Goal: Task Accomplishment & Management: Manage account settings

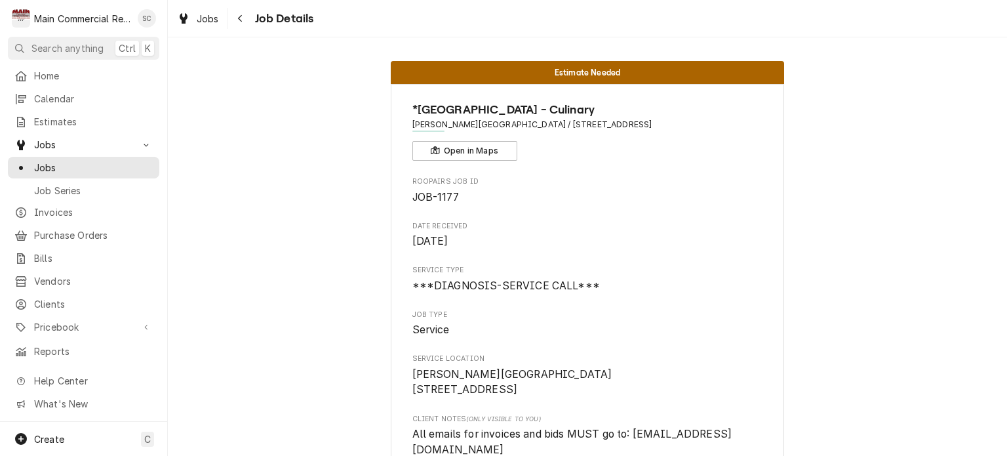
click at [64, 301] on span "Clients" at bounding box center [93, 304] width 119 height 14
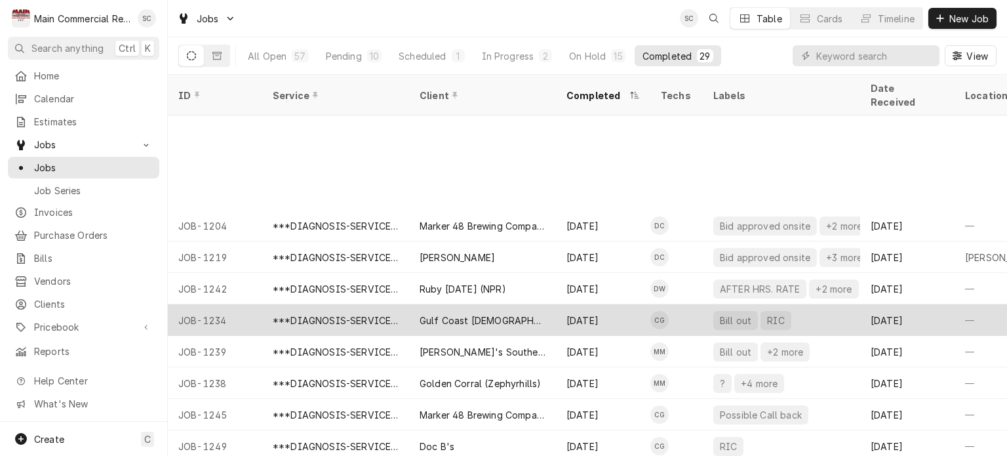
scroll to position [131, 0]
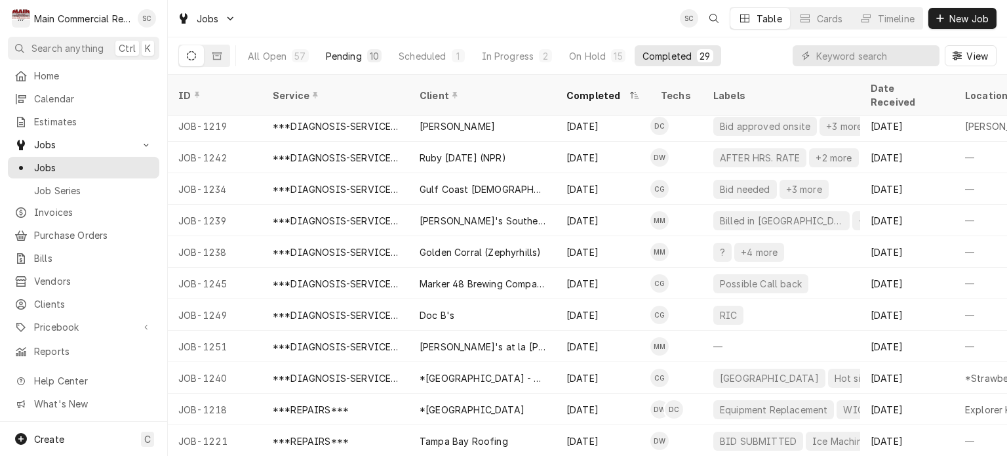
click at [371, 55] on div "10" at bounding box center [374, 56] width 9 height 14
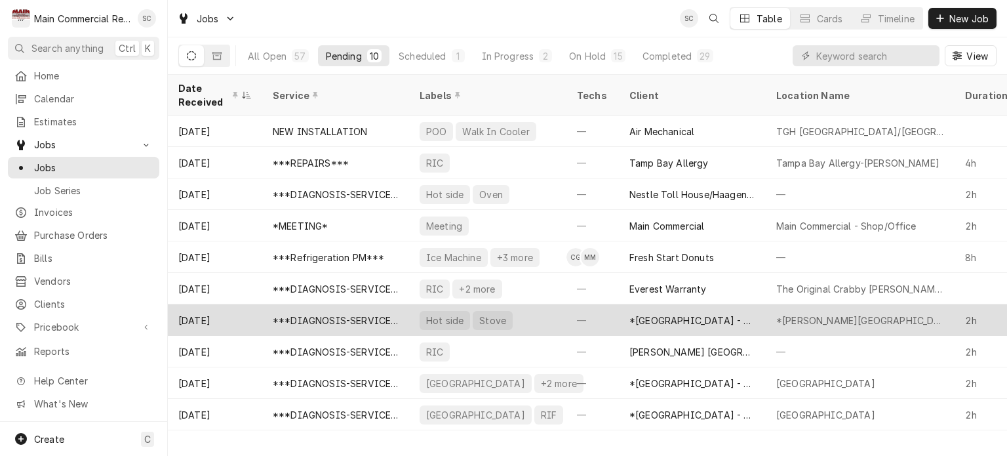
click at [662, 315] on div "*Hillsborough County Schools - Culinary" at bounding box center [693, 320] width 126 height 14
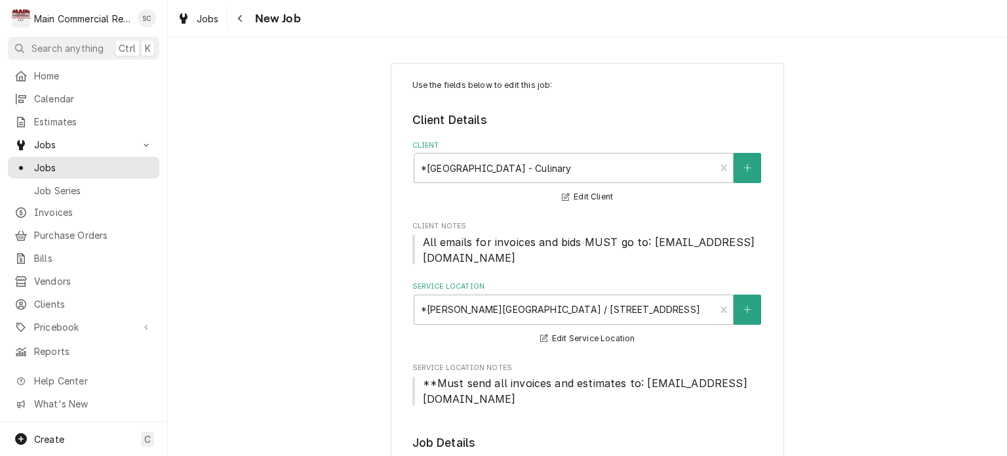
type textarea "x"
click at [205, 18] on span "Jobs" at bounding box center [208, 19] width 22 height 14
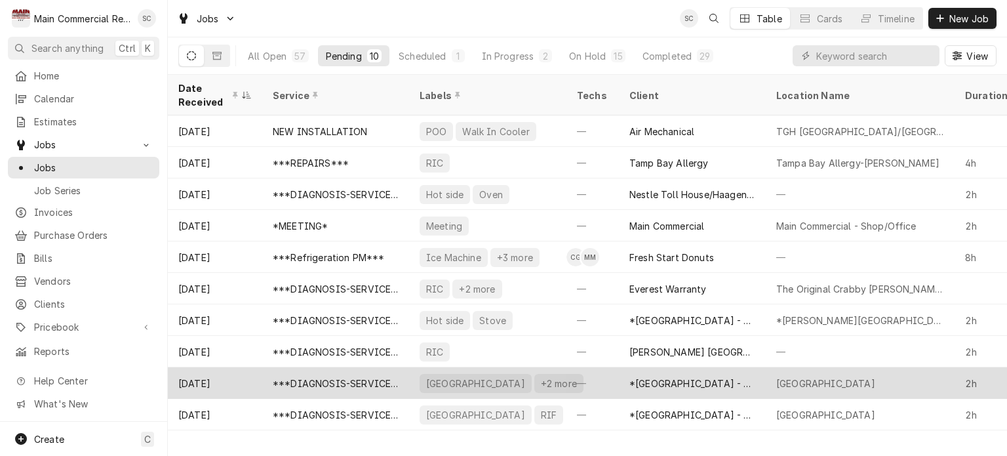
click at [868, 382] on div "[GEOGRAPHIC_DATA]" at bounding box center [825, 383] width 99 height 14
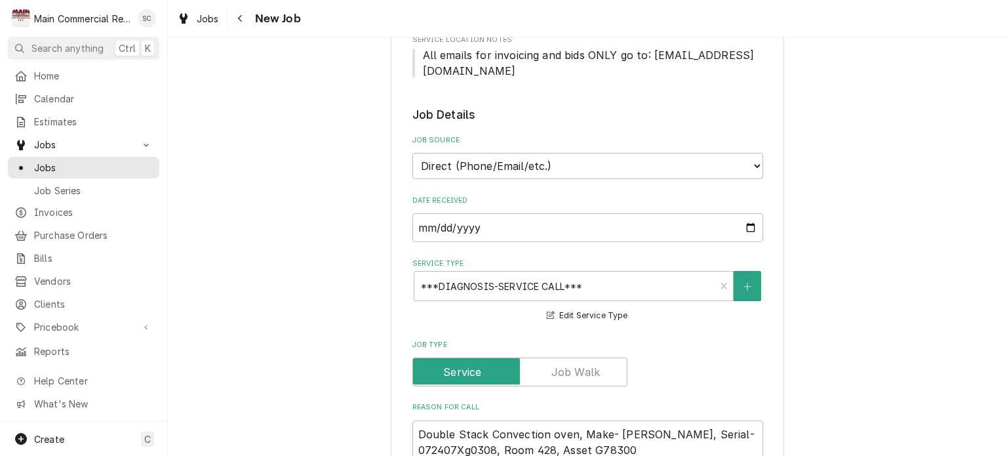
scroll to position [590, 0]
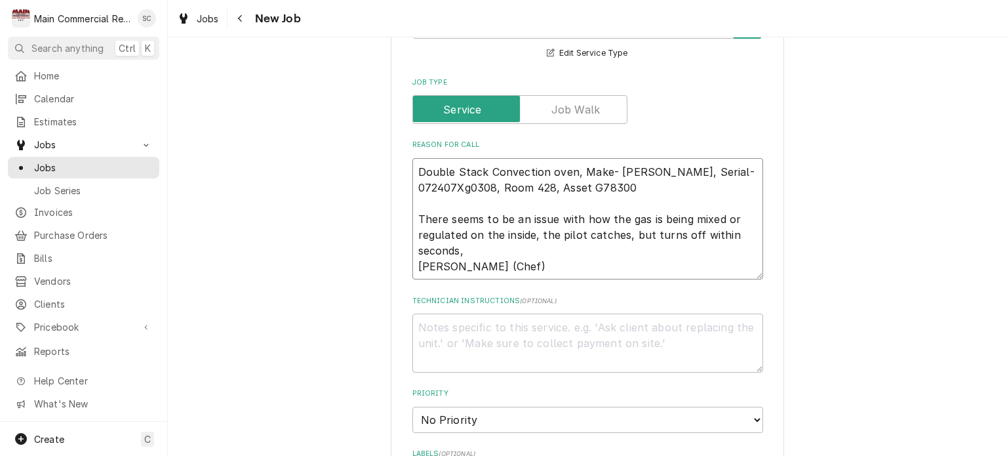
click at [726, 250] on textarea "Double Stack Convection oven, Make- Blodgett, Serial-072407Xg0308, Room 428, As…" at bounding box center [587, 219] width 351 height 122
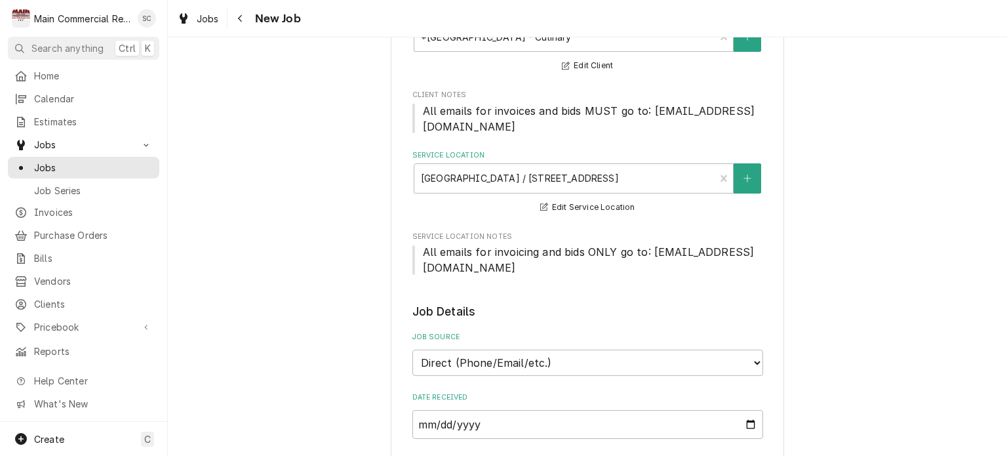
scroll to position [0, 0]
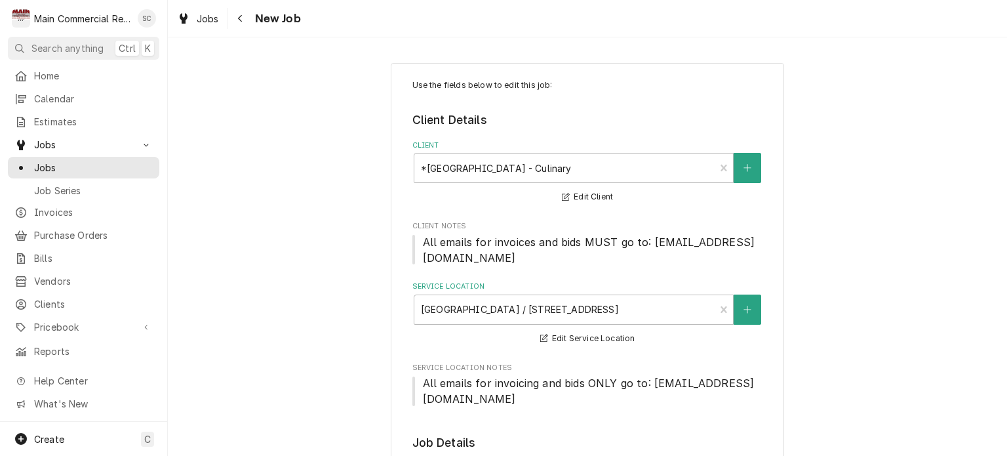
type textarea "x"
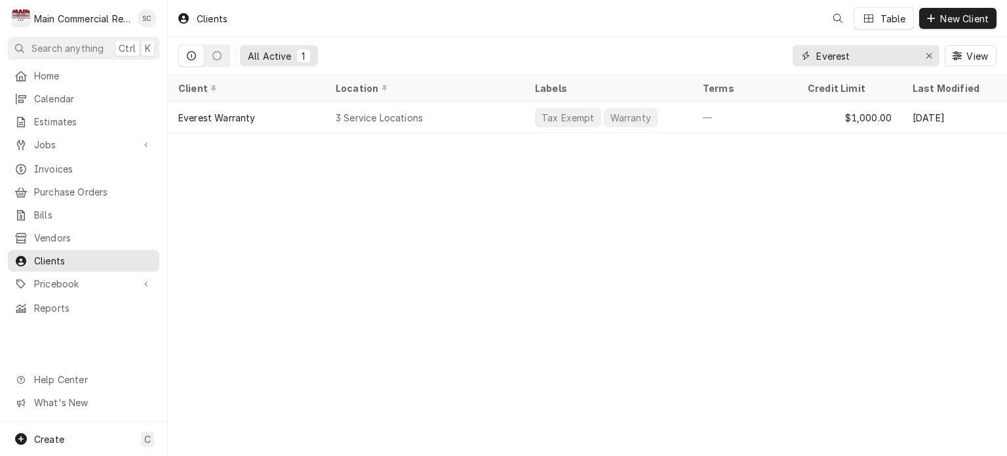
click at [930, 52] on icon "Erase input" at bounding box center [929, 55] width 7 height 9
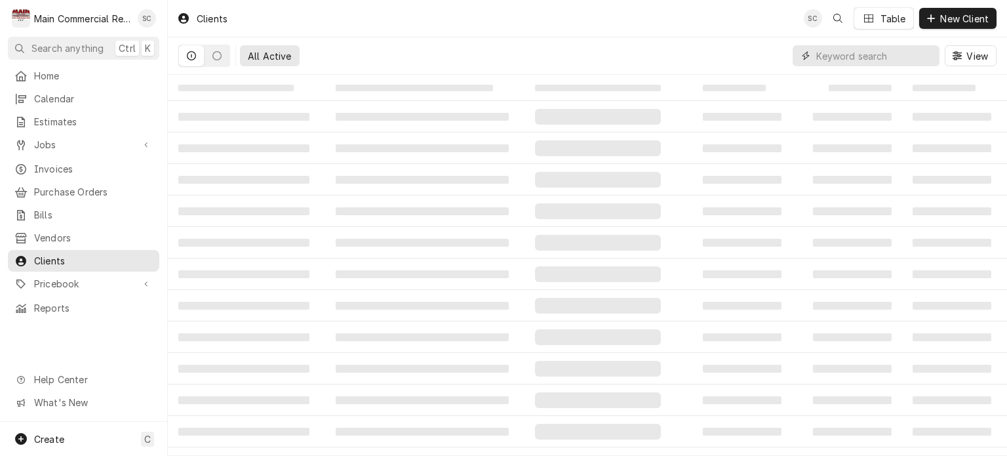
click at [856, 55] on input "Dynamic Content Wrapper" at bounding box center [874, 55] width 117 height 21
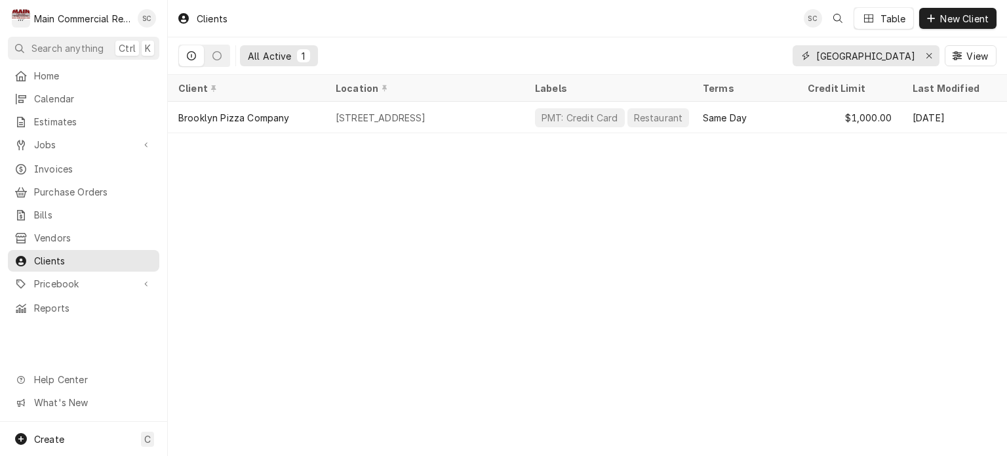
type input "Brooklyn"
click at [928, 53] on icon "Erase input" at bounding box center [929, 55] width 7 height 9
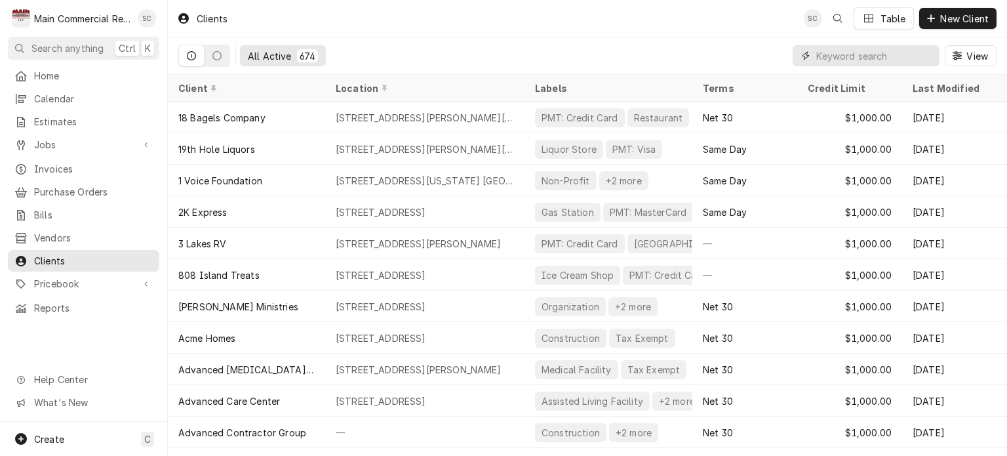
click at [847, 56] on input "Dynamic Content Wrapper" at bounding box center [874, 55] width 117 height 21
click at [959, 22] on span "New Client" at bounding box center [965, 19] width 54 height 14
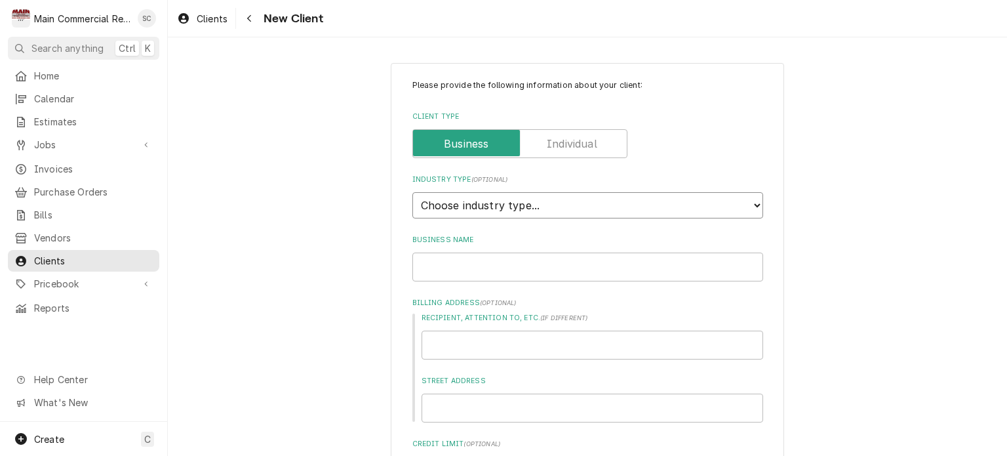
click at [589, 202] on select "Choose industry type... Residential Commercial Industrial Government" at bounding box center [587, 205] width 351 height 26
select select "2"
click at [412, 192] on select "Choose industry type... Residential Commercial Industrial Government" at bounding box center [587, 205] width 351 height 26
click at [550, 256] on input "Business Name" at bounding box center [587, 266] width 351 height 29
type textarea "x"
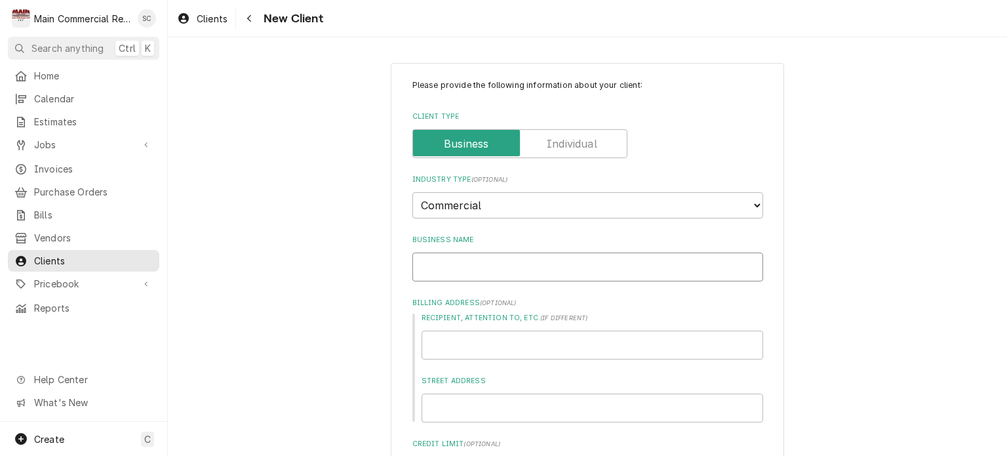
type input "B"
type textarea "x"
type input "Br"
type textarea "x"
type input "Bro"
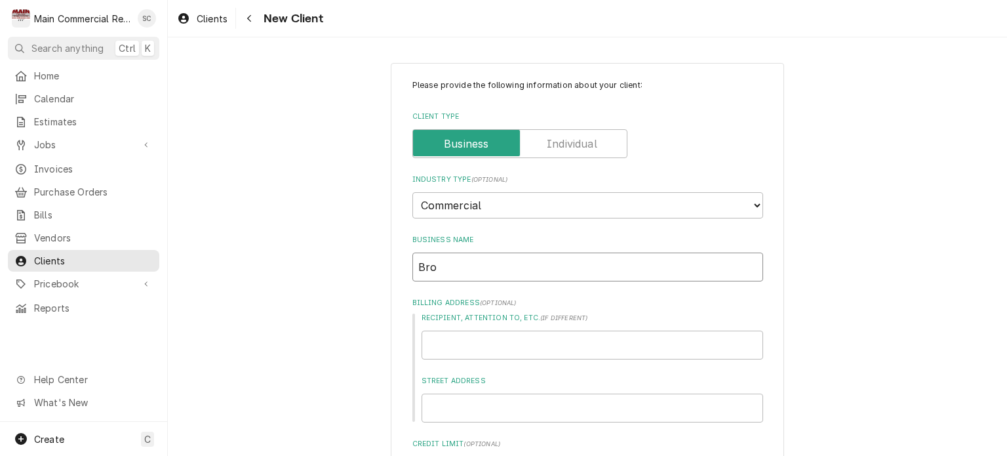
type textarea "x"
type input "Broo"
type textarea "x"
type input "Brook"
type textarea "x"
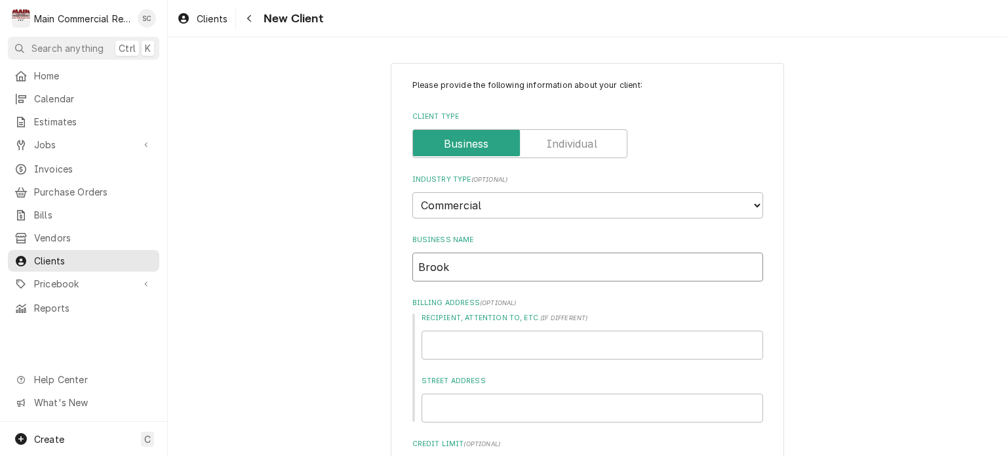
type input "Brookl"
type textarea "x"
type input "Brookly"
type textarea "x"
type input "Brooklyn"
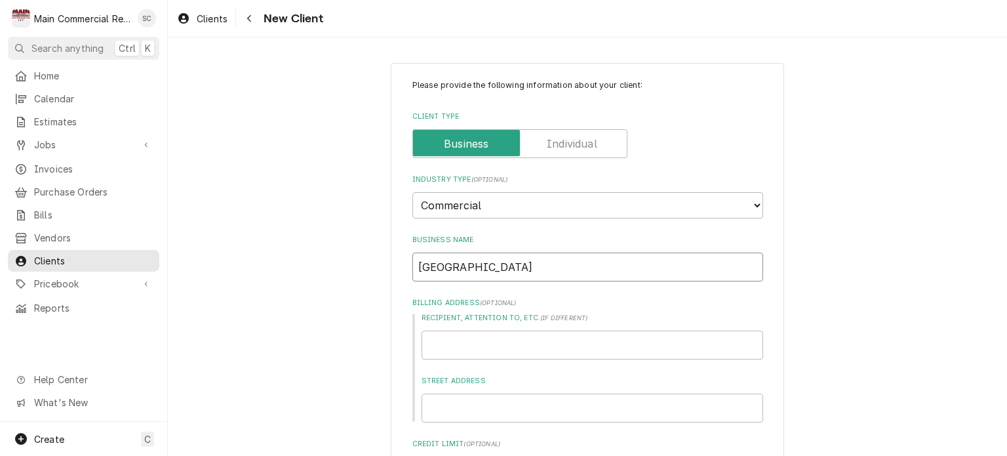
type textarea "x"
type input "Brooklyn"
type textarea "x"
type input "Brooklyn B"
type textarea "x"
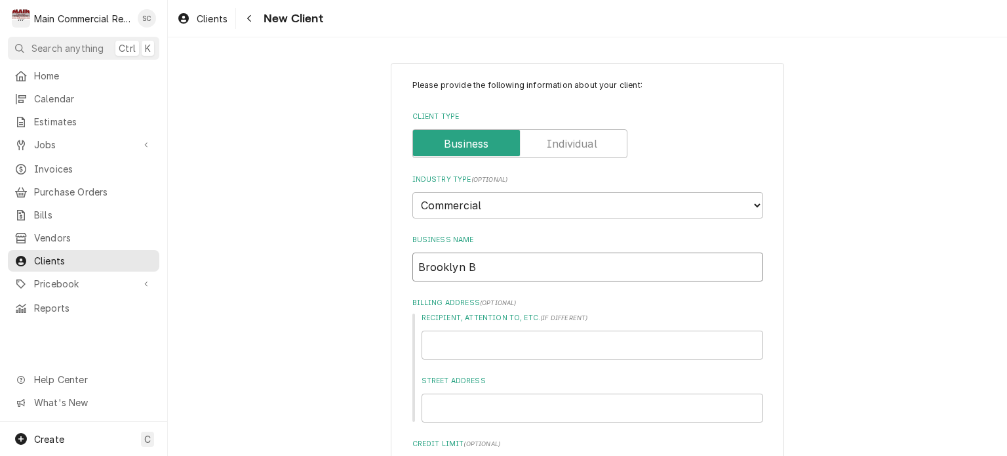
type input "Brooklyn Ba"
type textarea "x"
type input "Brooklyn Bag"
type textarea "x"
type input "Brooklyn Bage"
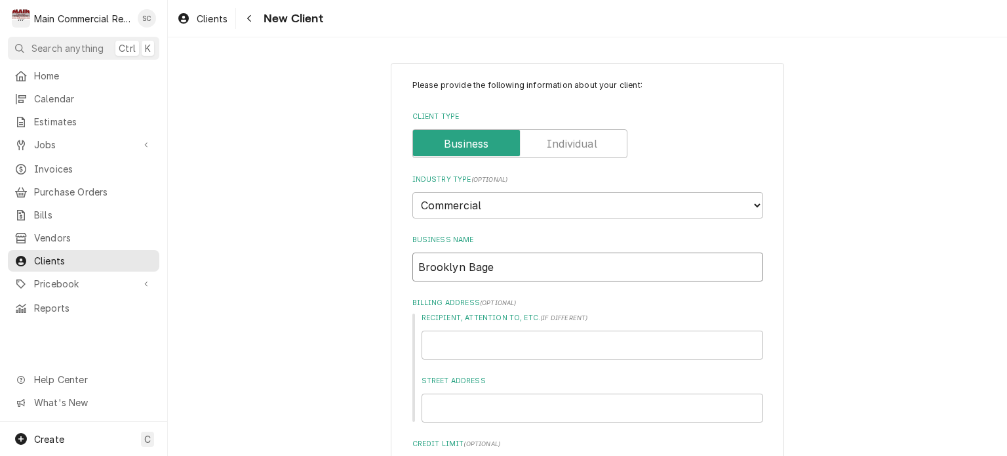
type textarea "x"
type input "Brooklyn Bagel"
type textarea "x"
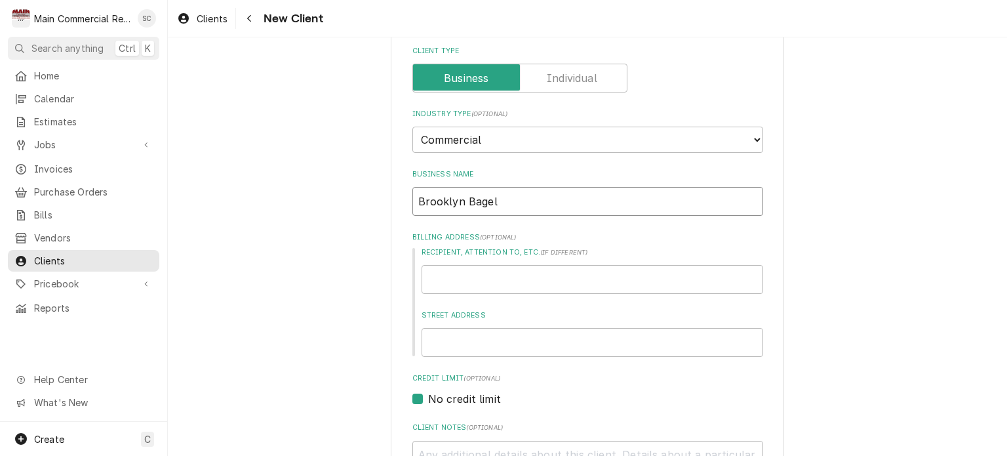
type input "Brooklyn Bagel"
click at [538, 348] on input "Street Address" at bounding box center [593, 342] width 342 height 29
type textarea "x"
type input "1"
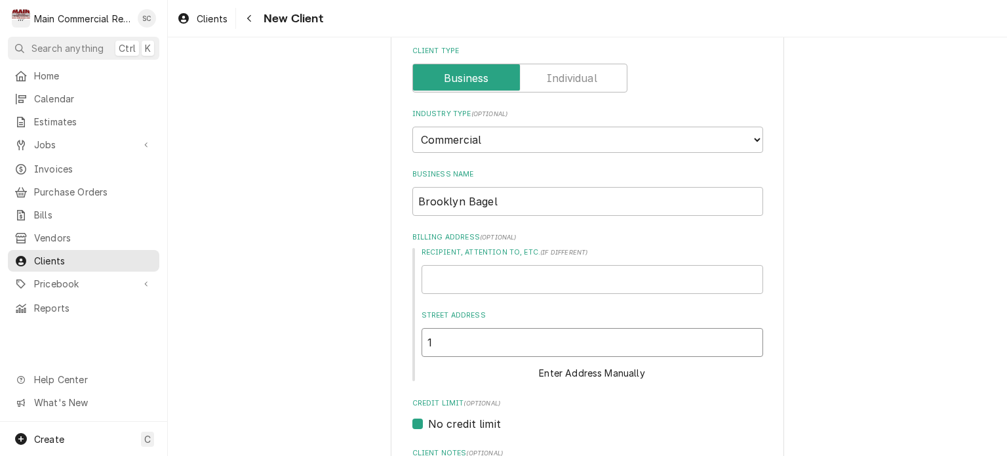
type textarea "x"
type input "15"
type textarea "x"
type input "154"
type textarea "x"
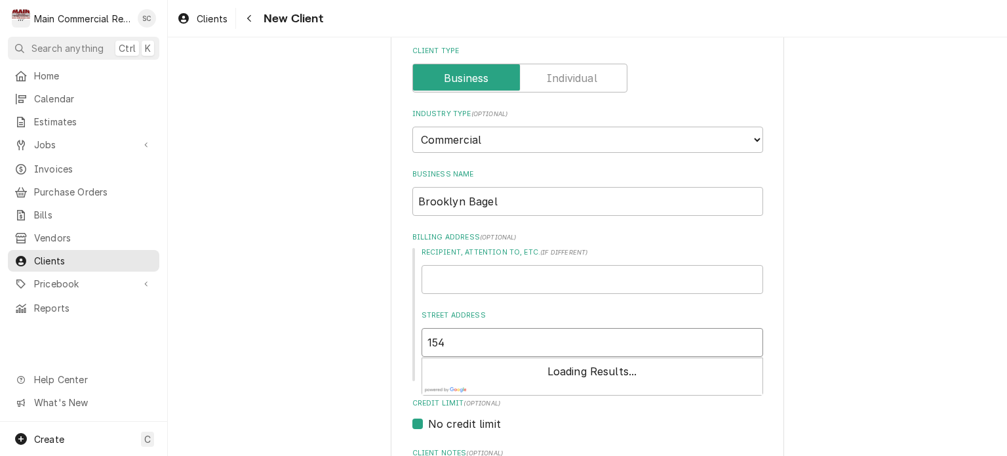
type input "1542"
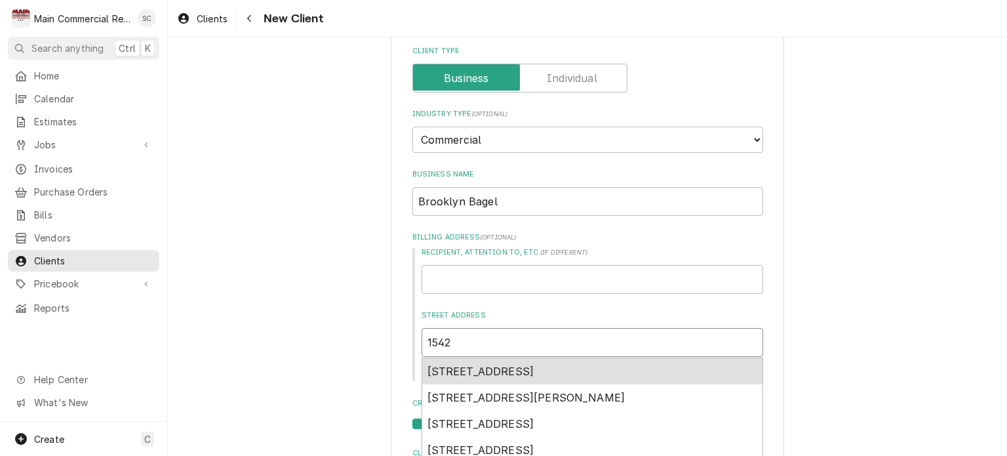
type textarea "x"
type input "15427"
type textarea "x"
type input "15427"
click at [495, 367] on span "15427 U.S. 19, Hudson, FL, USA" at bounding box center [481, 371] width 107 height 13
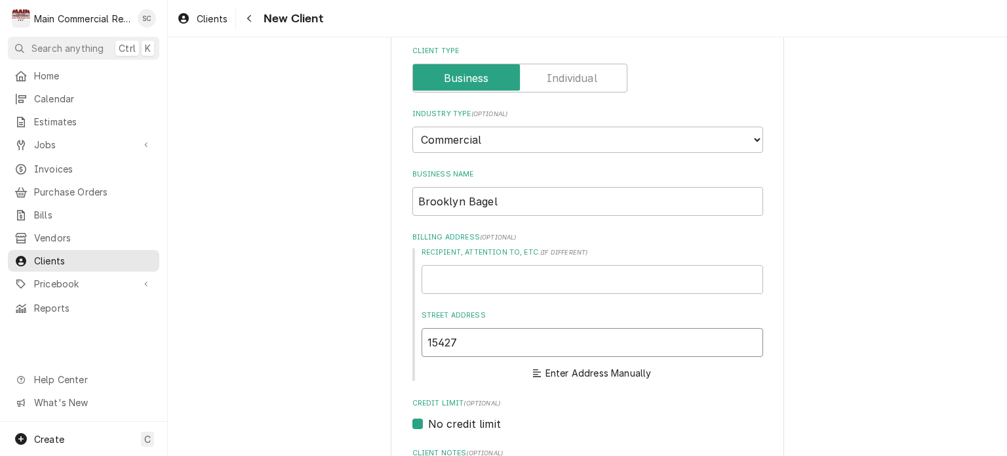
type textarea "x"
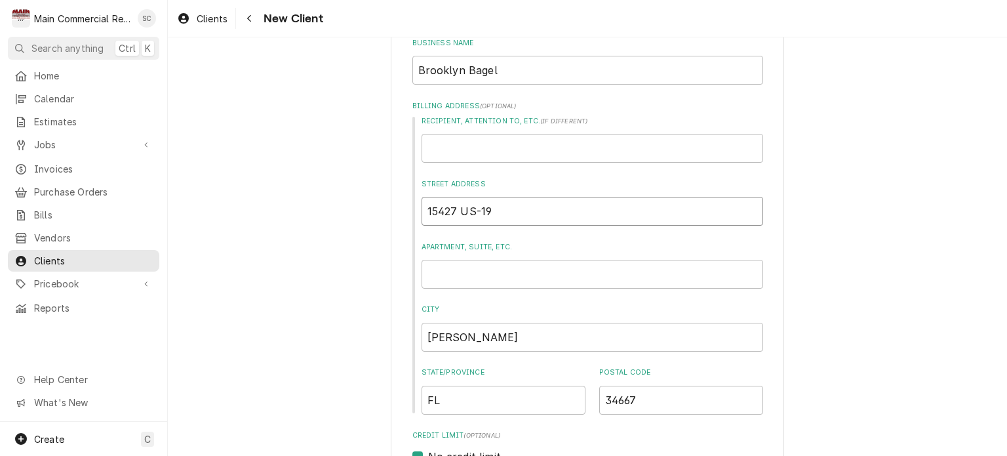
scroll to position [328, 0]
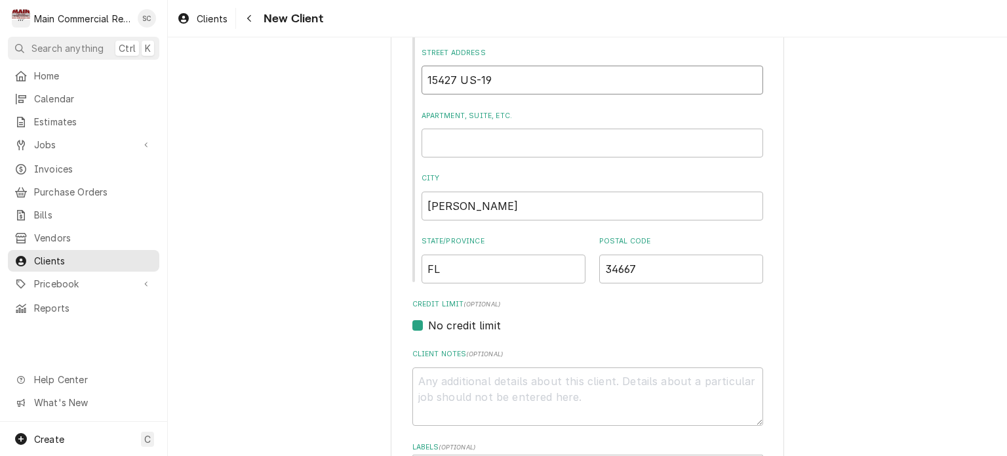
type input "15427 US-19"
click at [598, 373] on textarea "Client Notes ( optional )" at bounding box center [587, 396] width 351 height 59
type textarea "x"
type textarea "2"
type textarea "x"
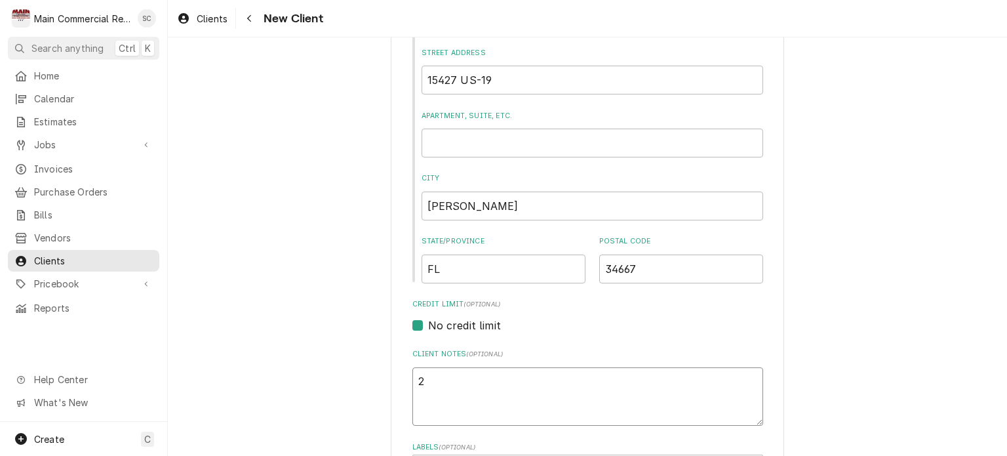
type textarea "2"
type textarea "x"
type textarea "2 D"
type textarea "x"
type textarea "2 Do"
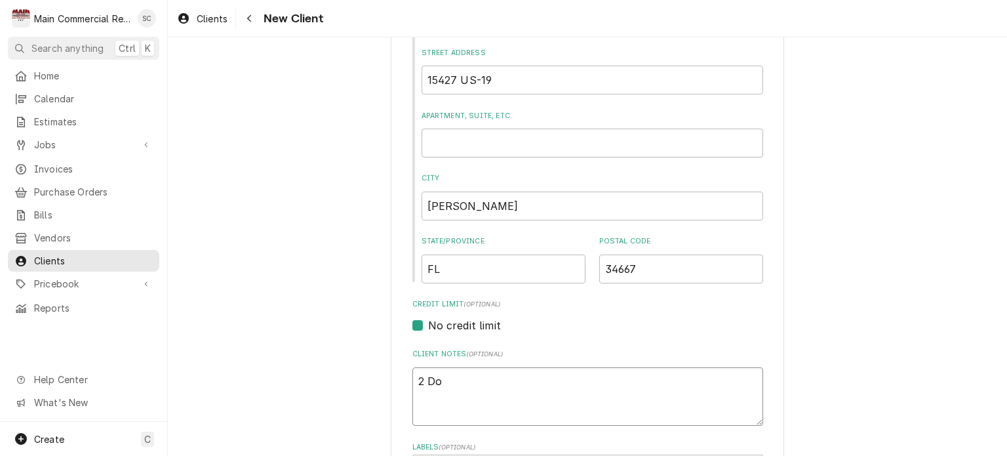
type textarea "x"
type textarea "2 Doo"
type textarea "x"
type textarea "2 Door"
type textarea "x"
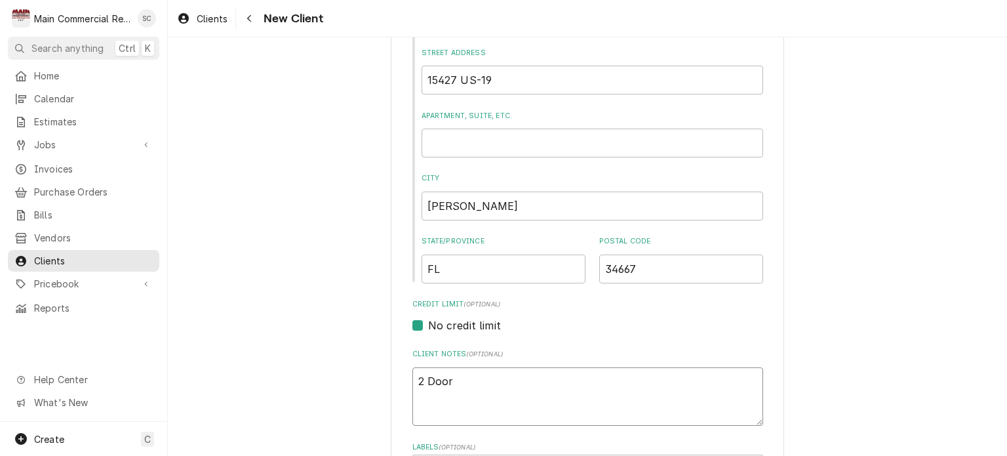
type textarea "2 Door"
type textarea "x"
type textarea "2 Door T"
type textarea "x"
type textarea "2 Door Tr"
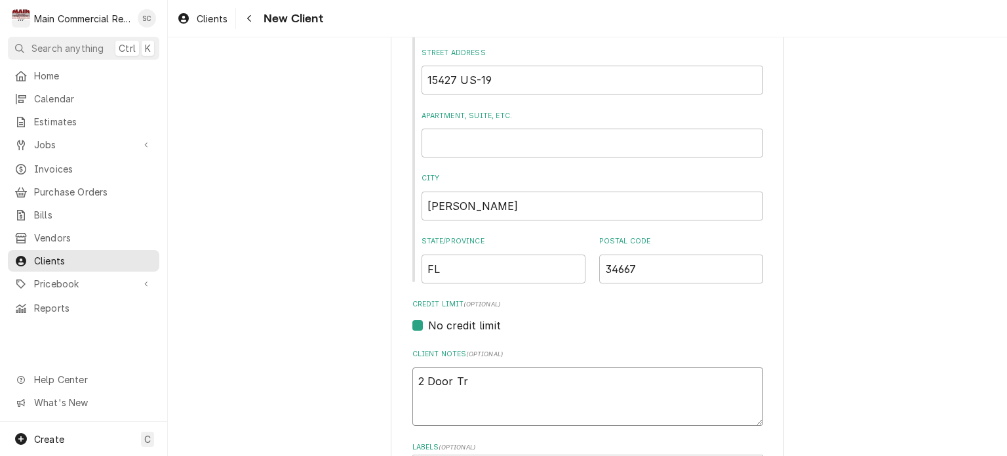
type textarea "x"
type textarea "2 Door Tru"
type textarea "x"
type textarea "2 Door True"
type textarea "x"
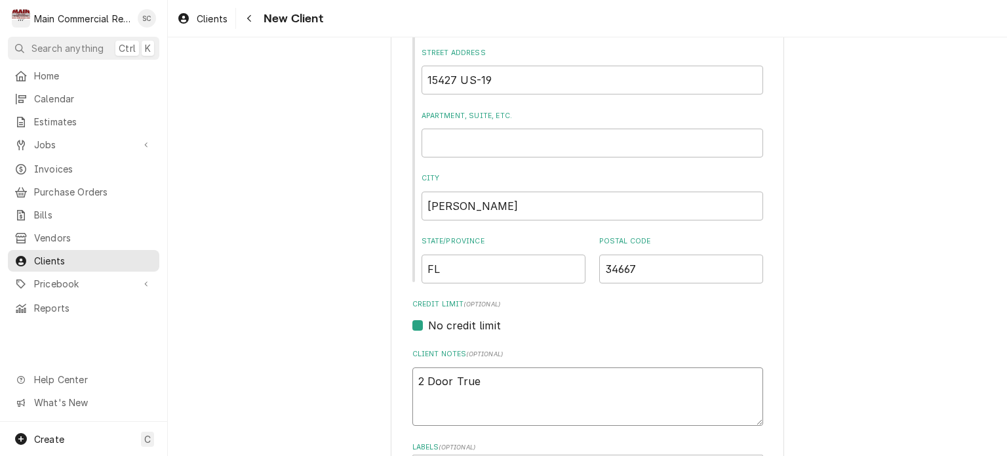
type textarea "2 Door True"
type textarea "x"
type textarea "2 Door True R"
type textarea "x"
type textarea "2 Door True Re"
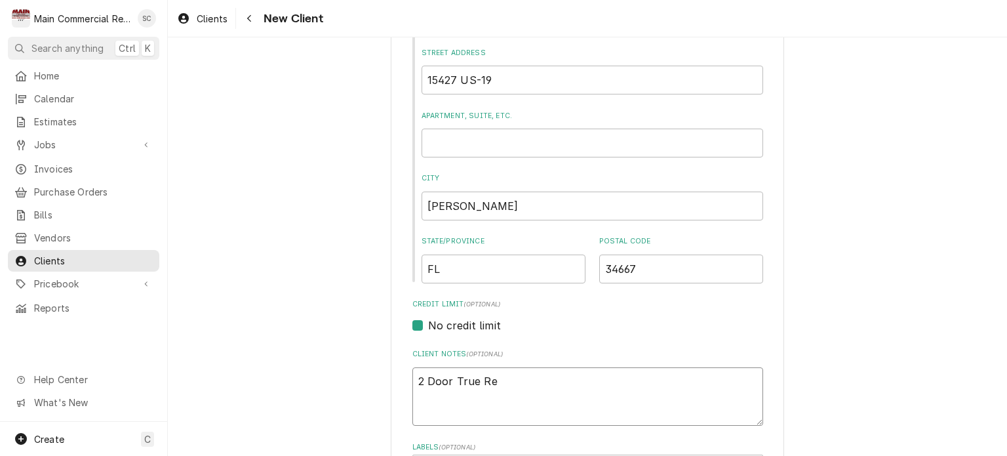
type textarea "x"
type textarea "2 Door True Rea"
type textarea "x"
type textarea "2 Door True Re"
type textarea "x"
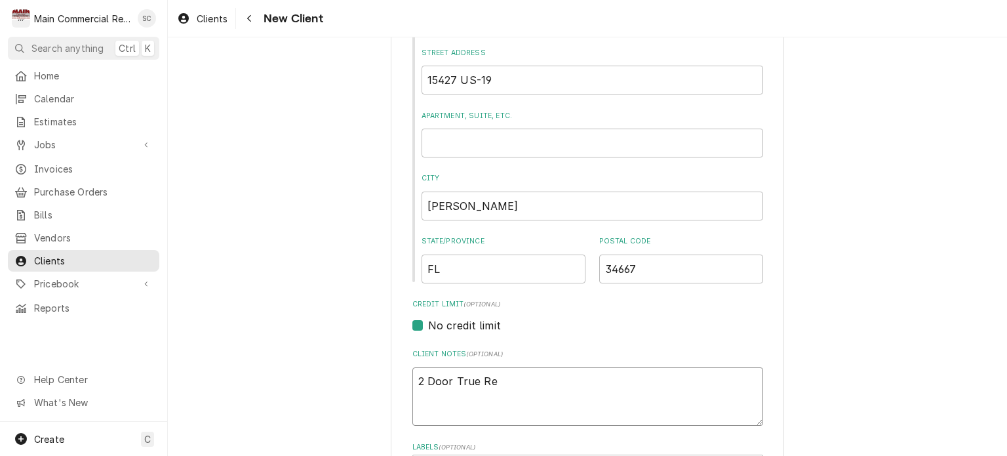
type textarea "2 Door True R"
type textarea "x"
type textarea "2 Door True"
type textarea "x"
type textarea "2 Door True F"
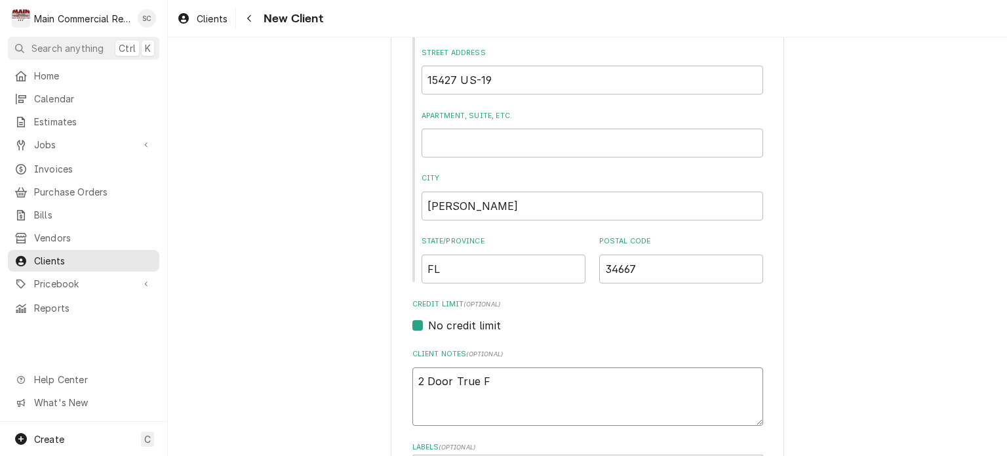
type textarea "x"
type textarea "2 Door True Fr"
type textarea "x"
type textarea "2 Door True Fre"
type textarea "x"
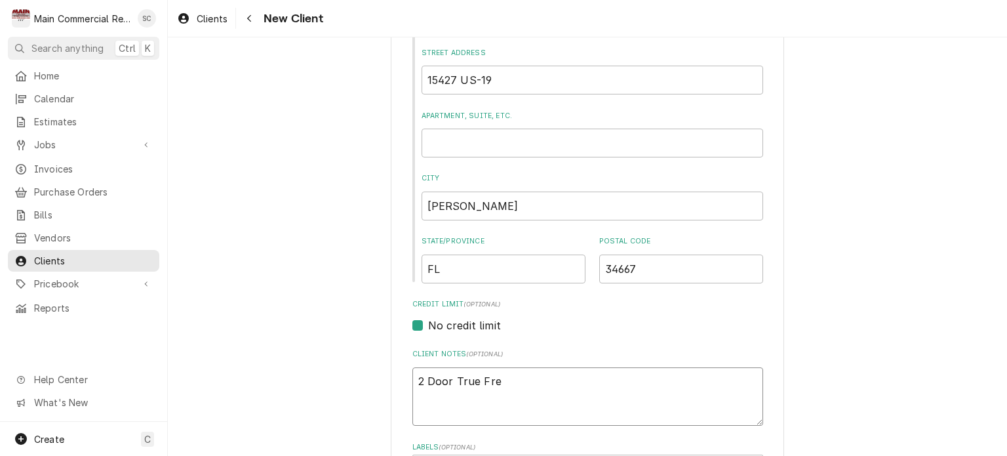
type textarea "2 Door True Free"
type textarea "x"
type textarea "2 Door True Freez"
type textarea "x"
type textarea "2 Door True Freeze"
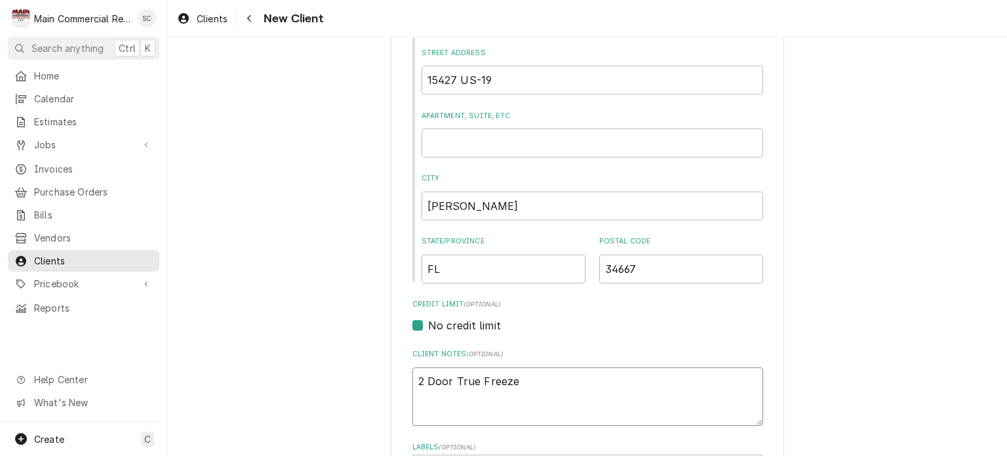
type textarea "x"
type textarea "2 Door True Freezer"
type textarea "x"
type textarea "2 Door True Freezer"
drag, startPoint x: 527, startPoint y: 382, endPoint x: 396, endPoint y: 380, distance: 131.2
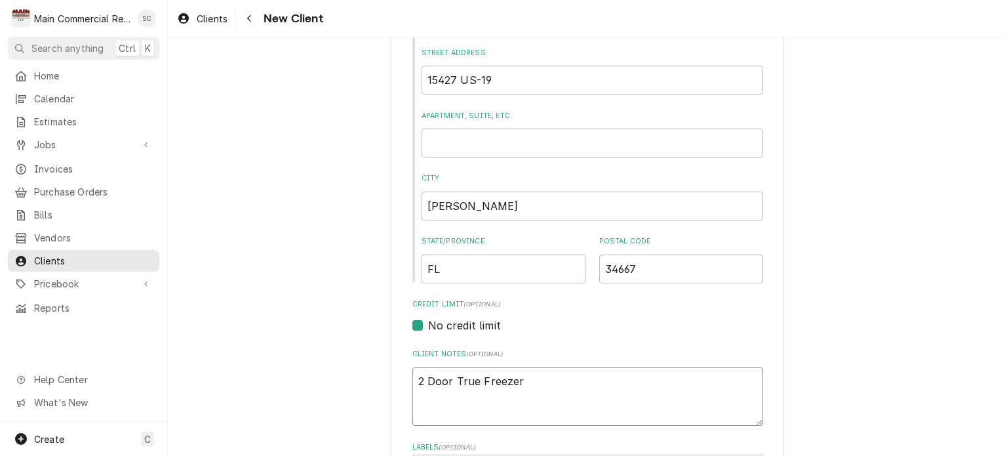
click at [393, 378] on div "Please provide the following information about your client: Client Type Industr…" at bounding box center [587, 248] width 393 height 1027
type textarea "x"
type textarea "8"
type textarea "x"
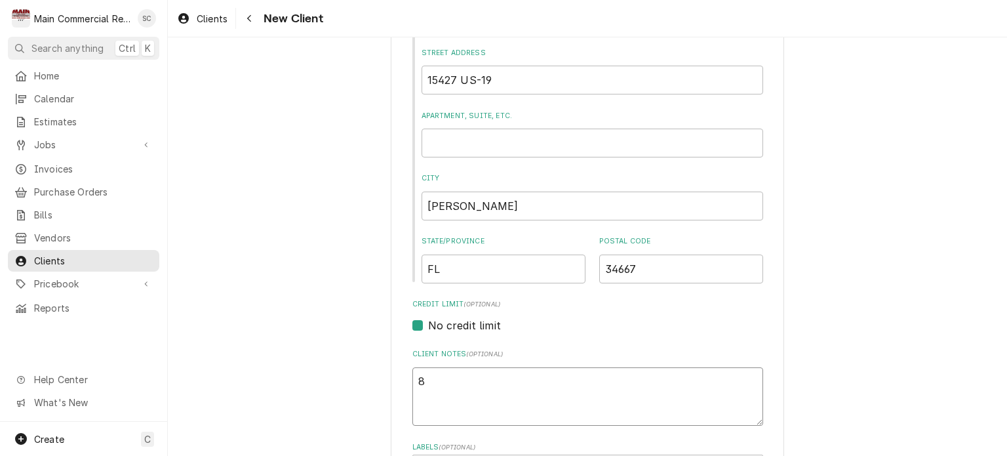
type textarea "8/"
type textarea "x"
type textarea "8/2"
type textarea "x"
type textarea "8/26"
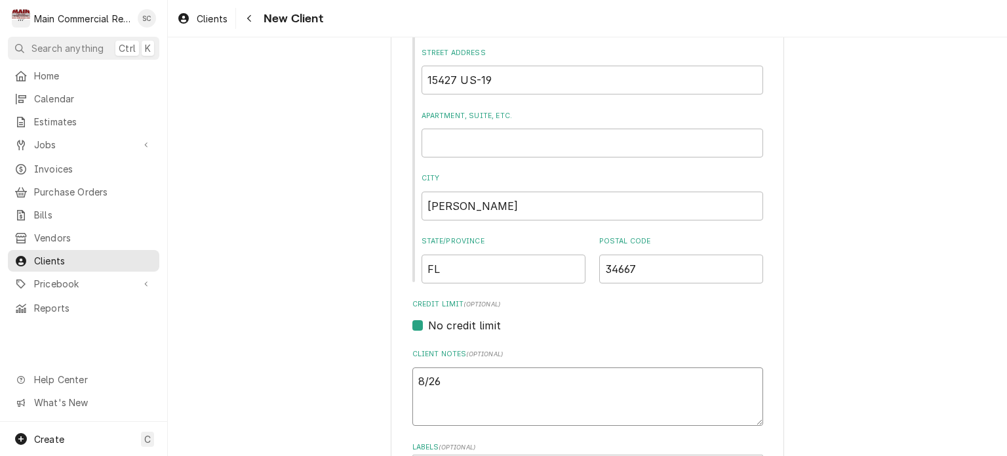
type textarea "x"
type textarea "8/26/"
type textarea "x"
type textarea "8/26/2"
type textarea "x"
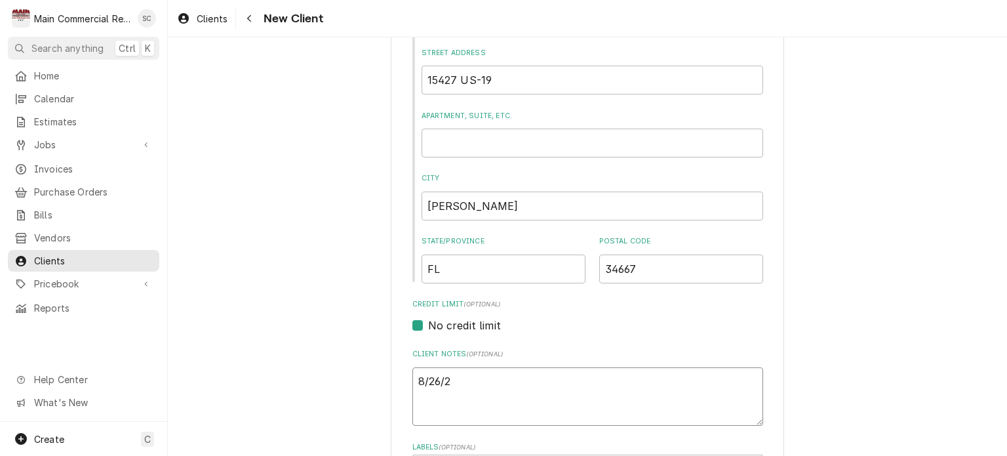
type textarea "8/26/25"
type textarea "x"
type textarea "8/26/25:"
type textarea "x"
type textarea "8/26/25:"
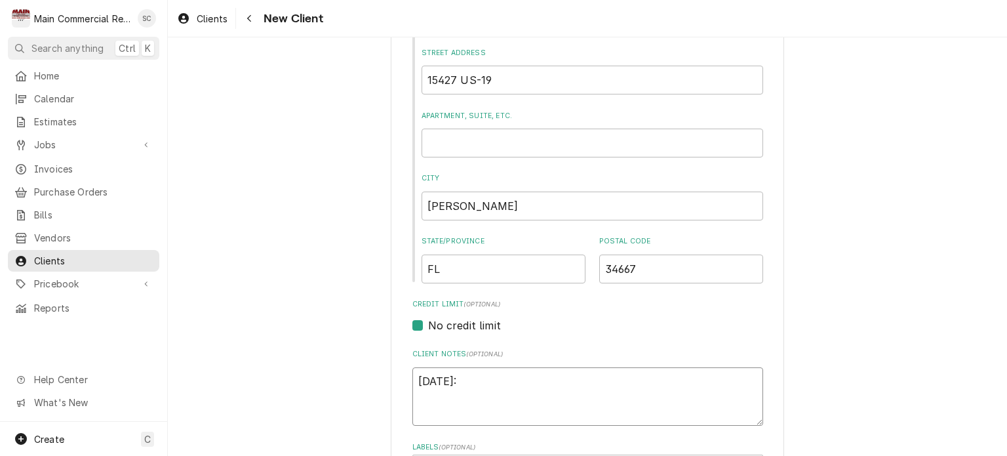
type textarea "x"
type textarea "8/26/25: F"
type textarea "x"
type textarea "8/26/25: Fi"
type textarea "x"
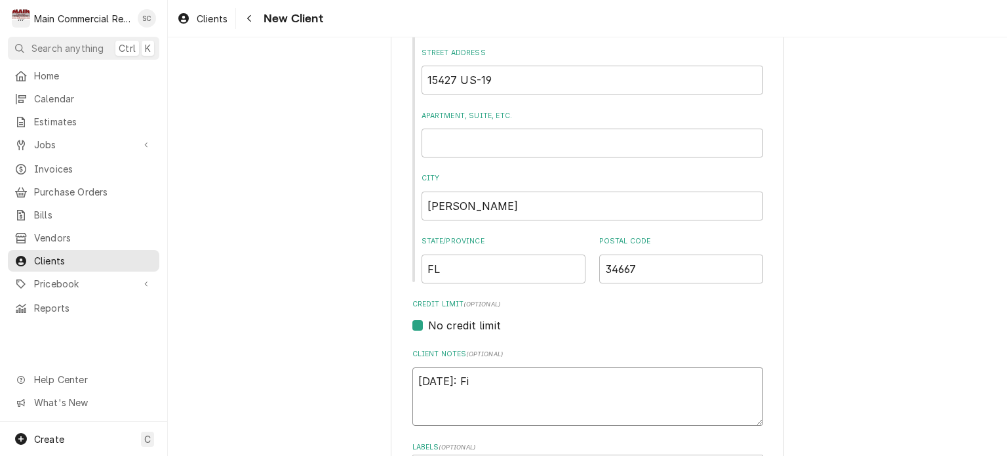
type textarea "8/26/25: Fir"
type textarea "x"
type textarea "8/26/25: Firs"
type textarea "x"
type textarea "8/26/25: First"
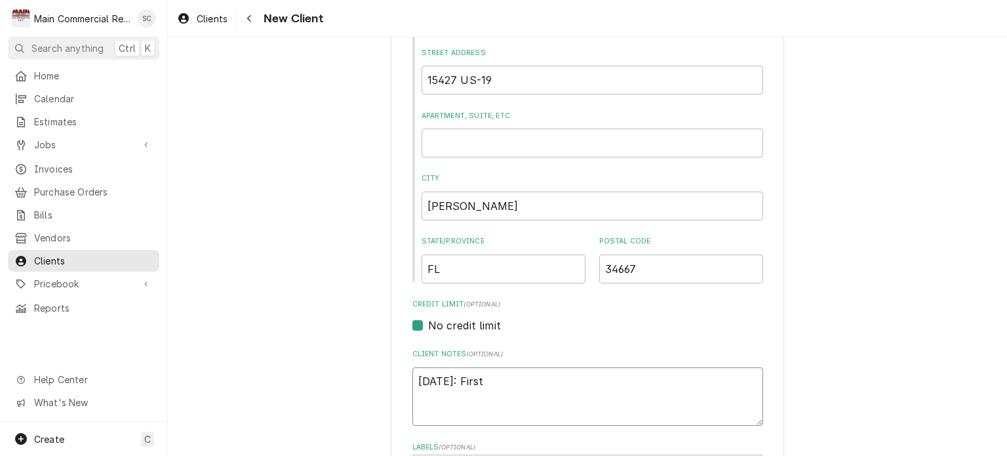
type textarea "x"
type textarea "8/26/25: First"
type textarea "x"
type textarea "8/26/25: First T"
type textarea "x"
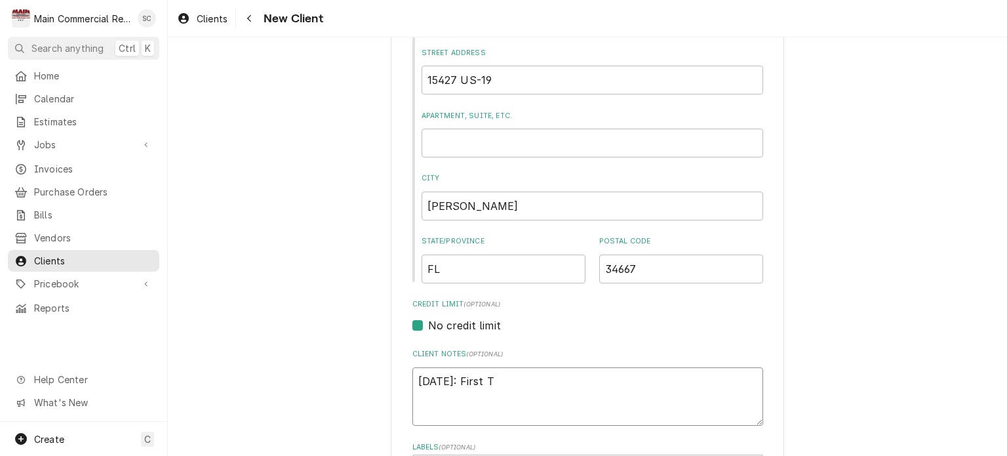
type textarea "8/26/25: First Ti"
type textarea "x"
type textarea "8/26/25: First Tim"
type textarea "x"
type textarea "8/26/25: First Time"
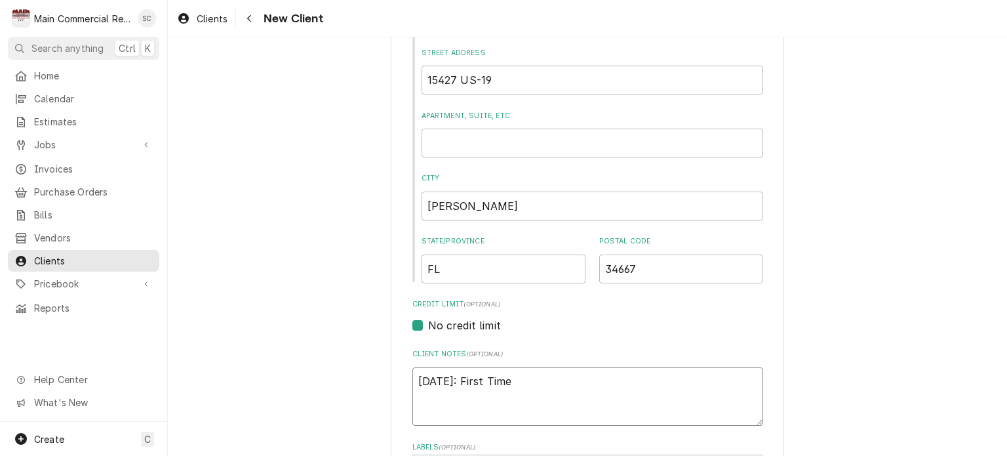
type textarea "x"
type textarea "8/26/25: First Time"
type textarea "x"
type textarea "8/26/25: First Time C"
type textarea "x"
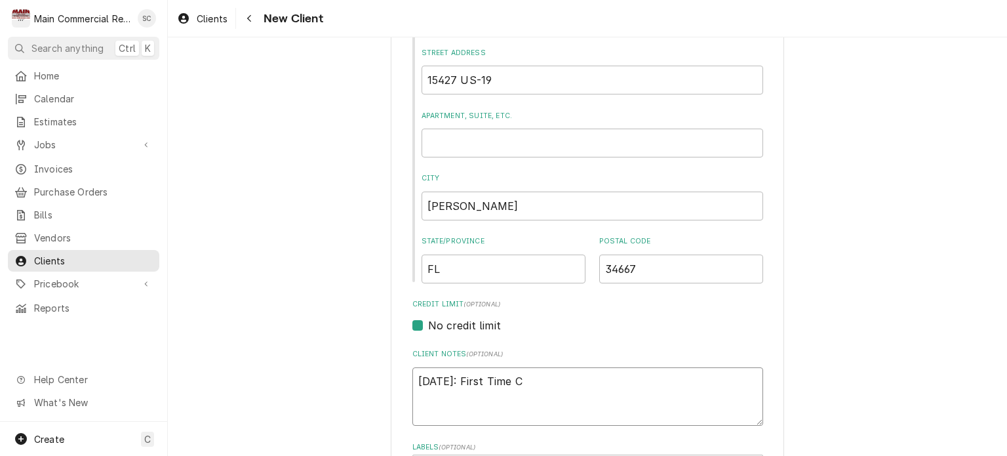
type textarea "8/26/25: First Time Cu"
type textarea "x"
type textarea "8/26/25: First Time Cus"
type textarea "x"
type textarea "8/26/25: First Time Cust"
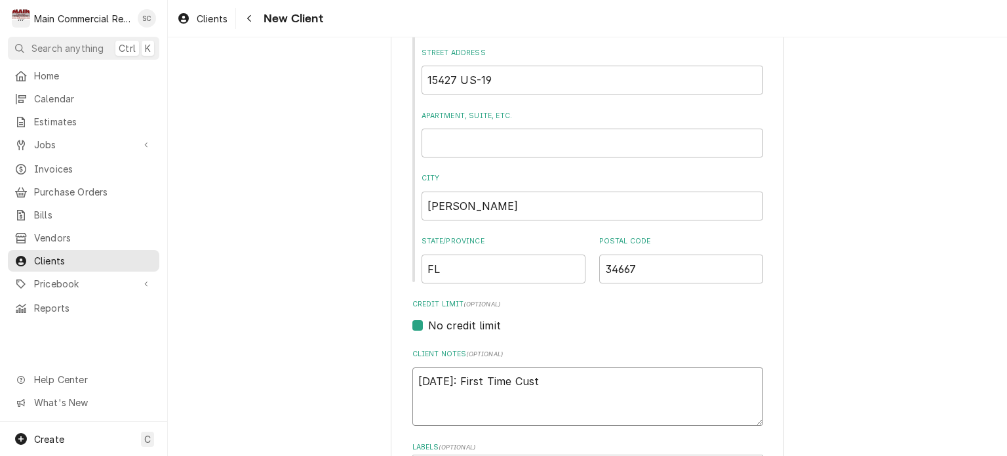
type textarea "x"
type textarea "8/26/25: First Time Custe"
type textarea "x"
type textarea "8/26/25: First Time Cust"
type textarea "x"
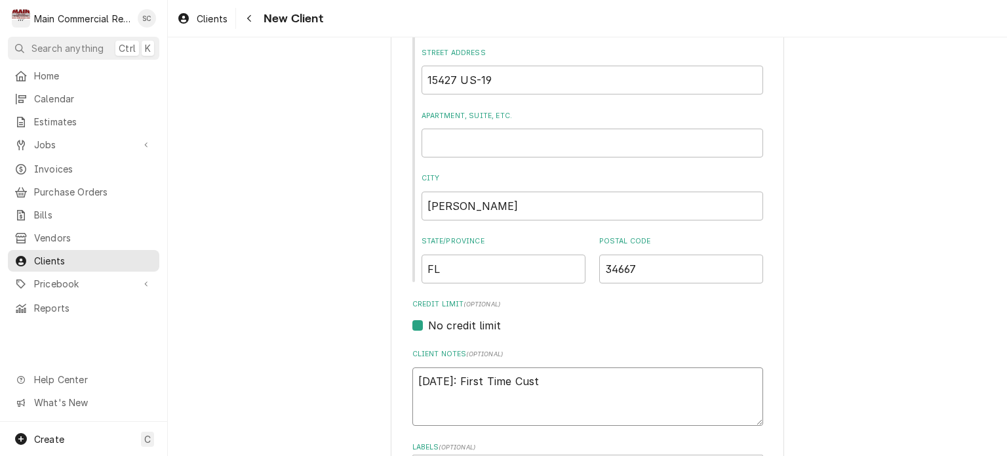
type textarea "8/26/25: First Time Custo"
type textarea "x"
type textarea "8/26/25: First Time Custom"
type textarea "x"
type textarea "8/26/25: First Time Custome"
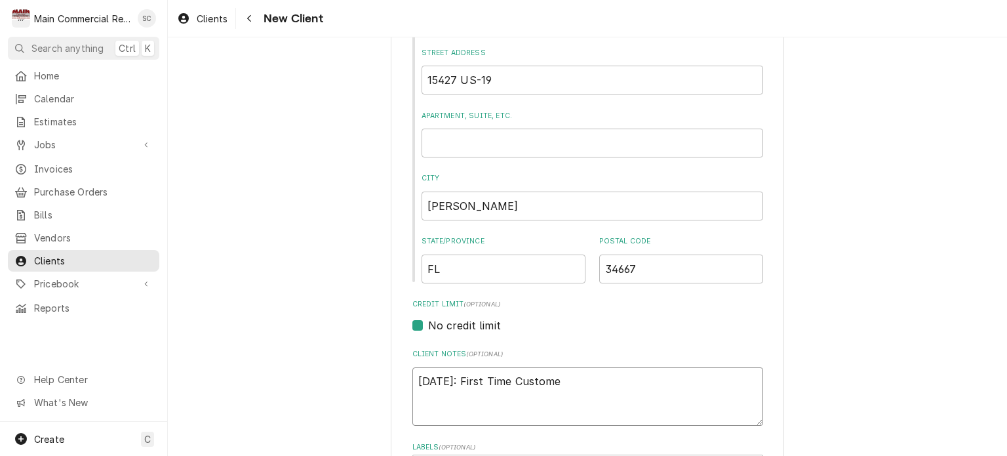
type textarea "x"
type textarea "8/26/25: First Time Customer"
type textarea "x"
type textarea "8/26/25: First Time Customer"
type textarea "x"
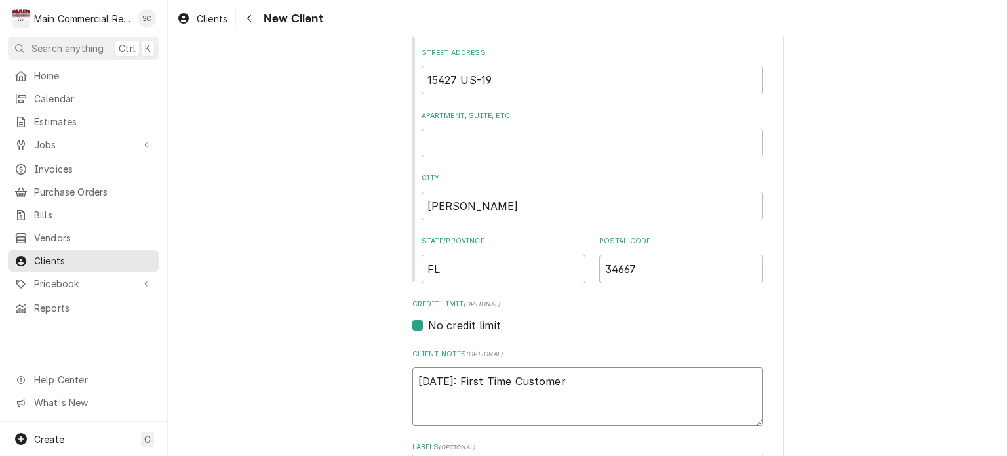
type textarea "8/26/25: First Time Customer C"
type textarea "x"
type textarea "8/26/25: First Time Customer CO"
type textarea "x"
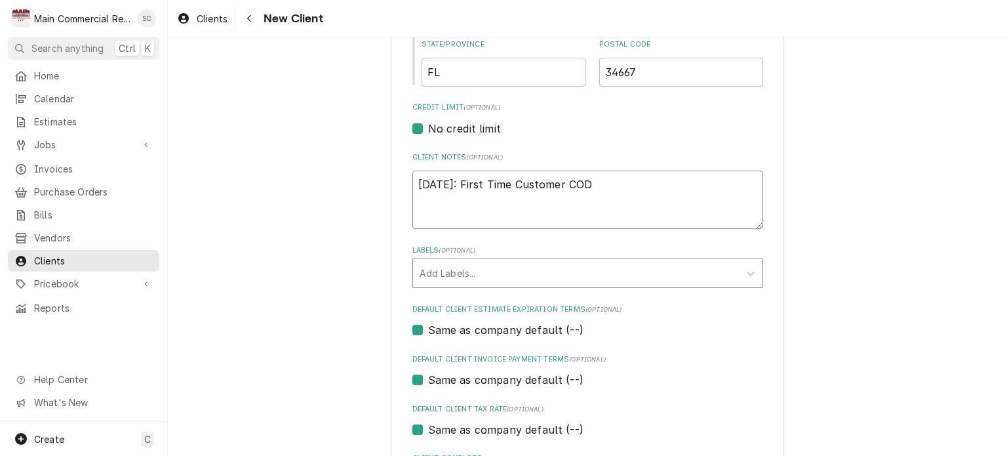
type textarea "8/26/25: First Time Customer COD"
click at [508, 275] on div "Labels" at bounding box center [576, 273] width 313 height 24
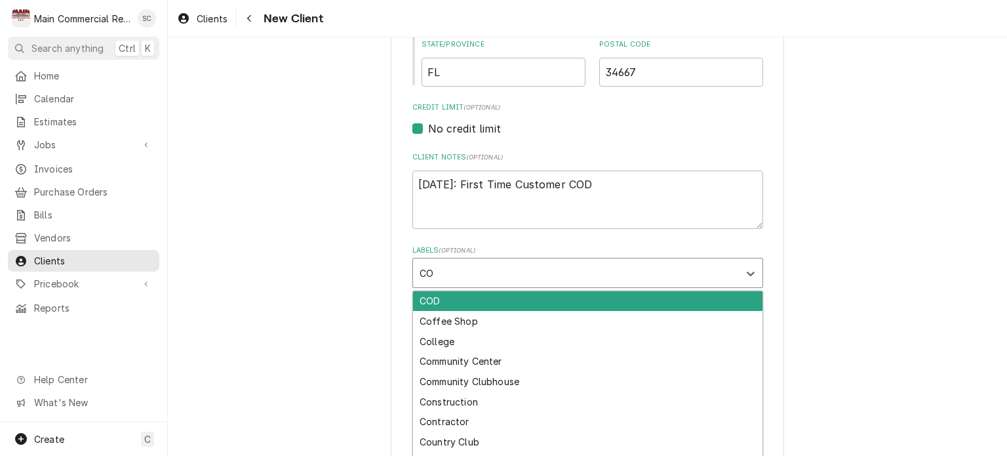
type input "COD"
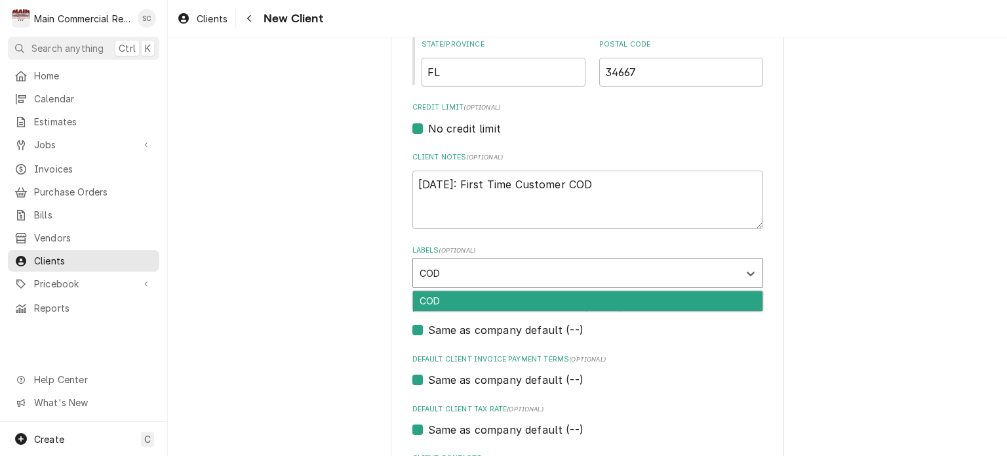
click at [521, 304] on div "COD" at bounding box center [588, 301] width 350 height 20
type textarea "x"
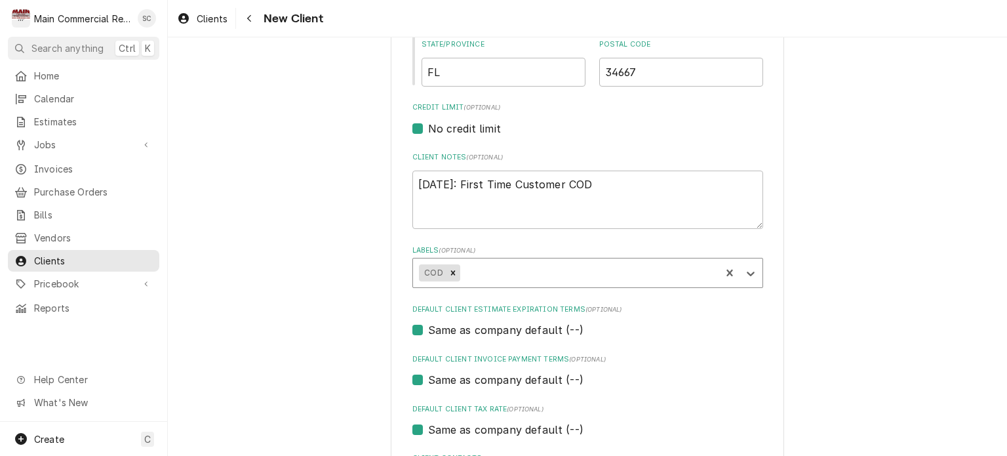
scroll to position [643, 0]
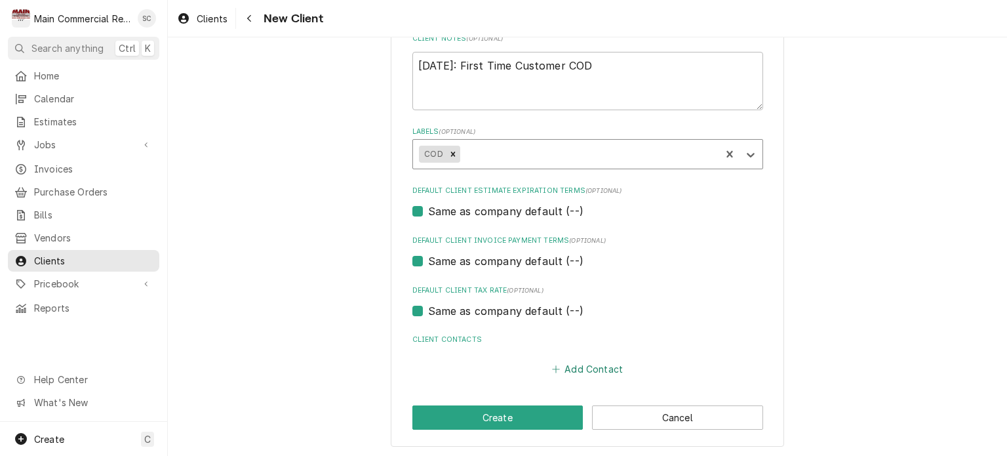
click at [593, 368] on button "Add Contact" at bounding box center [587, 368] width 75 height 18
type textarea "x"
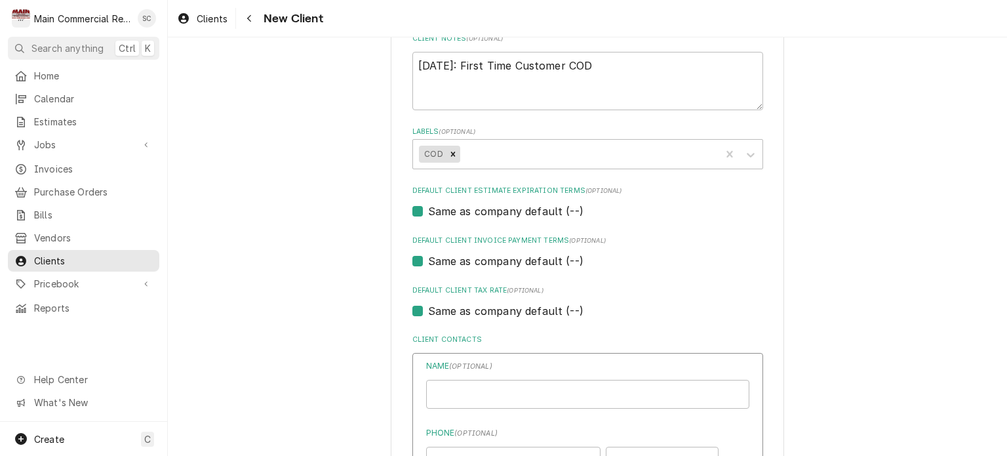
scroll to position [840, 0]
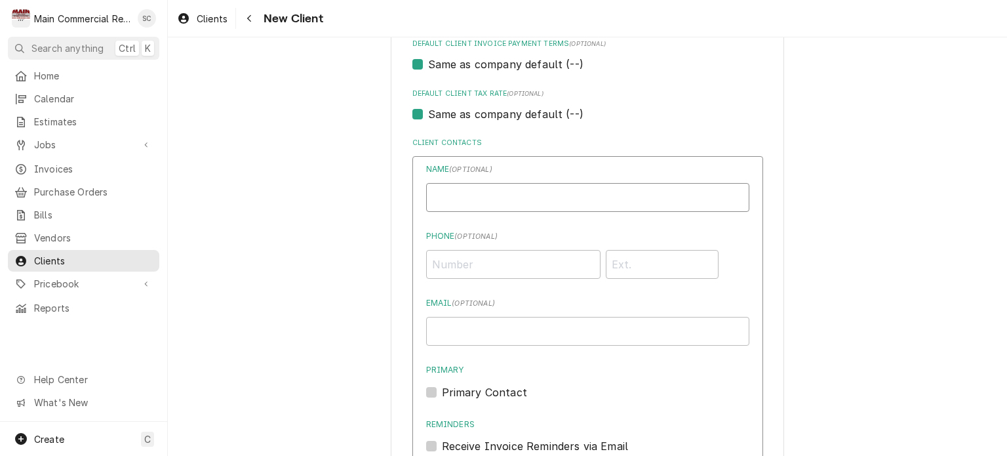
click at [525, 189] on input "Business Name" at bounding box center [587, 197] width 323 height 29
click at [430, 193] on input "Sam" at bounding box center [587, 197] width 323 height 29
click at [456, 194] on input ""Sam" at bounding box center [587, 197] width 323 height 29
type input ""Sam" Sokumteer Sok"
click at [487, 262] on input "Phone ( optional )" at bounding box center [513, 264] width 174 height 29
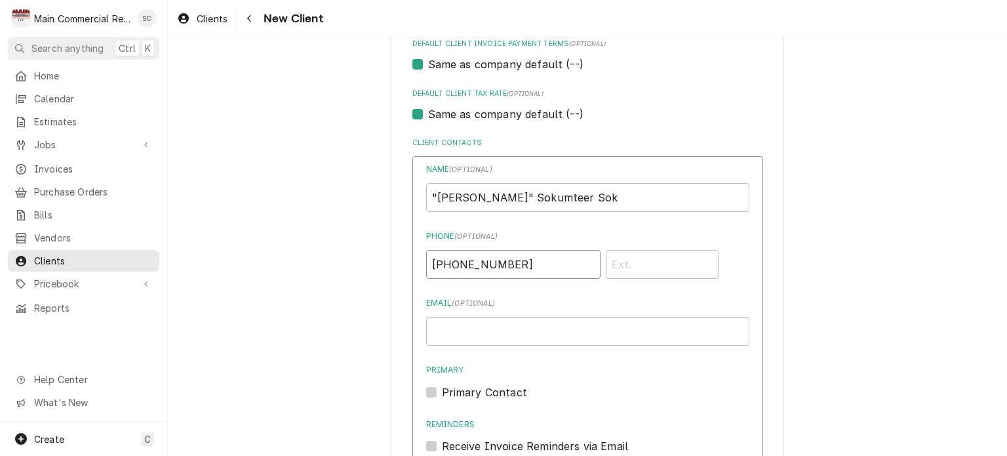
scroll to position [971, 0]
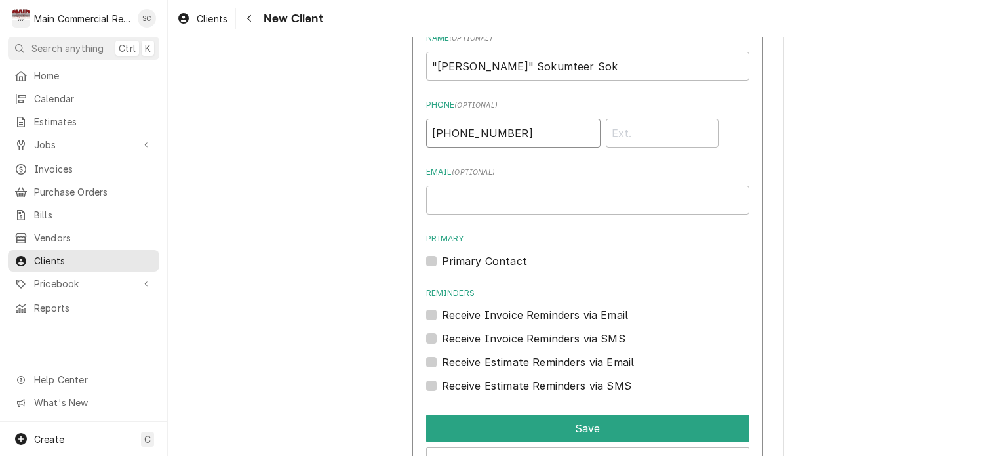
type input "(626) 823-5502"
click at [522, 204] on input "Email ( optional )" at bounding box center [587, 200] width 323 height 29
type input "soksokumteer@yahoo.com"
click at [442, 259] on label "Primary Contact" at bounding box center [484, 261] width 85 height 16
click at [442, 259] on input "Primary" at bounding box center [603, 267] width 323 height 29
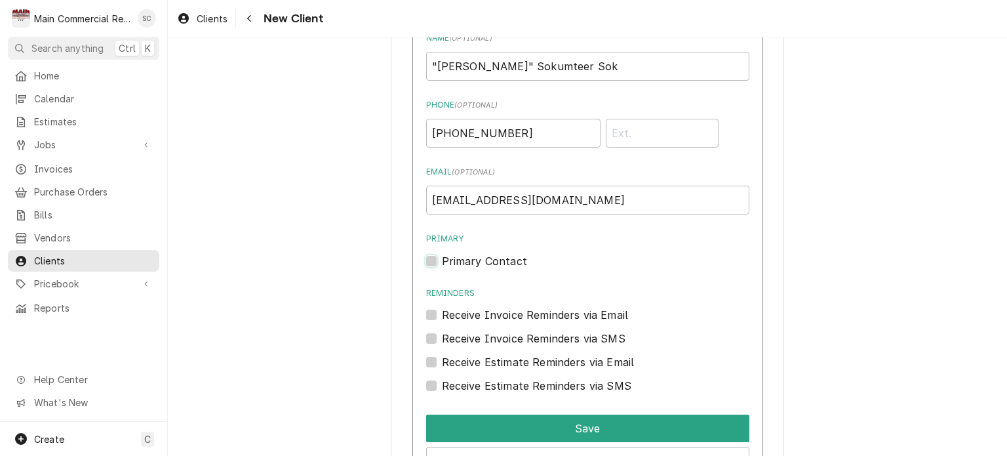
checkbox input "true"
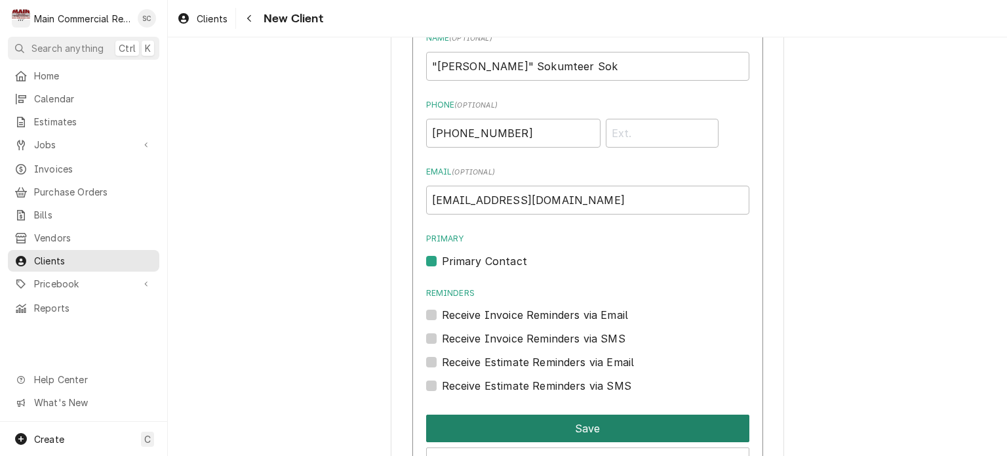
click at [558, 434] on button "Save" at bounding box center [587, 428] width 323 height 28
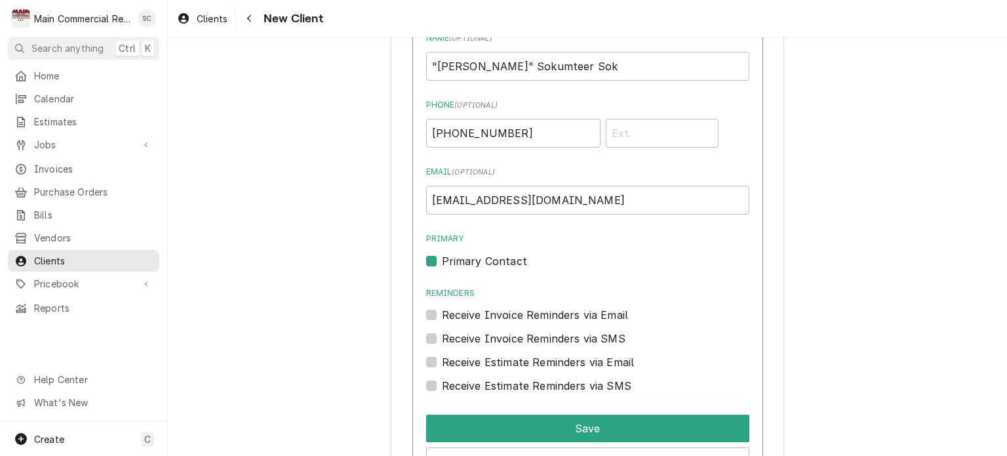
scroll to position [875, 0]
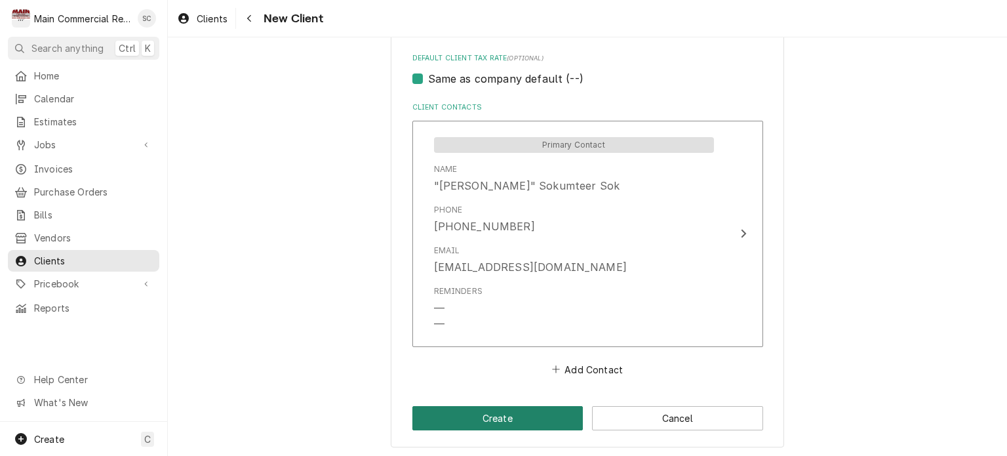
click at [544, 419] on button "Create" at bounding box center [497, 418] width 171 height 24
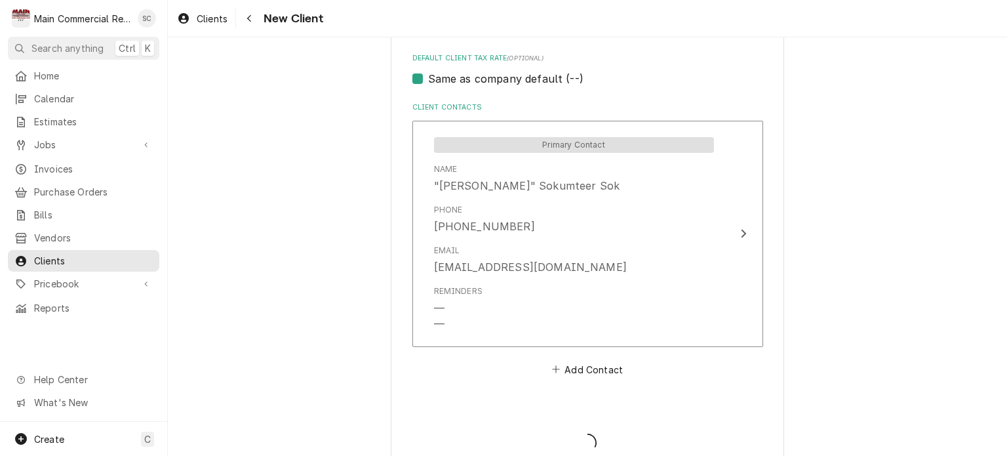
type textarea "x"
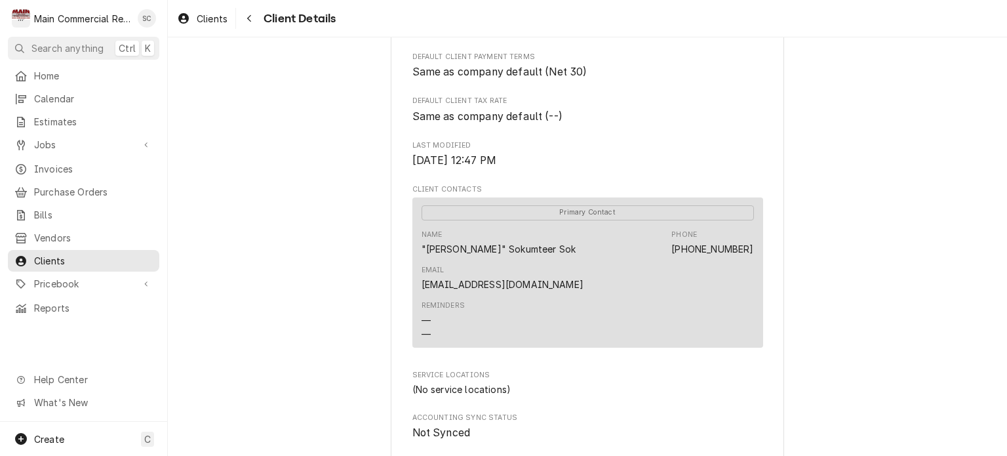
scroll to position [459, 0]
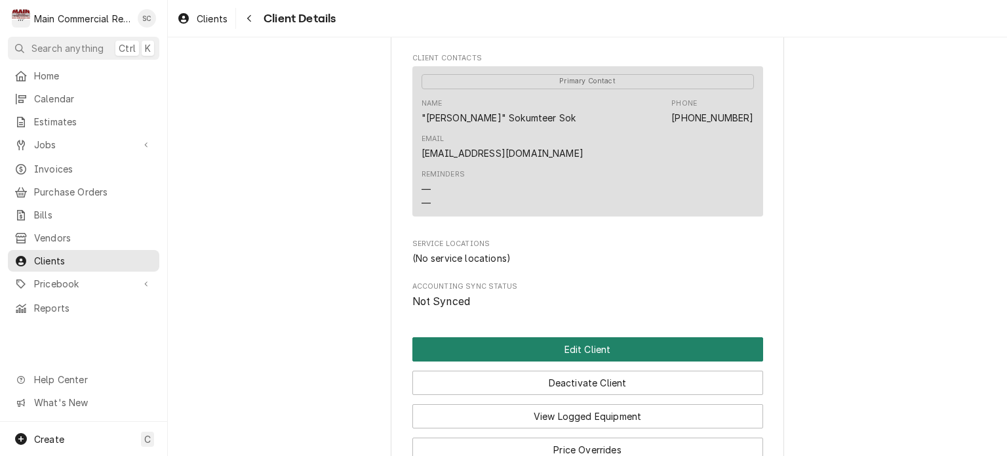
click at [614, 337] on button "Edit Client" at bounding box center [587, 349] width 351 height 24
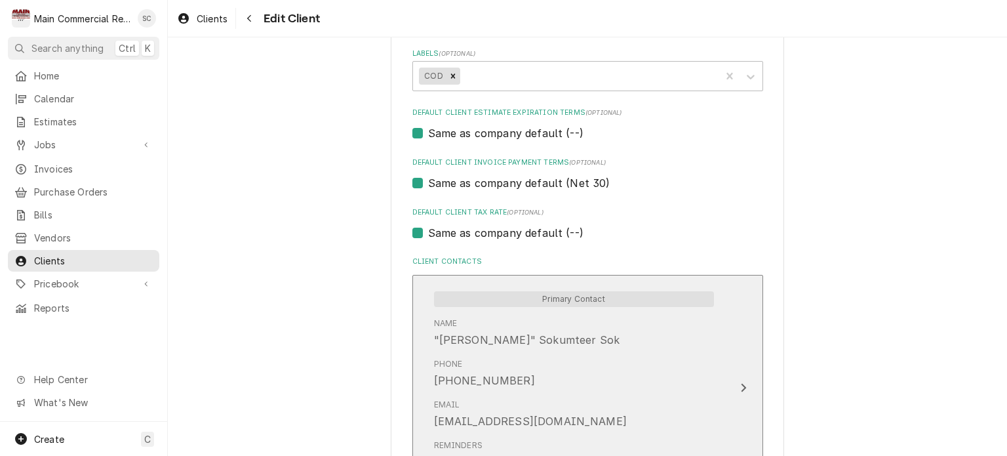
scroll to position [934, 0]
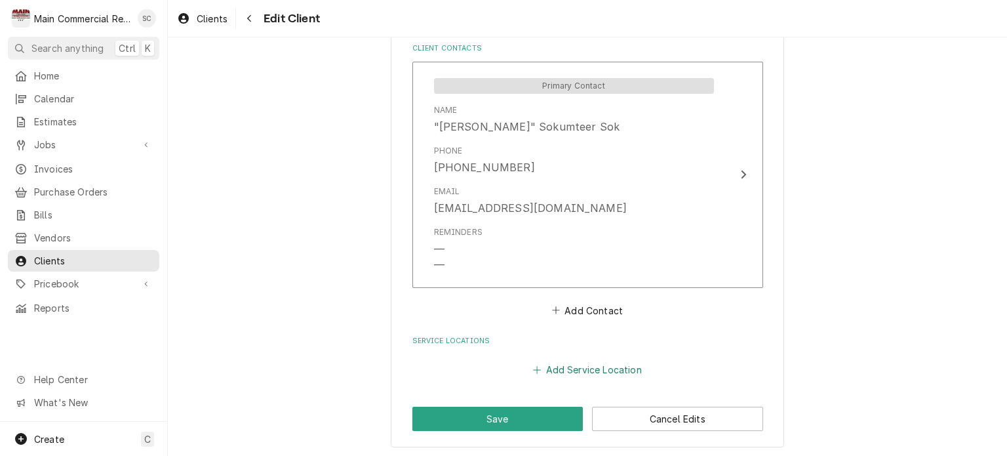
click at [600, 365] on button "Add Service Location" at bounding box center [587, 370] width 113 height 18
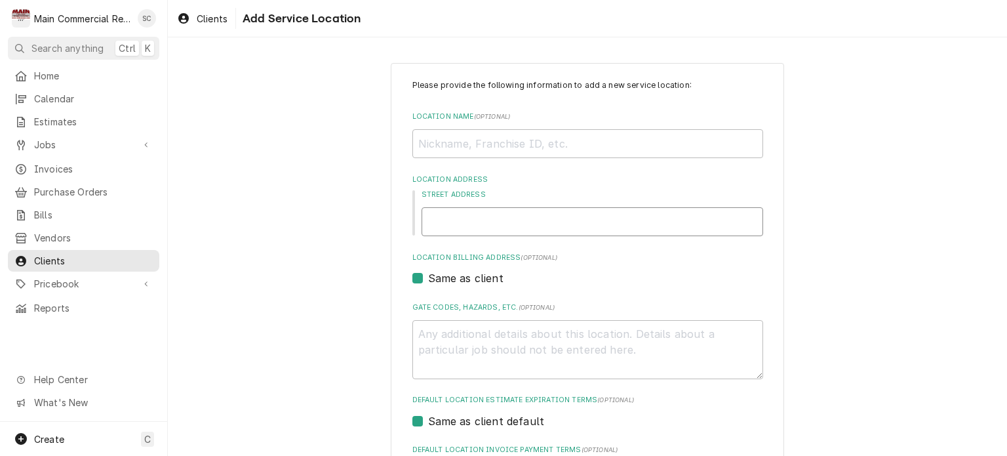
click at [513, 224] on input "Street Address" at bounding box center [593, 221] width 342 height 29
type textarea "x"
type input "1"
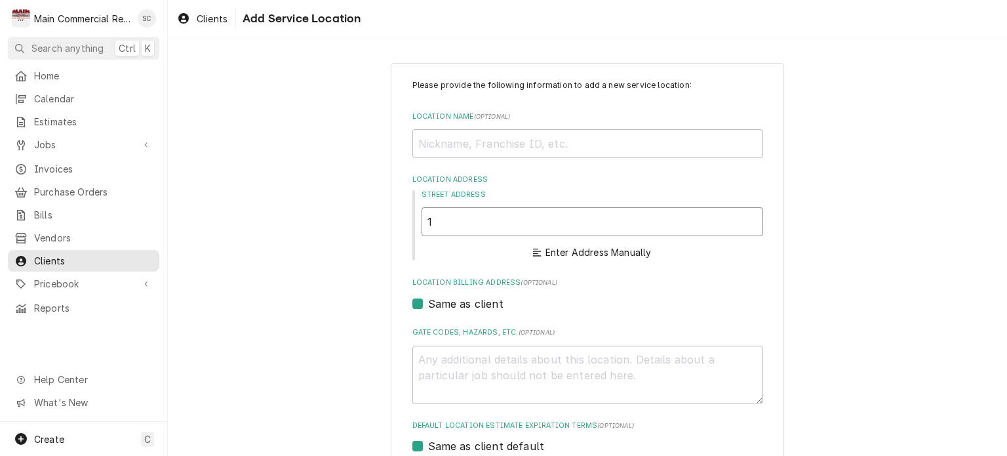
type textarea "x"
type input "15"
type textarea "x"
type input "154"
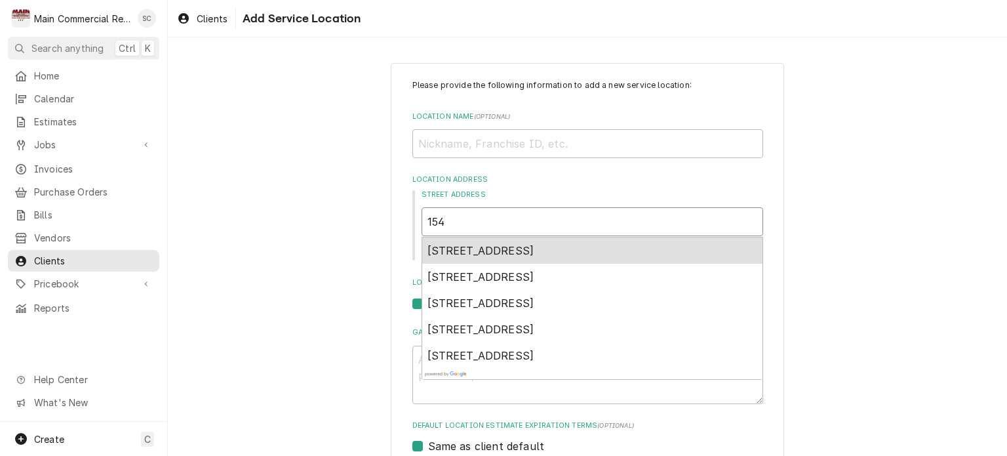
type textarea "x"
type input "1542"
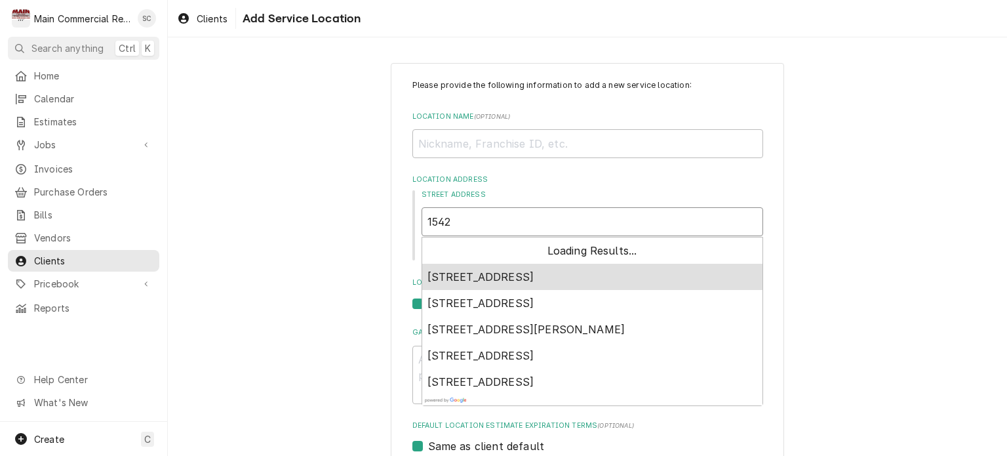
type textarea "x"
type input "15427"
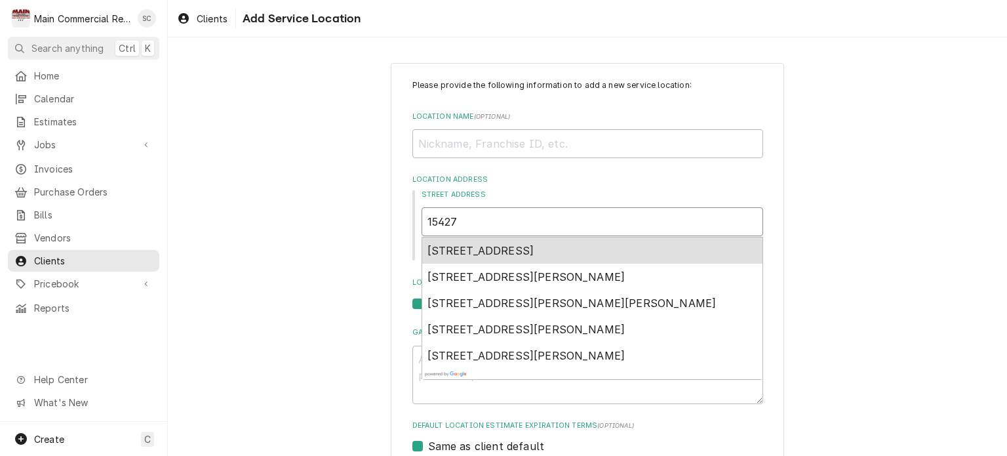
type textarea "x"
type input "15427"
type textarea "x"
type input "15427 U"
type textarea "x"
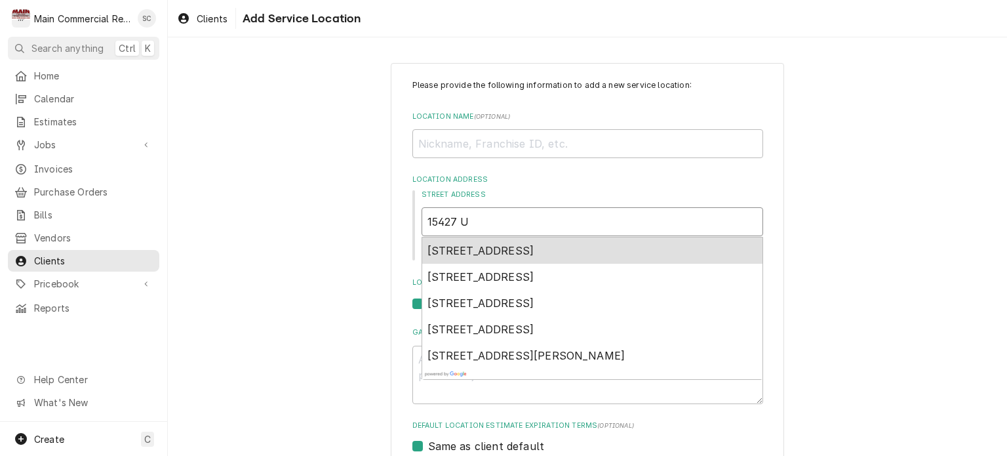
type input "15427 US"
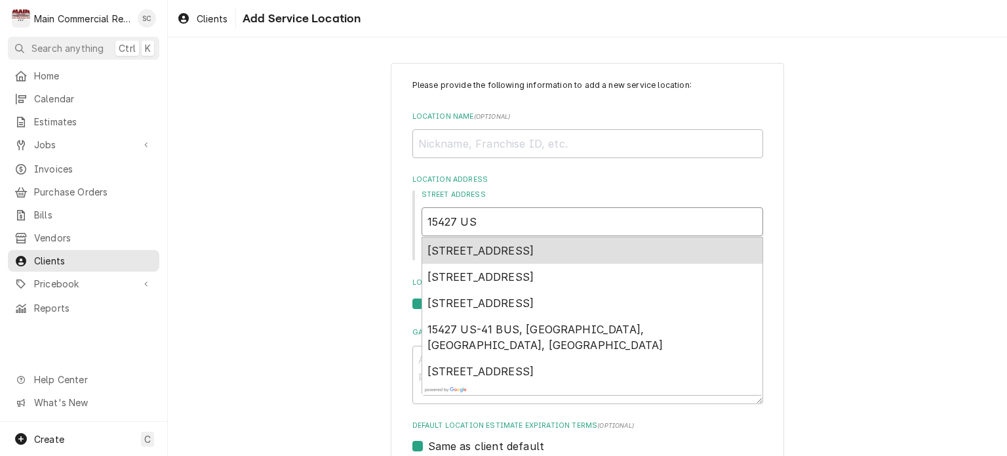
click at [528, 246] on span "15427 U.S. 19, Hudson, FL, USA" at bounding box center [481, 250] width 107 height 13
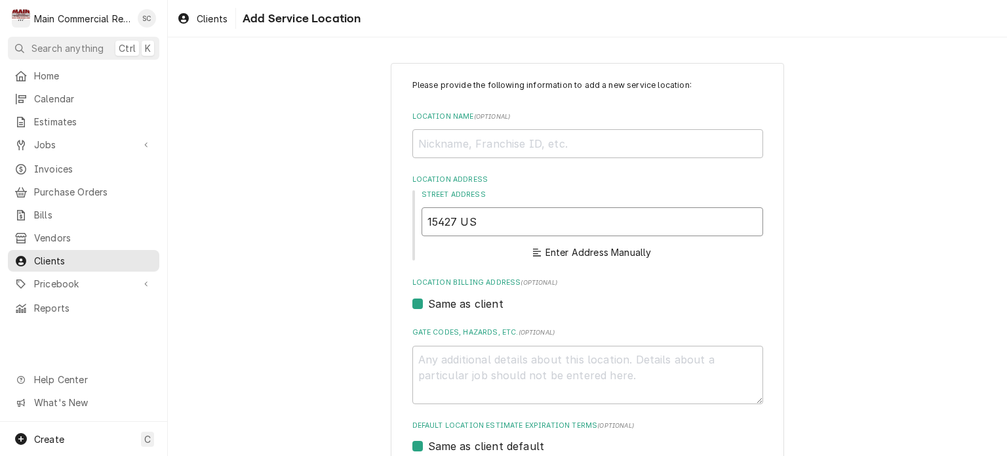
type textarea "x"
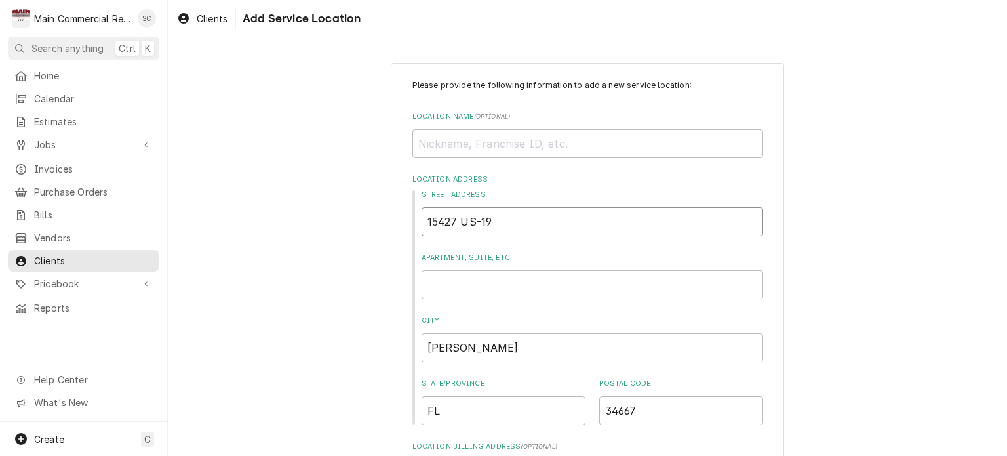
scroll to position [197, 0]
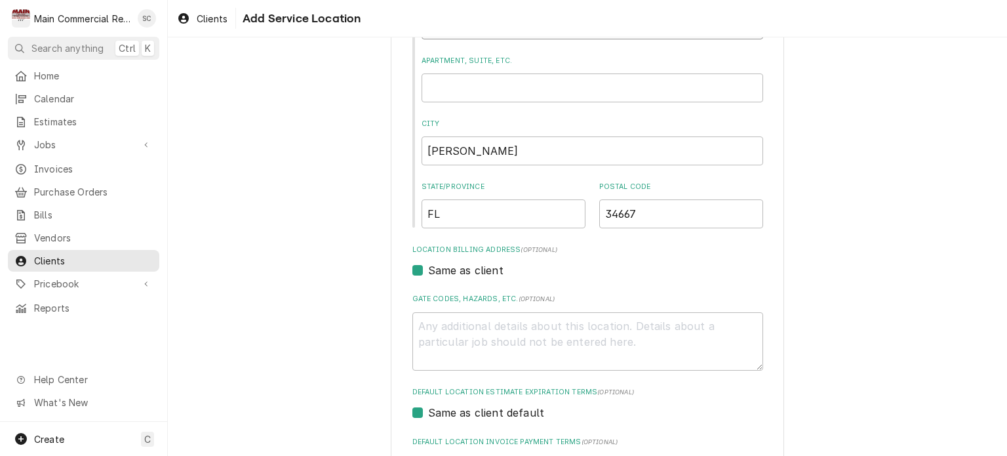
type input "15427 US-19"
click at [523, 327] on textarea "Gate Codes, Hazards, etc. ( optional )" at bounding box center [587, 341] width 351 height 59
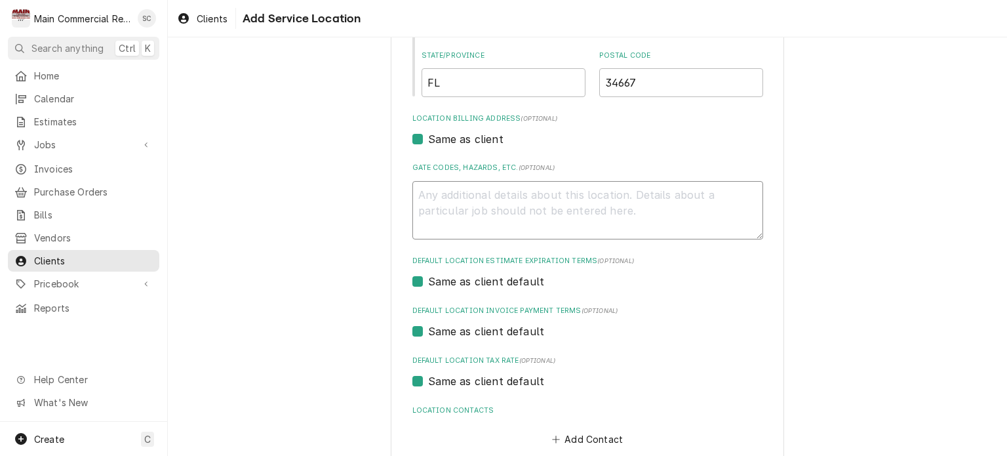
scroll to position [399, 0]
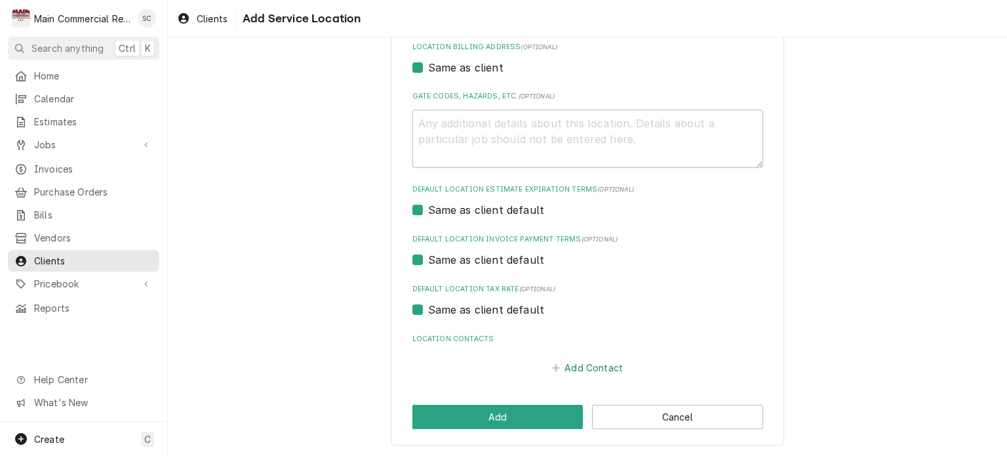
click at [571, 365] on button "Add Contact" at bounding box center [587, 368] width 75 height 18
type textarea "x"
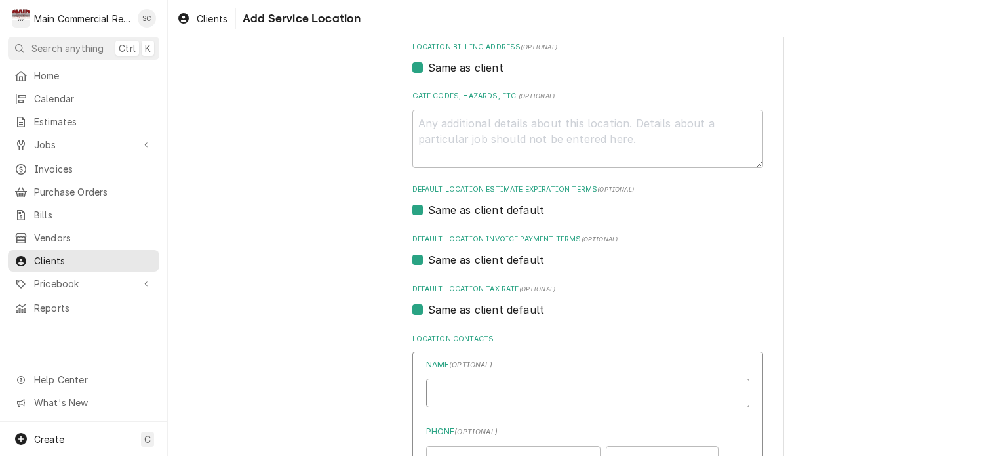
click at [574, 389] on input "Location Name ( optional )" at bounding box center [587, 392] width 323 height 29
click at [683, 276] on div "Please provide the following information to add a new service location: Locatio…" at bounding box center [587, 248] width 351 height 1136
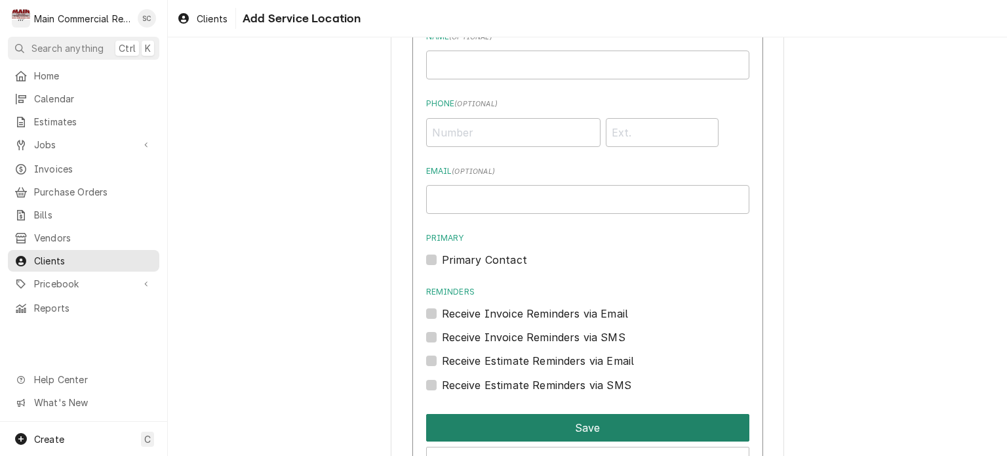
click at [598, 418] on button "Save" at bounding box center [587, 428] width 323 height 28
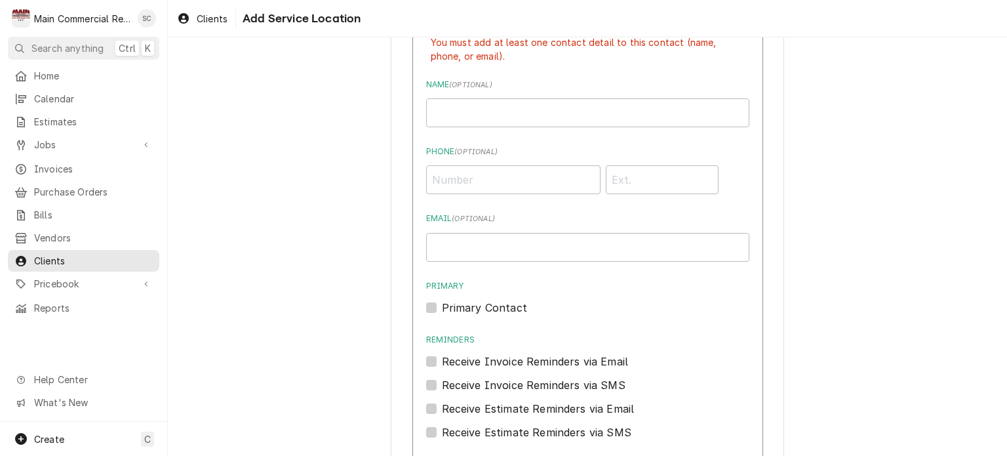
scroll to position [775, 0]
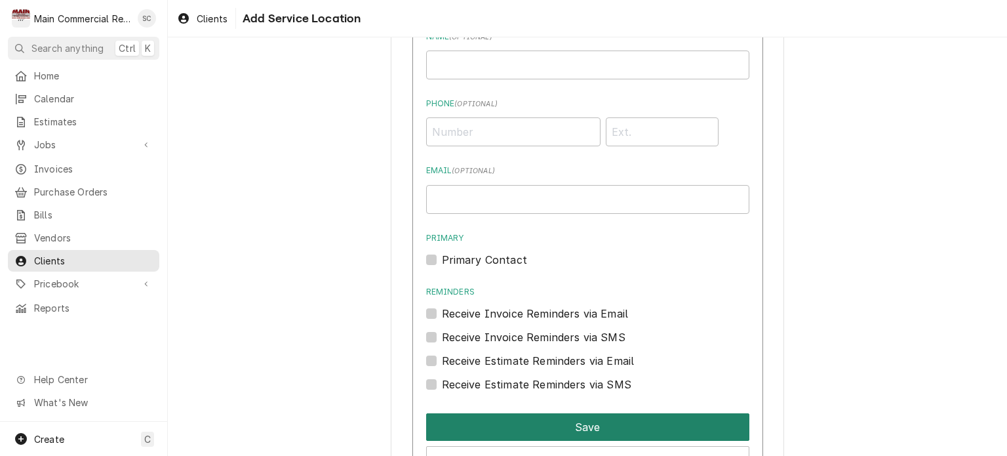
click at [591, 430] on button "Save" at bounding box center [587, 427] width 323 height 28
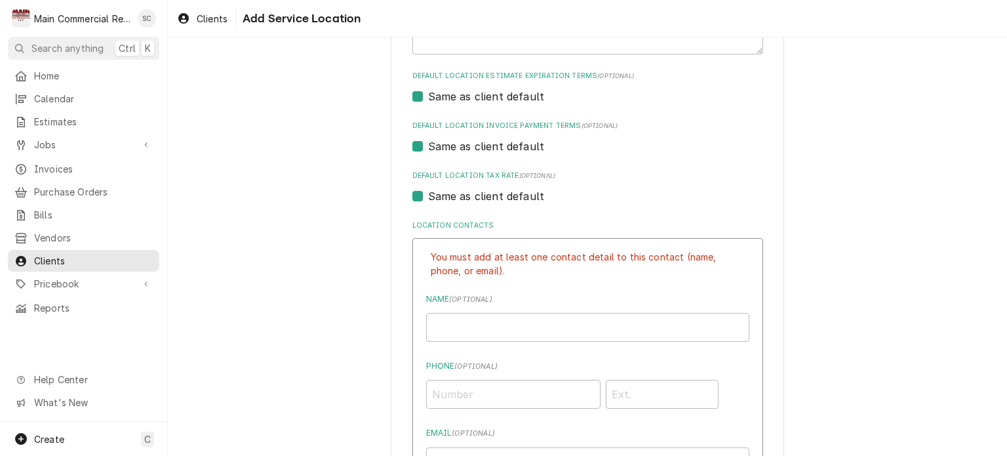
scroll to position [710, 0]
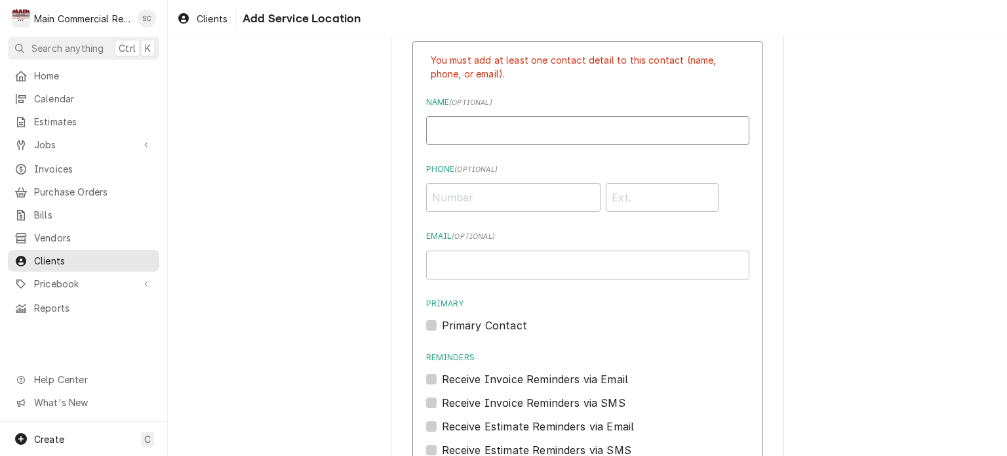
click at [494, 135] on input "Location Name ( optional )" at bounding box center [587, 130] width 323 height 29
type input "S"
type input ""Sam" Sokumteer"
click at [477, 199] on input "Phone ( optional )" at bounding box center [513, 197] width 174 height 29
type input "(626) 823-5502"
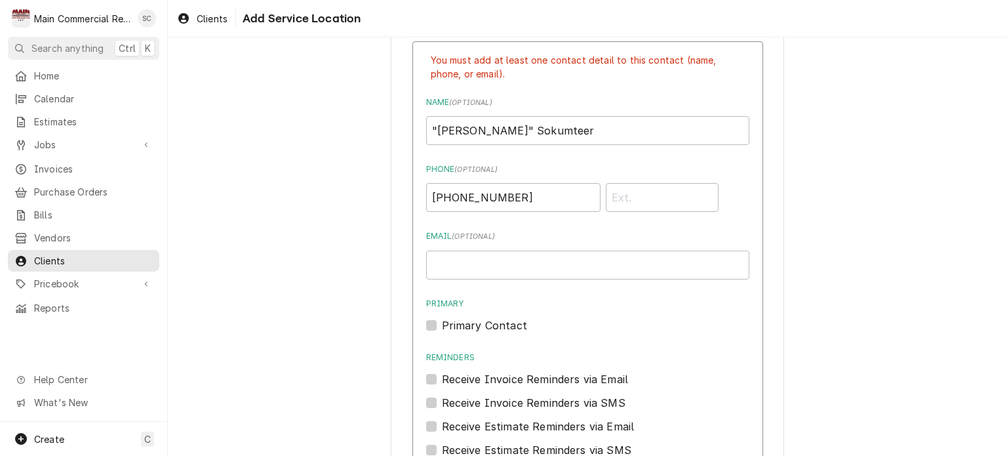
click at [442, 323] on label "Primary Contact" at bounding box center [484, 325] width 85 height 16
click at [442, 323] on input "Primary" at bounding box center [603, 331] width 323 height 29
checkbox input "true"
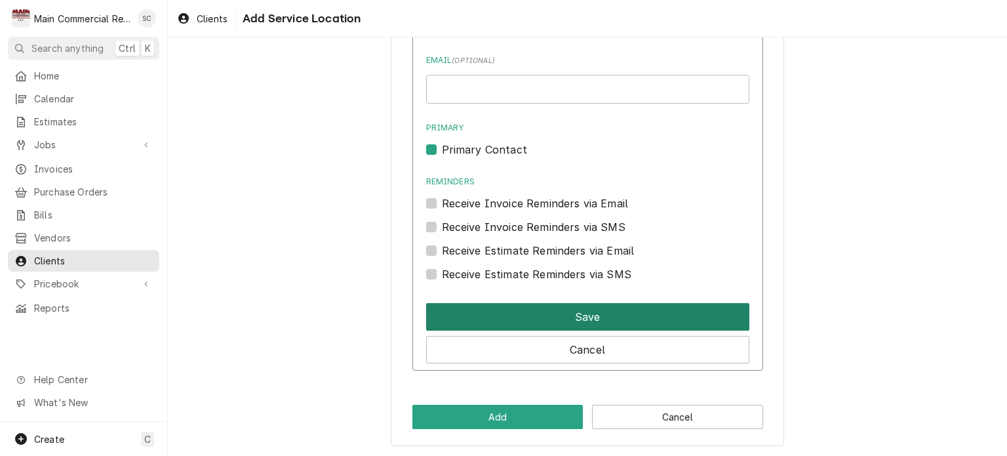
click at [579, 313] on button "Save" at bounding box center [587, 317] width 323 height 28
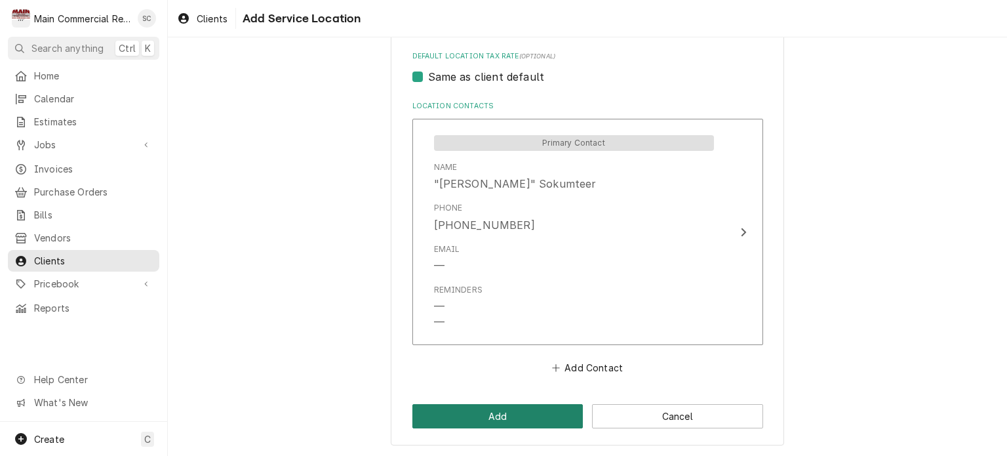
click at [534, 414] on button "Add" at bounding box center [497, 416] width 171 height 24
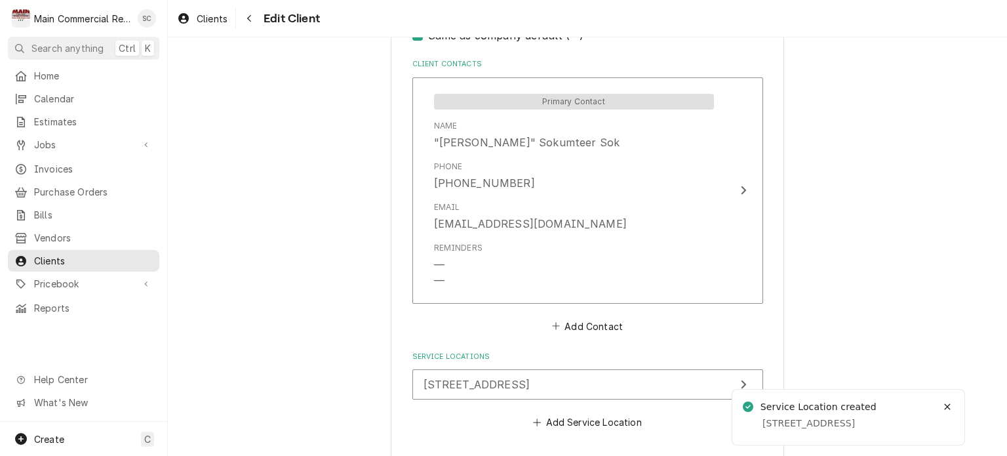
scroll to position [971, 0]
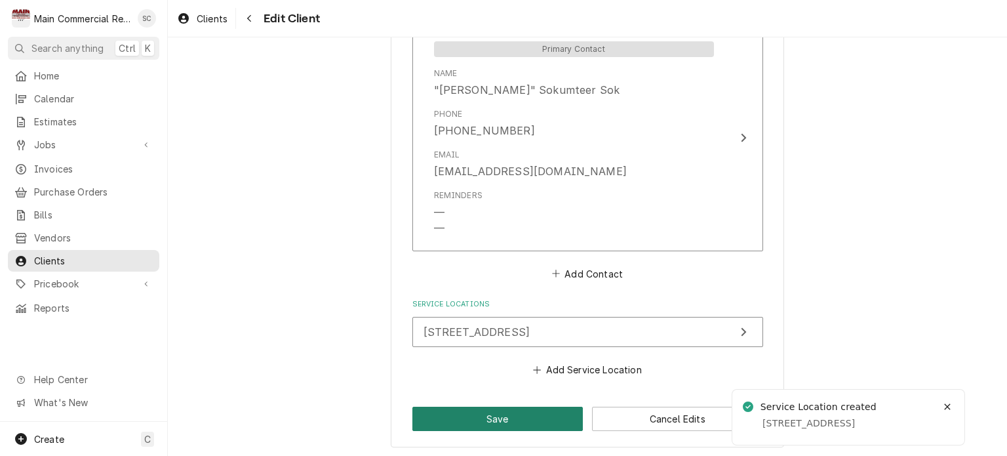
click at [540, 416] on button "Save" at bounding box center [497, 419] width 171 height 24
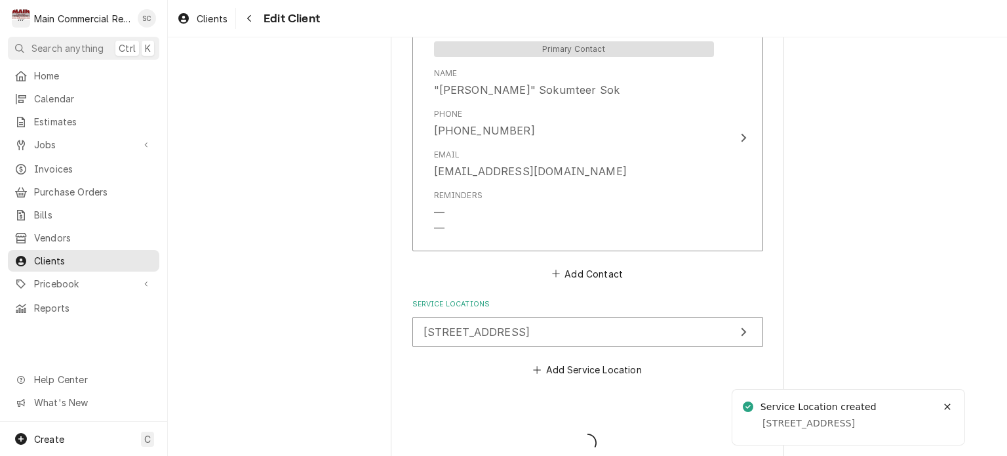
type textarea "x"
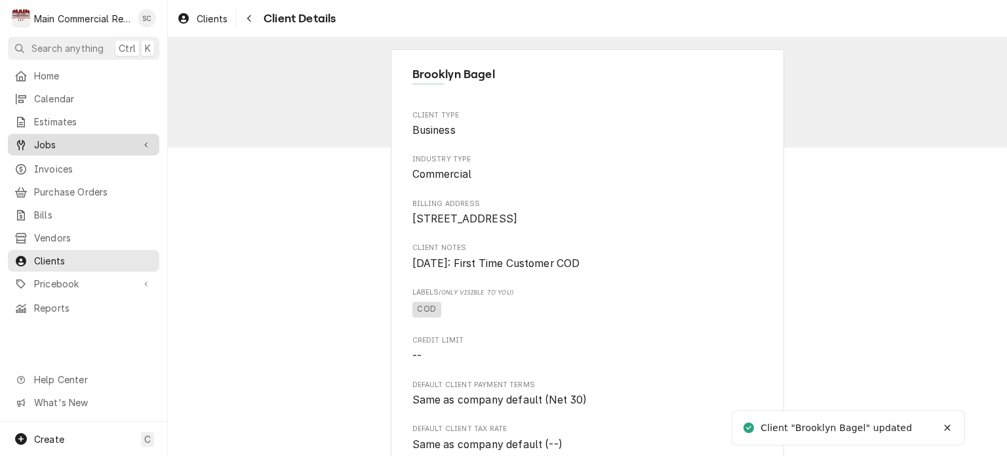
click at [127, 144] on span "Jobs" at bounding box center [83, 145] width 99 height 14
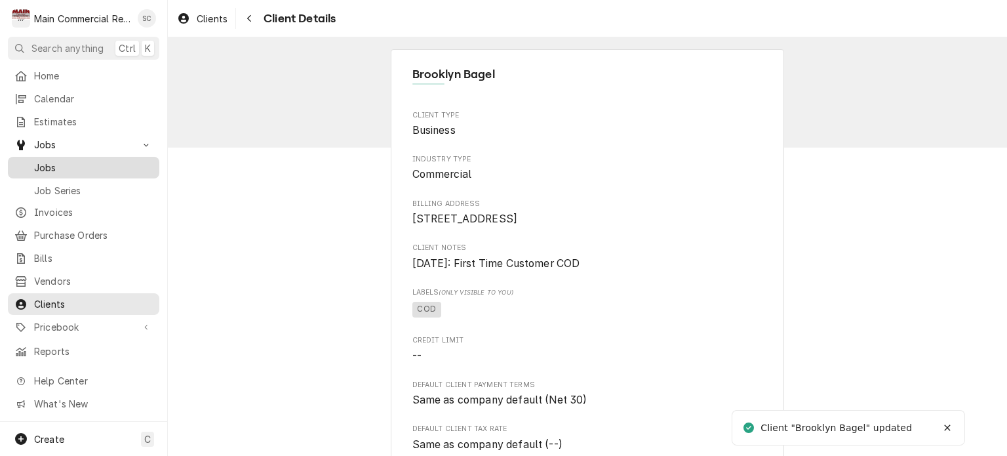
click at [108, 161] on span "Jobs" at bounding box center [93, 168] width 119 height 14
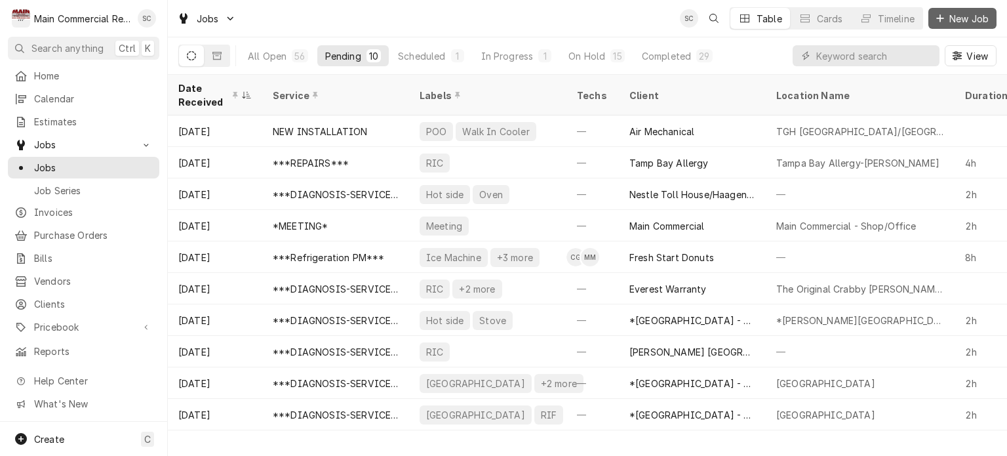
click at [963, 18] on span "New Job" at bounding box center [969, 19] width 45 height 14
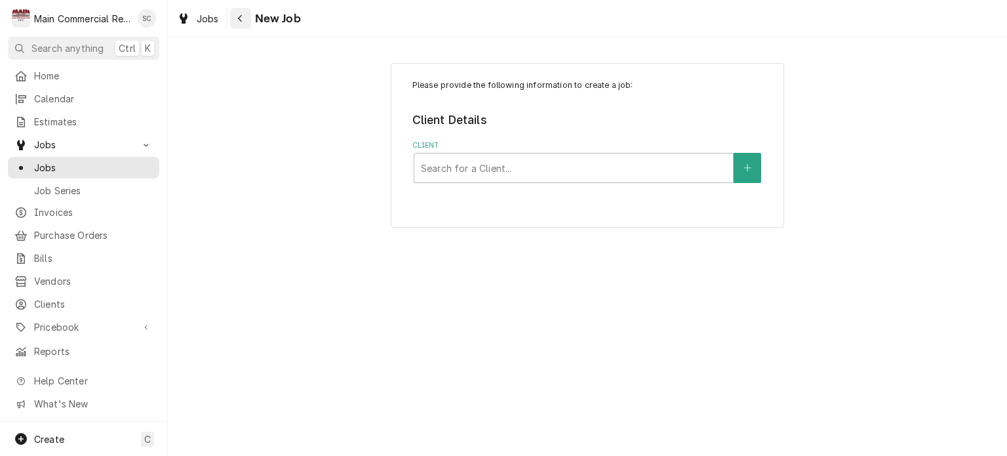
click at [245, 21] on div "Navigate back" at bounding box center [240, 18] width 13 height 13
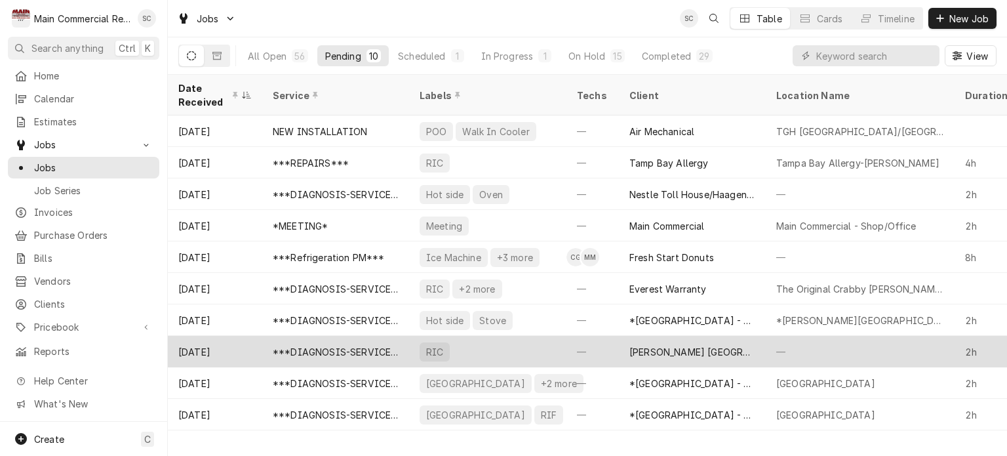
click at [646, 345] on div "[PERSON_NAME] [GEOGRAPHIC_DATA]" at bounding box center [693, 352] width 126 height 14
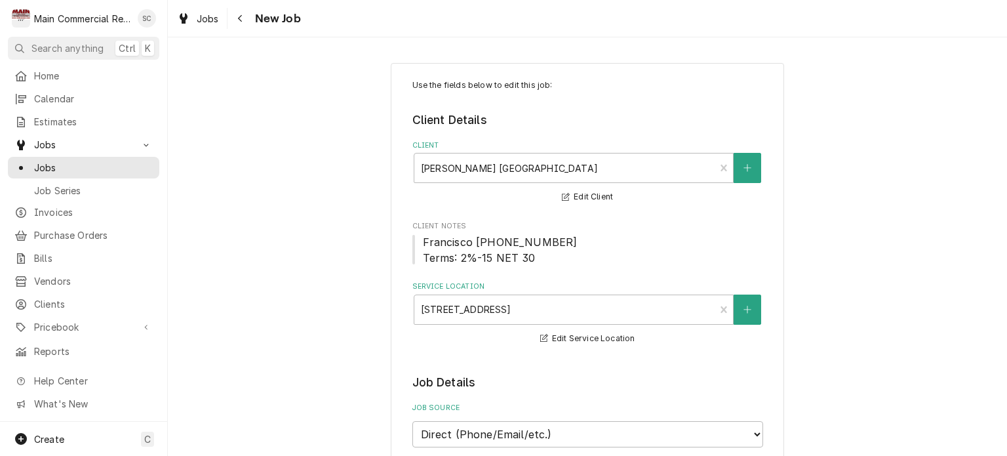
type textarea "x"
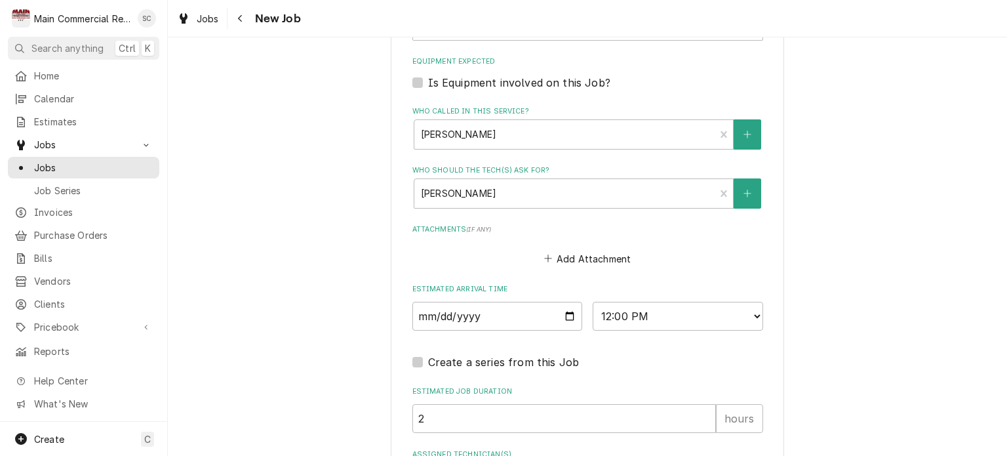
scroll to position [984, 0]
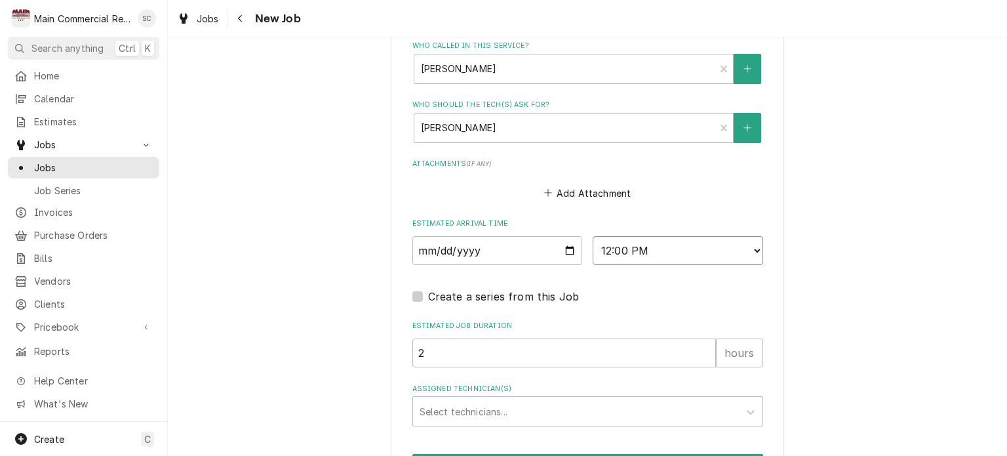
click at [620, 243] on select "AM / PM 6:00 AM 6:15 AM 6:30 AM 6:45 AM 7:00 AM 7:15 AM 7:30 AM 7:45 AM 8:00 AM…" at bounding box center [678, 250] width 170 height 29
select select "12:45:00"
click at [593, 236] on select "AM / PM 6:00 AM 6:15 AM 6:30 AM 6:45 AM 7:00 AM 7:15 AM 7:30 AM 7:45 AM 8:00 AM…" at bounding box center [678, 250] width 170 height 29
click at [496, 400] on div "Assigned Technician(s)" at bounding box center [576, 411] width 313 height 24
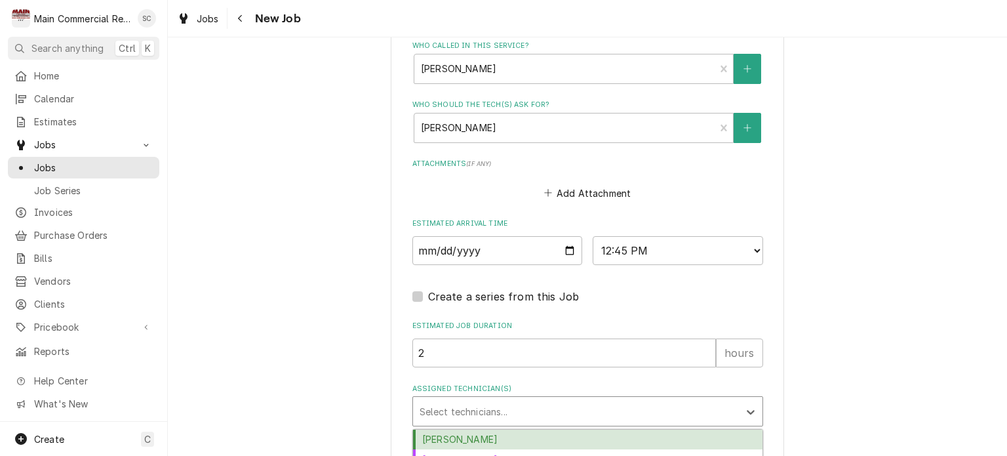
scroll to position [1096, 0]
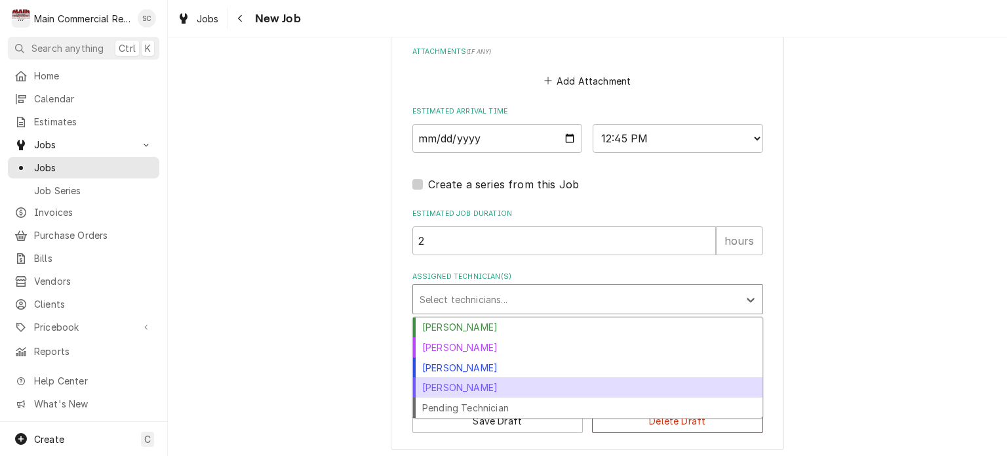
click at [488, 386] on div "Mike Marchese" at bounding box center [588, 387] width 350 height 20
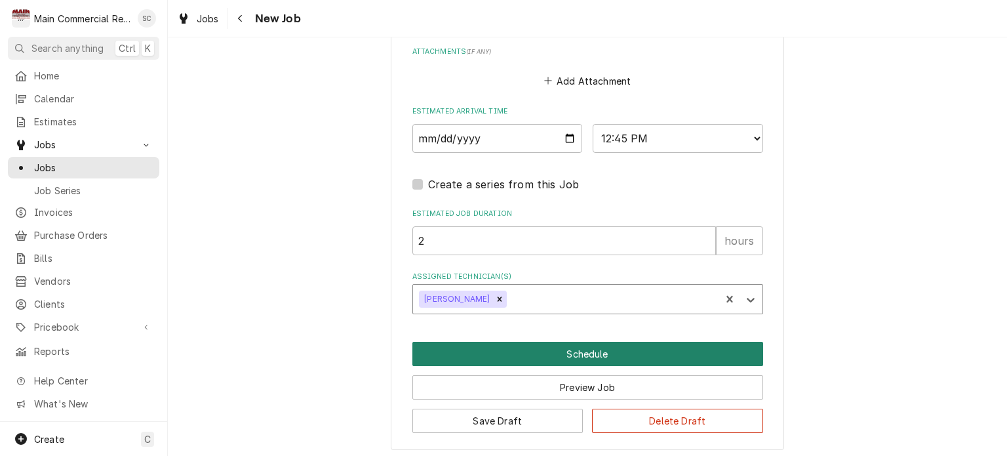
click at [572, 350] on button "Schedule" at bounding box center [587, 354] width 351 height 24
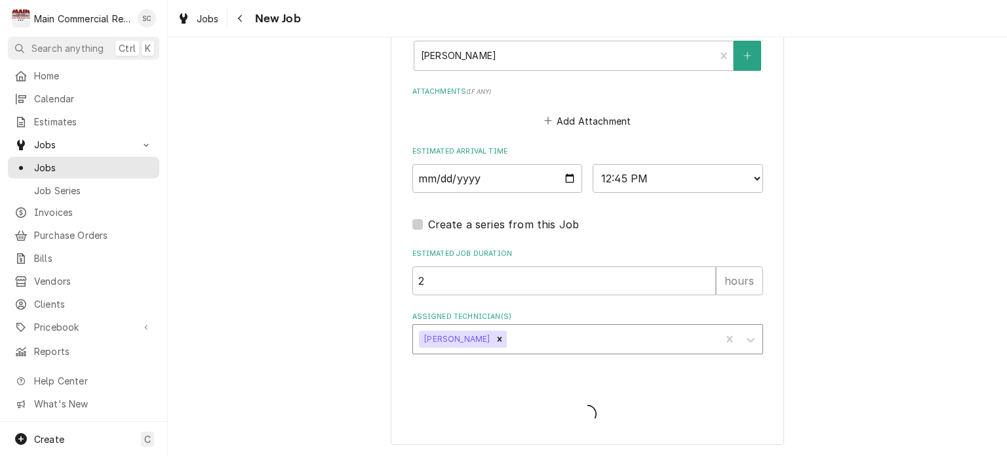
scroll to position [1051, 0]
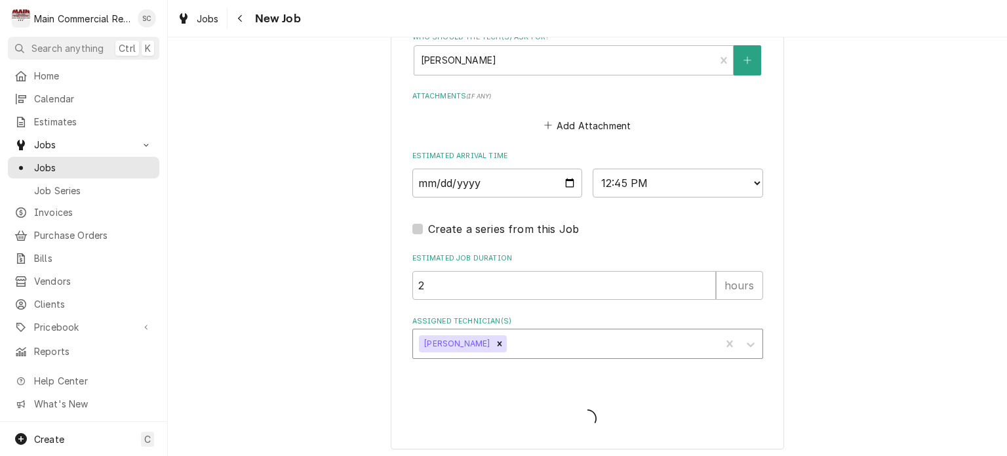
type textarea "x"
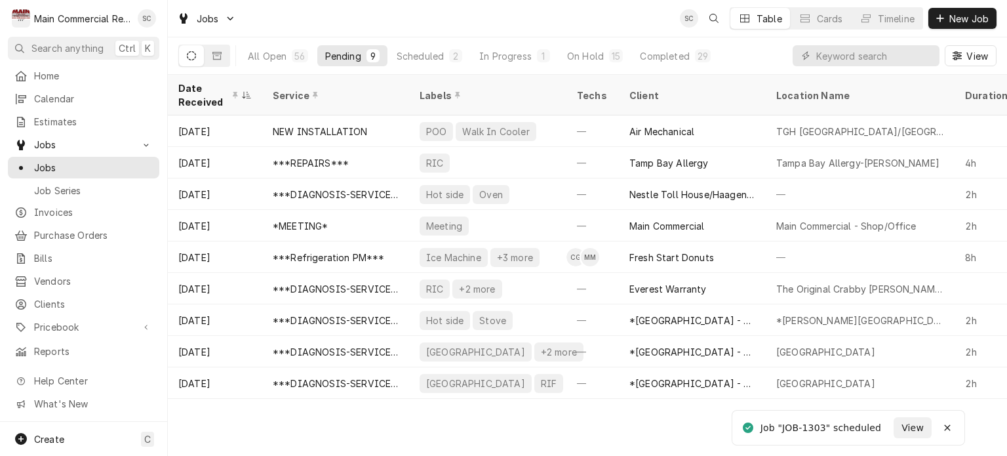
click at [630, 424] on div "Date Received Service Labels Techs Client Location Name Duration Priority Sched…" at bounding box center [587, 265] width 839 height 381
click at [978, 19] on span "New Job" at bounding box center [969, 19] width 45 height 14
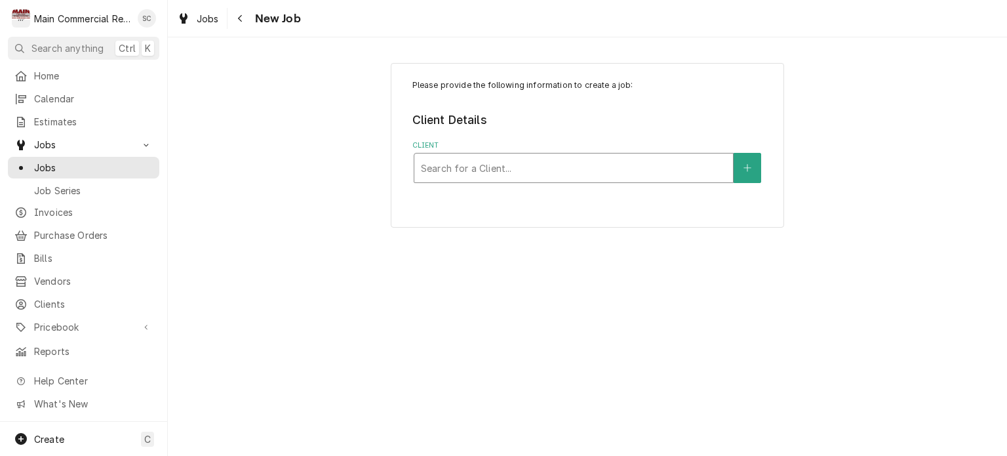
click at [492, 168] on div "Client" at bounding box center [574, 168] width 306 height 24
type input "Brookly"
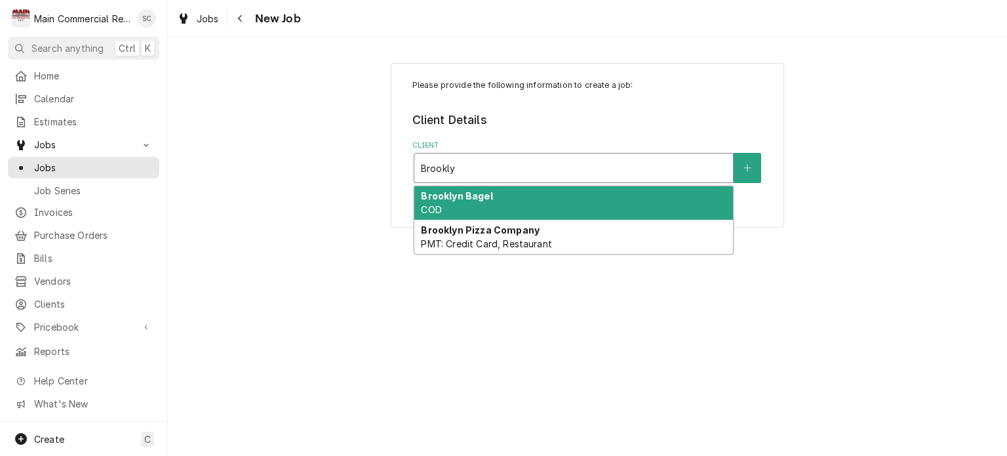
click at [492, 201] on div "Brooklyn Bagel COD" at bounding box center [573, 203] width 319 height 34
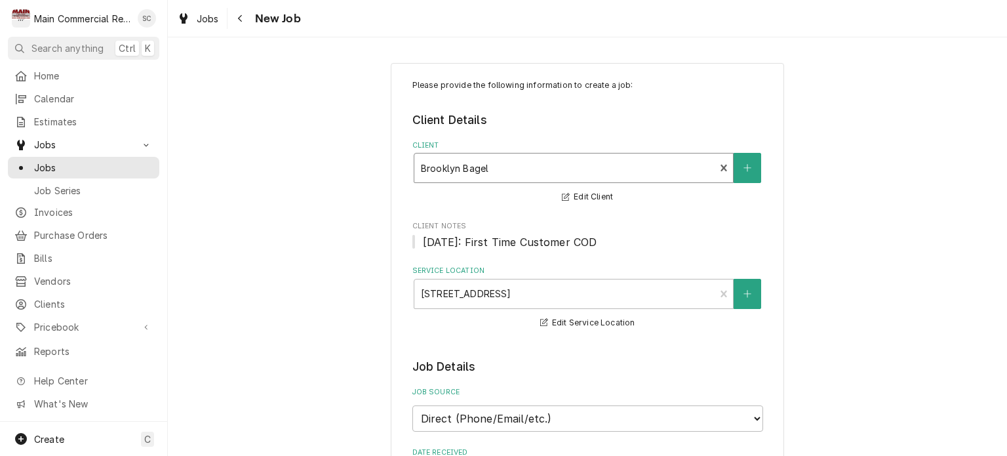
scroll to position [197, 0]
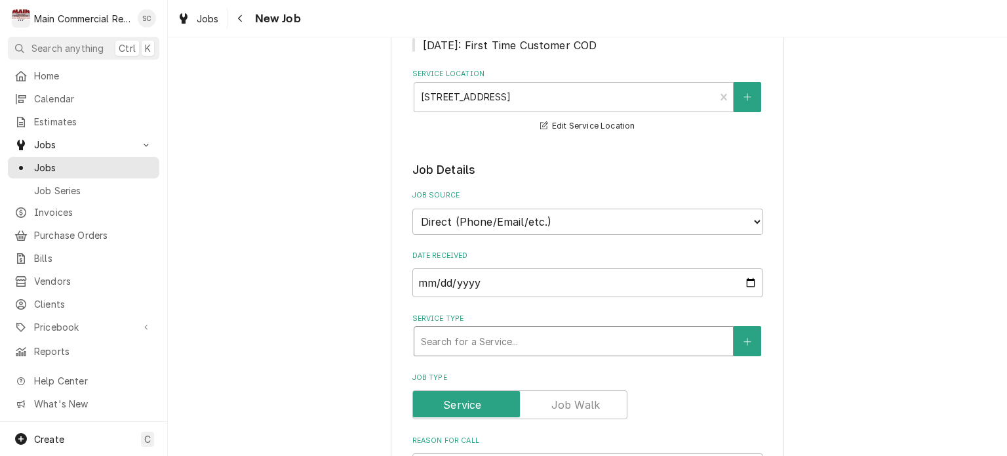
click at [502, 341] on div "Service Type" at bounding box center [574, 341] width 306 height 24
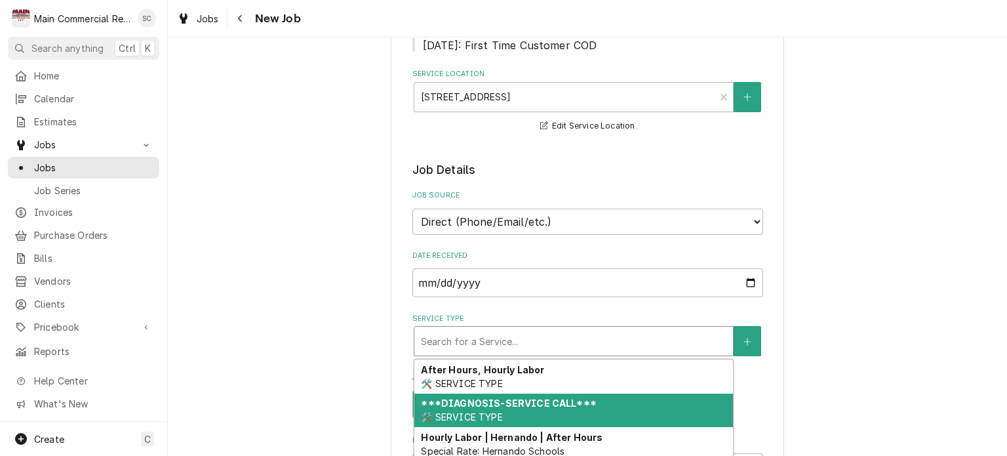
click at [510, 400] on strong "***DIAGNOSIS-SERVICE CALL***" at bounding box center [508, 402] width 175 height 11
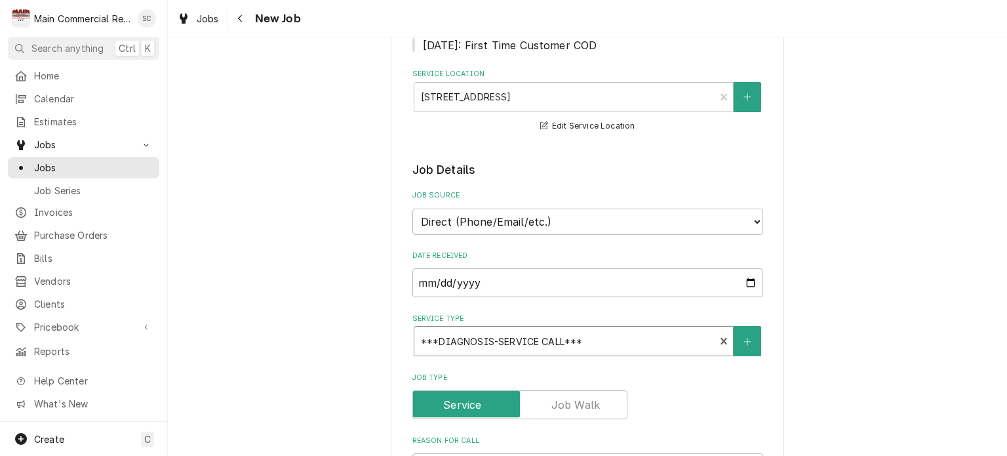
scroll to position [393, 0]
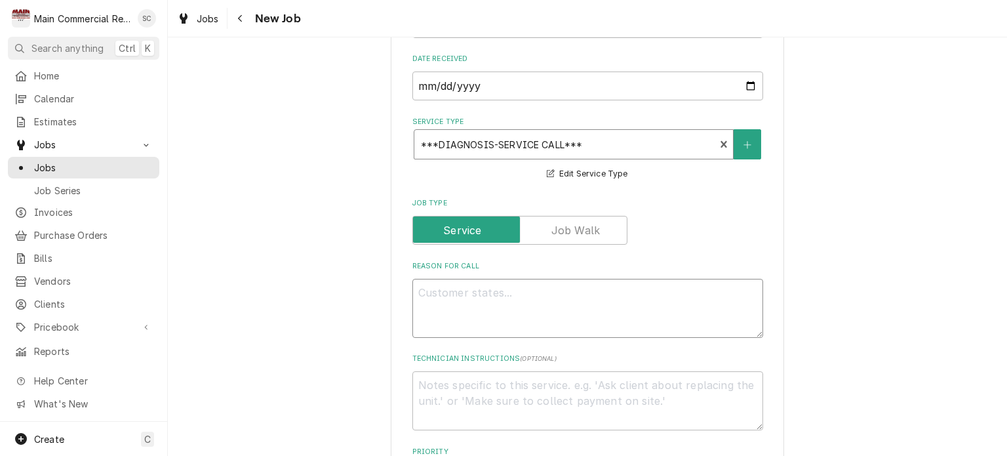
click at [521, 285] on textarea "Reason For Call" at bounding box center [587, 308] width 351 height 59
type textarea "x"
type textarea "*"
type textarea "x"
type textarea "**"
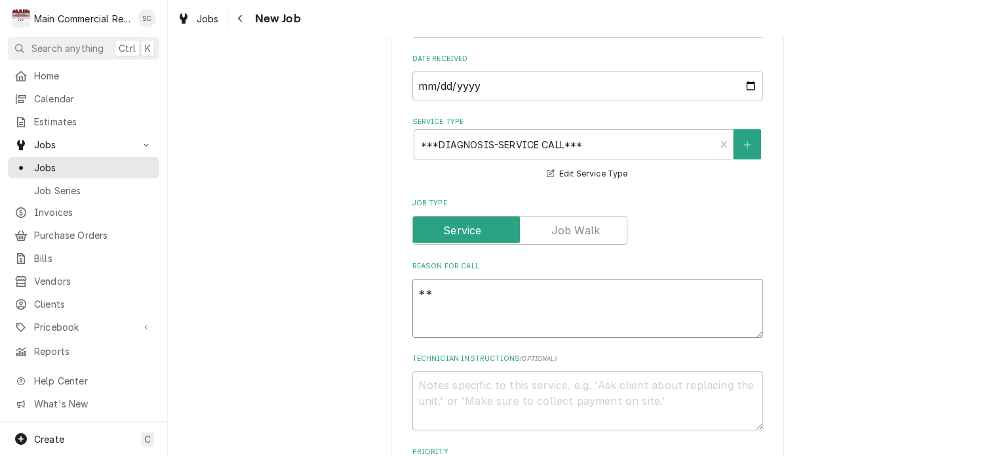
type textarea "x"
type textarea "***"
type textarea "x"
type textarea "***C"
type textarea "x"
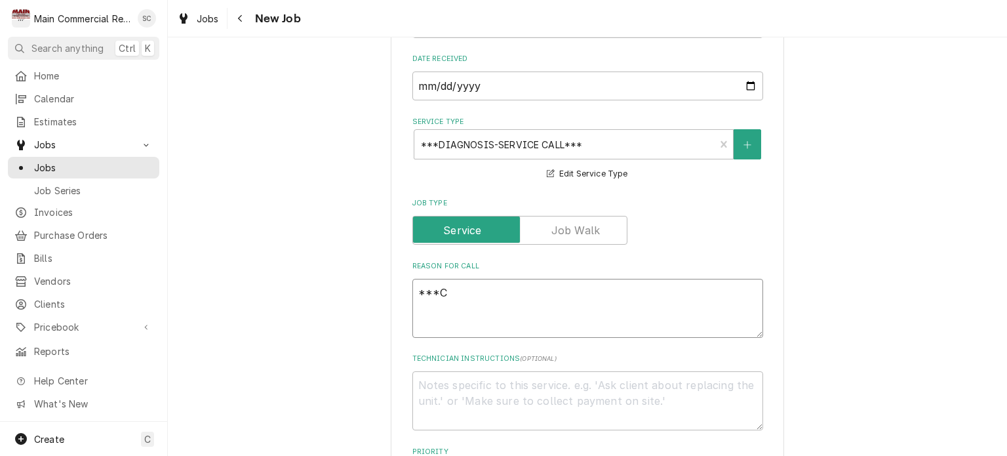
type textarea "***CI"
type textarea "x"
type textarea "***CID"
type textarea "x"
type textarea "***CI"
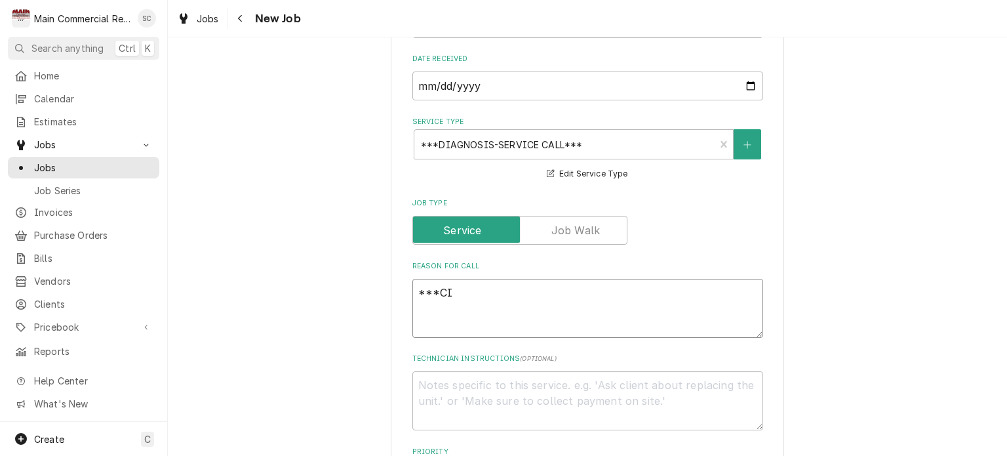
type textarea "x"
type textarea "***C"
type textarea "x"
type textarea "***CO"
type textarea "x"
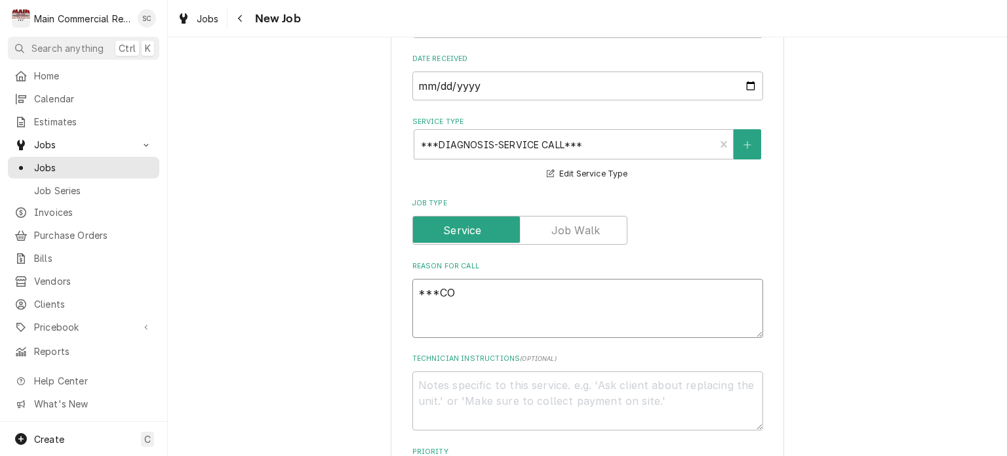
type textarea "***COD"
type textarea "x"
type textarea "***COD,"
type textarea "x"
type textarea "***COD,C"
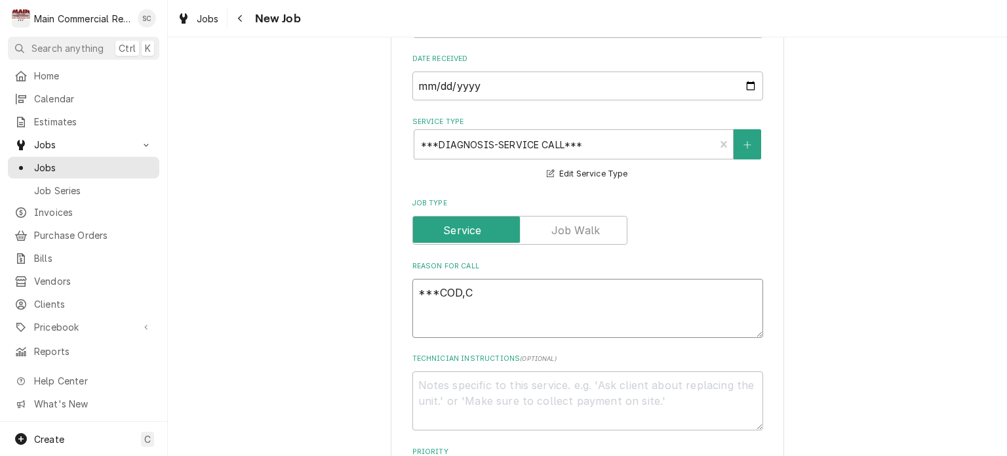
type textarea "x"
type textarea "***COD,CC"
type textarea "x"
type textarea "***COD,CC"
type textarea "x"
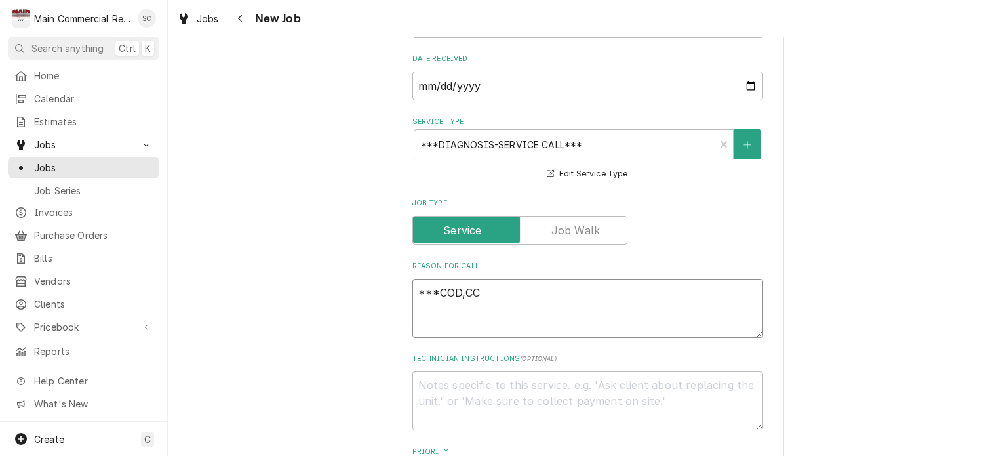
type textarea "***COD,CC O"
type textarea "x"
type textarea "***COD,CC OR"
type textarea "x"
type textarea "***COD,CC OR"
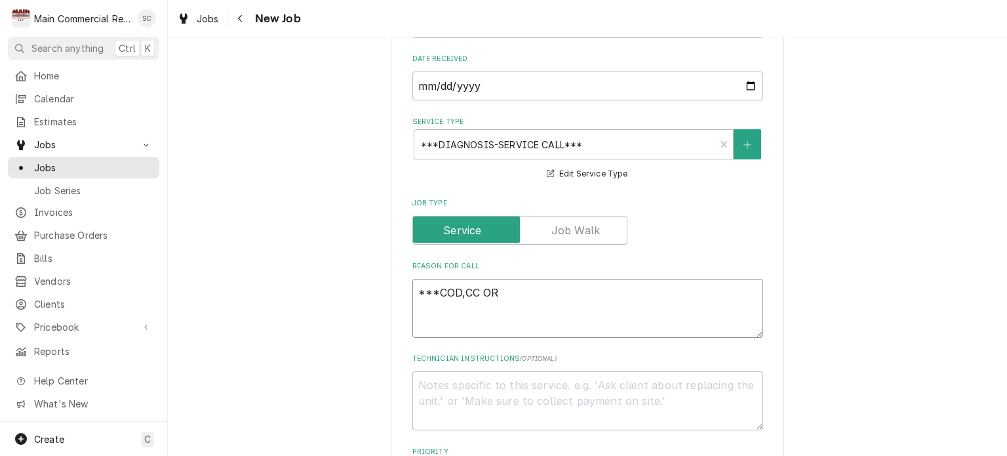
type textarea "x"
type textarea "***COD,CC OR C"
type textarea "x"
type textarea "***COD,CC OR CH"
type textarea "x"
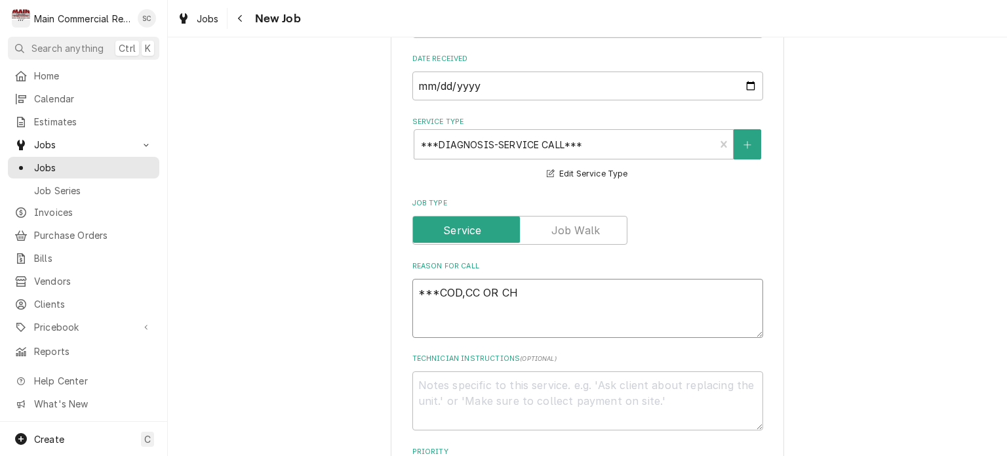
type textarea "***COD,CC OR CHE"
type textarea "x"
type textarea "***COD,CC OR CHEC"
type textarea "x"
type textarea "***COD,CC OR CHECK"
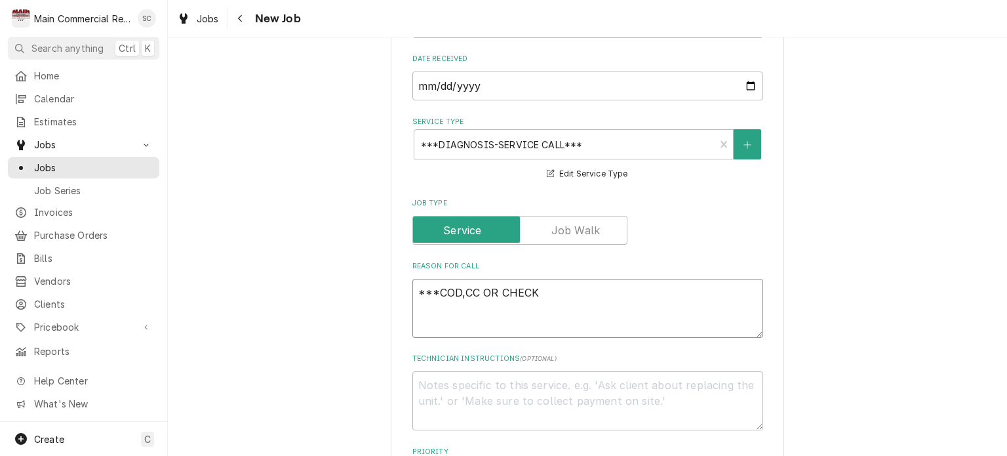
type textarea "x"
type textarea "***COD,CC OR CHECK*"
type textarea "x"
type textarea "***COD,CC OR CHECK**"
type textarea "x"
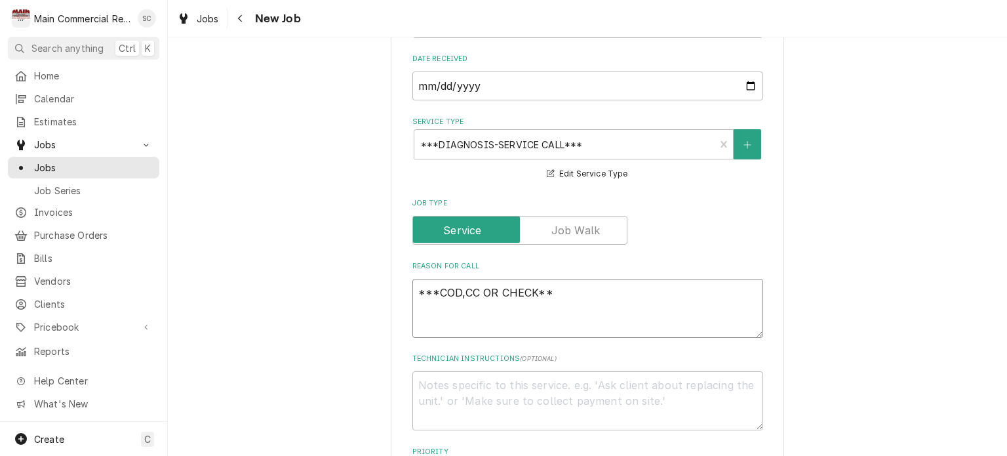
type textarea "***COD,CC OR CHECK***"
type textarea "x"
type textarea "***COD,CC OR CHECK***"
type textarea "x"
type textarea "***COD,CC OR CHECK*** 2"
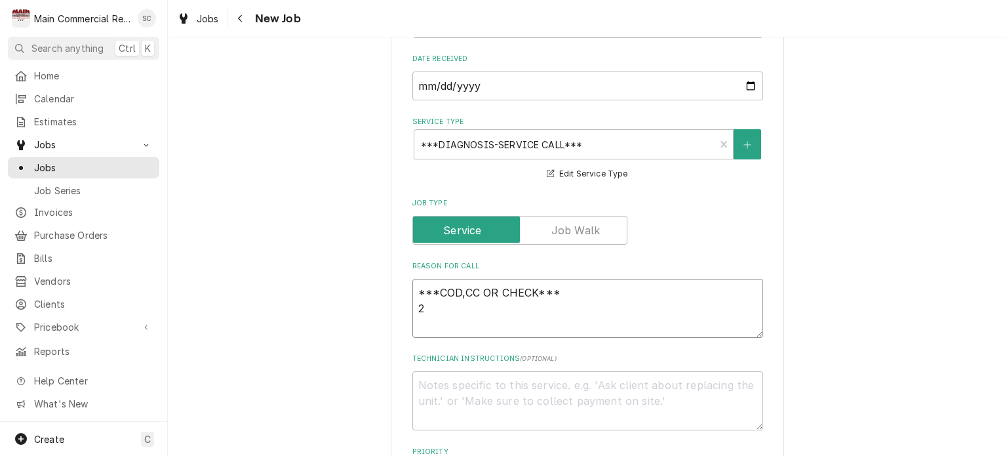
type textarea "x"
type textarea "***COD,CC OR CHECK*** 2"
type textarea "x"
type textarea "***COD,CC OR CHECK*** 2 D"
type textarea "x"
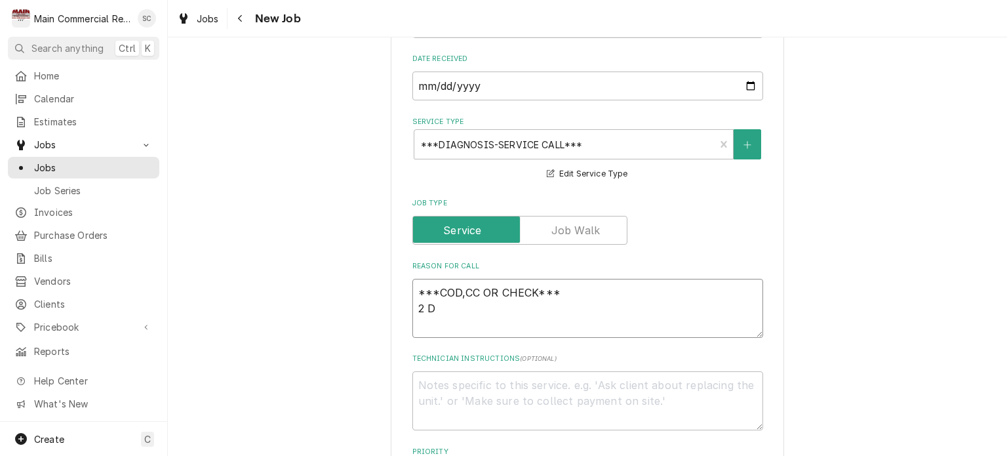
type textarea "***COD,CC OR CHECK*** 2 DO"
type textarea "x"
type textarea "***COD,CC OR CHECK*** 2 DOO"
type textarea "x"
type textarea "***COD,CC OR CHECK*** 2 DOOR"
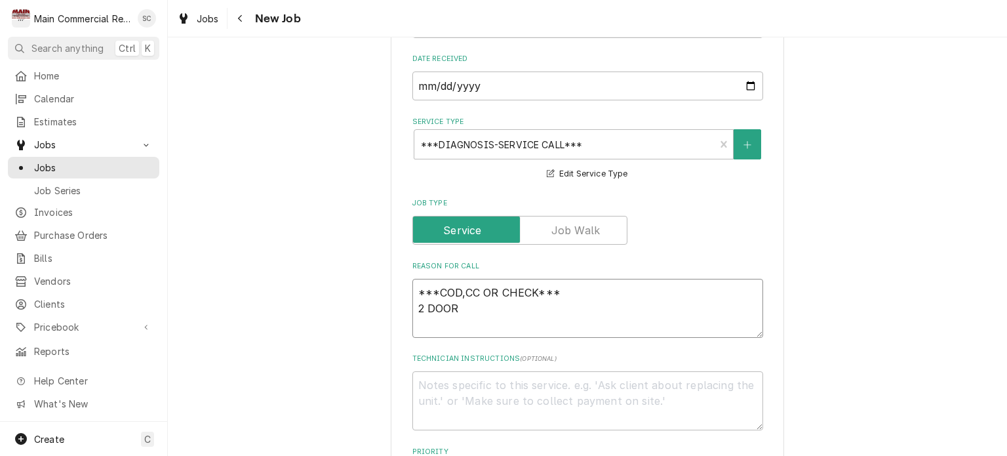
type textarea "x"
type textarea "***COD,CC OR CHECK*** 2 DOOR"
type textarea "x"
type textarea "***COD,CC OR CHECK*** 2 DOOR t"
type textarea "x"
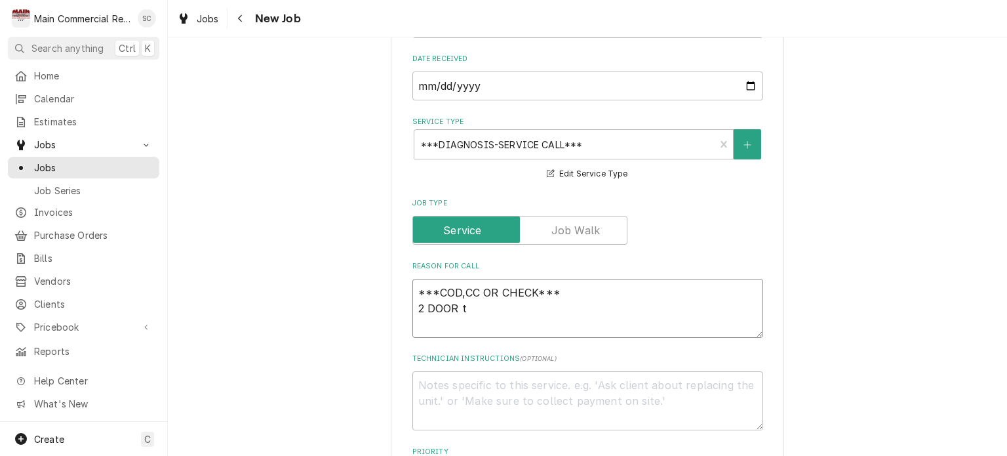
type textarea "***COD,CC OR CHECK*** 2 DOOR tR"
type textarea "x"
type textarea "***COD,CC OR CHECK*** 2 DOOR tRU"
type textarea "x"
type textarea "***COD,CC OR CHECK*** 2 DOOR tR"
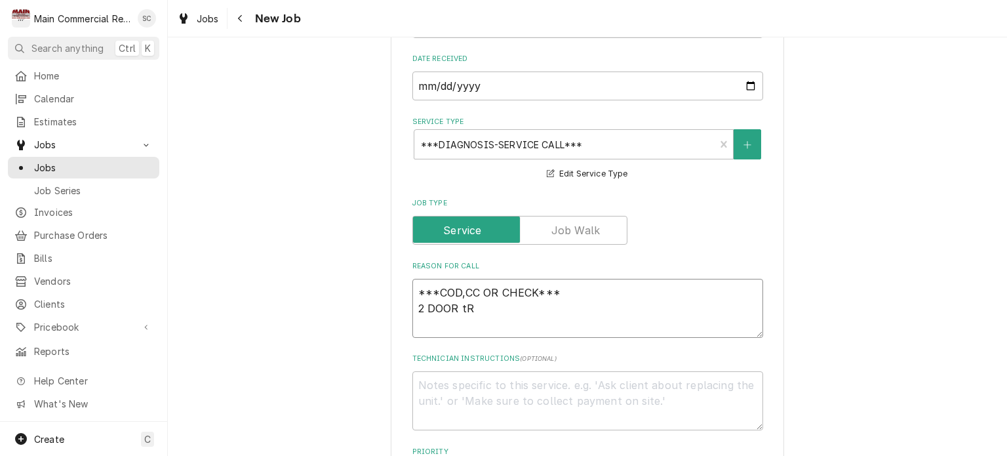
type textarea "x"
type textarea "***COD,CC OR CHECK*** 2 DOOR t"
type textarea "x"
type textarea "***COD,CC OR CHECK*** 2 DOOR"
type textarea "x"
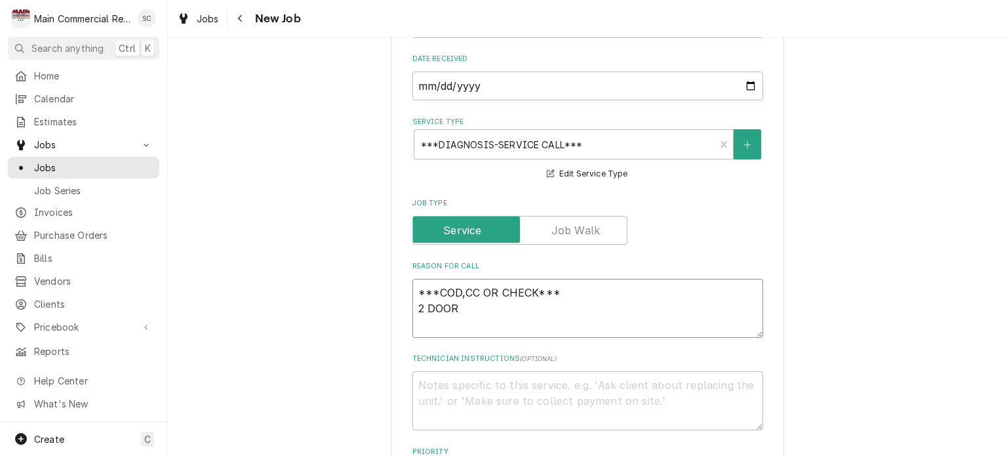
type textarea "***COD,CC OR CHECK*** 2 DOOR T"
type textarea "x"
type textarea "***COD,CC OR CHECK*** 2 DOOR TR"
type textarea "x"
type textarea "***COD,CC OR CHECK*** 2 DOOR TRU"
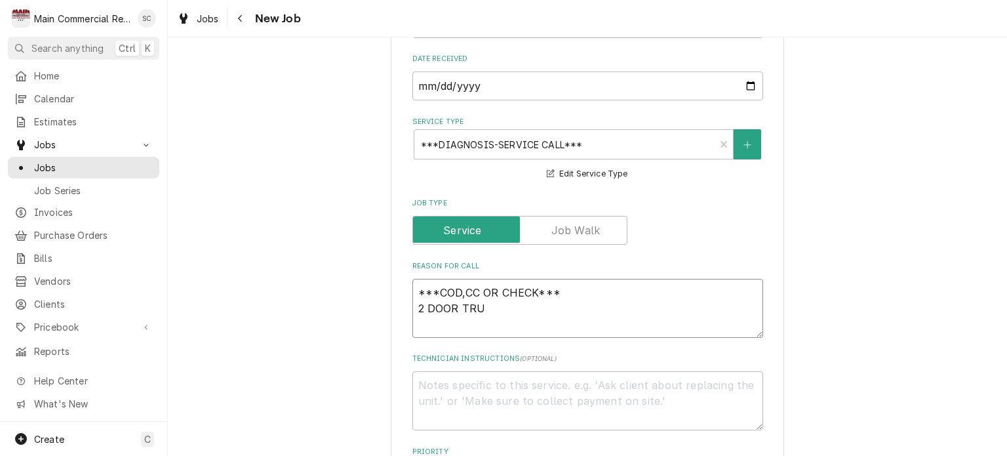
type textarea "x"
type textarea "***COD,CC OR CHECK*** 2 DOOR TRUE"
type textarea "x"
type textarea "***COD,CC OR CHECK*** 2 DOOR TRUE"
type textarea "x"
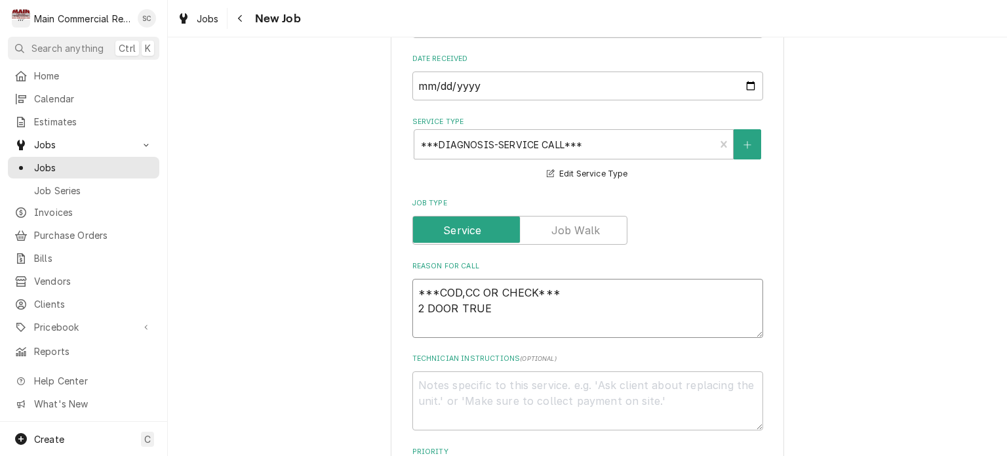
type textarea "***COD,CC OR CHECK*** 2 DOOR TRUE F"
type textarea "x"
type textarea "***COD,CC OR CHECK*** 2 DOOR TRUE FR"
type textarea "x"
type textarea "***COD,CC OR CHECK*** 2 DOOR TRUE FRE"
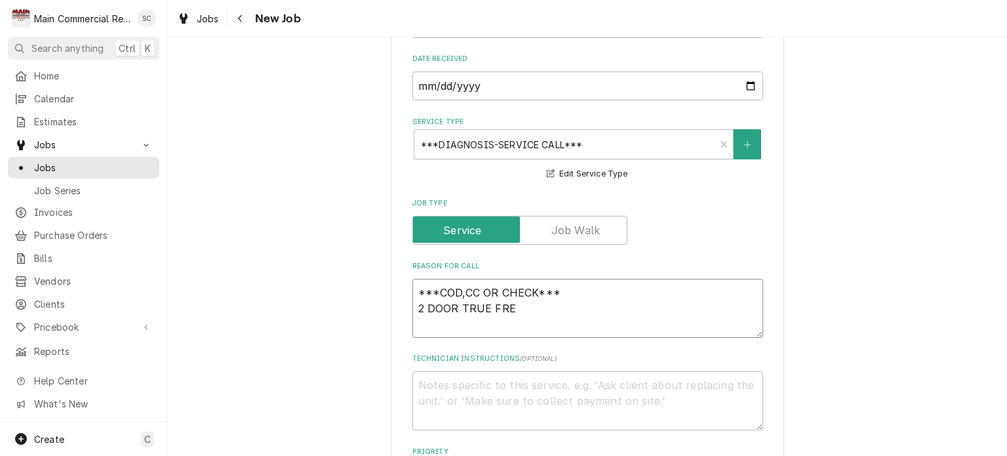
type textarea "x"
type textarea "***COD,CC OR CHECK*** 2 DOOR TRUE FREE"
type textarea "x"
type textarea "***COD,CC OR CHECK*** 2 DOOR TRUE FREEZ"
type textarea "x"
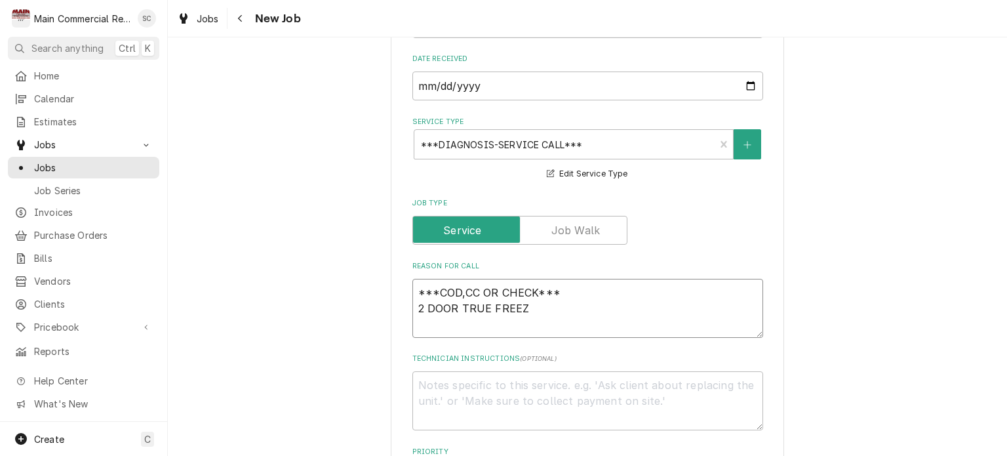
type textarea "***COD,CC OR CHECK*** 2 DOOR TRUE FREEZE"
type textarea "x"
type textarea "***COD,CC OR CHECK*** 2 DOOR TRUE FREEZER"
type textarea "x"
type textarea "***COD,CC OR CHECK*** 2 DOOR TRUE FREEZER,"
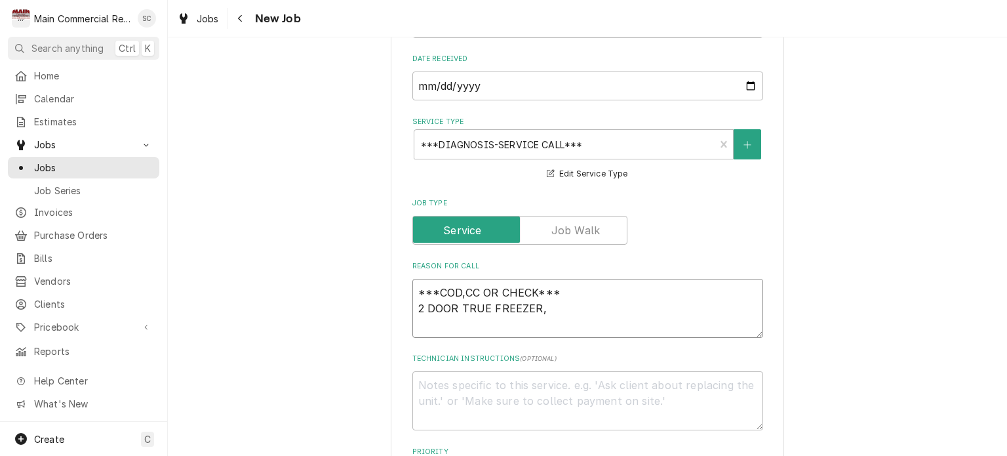
type textarea "x"
type textarea "***COD,CC OR CHECK*** 2 DOOR TRUE FREEZER,"
type textarea "x"
type textarea "***COD,CC OR CHECK*** 2 DOOR TRUE FREEZER, S"
type textarea "x"
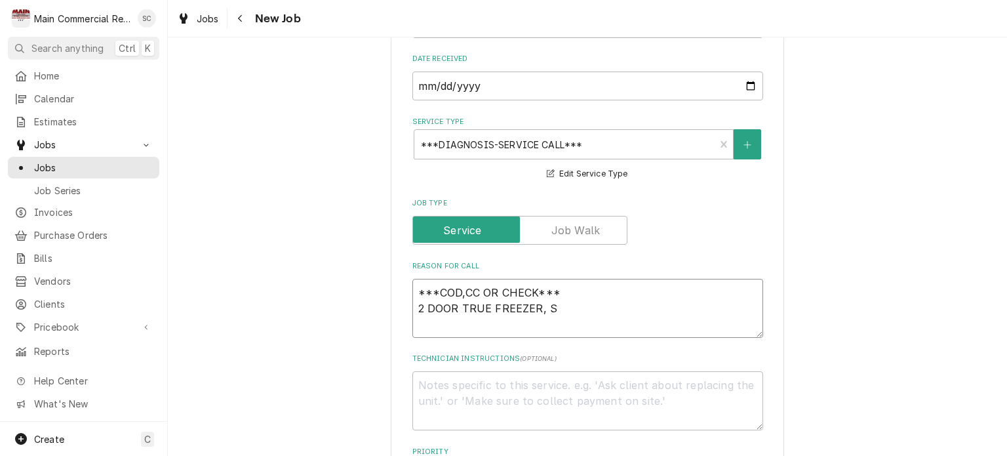
type textarea "***COD,CC OR CHECK*** 2 DOOR TRUE FREEZER, ST"
type textarea "x"
type textarea "***COD,CC OR CHECK*** 2 DOOR TRUE FREEZER, STI"
type textarea "x"
type textarea "***COD,CC OR CHECK*** 2 DOOR TRUE FREEZER, STIL"
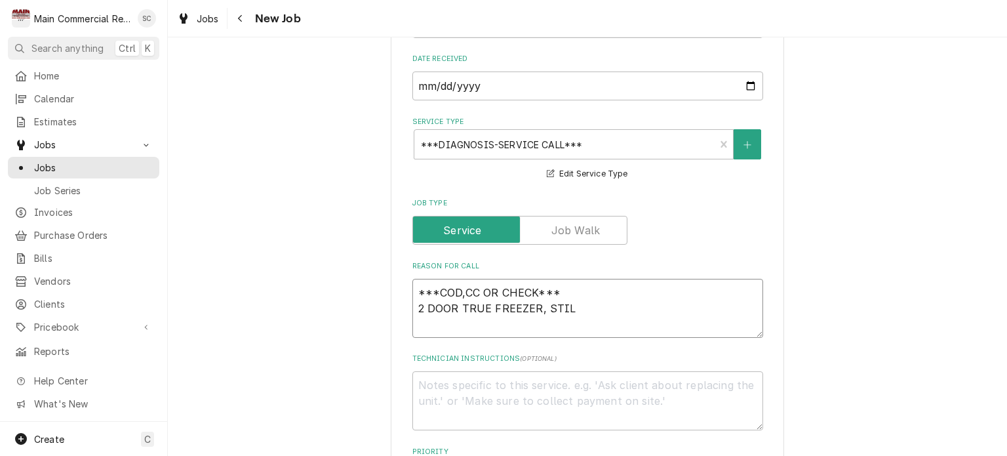
type textarea "x"
type textarea "***COD,CC OR CHECK*** 2 DOOR TRUE FREEZER, STILL"
type textarea "x"
type textarea "***COD,CC OR CHECK*** 2 DOOR TRUE FREEZER, STILL"
type textarea "x"
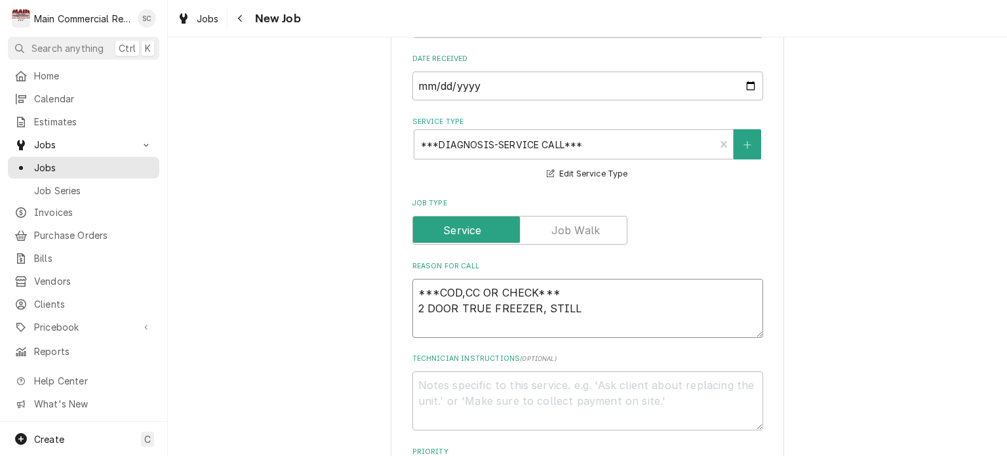
type textarea "***COD,CC OR CHECK*** 2 DOOR TRUE FREEZER, STILL W"
type textarea "x"
type textarea "***COD,CC OR CHECK*** 2 DOOR TRUE FREEZER, STILL WOR"
type textarea "x"
type textarea "***COD,CC OR CHECK*** 2 DOOR TRUE FREEZER, STILL WORK"
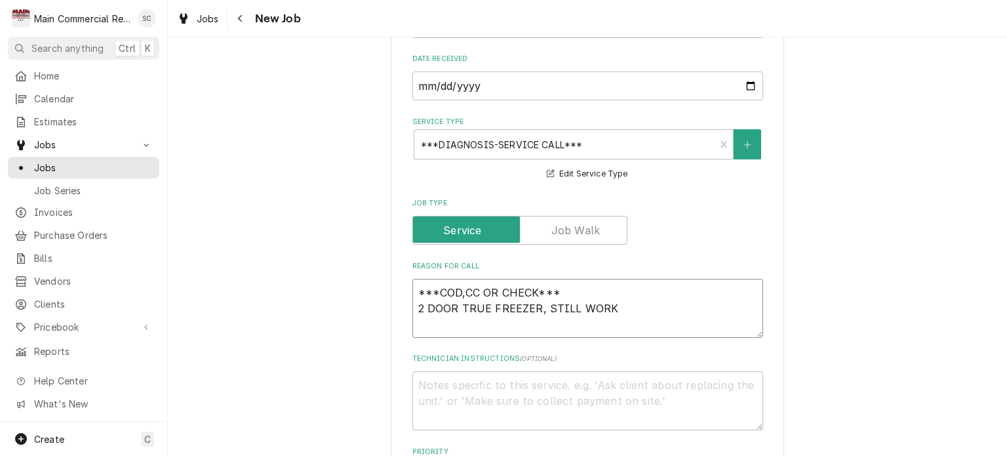
type textarea "x"
type textarea "***COD,CC OR CHECK*** 2 DOOR TRUE FREEZER, STILL WORKI"
type textarea "x"
type textarea "***COD,CC OR CHECK*** 2 DOOR TRUE FREEZER, STILL WORKIN"
type textarea "x"
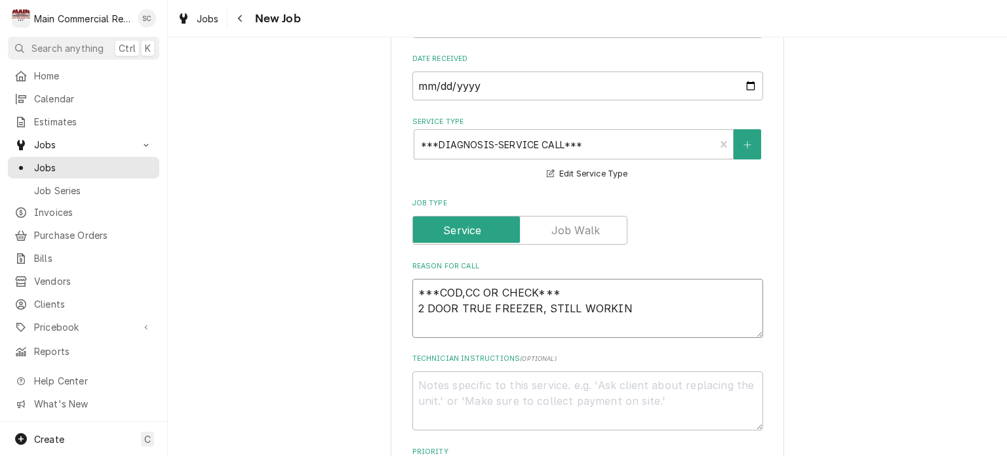
type textarea "***COD,CC OR CHECK*** 2 DOOR TRUE FREEZER, STILL WORKING"
type textarea "x"
type textarea "***COD,CC OR CHECK*** 2 DOOR TRUE FREEZER, STILL WORKING"
type textarea "x"
type textarea "***COD,CC OR CHECK*** 2 DOOR TRUE FREEZER, STILL WORKING B"
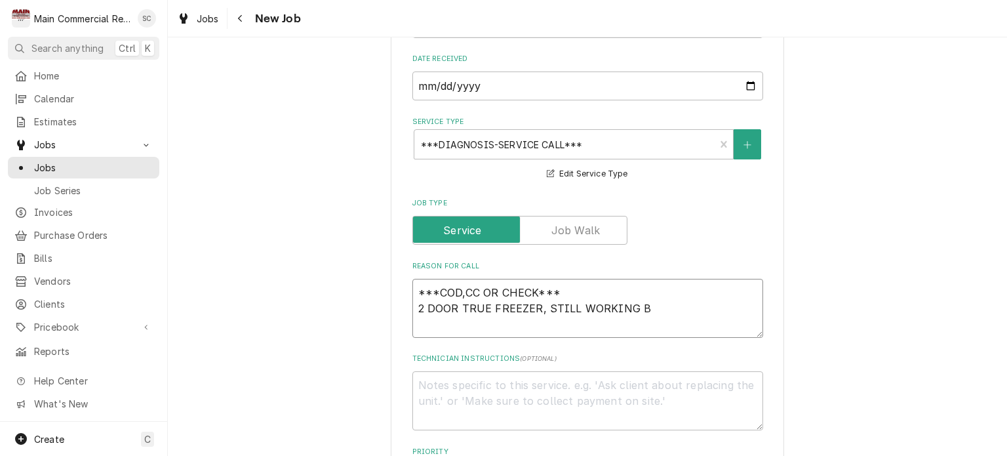
type textarea "x"
type textarea "***COD,CC OR CHECK*** 2 DOOR TRUE FREEZER, STILL WORKING BU"
type textarea "x"
type textarea "***COD,CC OR CHECK*** 2 DOOR TRUE FREEZER, STILL WORKING BUT"
type textarea "x"
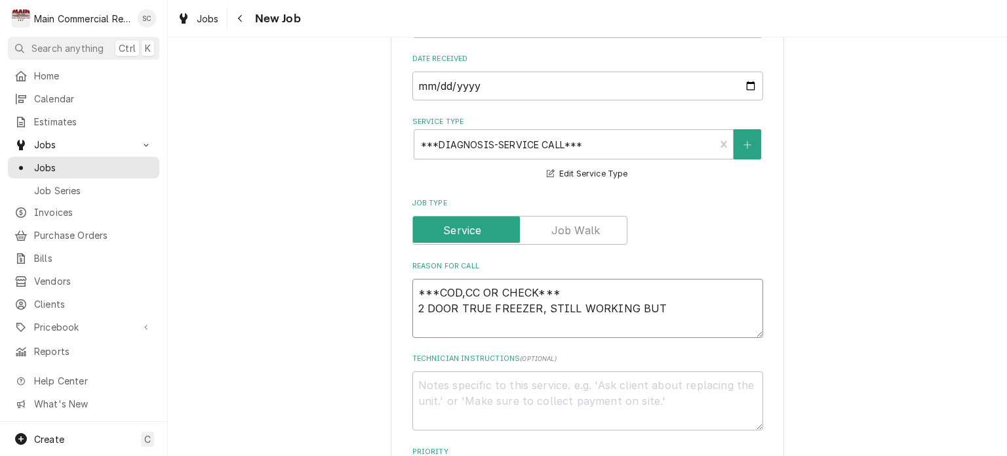
type textarea "***COD,CC OR CHECK*** 2 DOOR TRUE FREEZER, STILL WORKING BUT"
type textarea "x"
type textarea "***COD,CC OR CHECK*** 2 DOOR TRUE FREEZER, STILL WORKING BUT C"
type textarea "x"
type textarea "***COD,CC OR CHECK*** 2 DOOR TRUE FREEZER, STILL WORKING BUT CO"
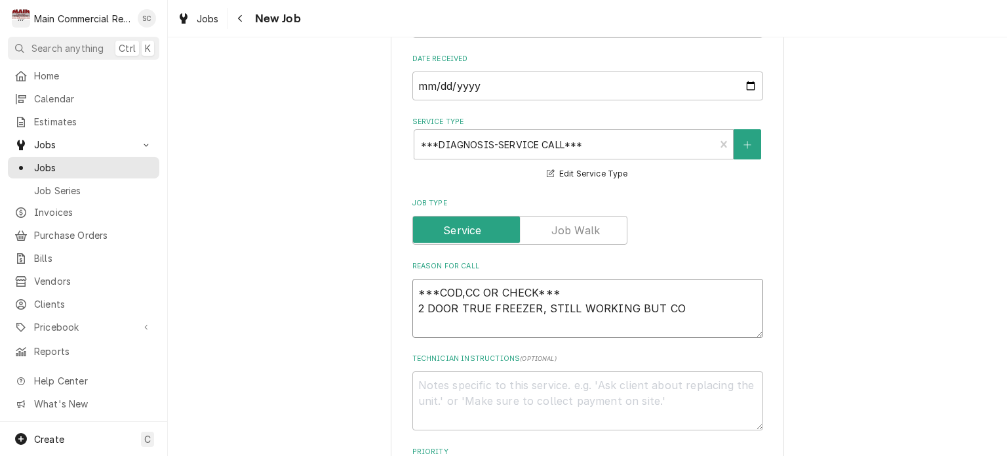
type textarea "x"
type textarea "***COD,CC OR CHECK*** 2 DOOR TRUE FREEZER, STILL WORKING BUT COM"
type textarea "x"
type textarea "***COD,CC OR CHECK*** 2 DOOR TRUE FREEZER, STILL WORKING BUT COMP"
type textarea "x"
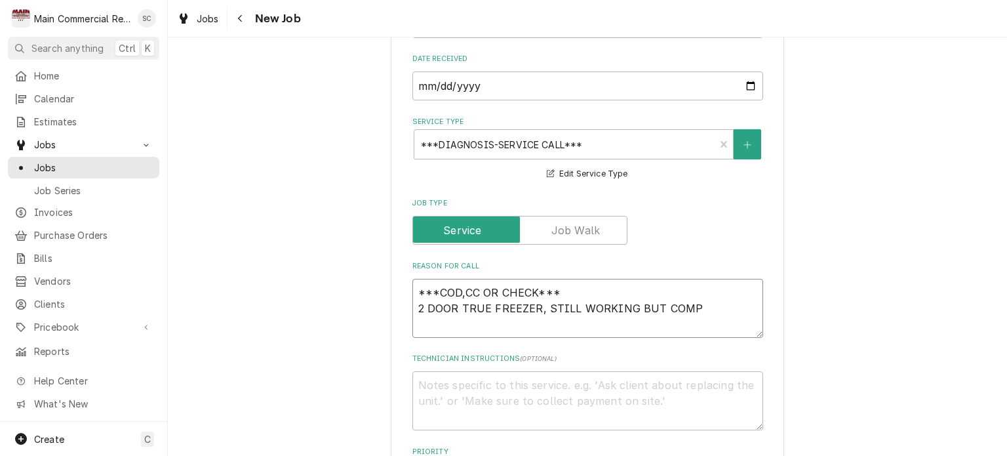
type textarea "***COD,CC OR CHECK*** 2 DOOR TRUE FREEZER, STILL WORKING BUT COMPR"
type textarea "x"
type textarea "***COD,CC OR CHECK*** 2 DOOR TRUE FREEZER, STILL WORKING BUT COMPRE"
type textarea "x"
type textarea "***COD,CC OR CHECK*** 2 DOOR TRUE FREEZER, STILL WORKING BUT COMPRES"
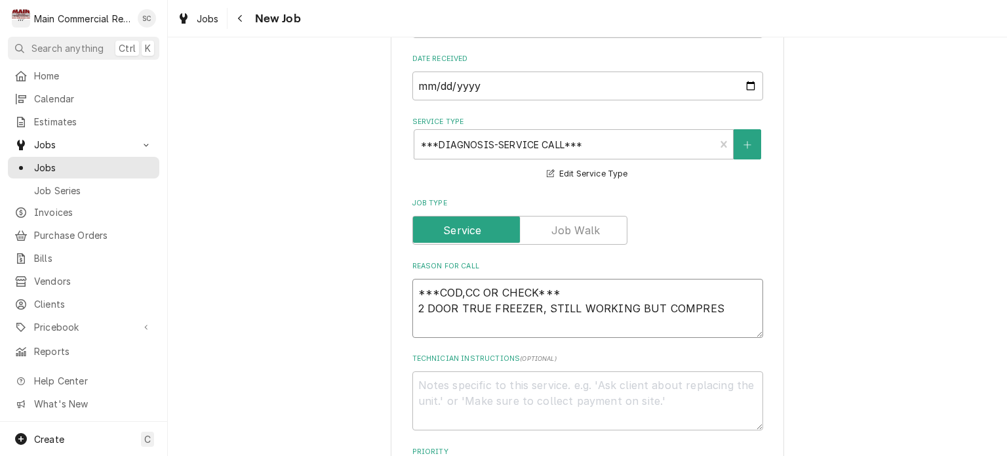
type textarea "x"
type textarea "***COD,CC OR CHECK*** 2 DOOR TRUE FREEZER, STILL WORKING BUT COMPRESS"
type textarea "x"
type textarea "***COD,CC OR CHECK*** 2 DOOR TRUE FREEZER, STILL WORKING BUT COMPRESSO"
type textarea "x"
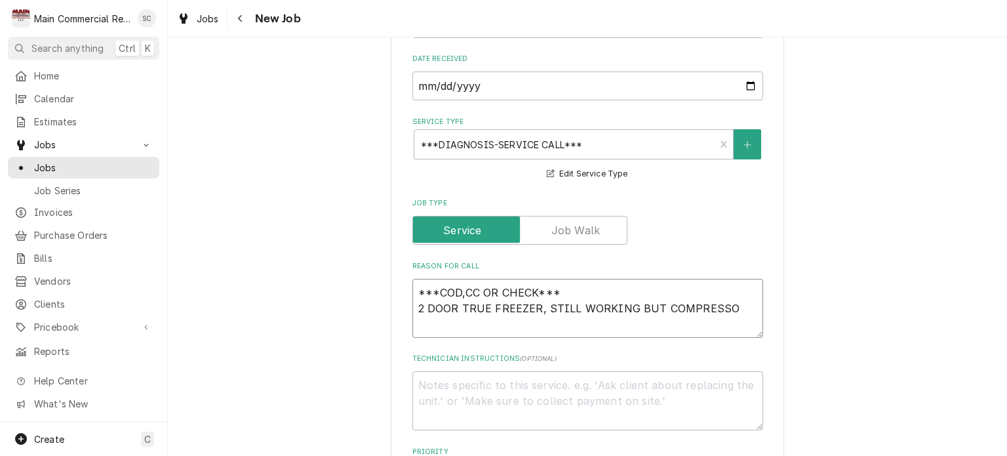
type textarea "***COD,CC OR CHECK*** 2 DOOR TRUE FREEZER, STILL WORKING BUT COMPRESSOR"
type textarea "x"
type textarea "***COD,CC OR CHECK*** 2 DOOR TRUE FREEZER, STILL WORKING BUT COMPRESSOR"
type textarea "x"
type textarea "***COD,CC OR CHECK*** 2 DOOR TRUE FREEZER, STILL WORKING BUT COMPRESSOR H"
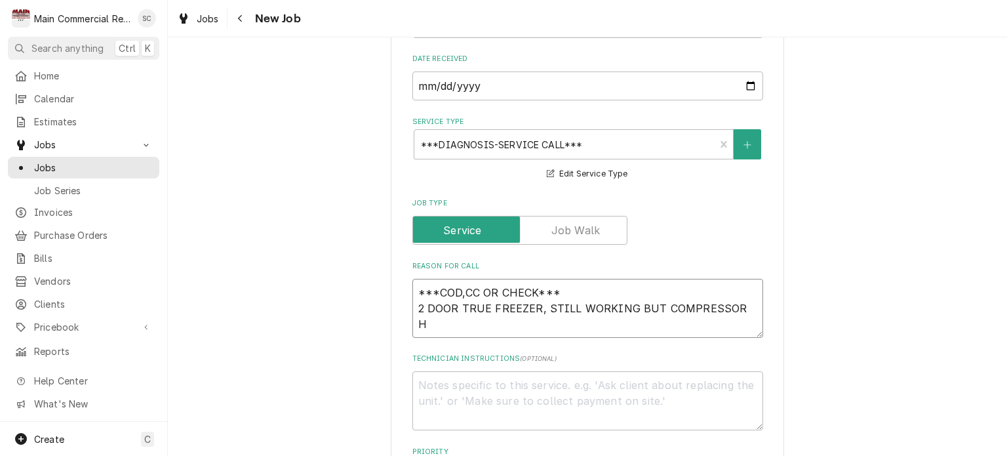
type textarea "x"
type textarea "***COD,CC OR CHECK*** 2 DOOR TRUE FREEZER, STILL WORKING BUT COMPRESSOR HA"
type textarea "x"
type textarea "***COD,CC OR CHECK*** 2 DOOR TRUE FREEZER, STILL WORKING BUT COMPRESSOR HAS"
type textarea "x"
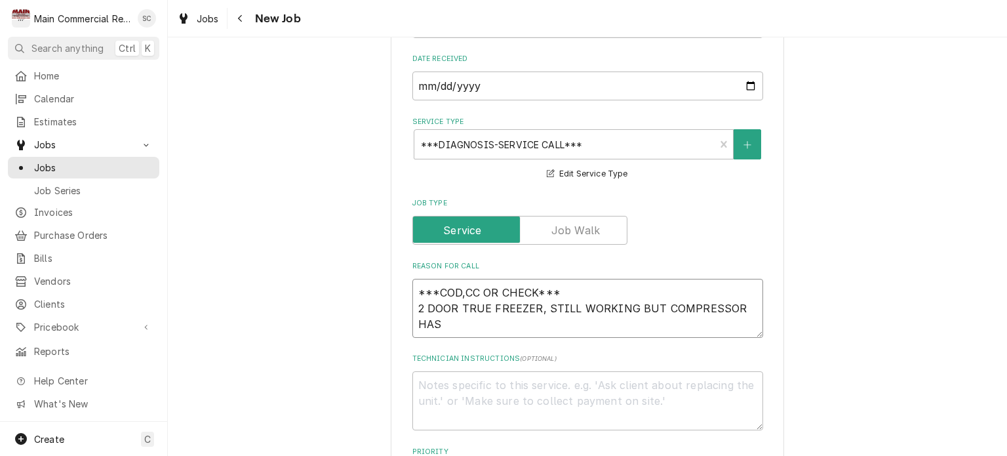
type textarea "***COD,CC OR CHECK*** 2 DOOR TRUE FREEZER, STILL WORKING BUT COMPRESSOR HAS"
type textarea "x"
type textarea "***COD,CC OR CHECK*** 2 DOOR TRUE FREEZER, STILL WORKING BUT COMPRESSOR HAS I"
type textarea "x"
type textarea "***COD,CC OR CHECK*** 2 DOOR TRUE FREEZER, STILL WORKING BUT COMPRESSOR HAS IC"
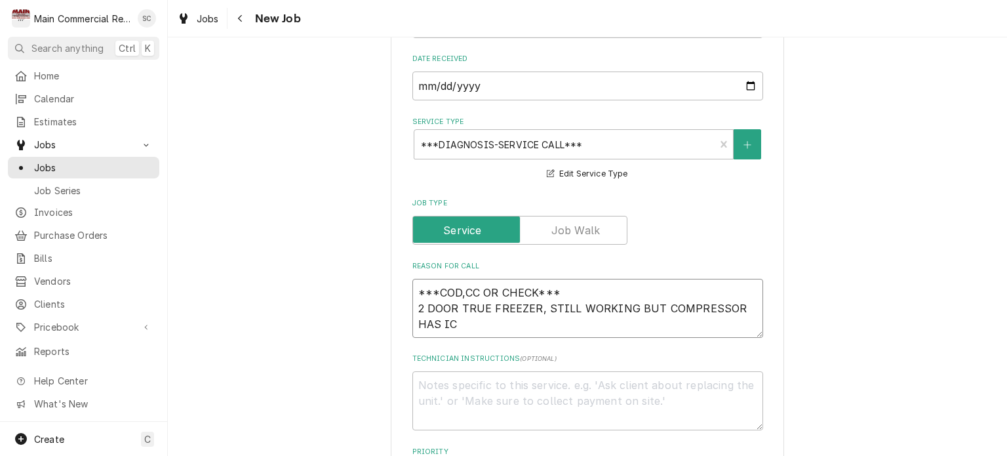
type textarea "x"
type textarea "***COD,CC OR CHECK*** 2 DOOR TRUE FREEZER, STILL WORKING BUT COMPRESSOR HAS ICE"
type textarea "x"
type textarea "***COD,CC OR CHECK*** 2 DOOR TRUE FREEZER, STILL WORKING BUT COMPRESSOR HAS ICE"
type textarea "x"
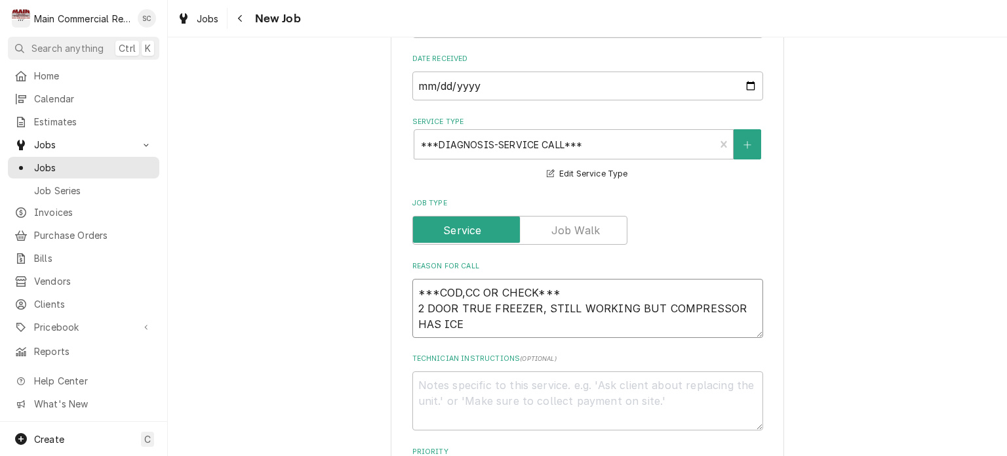
type textarea "***COD,CC OR CHECK*** 2 DOOR TRUE FREEZER, STILL WORKING BUT COMPRESSOR HAS ICE…"
type textarea "x"
type textarea "***COD,CC OR CHECK*** 2 DOOR TRUE FREEZER, STILL WORKING BUT COMPRESSOR HAS ICE…"
type textarea "x"
type textarea "***COD,CC OR CHECK*** 2 DOOR TRUE FREEZER, STILL WORKING BUT COMPRESSOR HAS ICE…"
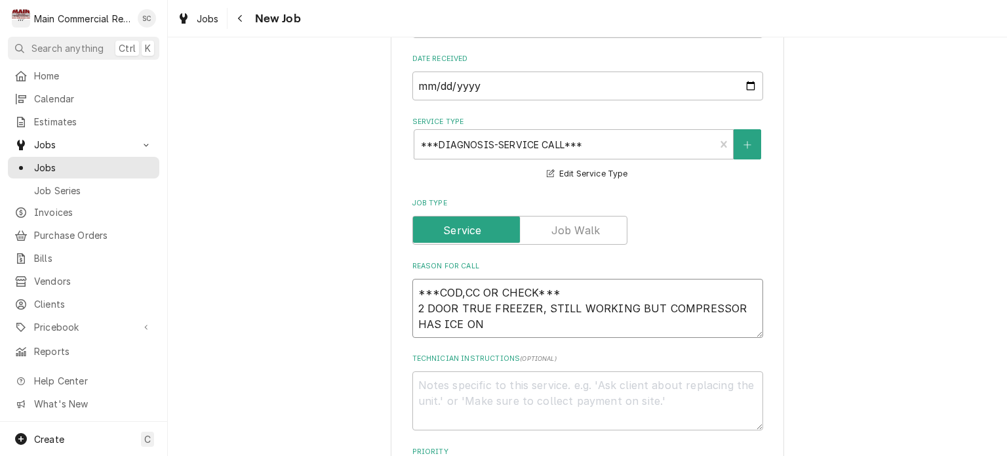
type textarea "x"
type textarea "***COD,CC OR CHECK*** 2 DOOR TRUE FREEZER, STILL WORKING BUT COMPRESSOR HAS ICE…"
type textarea "x"
type textarea "***COD,CC OR CHECK*** 2 DOOR TRUE FREEZER, STILL WORKING BUT COMPRESSOR HAS ICE…"
type textarea "x"
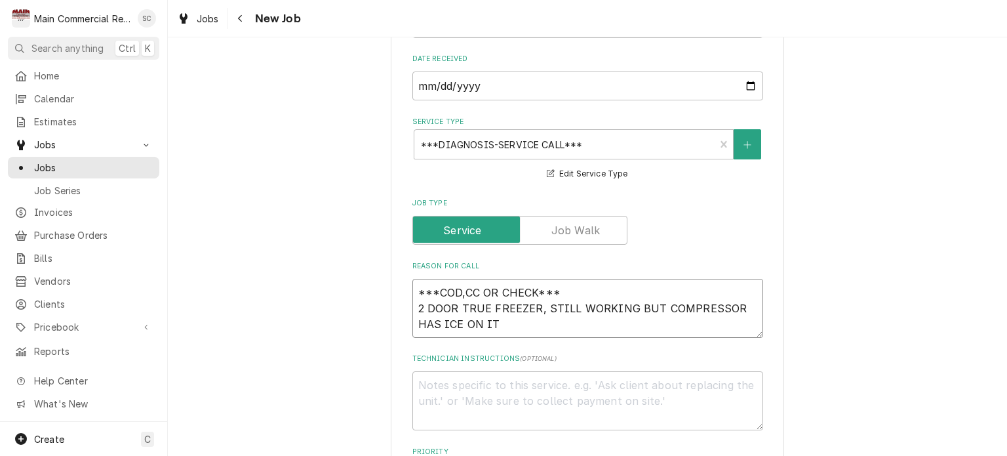
type textarea "***COD,CC OR CHECK*** 2 DOOR TRUE FREEZER, STILL WORKING BUT COMPRESSOR HAS ICE…"
type textarea "x"
type textarea "***COD,CC OR CHECK*** 2 DOOR TRUE FREEZER, STILL WORKING BUT COMPRESSOR HAS ICE…"
type textarea "x"
type textarea "***COD,CC OR CHECK*** 2 DOOR TRUE FREEZER, STILL WORKING BUT COMPRESSOR HAS ICE…"
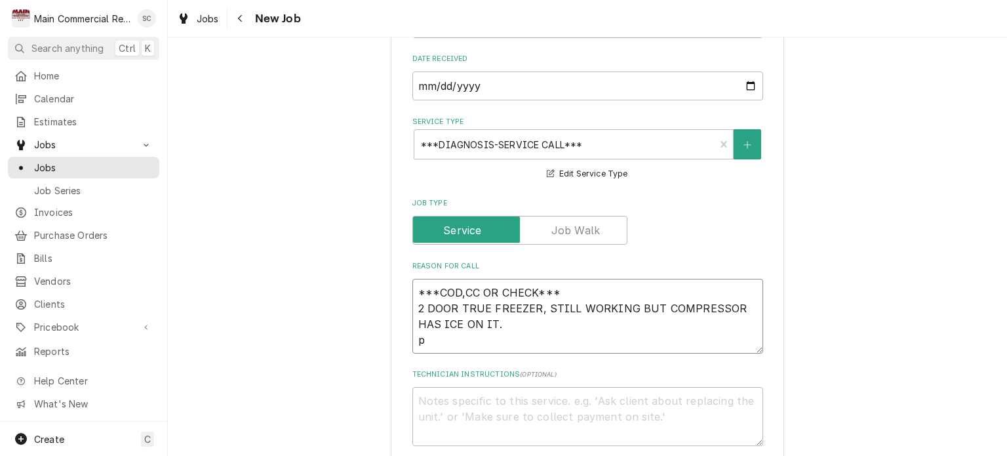
type textarea "x"
type textarea "***COD,CC OR CHECK*** 2 DOOR TRUE FREEZER, STILL WORKING BUT COMPRESSOR HAS ICE…"
type textarea "x"
type textarea "***COD,CC OR CHECK*** 2 DOOR TRUE FREEZER, STILL WORKING BUT COMPRESSOR HAS ICE…"
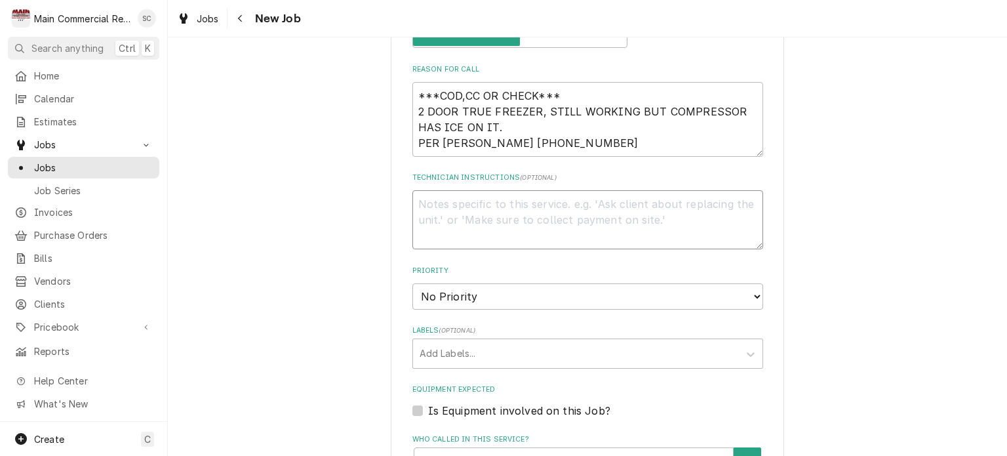
click at [506, 207] on textarea "Technician Instructions ( optional )" at bounding box center [587, 219] width 351 height 59
click at [543, 145] on textarea "***COD,CC OR CHECK*** 2 DOOR TRUE FREEZER, STILL WORKING BUT COMPRESSOR HAS ICE…" at bounding box center [587, 119] width 351 height 75
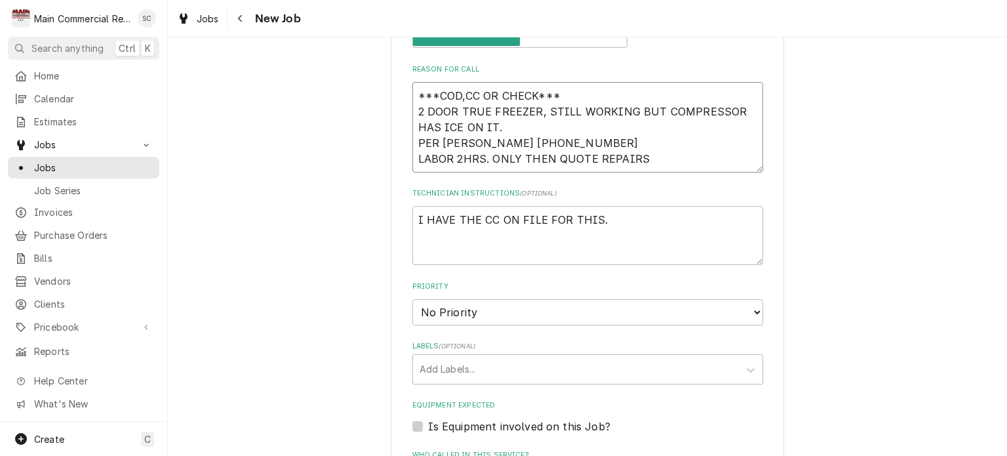
click at [454, 151] on textarea "***COD,CC OR CHECK*** 2 DOOR TRUE FREEZER, STILL WORKING BUT COMPRESSOR HAS ICE…" at bounding box center [587, 127] width 351 height 90
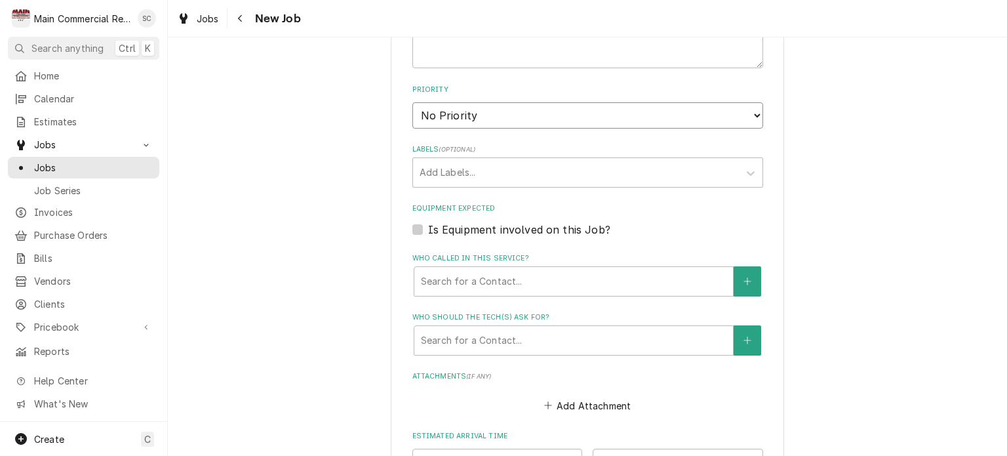
click at [492, 123] on select "No Priority Urgent High Medium Low" at bounding box center [587, 115] width 351 height 26
click at [412, 102] on select "No Priority Urgent High Medium Low" at bounding box center [587, 115] width 351 height 26
click at [482, 172] on div "Labels" at bounding box center [576, 173] width 313 height 24
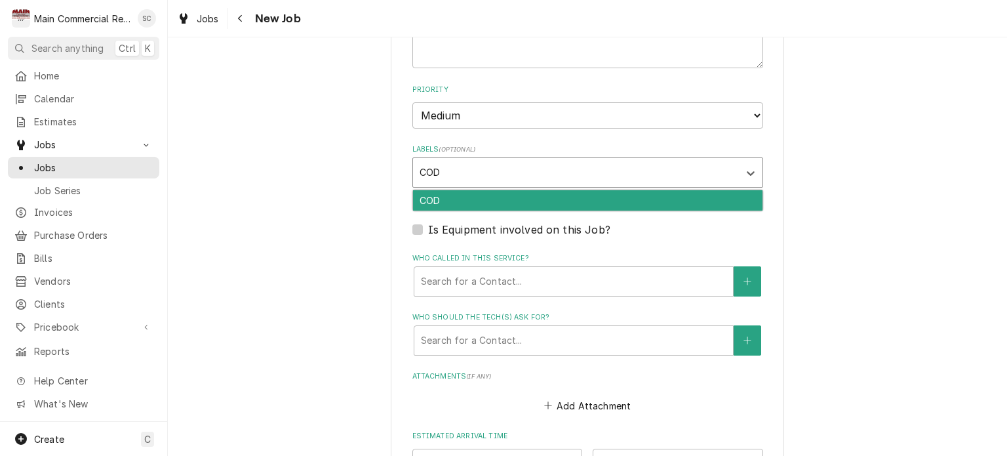
click at [435, 195] on div "COD" at bounding box center [588, 200] width 350 height 20
click at [423, 191] on div "RIF" at bounding box center [588, 200] width 350 height 20
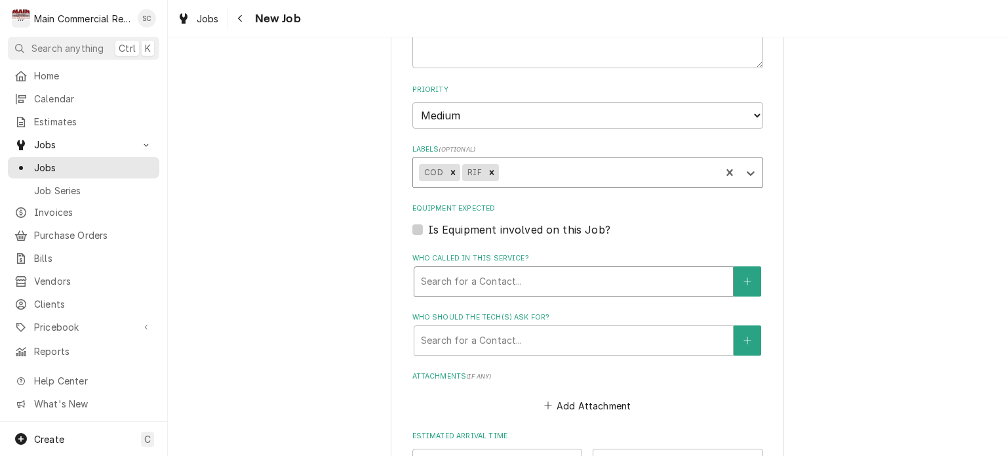
click at [480, 275] on div "Who called in this service?" at bounding box center [574, 282] width 306 height 24
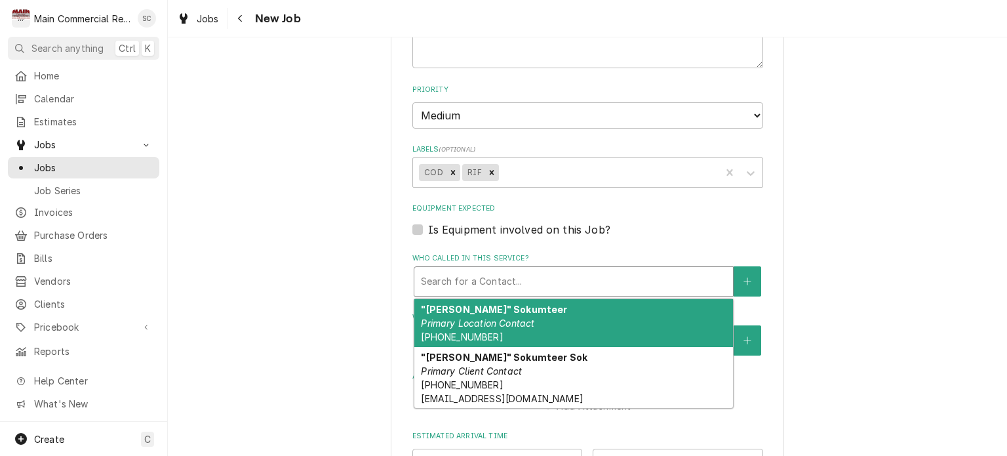
click at [487, 317] on em "Primary Location Contact" at bounding box center [477, 322] width 113 height 11
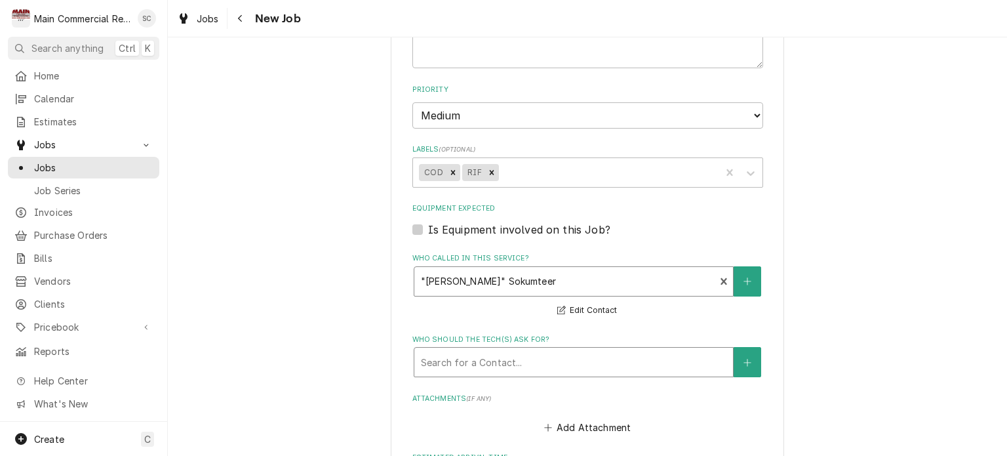
click at [501, 351] on div "Who should the tech(s) ask for?" at bounding box center [574, 362] width 306 height 24
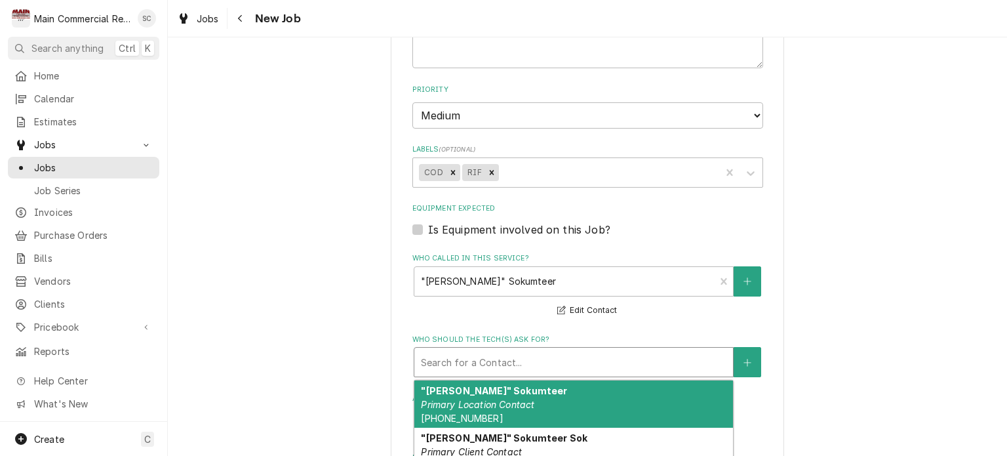
click at [496, 399] on em "Primary Location Contact" at bounding box center [477, 404] width 113 height 11
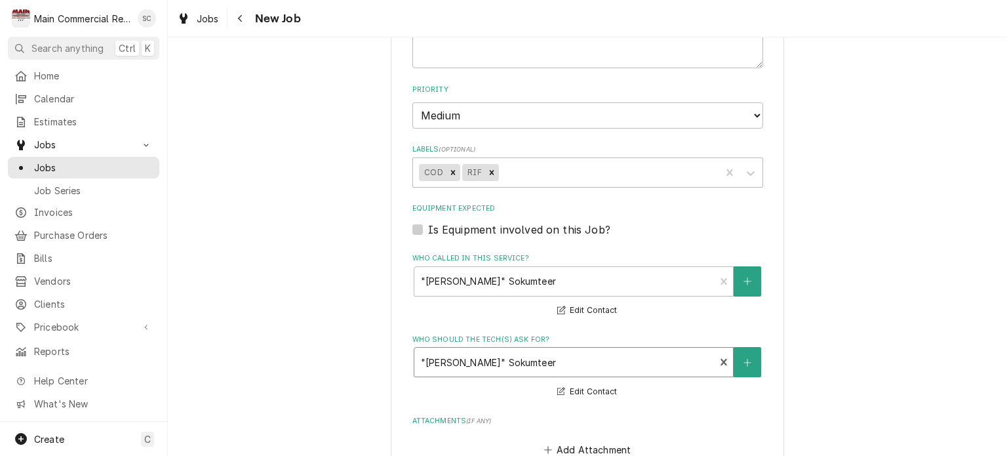
scroll to position [984, 0]
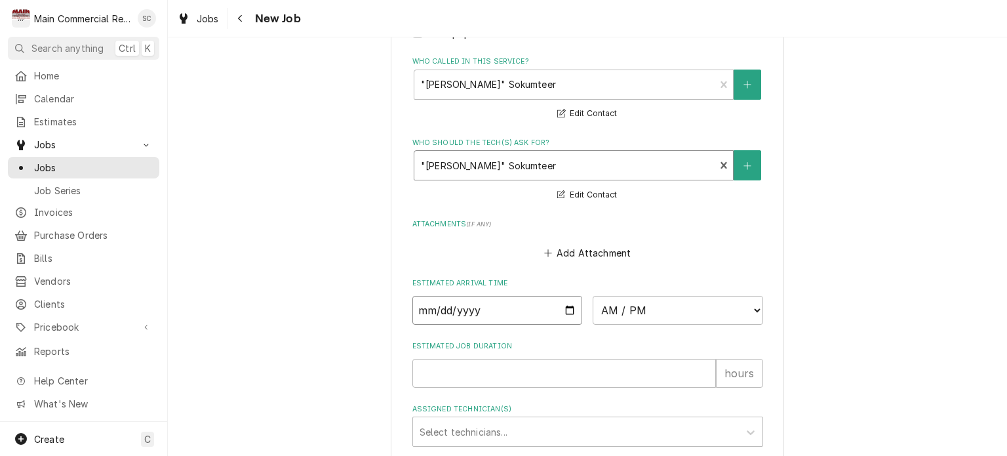
click at [563, 307] on input "Date" at bounding box center [497, 310] width 170 height 29
click at [625, 303] on select "AM / PM 6:00 AM 6:15 AM 6:30 AM 6:45 AM 7:00 AM 7:15 AM 7:30 AM 7:45 AM 8:00 AM…" at bounding box center [678, 310] width 170 height 29
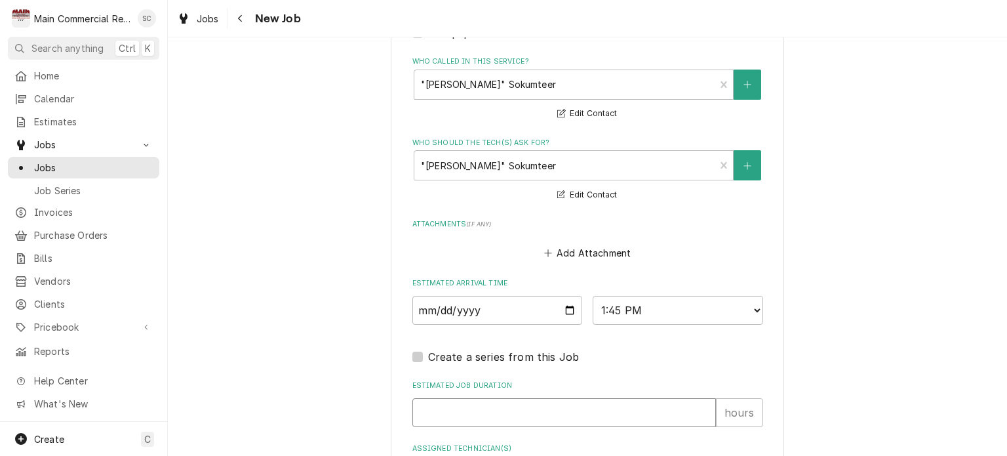
click at [491, 403] on input "Estimated Job Duration" at bounding box center [564, 412] width 304 height 29
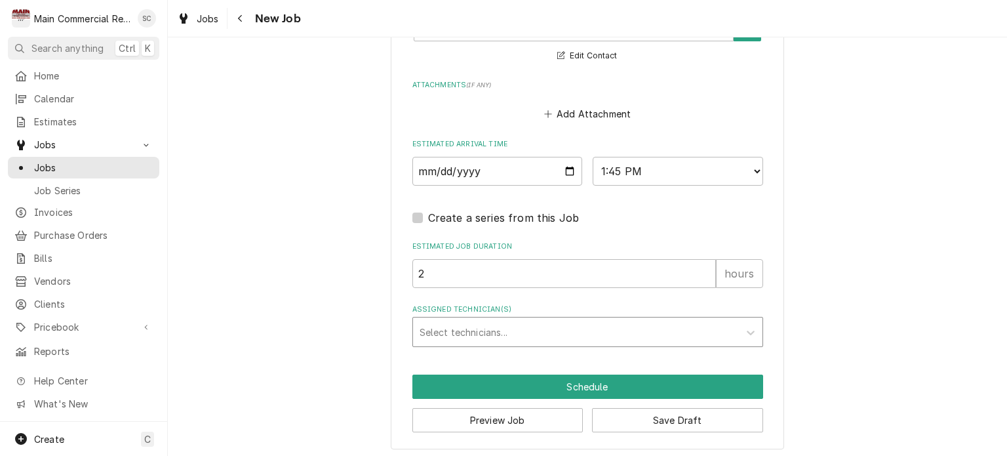
click at [521, 329] on div "Assigned Technician(s)" at bounding box center [576, 332] width 313 height 24
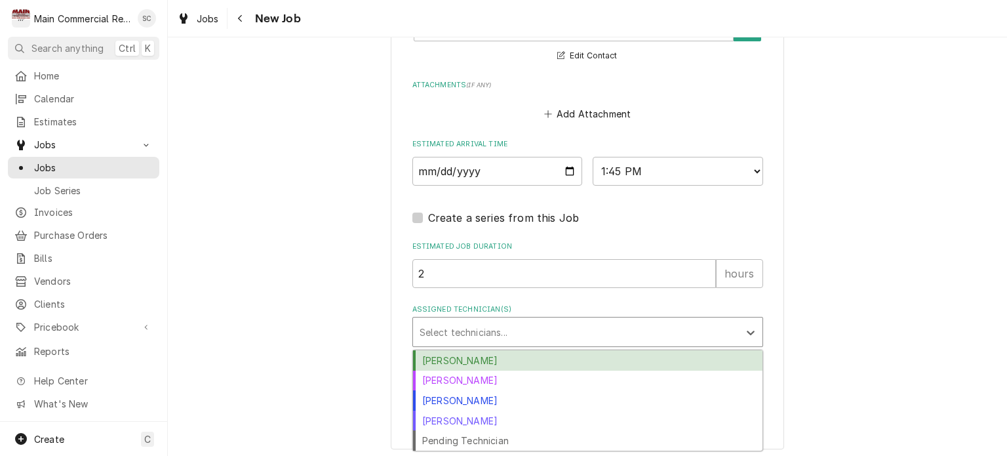
click at [501, 355] on div "[PERSON_NAME]" at bounding box center [588, 360] width 350 height 20
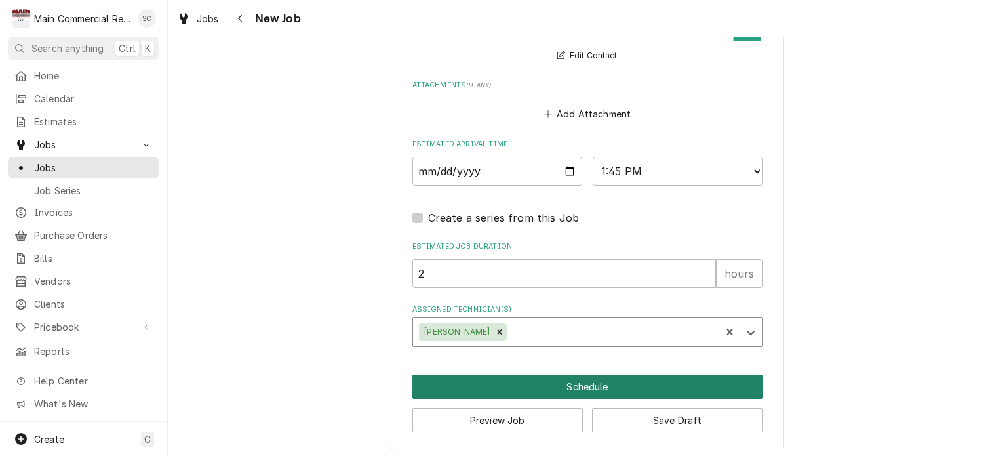
click at [571, 386] on button "Schedule" at bounding box center [587, 386] width 351 height 24
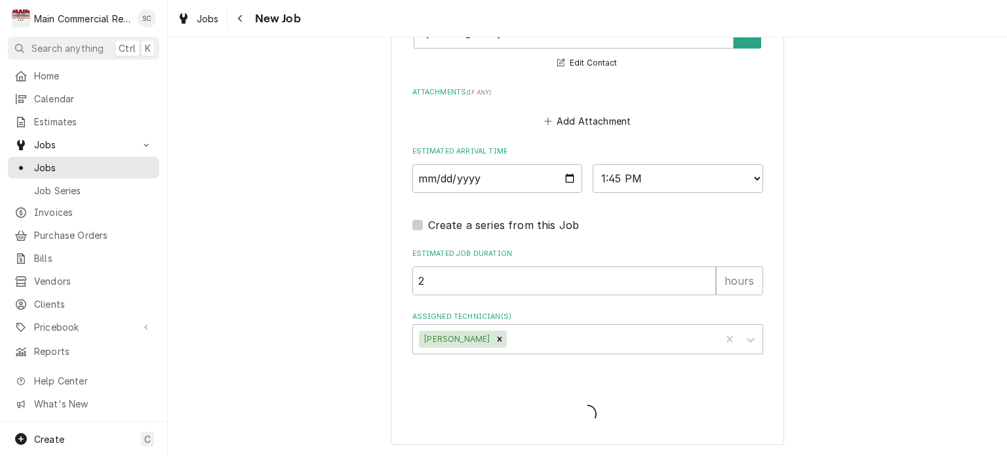
scroll to position [1111, 0]
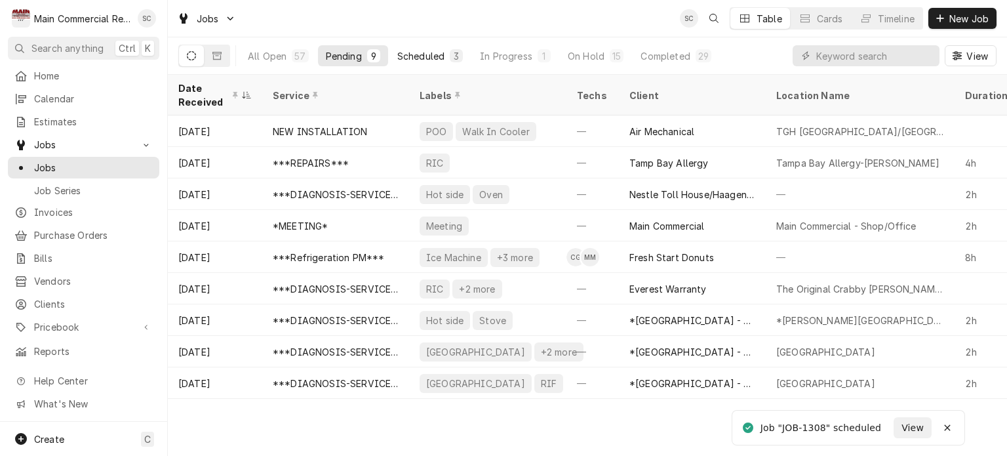
click at [438, 57] on div "Scheduled" at bounding box center [420, 56] width 47 height 14
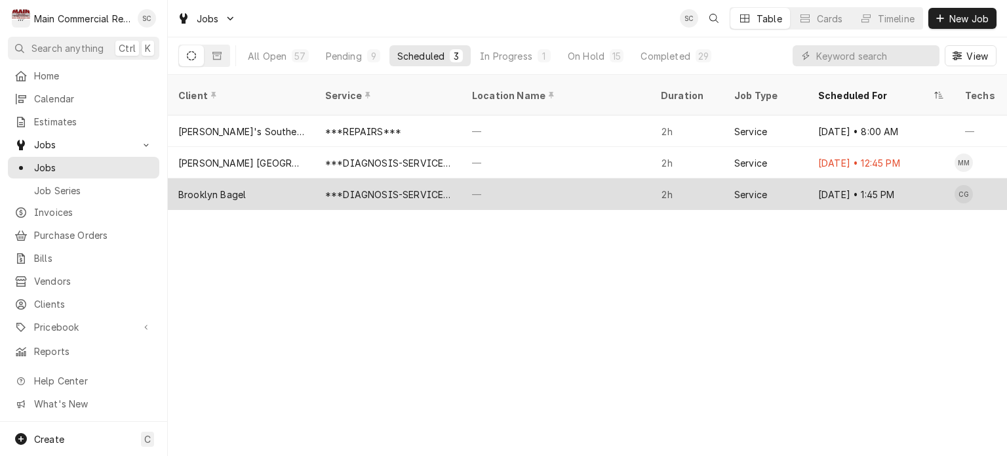
click at [365, 188] on div "***DIAGNOSIS-SERVICE CALL***" at bounding box center [388, 195] width 126 height 14
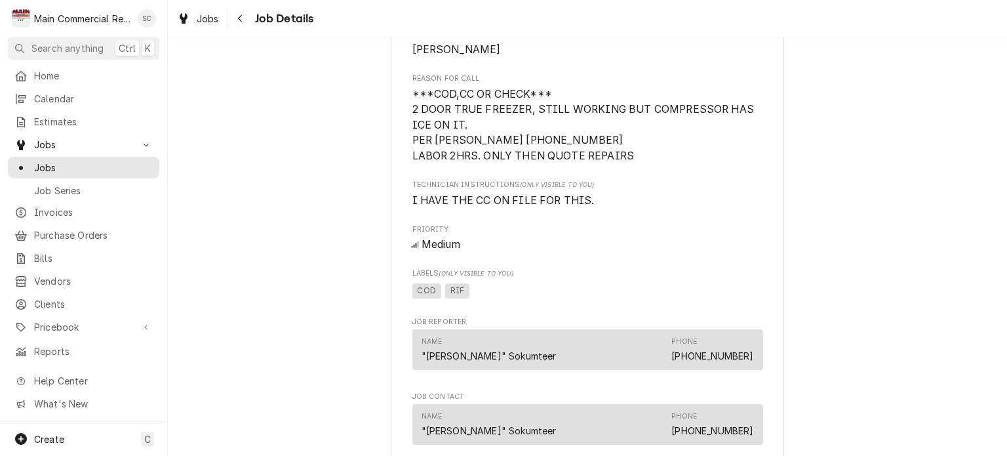
scroll to position [984, 0]
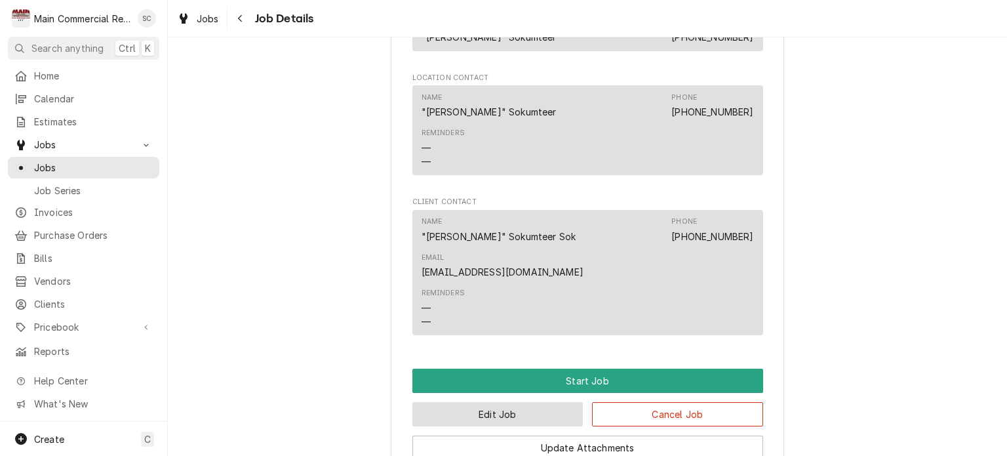
click at [513, 402] on button "Edit Job" at bounding box center [497, 414] width 171 height 24
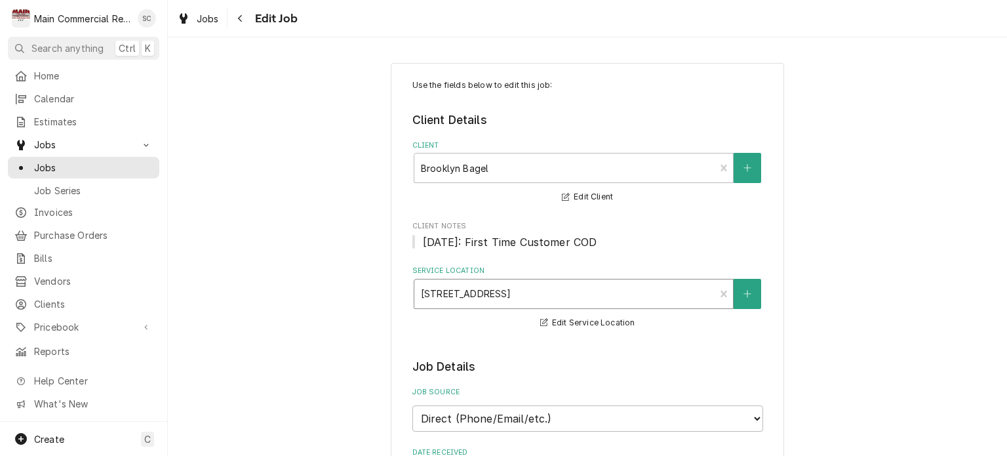
type textarea "x"
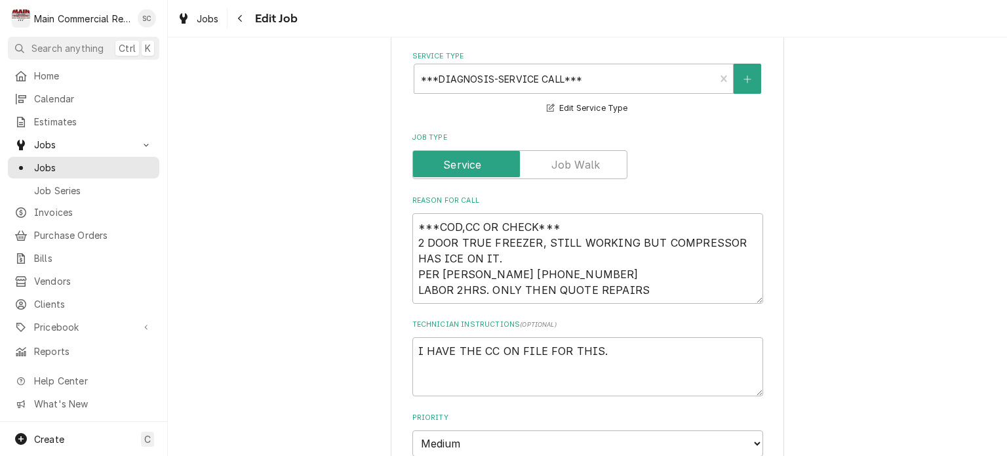
scroll to position [525, 0]
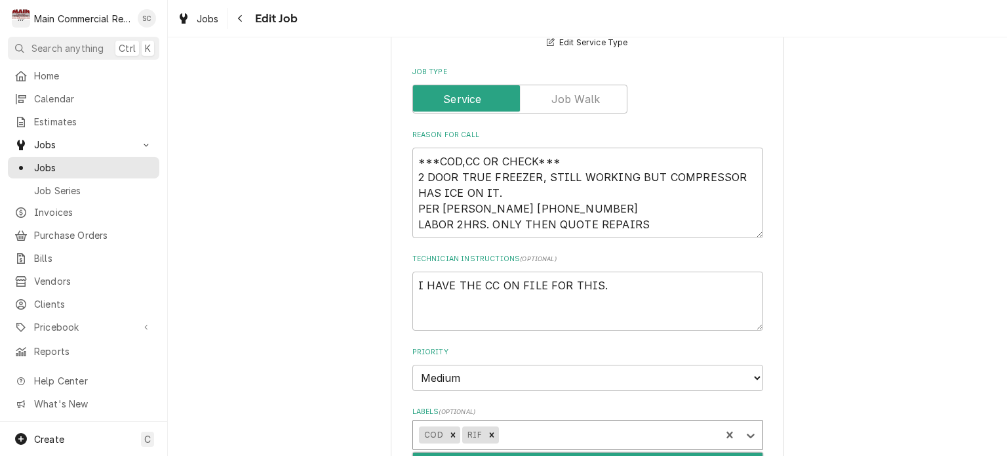
click at [551, 424] on div "Labels" at bounding box center [607, 435] width 213 height 24
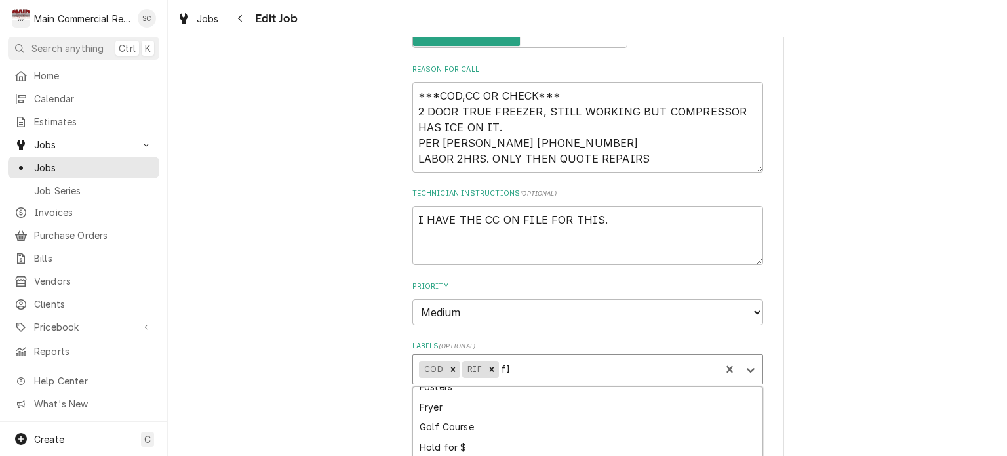
scroll to position [0, 0]
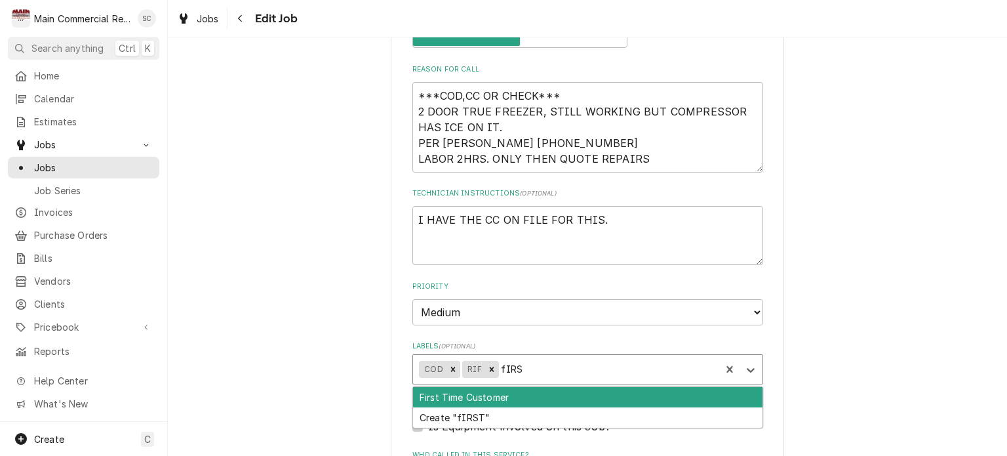
type input "fIRST"
click at [544, 391] on div "First Time Customer" at bounding box center [588, 397] width 350 height 20
type textarea "x"
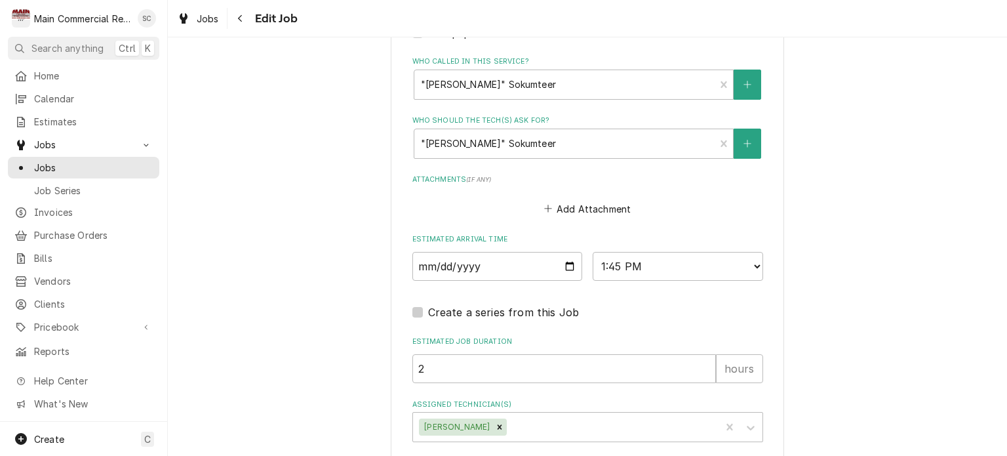
scroll to position [1045, 0]
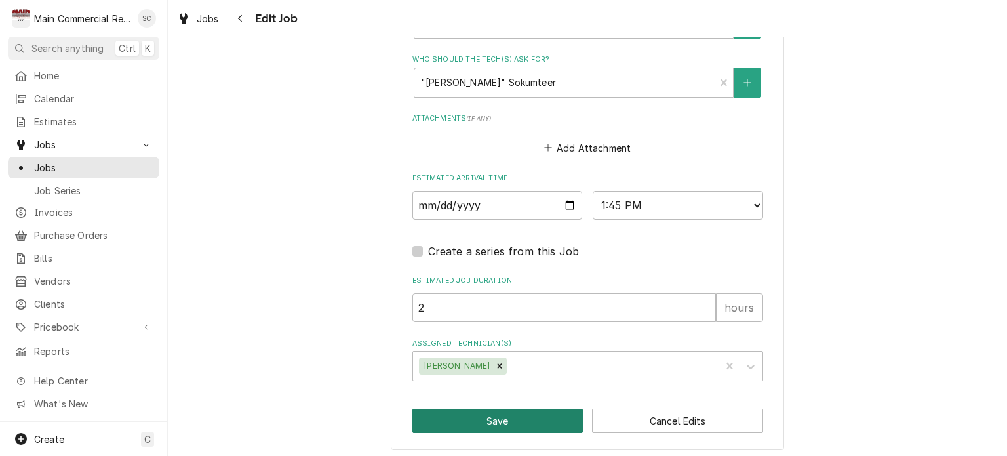
click at [545, 420] on button "Save" at bounding box center [497, 421] width 171 height 24
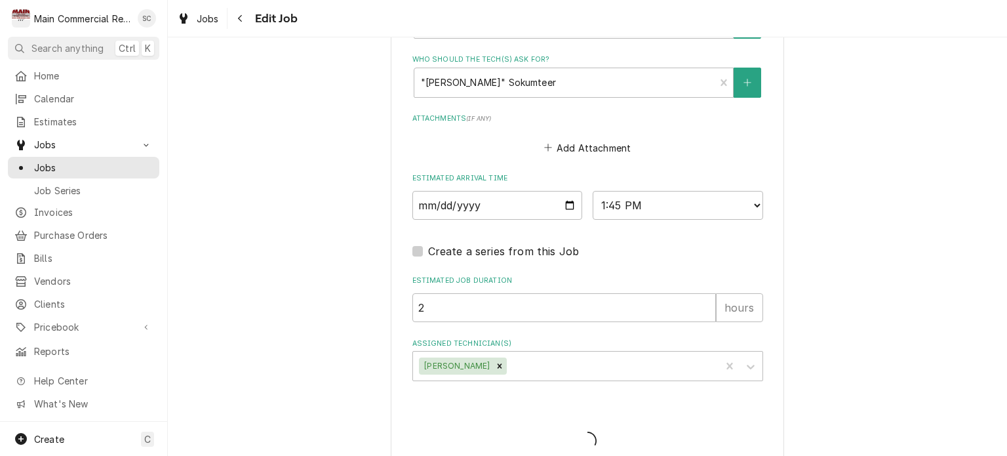
type textarea "x"
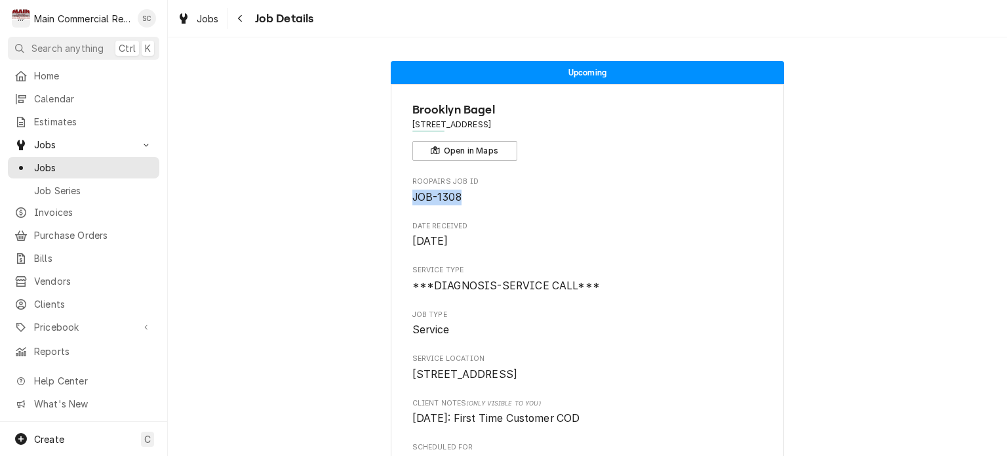
drag, startPoint x: 470, startPoint y: 188, endPoint x: 394, endPoint y: 197, distance: 75.9
copy span "JOB-1308"
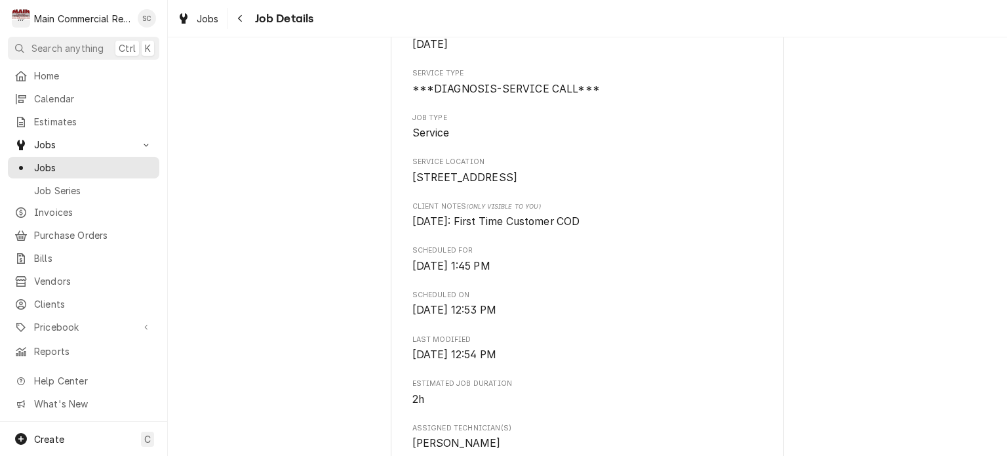
scroll to position [459, 0]
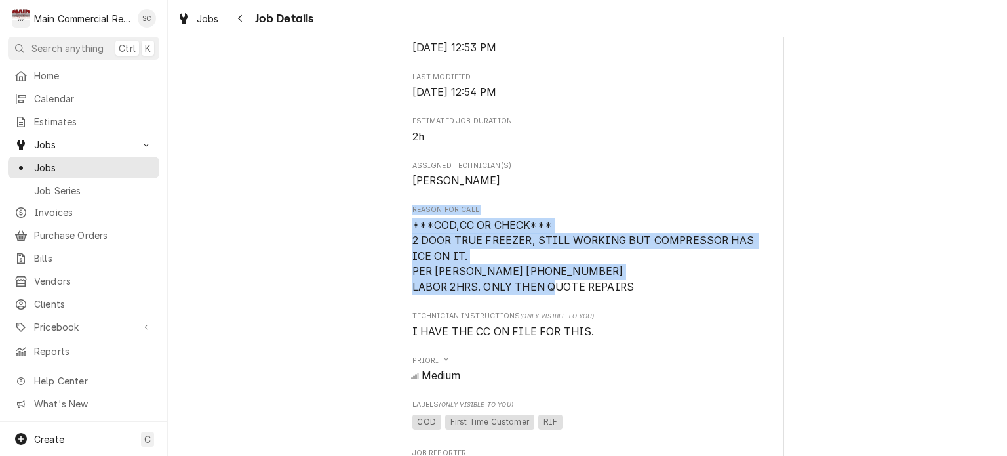
drag, startPoint x: 615, startPoint y: 302, endPoint x: 405, endPoint y: 230, distance: 222.7
click at [405, 230] on div "Brooklyn Bagel 15427 US-19, Hudson, FL 34667 Open in Maps Roopairs Job ID JOB-1…" at bounding box center [587, 346] width 393 height 1443
copy div "Reason For Call ***COD,CC OR CHECK*** 2 DOOR TRUE FREEZER, STILL WORKING BUT CO…"
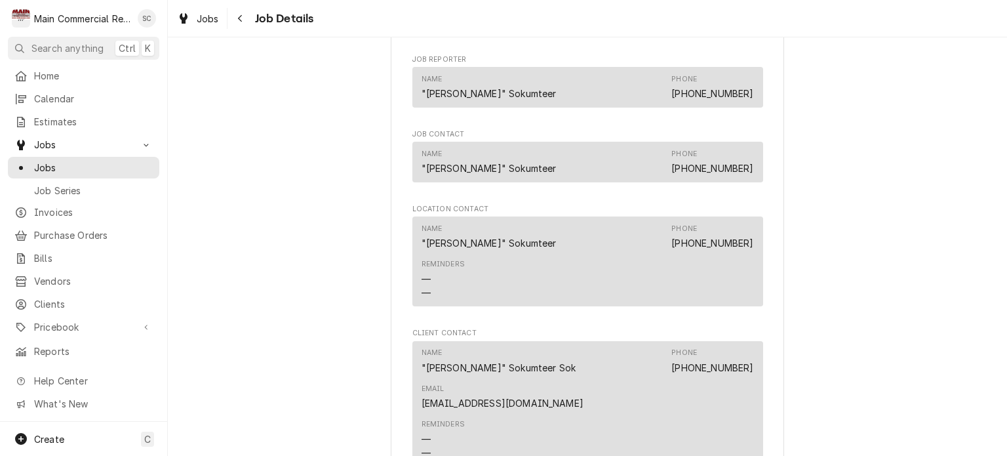
scroll to position [1180, 0]
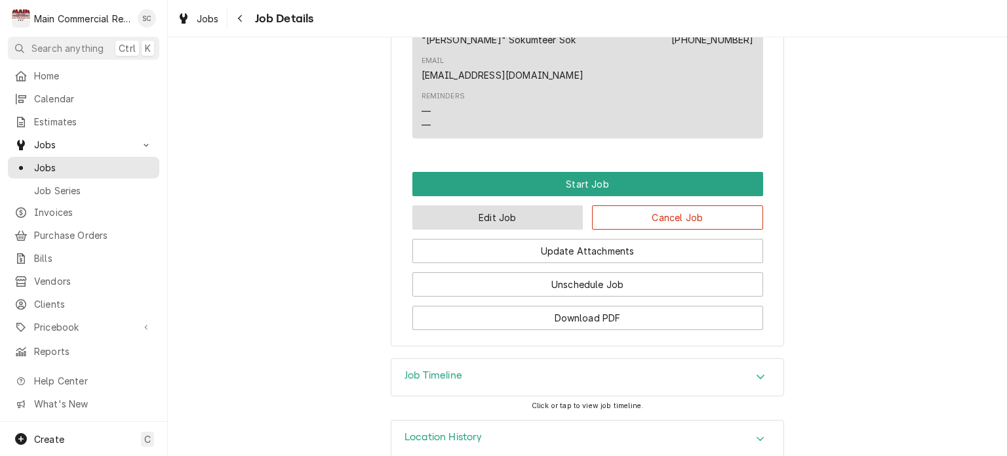
click at [518, 205] on button "Edit Job" at bounding box center [497, 217] width 171 height 24
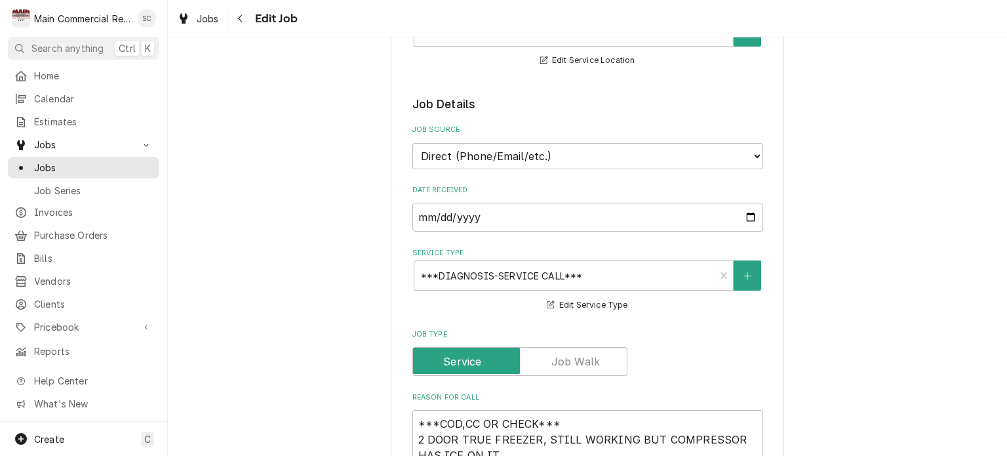
scroll to position [590, 0]
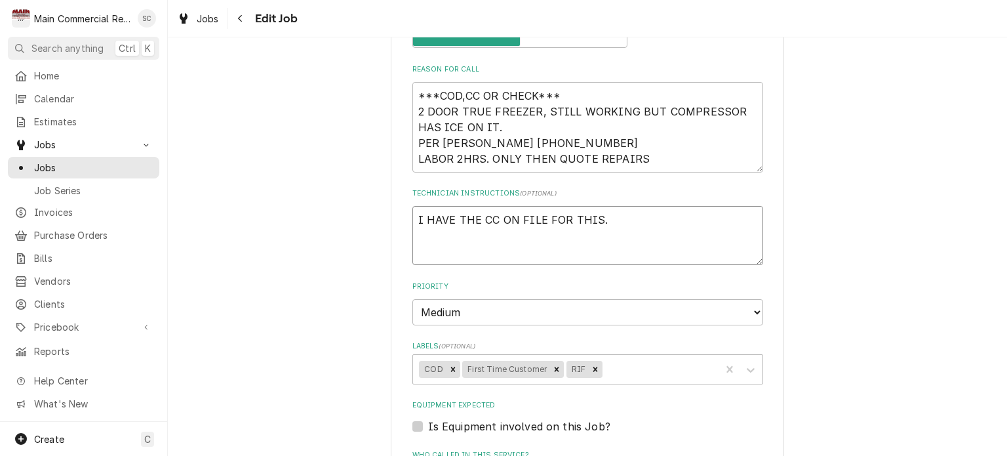
click at [601, 219] on textarea "I HAVE THE CC ON FILE FOR THIS." at bounding box center [587, 235] width 351 height 59
type textarea "x"
type textarea "I HAVE THE CC ON FILE FOR THIS."
type textarea "x"
type textarea "I HAVE THE CC ON FILE FOR THIS. o"
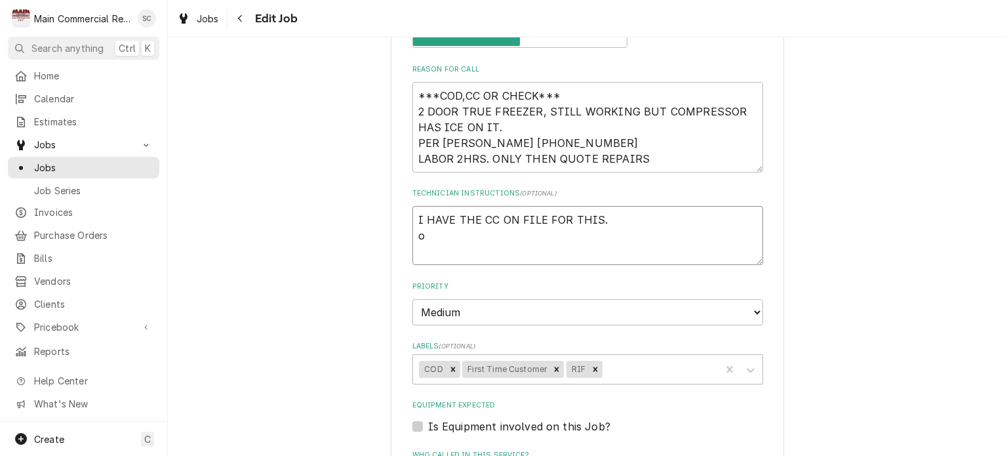
type textarea "x"
type textarea "I HAVE THE CC ON FILE FOR THIS."
type textarea "x"
type textarea "I HAVE THE CC ON FILE FOR THIS. i"
type textarea "x"
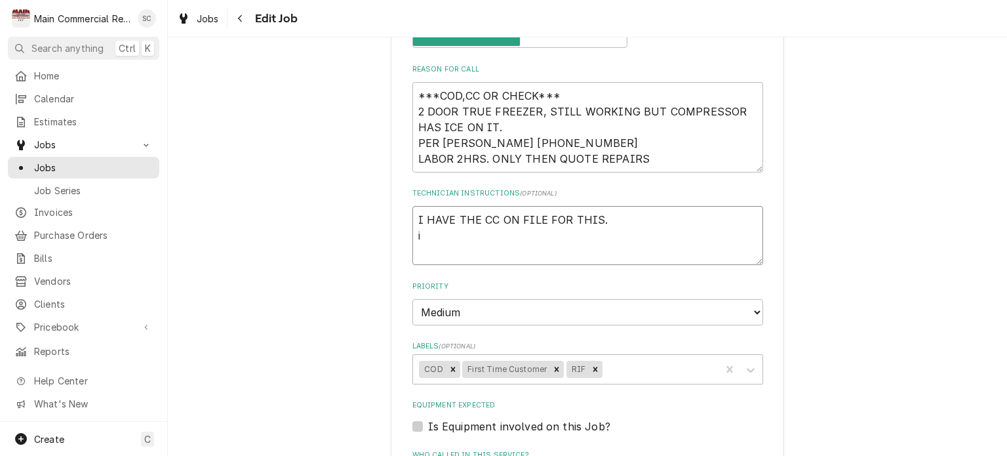
type textarea "I HAVE THE CC ON FILE FOR THIS. in"
type textarea "x"
type textarea "I HAVE THE CC ON FILE FOR THIS. inv"
type textarea "x"
type textarea "I HAVE THE CC ON FILE FOR THIS. inv#"
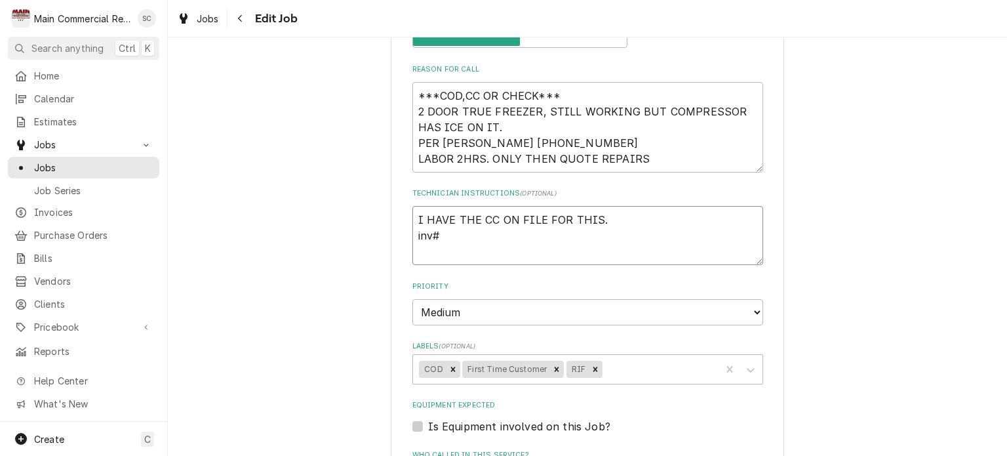
type textarea "x"
type textarea "I HAVE THE CC ON FILE FOR THIS. inv#1"
type textarea "x"
type textarea "I HAVE THE CC ON FILE FOR THIS. inv#15"
type textarea "x"
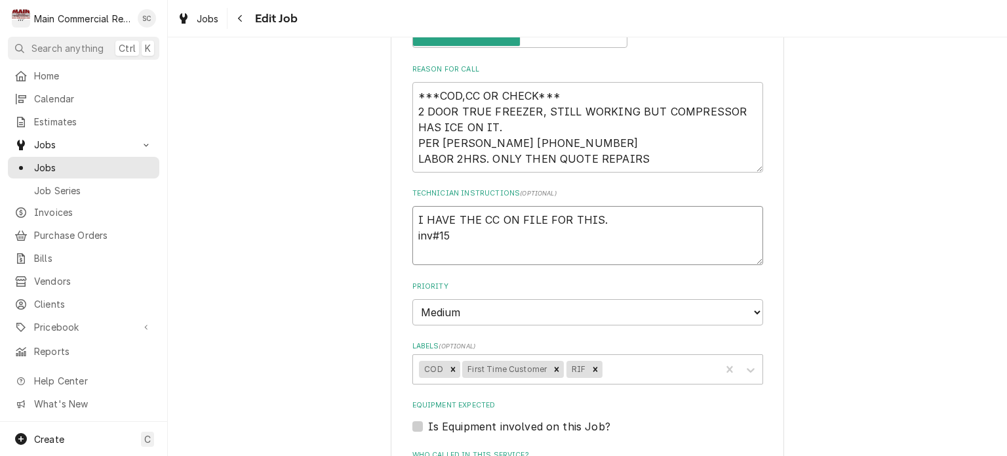
type textarea "I HAVE THE CC ON FILE FOR THIS. inv#152"
type textarea "x"
type textarea "I HAVE THE CC ON FILE FOR THIS. inv#1521"
type textarea "x"
type textarea "I HAVE THE CC ON FILE FOR THIS. inv#15217"
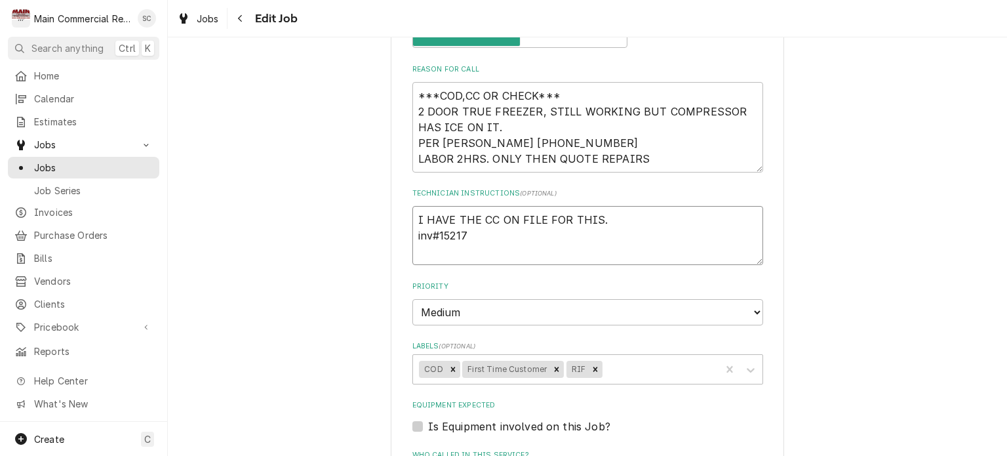
type textarea "x"
type textarea "I HAVE THE CC ON FILE FOR THIS. inv#152179"
type textarea "x"
type textarea "I HAVE THE CC ON FILE FOR THIS. inv#152179"
type textarea "x"
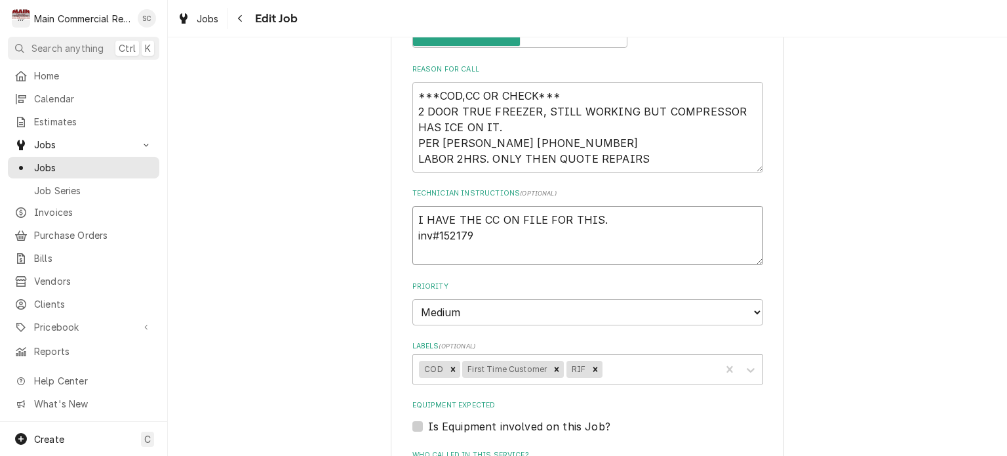
type textarea "I HAVE THE CC ON FILE FOR THIS. inv#152179"
type textarea "x"
type textarea "I HAVE THE CC ON FILE FOR THIS. inv#15217"
type textarea "x"
type textarea "I HAVE THE CC ON FILE FOR THIS. inv#1521"
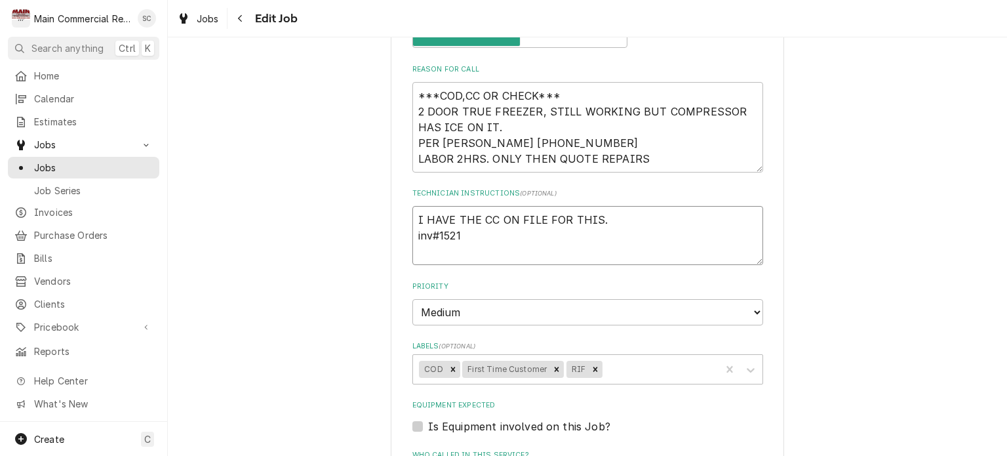
type textarea "x"
type textarea "I HAVE THE CC ON FILE FOR THIS. inv#152"
type textarea "x"
type textarea "I HAVE THE CC ON FILE FOR THIS. inv#15"
type textarea "x"
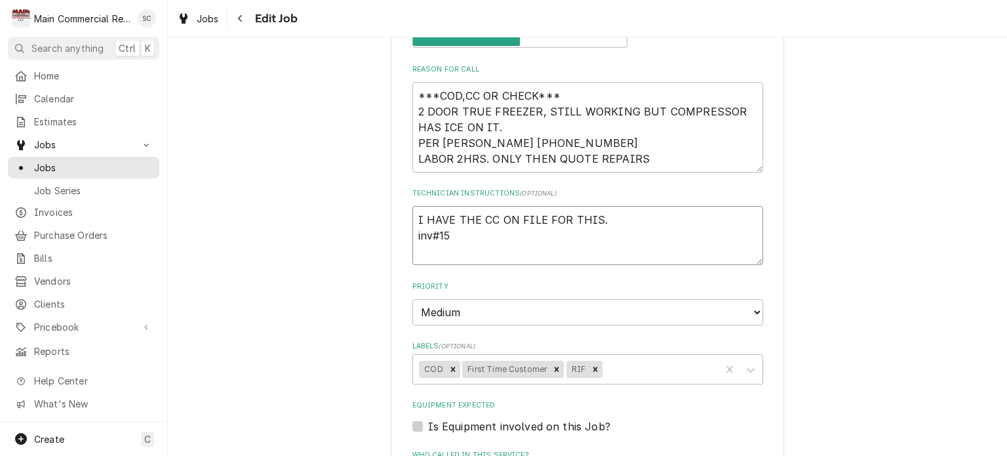
type textarea "I HAVE THE CC ON FILE FOR THIS. inv#1"
type textarea "x"
type textarea "I HAVE THE CC ON FILE FOR THIS. inv#"
type textarea "x"
type textarea "I HAVE THE CC ON FILE FOR THIS. inv"
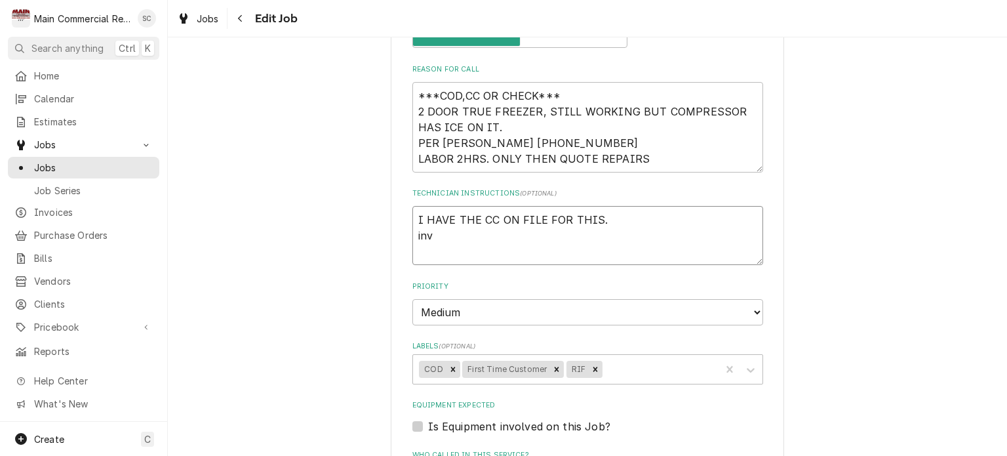
type textarea "x"
type textarea "I HAVE THE CC ON FILE FOR THIS. in"
type textarea "x"
type textarea "I HAVE THE CC ON FILE FOR THIS. i"
type textarea "x"
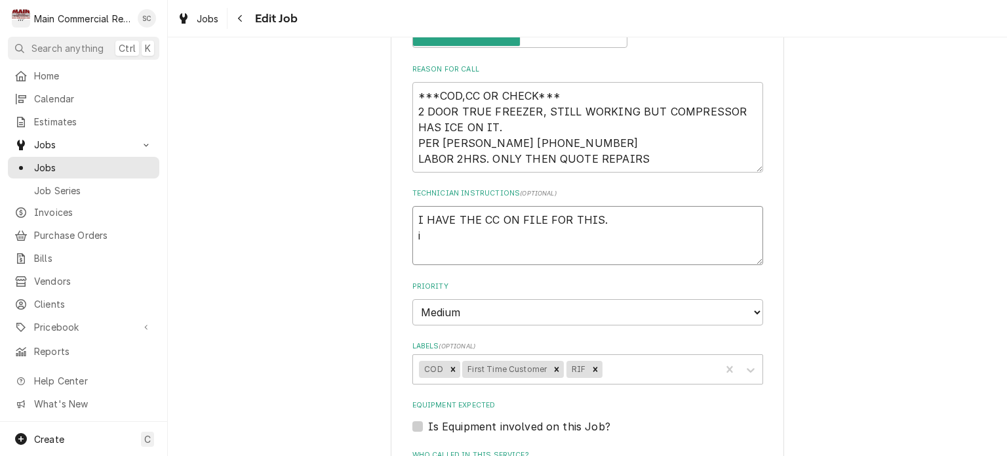
type textarea "I HAVE THE CC ON FILE FOR THIS."
type textarea "x"
type textarea "I HAVE THE CC ON FILE FOR THIS."
type textarea "x"
type textarea "I HAVE THE CC ON FILE FOR THIS"
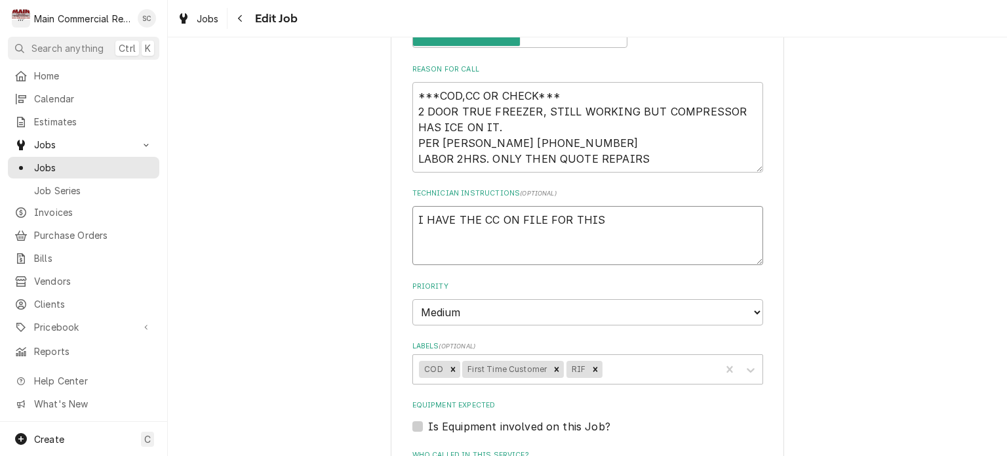
type textarea "x"
type textarea "I HAVE THE CC ON FILE FOR TH"
type textarea "x"
type textarea "I HAVE THE CC ON FILE FOR THi"
type textarea "x"
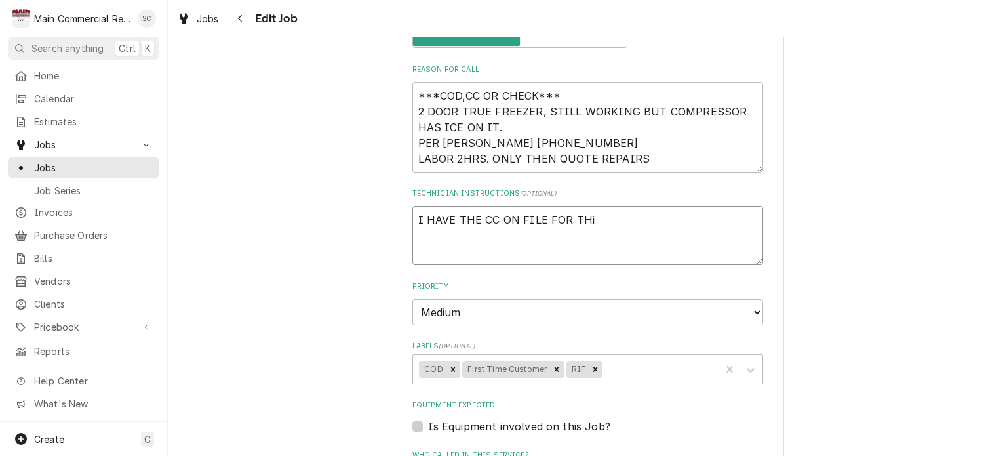
type textarea "I HAVE THE CC ON FILE FOR THis"
type textarea "x"
type textarea "I HAVE THE CC ON FILE FOR THi"
type textarea "x"
type textarea "I HAVE THE CC ON FILE FOR TH"
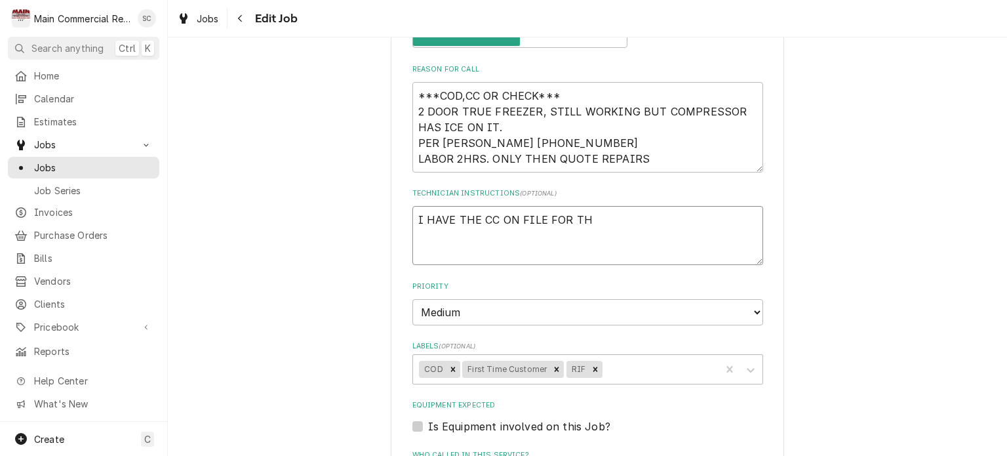
type textarea "x"
type textarea "I HAVE THE CC ON FILE FOR THI"
type textarea "x"
type textarea "I HAVE THE CC ON FILE FOR THIS"
type textarea "x"
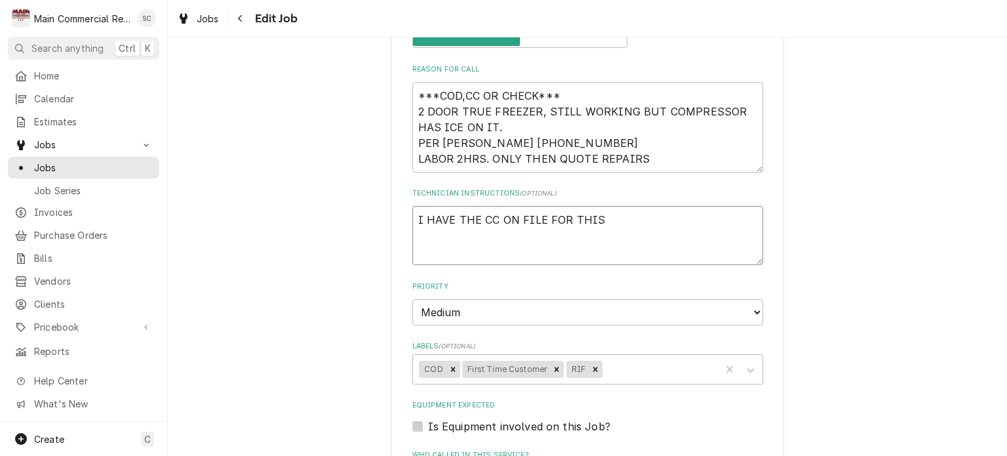
type textarea "I HAVE THE CC ON FILE FOR THIS"
type textarea "x"
type textarea "I HAVE THE CC ON FILE FOR THIS I"
type textarea "x"
type textarea "I HAVE THE CC ON FILE FOR THIS IN"
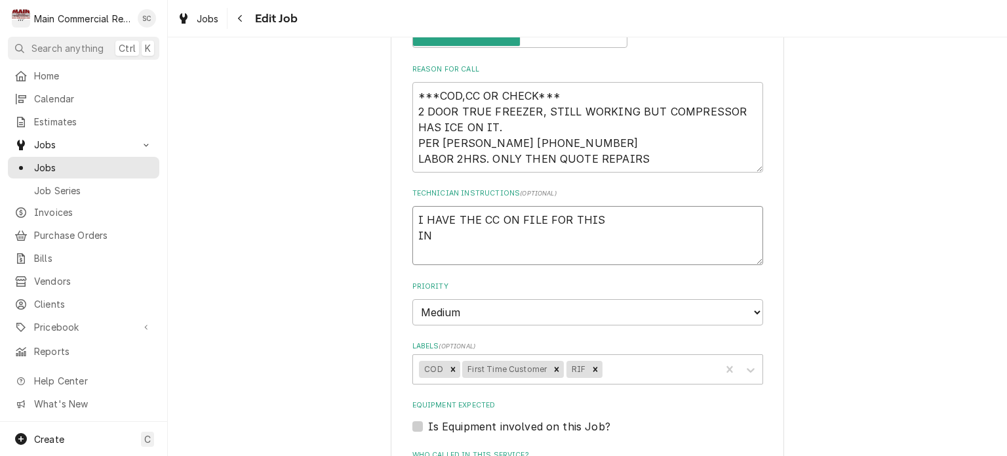
type textarea "x"
type textarea "I HAVE THE CC ON FILE FOR THIS INV"
type textarea "x"
type textarea "I HAVE THE CC ON FILE FOR THIS INV#"
type textarea "x"
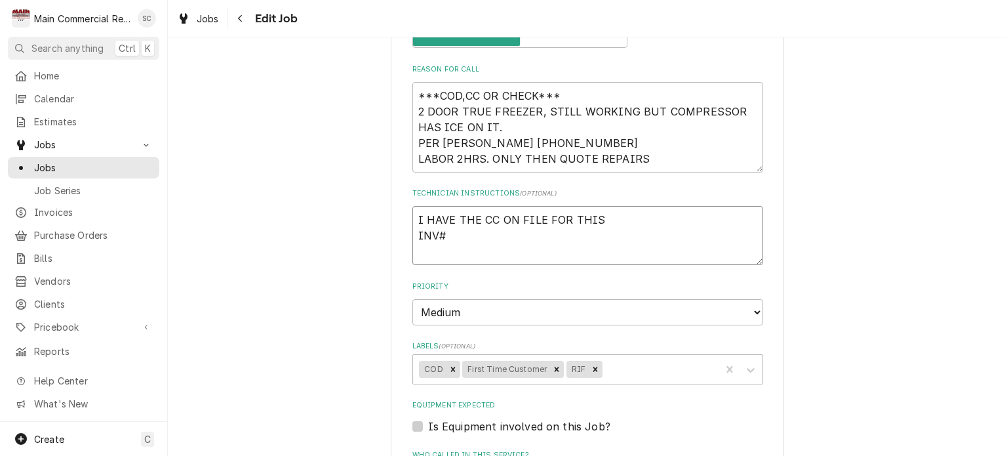
type textarea "I HAVE THE CC ON FILE FOR THIS INV#1"
type textarea "x"
type textarea "I HAVE THE CC ON FILE FOR THIS INV#15"
type textarea "x"
type textarea "I HAVE THE CC ON FILE FOR THIS INV#152"
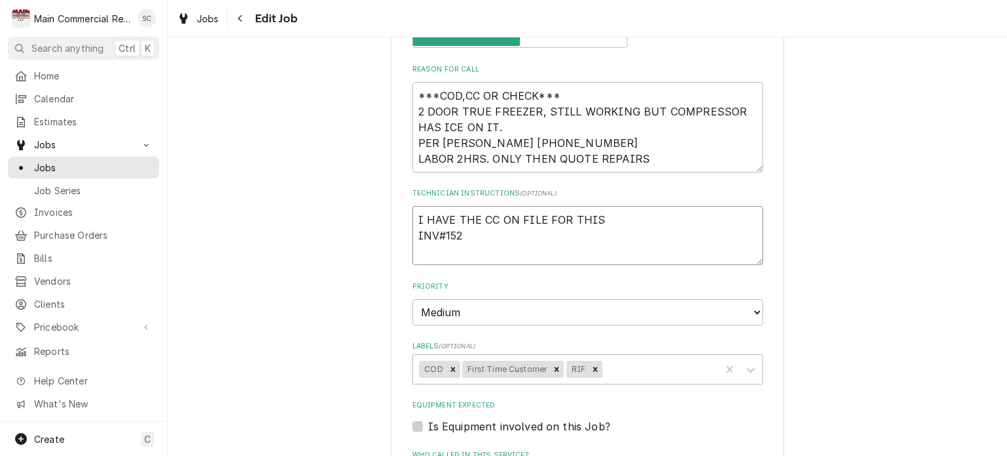
type textarea "x"
type textarea "I HAVE THE CC ON FILE FOR THIS INV#1521"
type textarea "x"
type textarea "I HAVE THE CC ON FILE FOR THIS INV#15217"
type textarea "x"
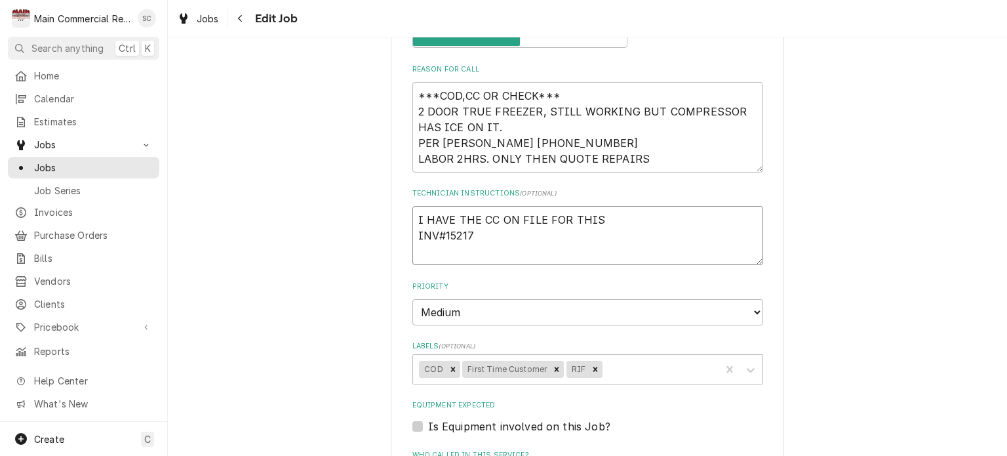
type textarea "I HAVE THE CC ON FILE FOR THIS INV#152179"
type textarea "x"
type textarea "I HAVE THE CC ON FILE FOR THIS INV#152179"
type textarea "x"
type textarea "I HAVE THE CC ON FILE FOR THIS INV#152179 A"
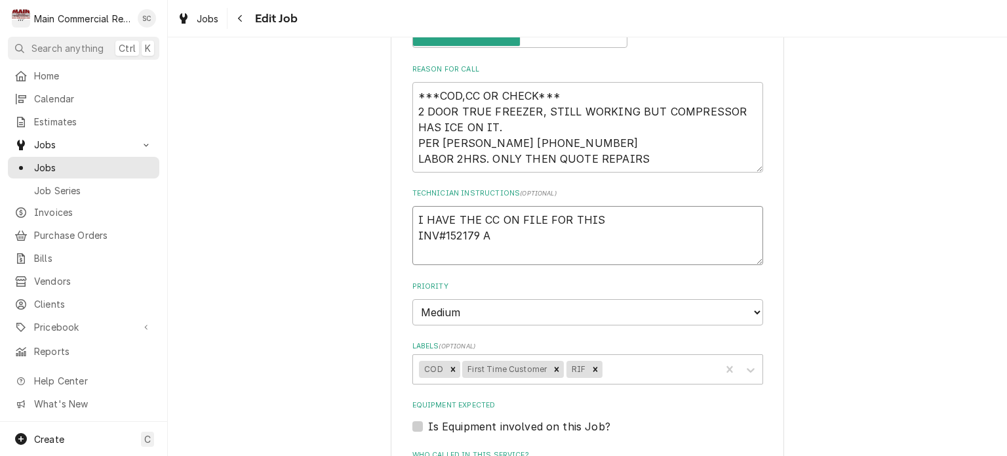
type textarea "x"
type textarea "I HAVE THE CC ON FILE FOR THIS INV#152179 AL"
type textarea "x"
type textarea "I HAVE THE CC ON FILE FOR THIS INV#152179 ALR"
type textarea "x"
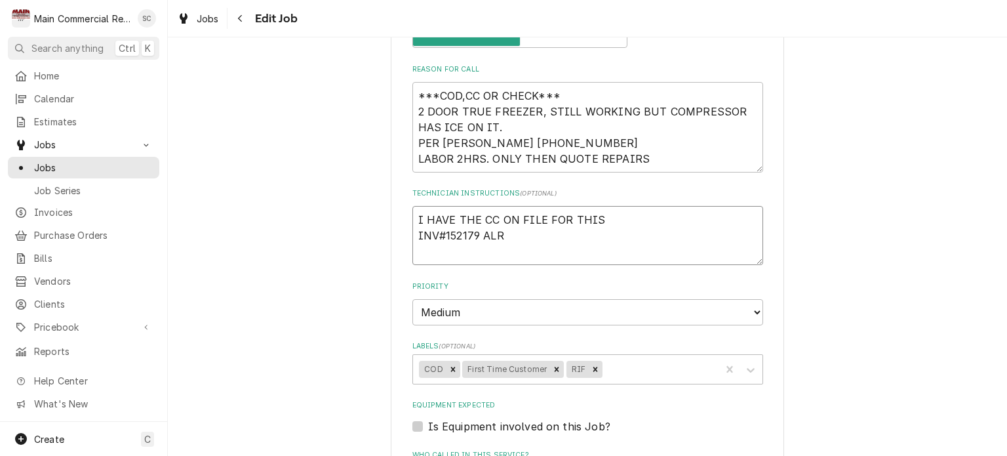
type textarea "I HAVE THE CC ON FILE FOR THIS INV#152179 ALRE"
type textarea "x"
type textarea "I HAVE THE CC ON FILE FOR THIS INV#152179 ALREA"
type textarea "x"
type textarea "I HAVE THE CC ON FILE FOR THIS INV#152179 ALREAD"
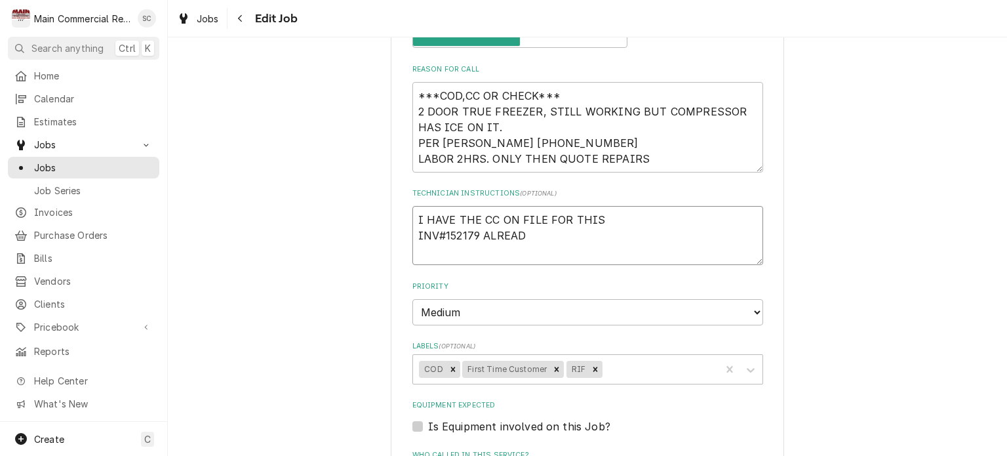
type textarea "x"
type textarea "I HAVE THE CC ON FILE FOR THIS INV#152179 ALREADY"
type textarea "x"
type textarea "I HAVE THE CC ON FILE FOR THIS INV#152179 ALREADY"
type textarea "x"
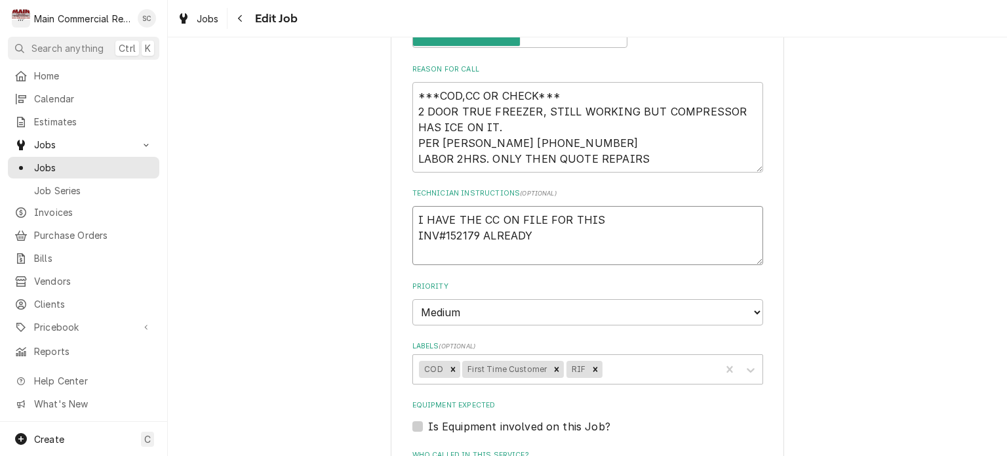
type textarea "I HAVE THE CC ON FILE FOR THIS INV#152179 ALREADY C"
type textarea "x"
type textarea "I HAVE THE CC ON FILE FOR THIS INV#152179 ALREADY CR"
type textarea "x"
type textarea "I HAVE THE CC ON FILE FOR THIS INV#152179 ALREADY CRE"
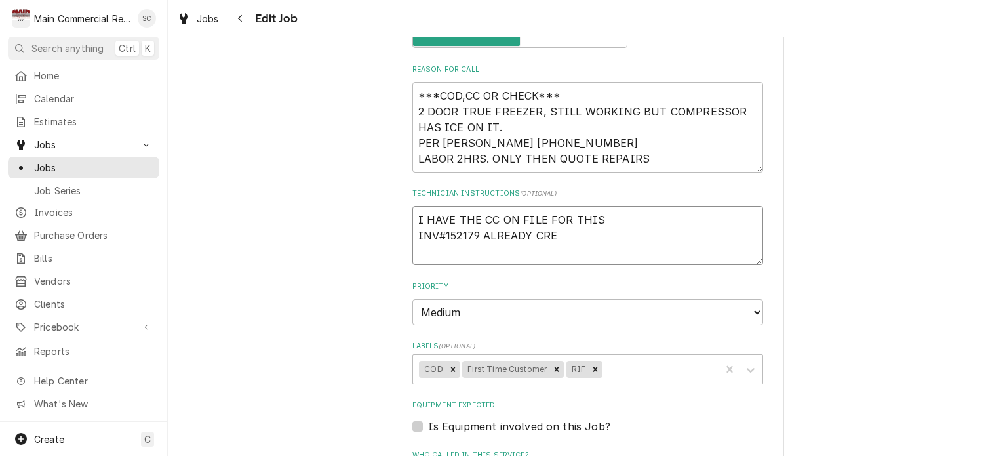
type textarea "x"
type textarea "I HAVE THE CC ON FILE FOR THIS INV#152179 ALREADY CREA"
type textarea "x"
type textarea "I HAVE THE CC ON FILE FOR THIS INV#152179 ALREADY CREAT"
type textarea "x"
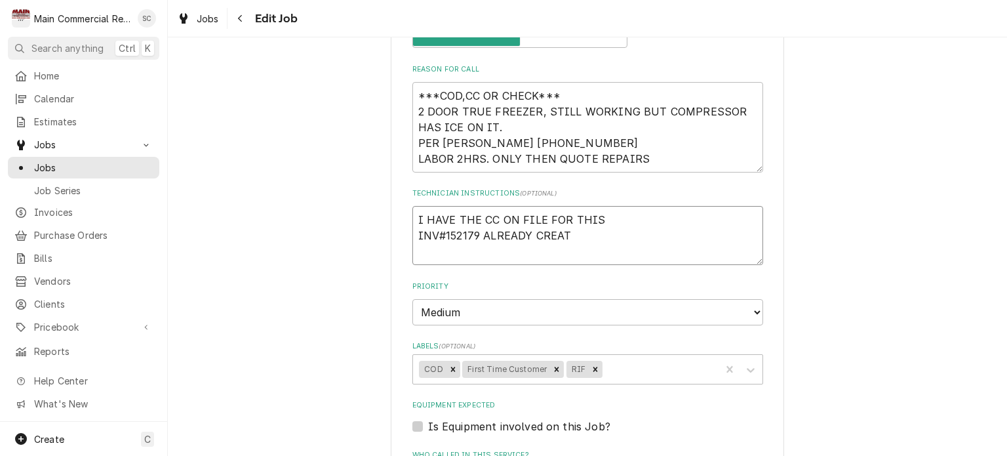
type textarea "I HAVE THE CC ON FILE FOR THIS INV#152179 ALREADY CREATE"
type textarea "x"
type textarea "I HAVE THE CC ON FILE FOR THIS INV#152179 ALREADY CREATED"
type textarea "x"
type textarea "I HAVE THE CC ON FILE FOR THIS INV#152179 ALREADY CREATED"
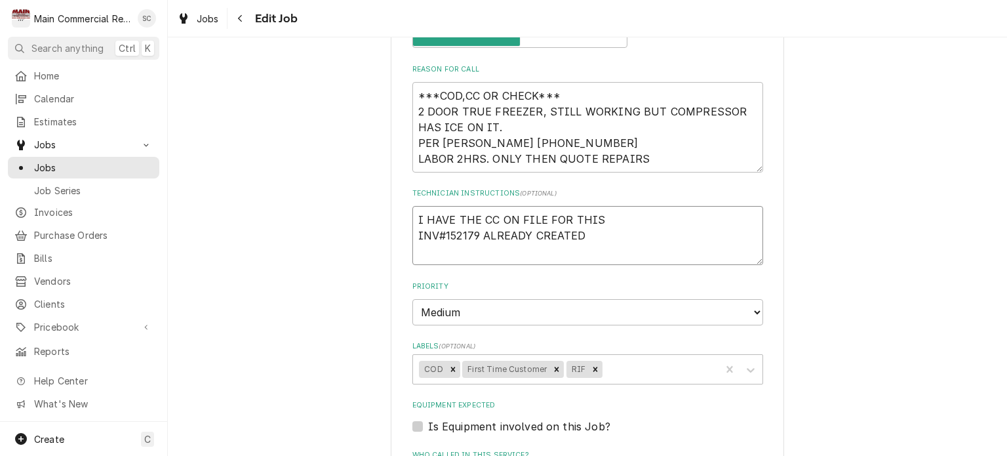
type textarea "x"
type textarea "I HAVE THE CC ON FILE FOR THIS INV#152179 ALREADY CREATED T"
type textarea "x"
type textarea "I HAVE THE CC ON FILE FOR THIS INV#152179 ALREADY CREATED"
type textarea "x"
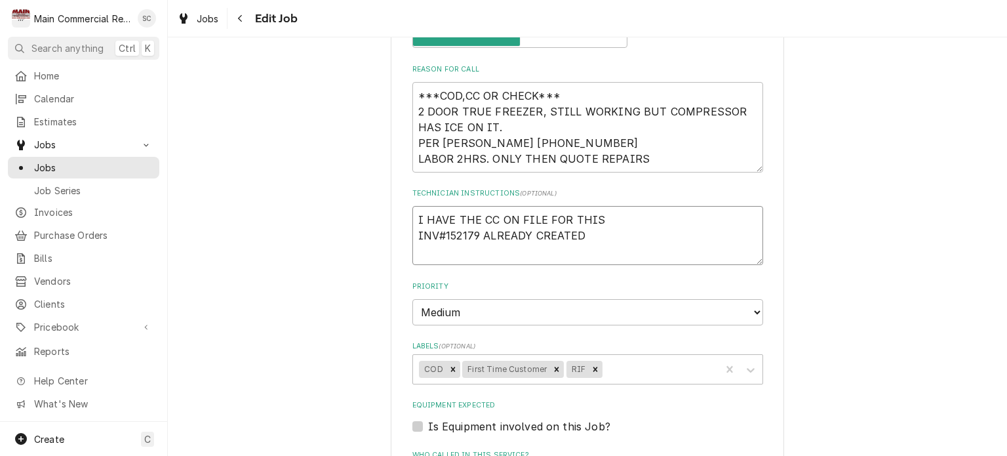
type textarea "I HAVE THE CC ON FILE FOR THIS INV#152179 ALREADY CREATED F"
type textarea "x"
type textarea "I HAVE THE CC ON FILE FOR THIS INV#152179 ALREADY CREATED FO"
type textarea "x"
type textarea "I HAVE THE CC ON FILE FOR THIS INV#152179 ALREADY CREATED FOR"
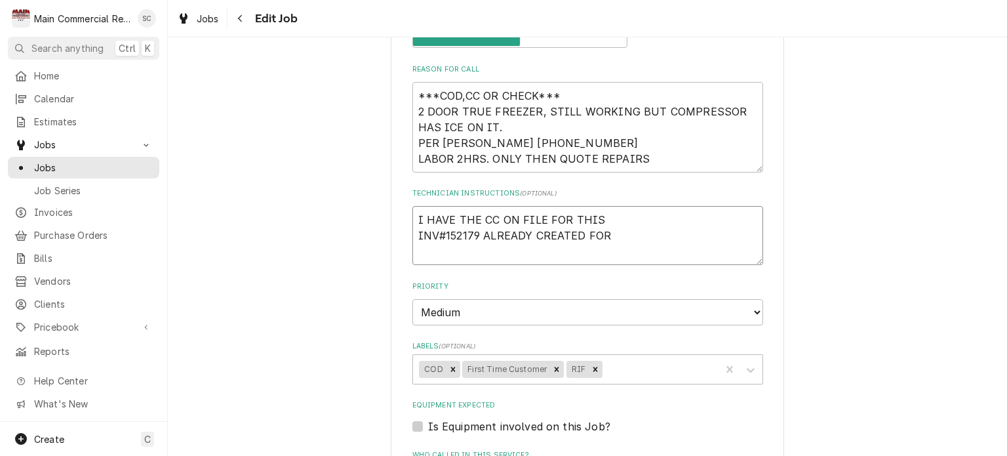
type textarea "x"
type textarea "I HAVE THE CC ON FILE FOR THIS INV#152179 ALREADY CREATED FOR"
type textarea "x"
type textarea "I HAVE THE CC ON FILE FOR THIS INV#152179 ALREADY CREATED FOR T"
type textarea "x"
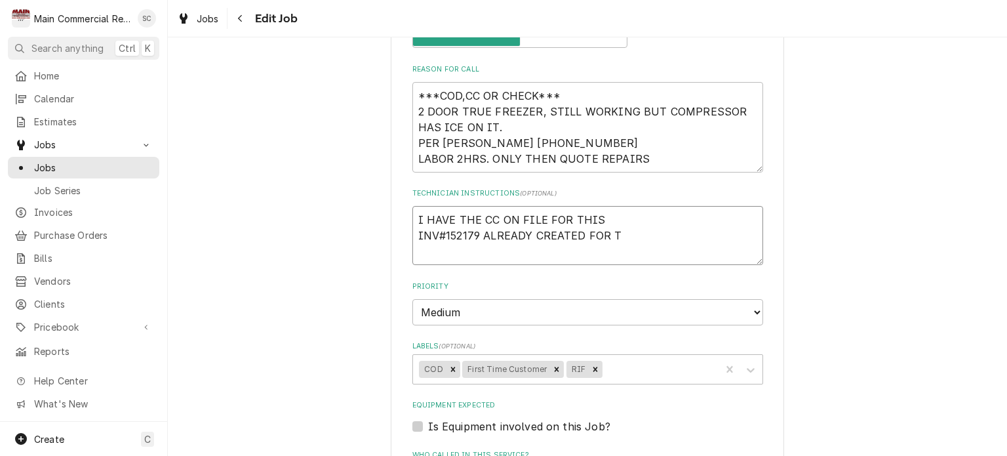
type textarea "I HAVE THE CC ON FILE FOR THIS INV#152179 ALREADY CREATED FOR TH"
type textarea "x"
type textarea "I HAVE THE CC ON FILE FOR THIS INV#152179 ALREADY CREATED FOR THI"
type textarea "x"
type textarea "I HAVE THE CC ON FILE FOR THIS INV#152179 ALREADY CREATED FOR THIS"
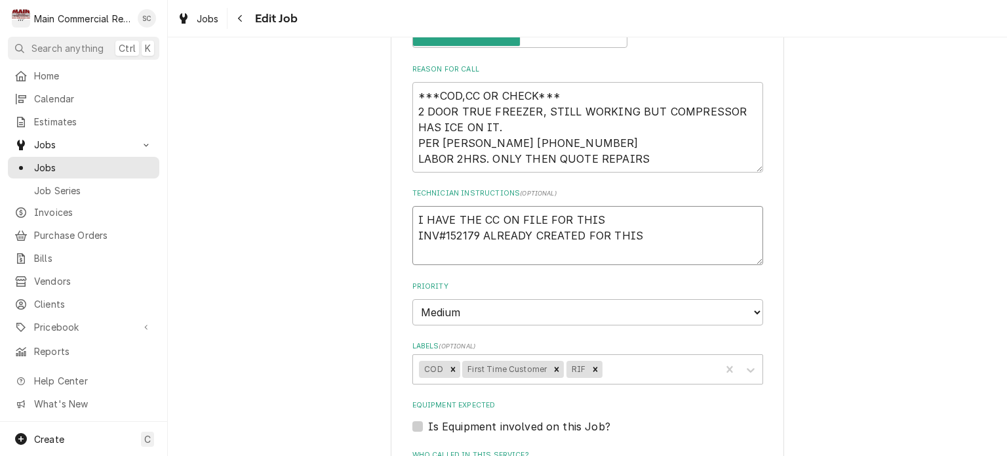
type textarea "x"
type textarea "I HAVE THE CC ON FILE FOR THIS INV#152179 ALREADY CREATED FOR THIS"
type textarea "x"
type textarea "I HAVE THE CC ON FILE FOR THIS INV#152179 ALREADY CREATED FOR THIS C"
type textarea "x"
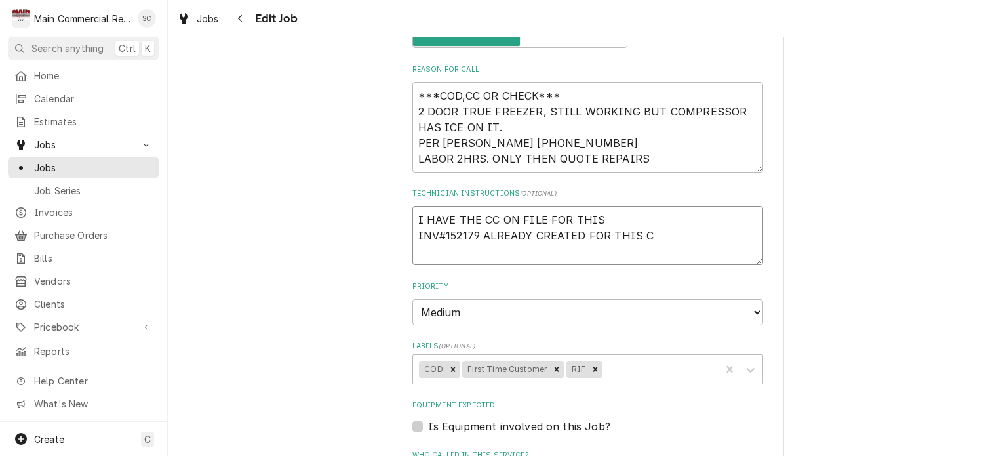
type textarea "I HAVE THE CC ON FILE FOR THIS INV#152179 ALREADY CREATED FOR THIS CA"
type textarea "x"
type textarea "I HAVE THE CC ON FILE FOR THIS INV#152179 ALREADY CREATED FOR THIS CAL"
type textarea "x"
type textarea "I HAVE THE CC ON FILE FOR THIS INV#152179 ALREADY CREATED FOR THIS CALL"
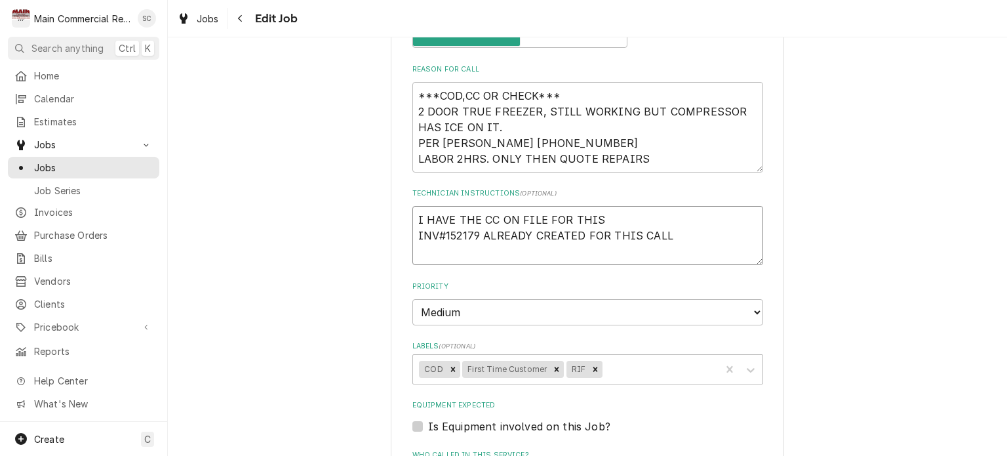
type textarea "x"
type textarea "I HAVE THE CC ON FILE FOR THIS INV#152179 ALREADY CREATED FOR THIS CALL."
type textarea "x"
type textarea "I HAVE THE CC ON FILE FOR THIS INV#152179 ALREADY CREATED FOR THIS CALL."
type textarea "x"
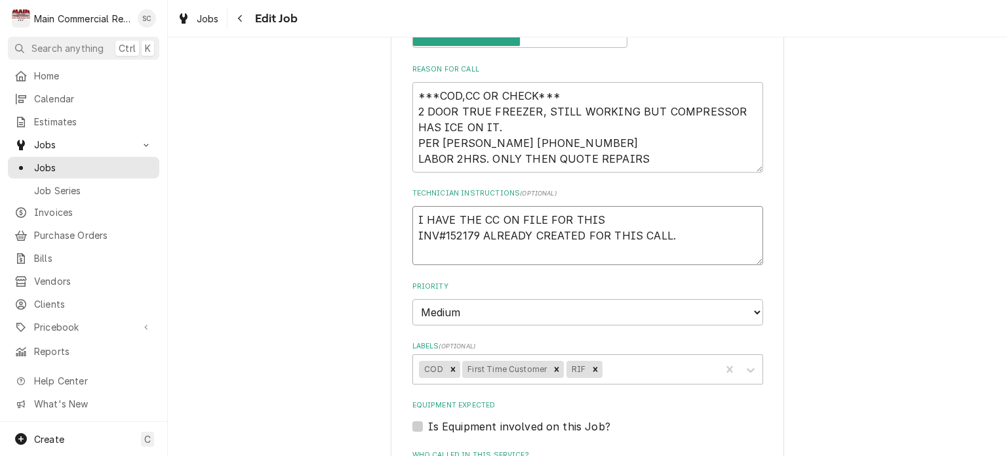
type textarea "I HAVE THE CC ON FILE FOR THIS INV#152179 ALREADY CREATED FOR THIS CALL."
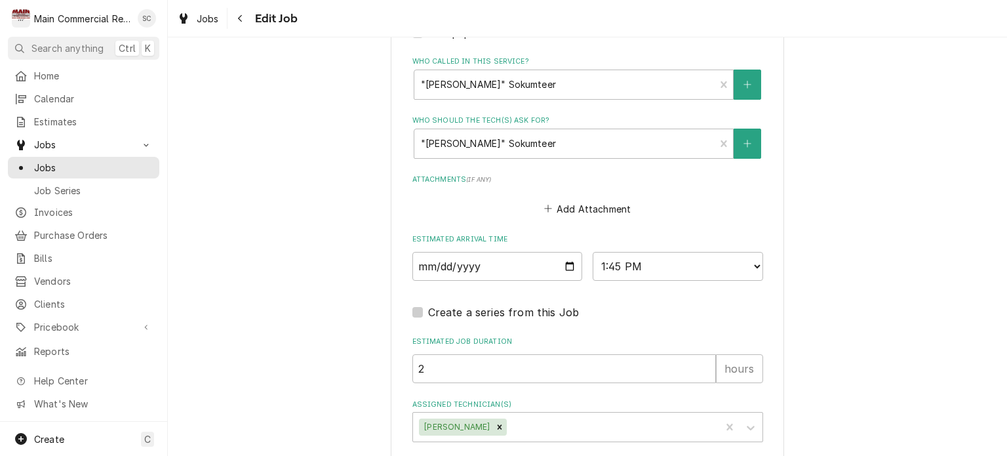
scroll to position [1045, 0]
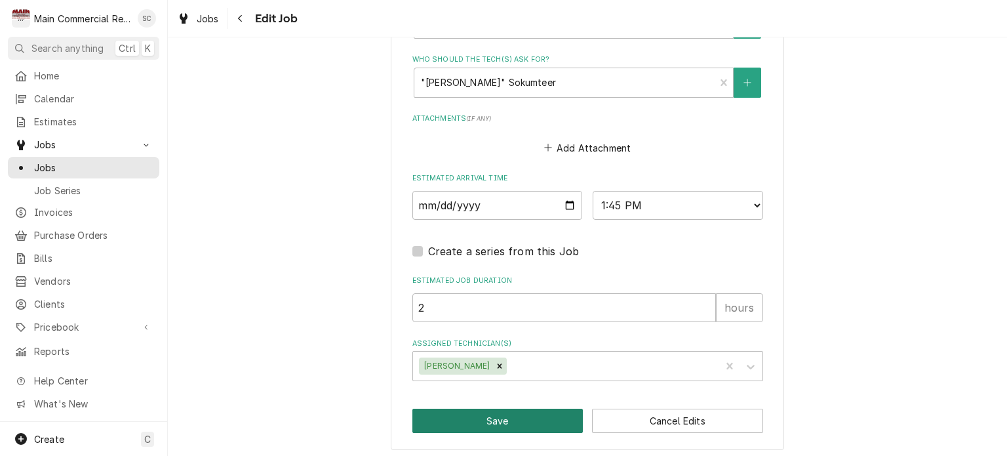
click at [540, 418] on button "Save" at bounding box center [497, 421] width 171 height 24
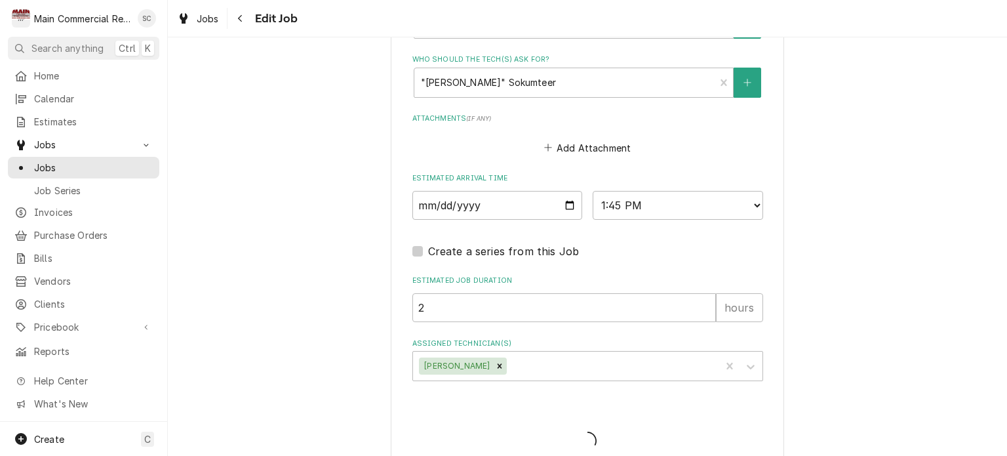
type textarea "x"
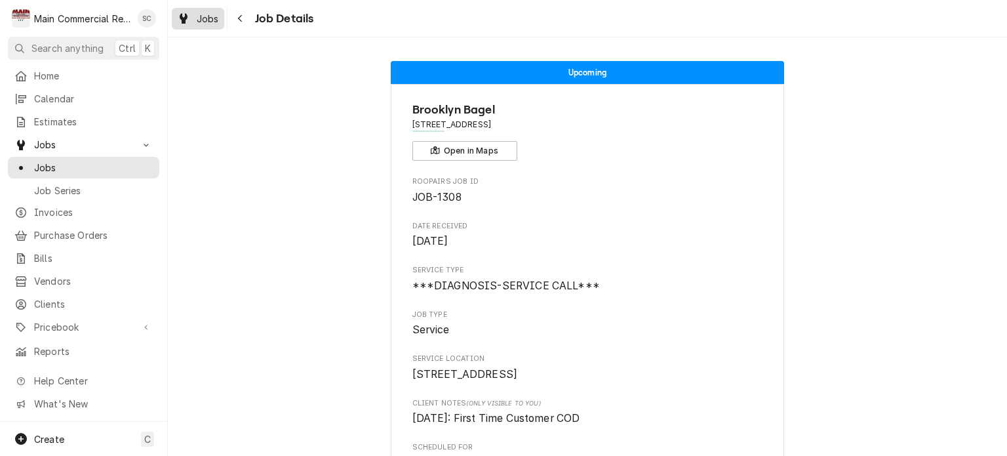
click at [212, 18] on span "Jobs" at bounding box center [208, 19] width 22 height 14
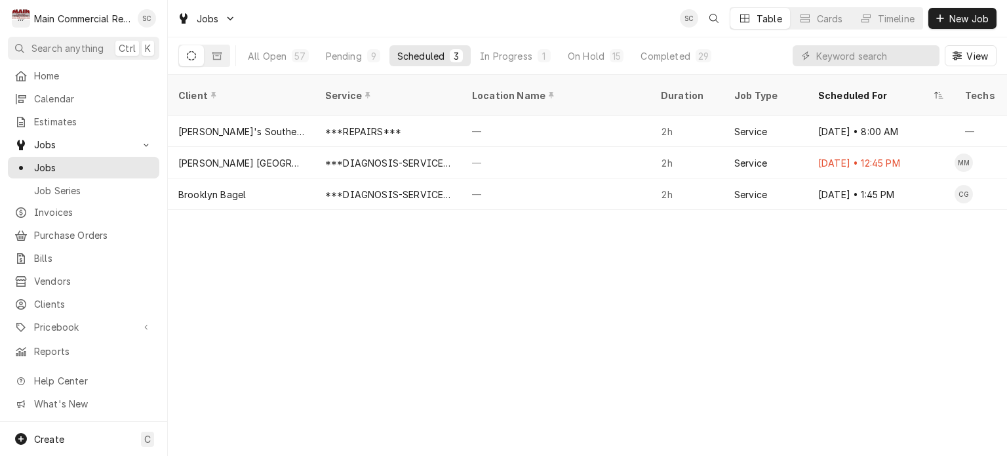
click at [568, 302] on div "Client Service Location Name Duration Job Type Scheduled For Techs Status Label…" at bounding box center [587, 265] width 839 height 381
click at [510, 57] on div "In Progress" at bounding box center [506, 56] width 52 height 14
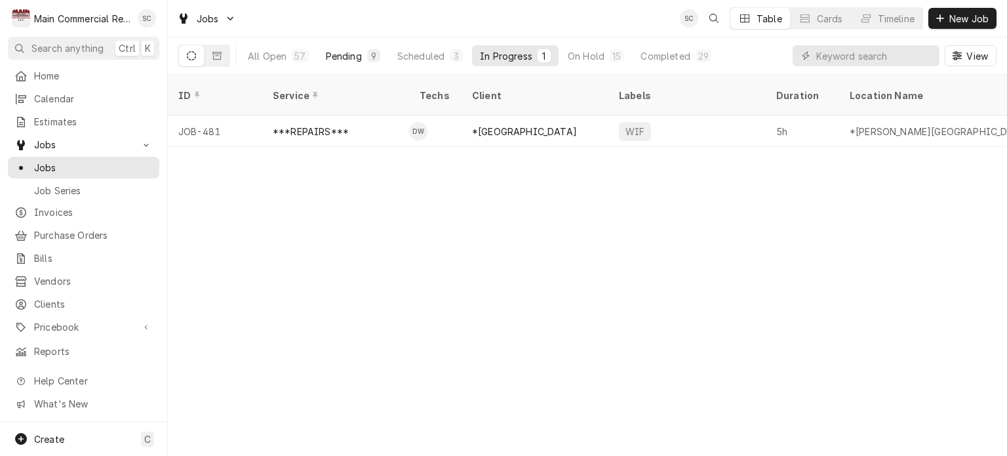
click at [333, 57] on div "Pending" at bounding box center [344, 56] width 36 height 14
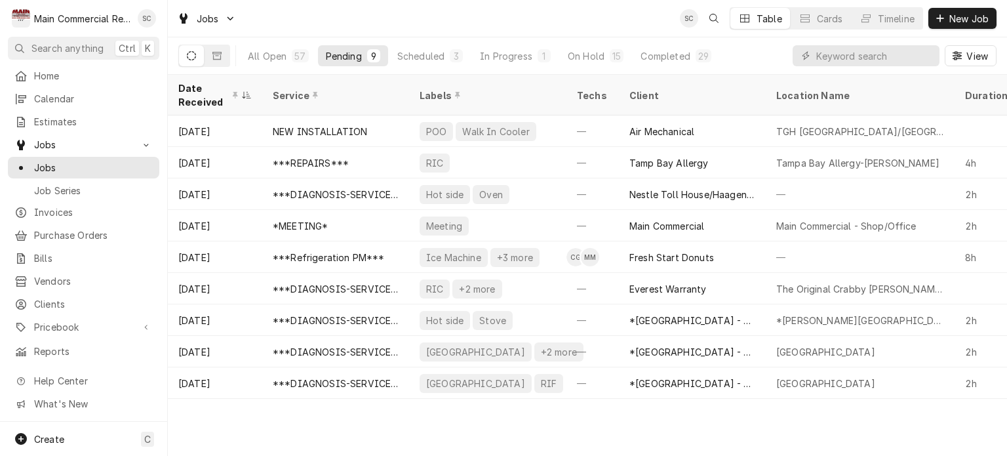
click at [662, 419] on div "Date Received Service Labels Techs Client Location Name Duration Priority Sched…" at bounding box center [587, 265] width 839 height 381
click at [595, 56] on div "On Hold" at bounding box center [586, 56] width 37 height 14
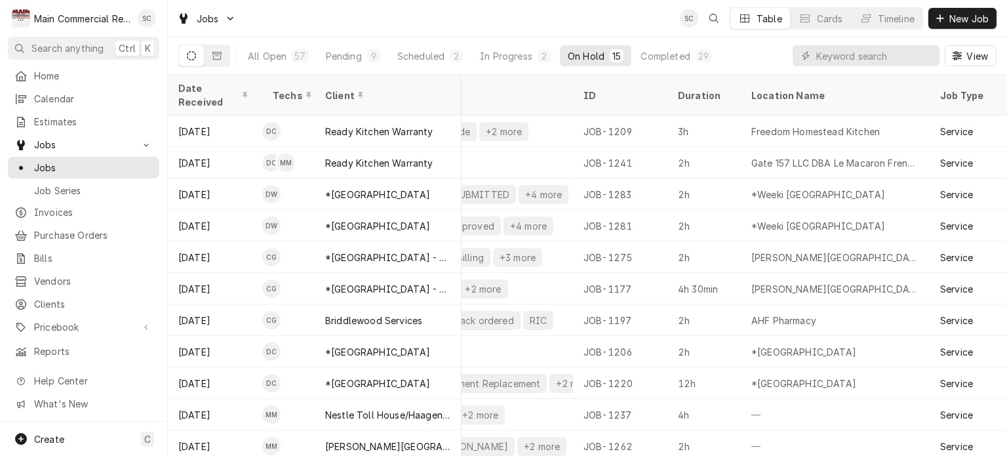
scroll to position [0, 351]
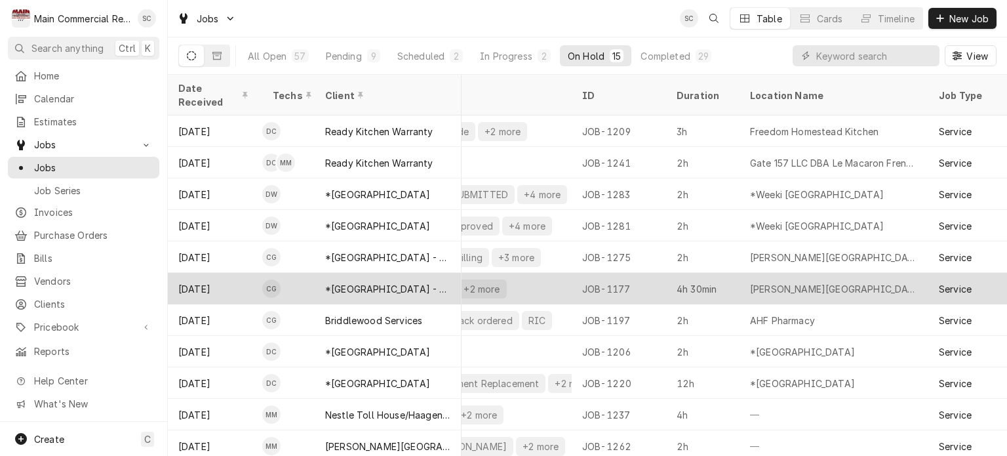
click at [520, 273] on div "PIS +2 more" at bounding box center [492, 288] width 157 height 31
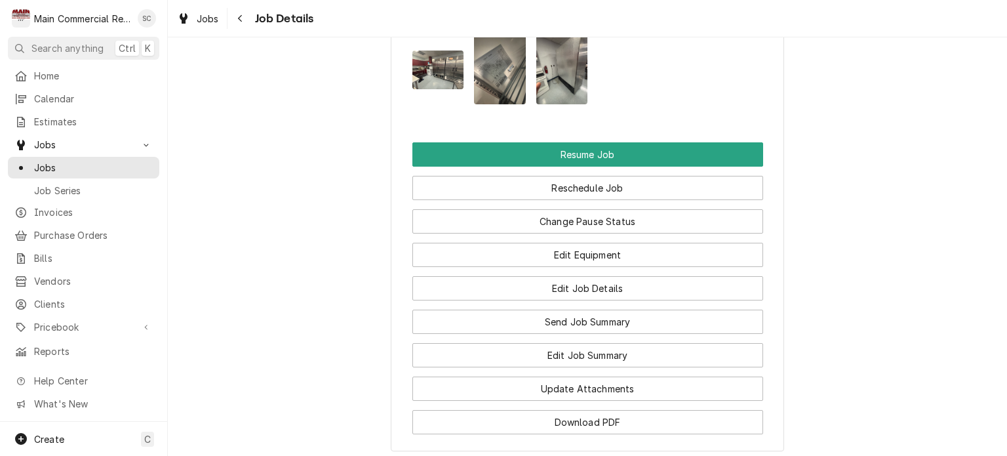
scroll to position [1639, 0]
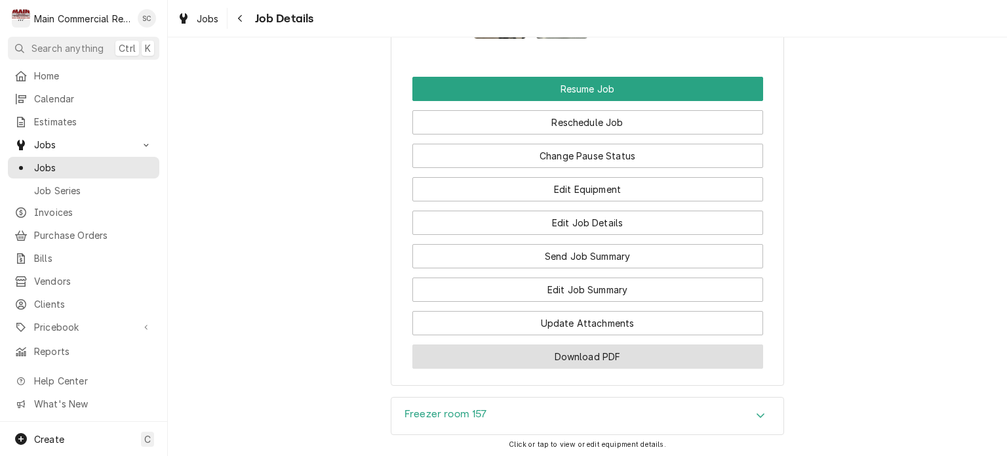
click at [578, 369] on button "Download PDF" at bounding box center [587, 356] width 351 height 24
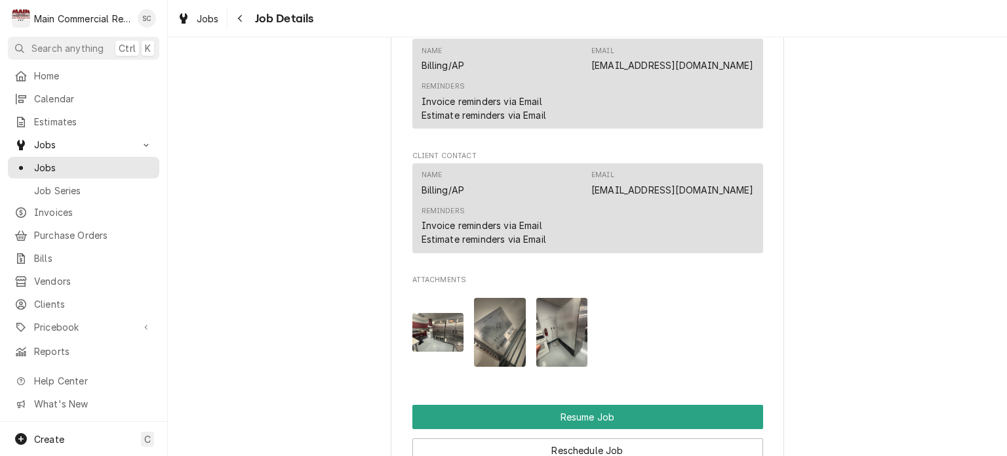
scroll to position [1508, 0]
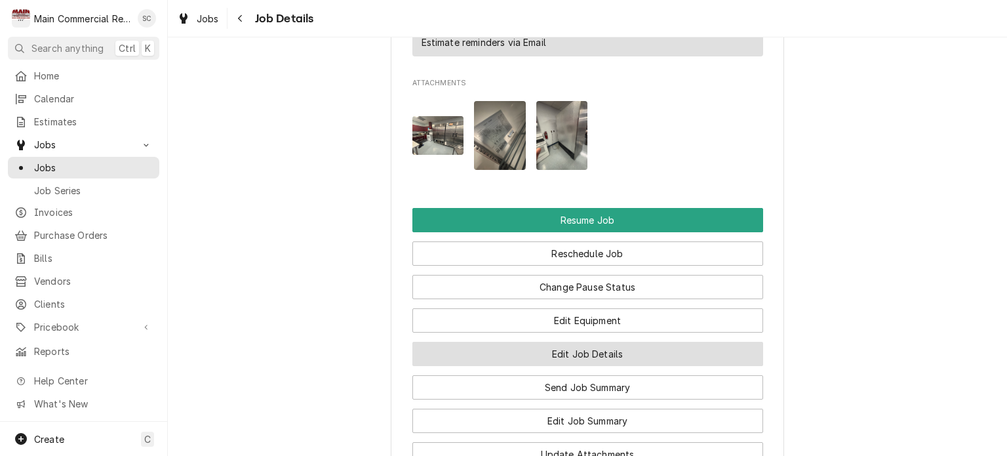
click at [605, 366] on button "Edit Job Details" at bounding box center [587, 354] width 351 height 24
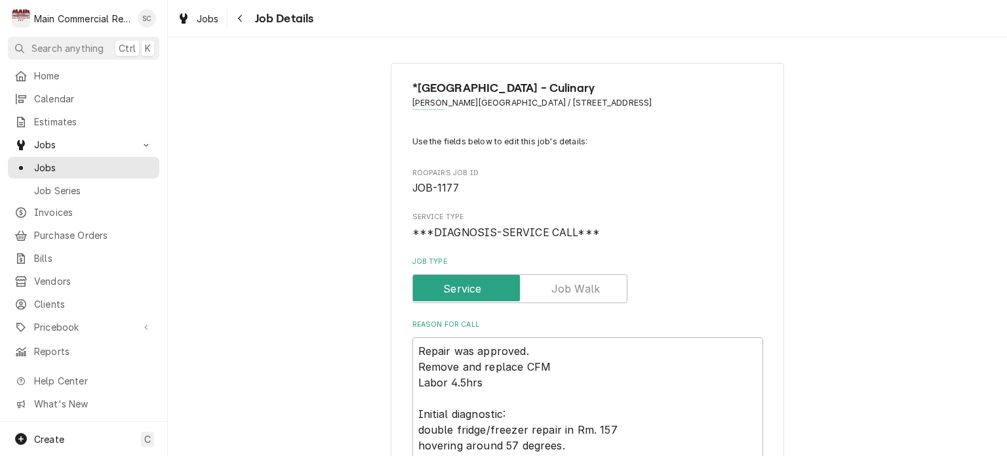
scroll to position [262, 0]
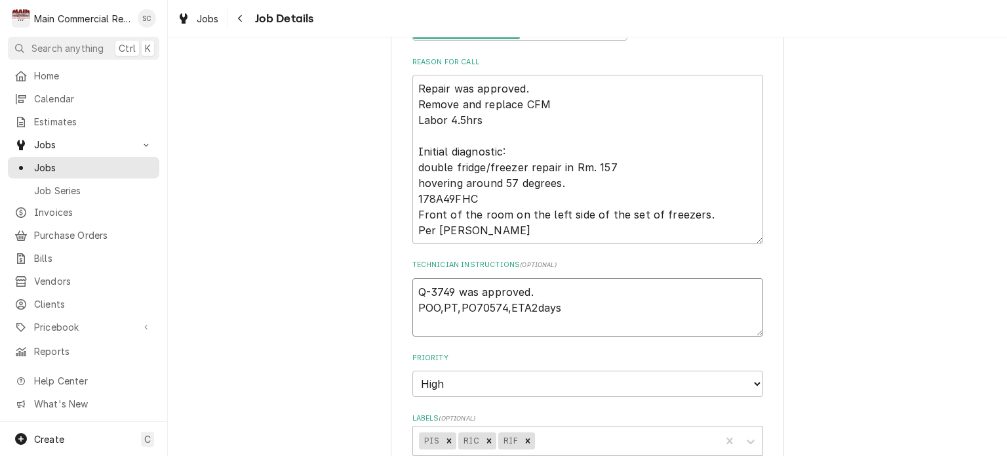
click at [413, 290] on textarea "Q-3749 was approved. POO,PT,PO70574,ETA2days" at bounding box center [587, 307] width 351 height 59
type textarea "x"
type textarea "Q-3749 was approved. POO,PT,PO70574,ETA2days"
type textarea "x"
type textarea "8 Q-3749 was approved. POO,PT,PO70574,ETA2days"
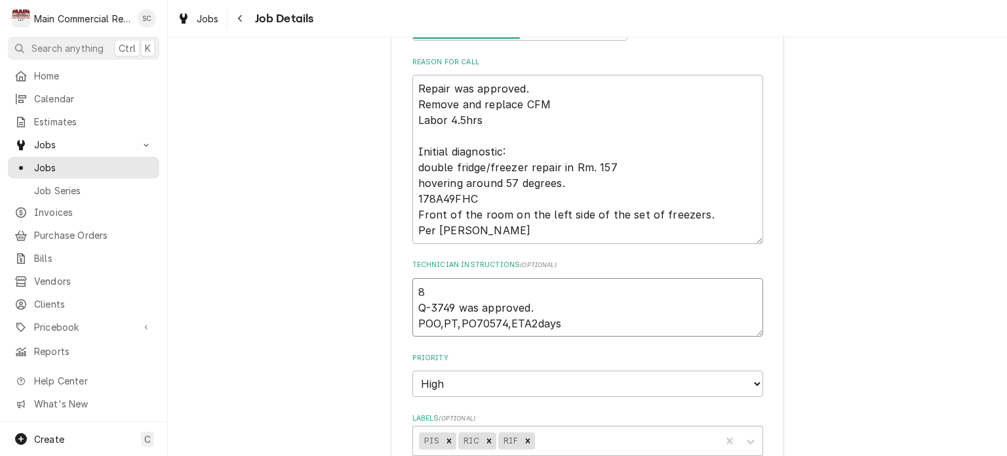
type textarea "x"
type textarea "8/ Q-3749 was approved. POO,PT,PO70574,ETA2days"
type textarea "x"
type textarea "8/2 Q-3749 was approved. POO,PT,PO70574,ETA2days"
type textarea "x"
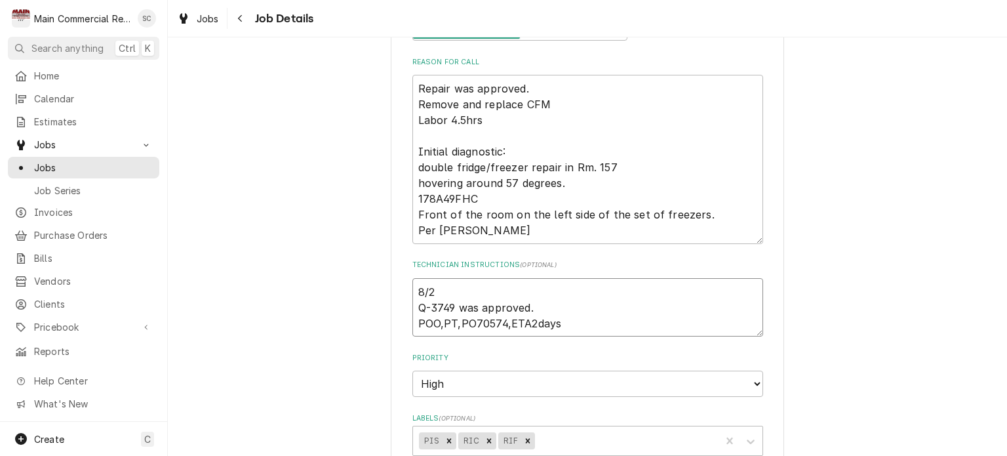
type textarea "8/20 Q-3749 was approved. POO,PT,PO70574,ETA2days"
type textarea "x"
type textarea "8/20/ Q-3749 was approved. POO,PT,PO70574,ETA2days"
type textarea "x"
type textarea "8/20/2 Q-3749 was approved. POO,PT,PO70574,ETA2days"
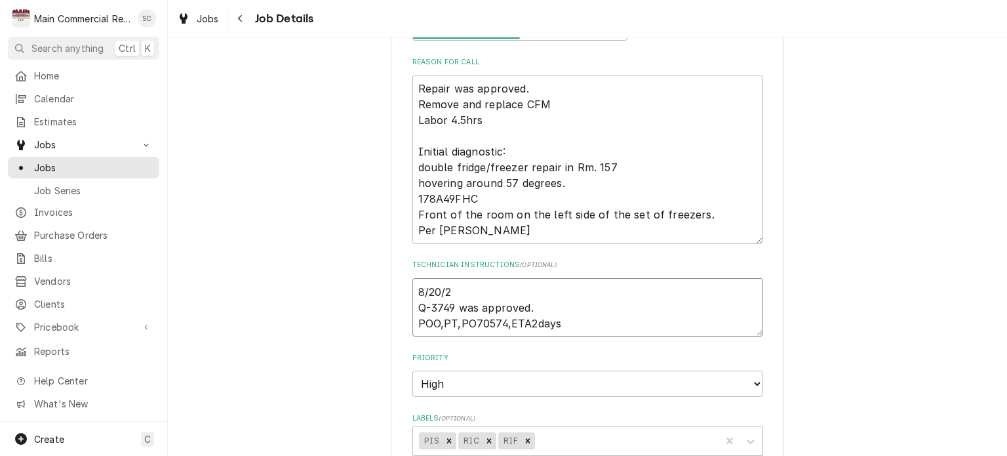
type textarea "x"
type textarea "[DATE] Q-3749 was approved. POO,PT,PO70574,ETA2days"
type textarea "x"
type textarea "[DATE]: Q-3749 was approved. POO,PT,PO70574,ETA2days"
type textarea "x"
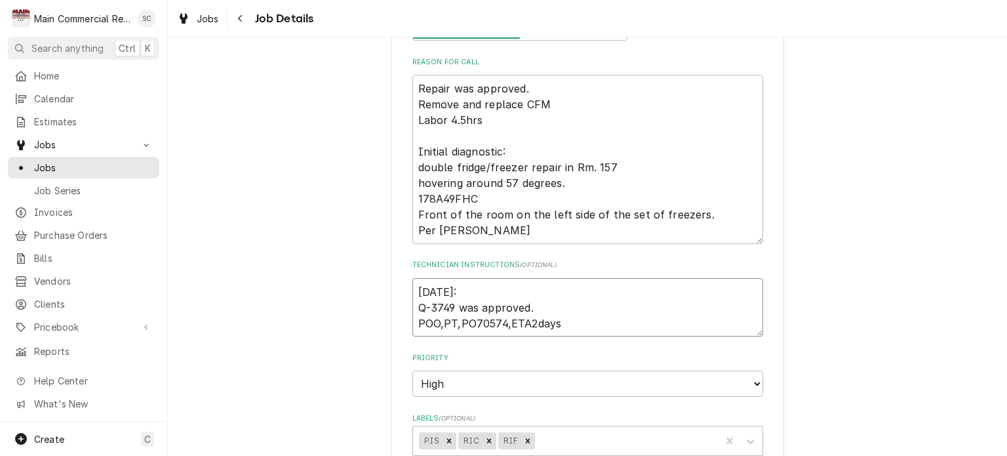
type textarea "[DATE]: Q-3749 was approved. POO,PT,PO70574,ETA2days"
type textarea "x"
type textarea "[DATE]: f Q-3749 was approved. POO,PT,PO70574,ETA2days"
type textarea "x"
type textarea "[DATE]: Q-3749 was approved. POO,PT,PO70574,ETA2days"
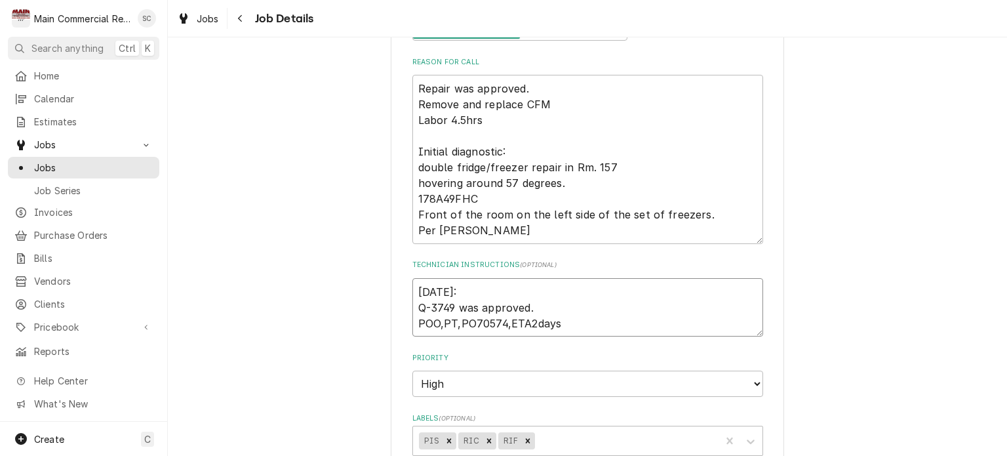
type textarea "x"
type textarea "[DATE]: F Q-3749 was approved. POO,PT,PO70574,ETA2days"
type textarea "x"
type textarea "[DATE]: Fu Q-3749 was approved. POO,PT,PO70574,ETA2days"
type textarea "x"
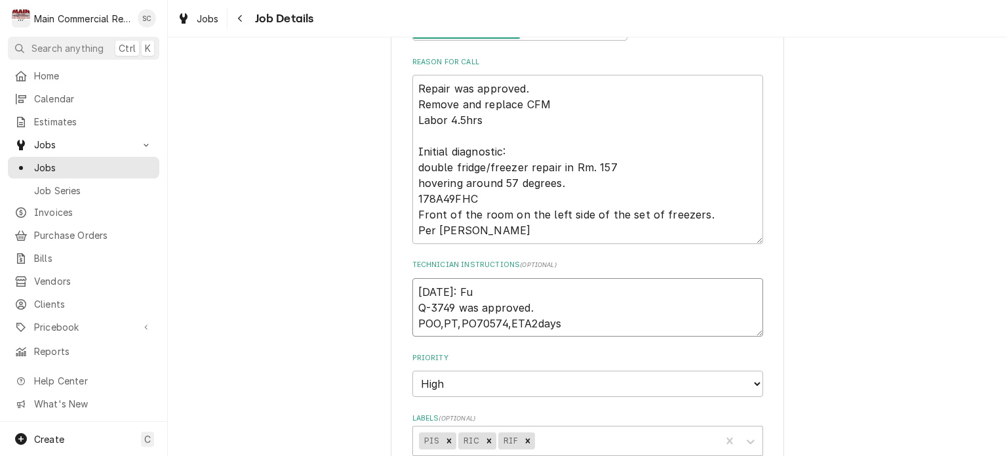
type textarea "[DATE]: Fur Q-3749 was approved. POO,PT,PO70574,ETA2days"
type textarea "x"
type textarea "[DATE]: Furt Q-3749 was approved. POO,PT,PO70574,ETA2days"
type textarea "x"
type textarea "[DATE]: Furth Q-3749 was approved. POO,PT,PO70574,ETA2days"
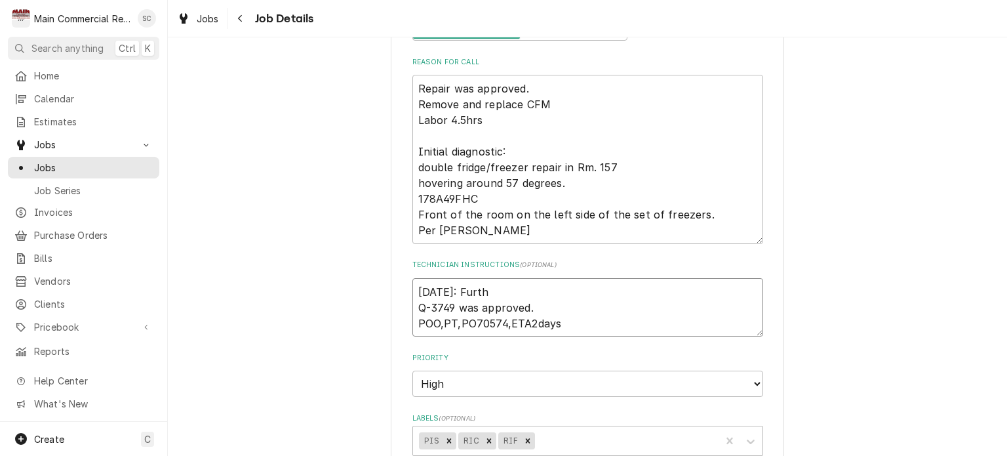
type textarea "x"
type textarea "8/20/25: Furthe Q-3749 was approved. POO,PT,PO70574,ETA2days"
type textarea "x"
type textarea "8/20/25: Further Q-3749 was approved. POO,PT,PO70574,ETA2days"
type textarea "x"
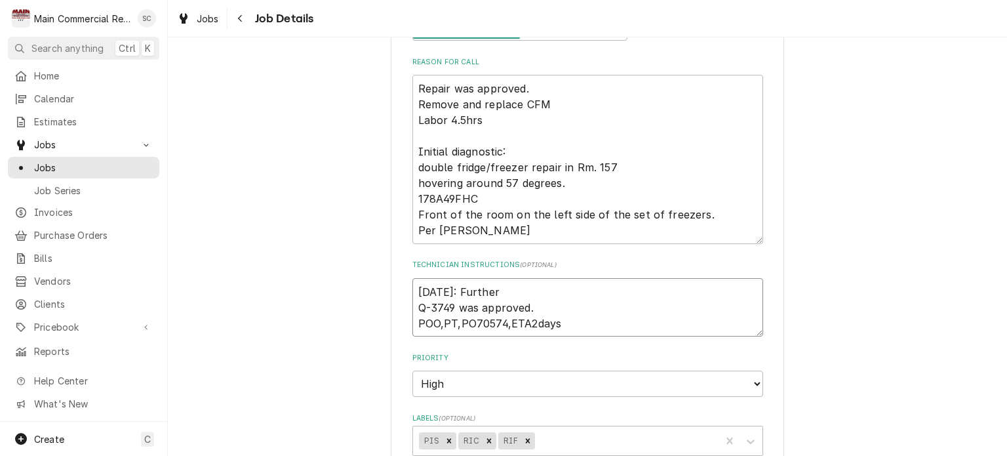
type textarea "8/20/25: Further Q-3749 was approved. POO,PT,PO70574,ETA2days"
type textarea "x"
type textarea "8/20/25: Further w Q-3749 was approved. POO,PT,PO70574,ETA2days"
type textarea "x"
type textarea "8/20/25: Further wo Q-3749 was approved. POO,PT,PO70574,ETA2days"
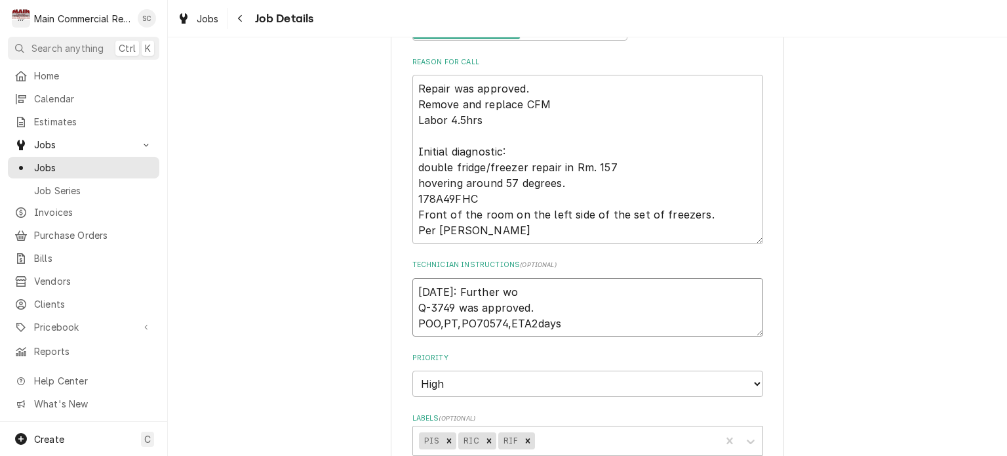
type textarea "x"
type textarea "8/20/25: Further wor Q-3749 was approved. POO,PT,PO70574,ETA2days"
type textarea "x"
type textarea "8/20/25: Further work Q-3749 was approved. POO,PT,PO70574,ETA2days"
type textarea "x"
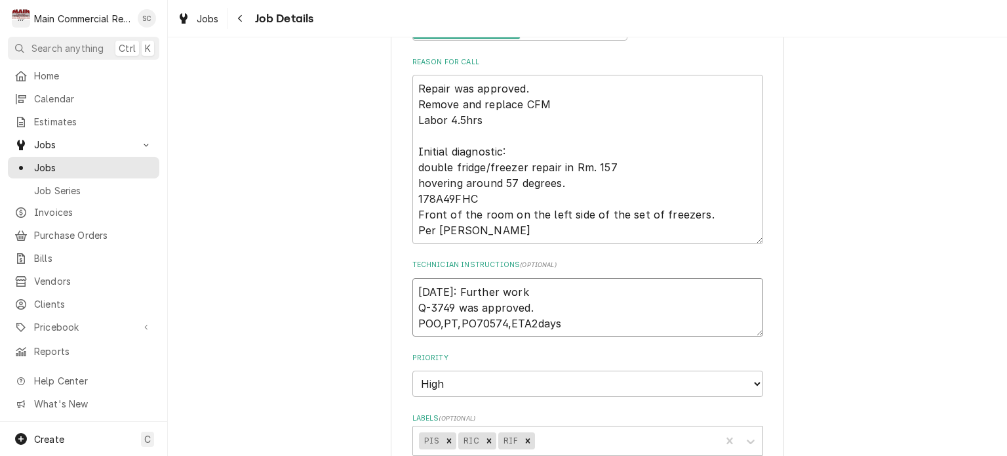
type textarea "8/20/25: Further work Q-3749 was approved. POO,PT,PO70574,ETA2days"
type textarea "x"
type textarea "8/20/25: Further work n Q-3749 was approved. POO,PT,PO70574,ETA2days"
type textarea "x"
type textarea "8/20/25: Further work ne Q-3749 was approved. POO,PT,PO70574,ETA2days"
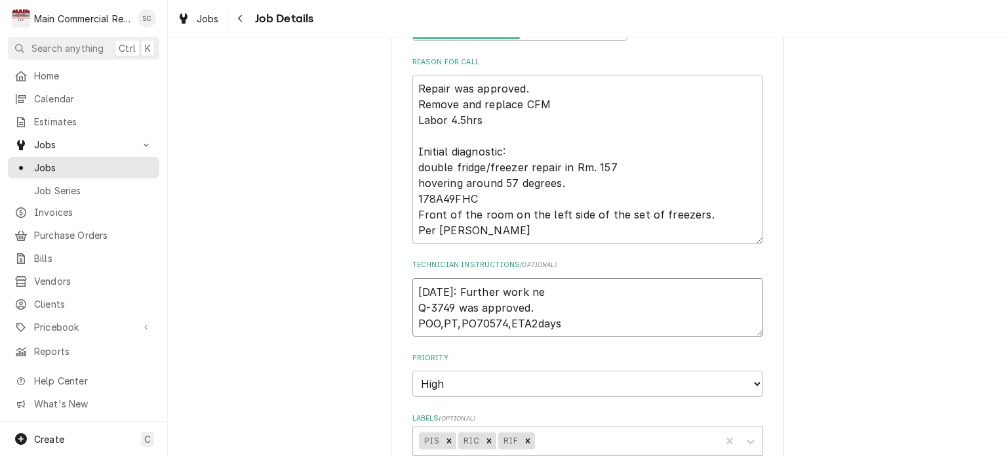
type textarea "x"
type textarea "8/20/25: Further work nee Q-3749 was approved. POO,PT,PO70574,ETA2days"
type textarea "x"
type textarea "8/20/25: Further work need Q-3749 was approved. POO,PT,PO70574,ETA2days"
type textarea "x"
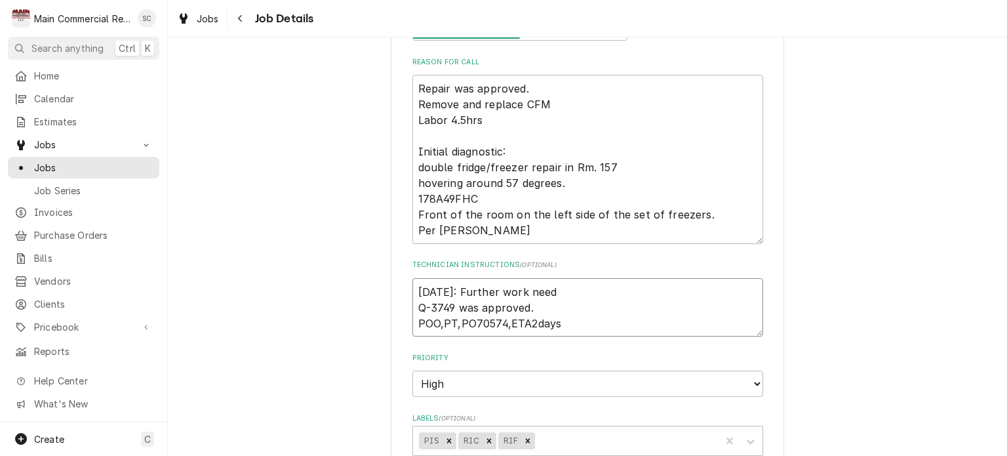
type textarea "8/20/25: Further work needs Q-3749 was approved. POO,PT,PO70574,ETA2days"
type textarea "x"
type textarea "8/20/25: Further work needs Q-3749 was approved. POO,PT,PO70574,ETA2days"
type textarea "x"
type textarea "8/20/25: Further work needs t Q-3749 was approved. POO,PT,PO70574,ETA2days"
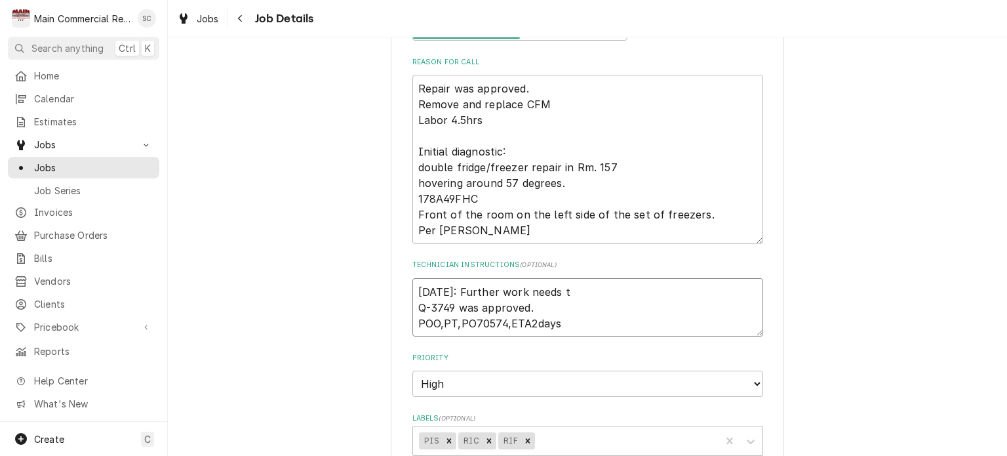
type textarea "x"
type textarea "8/20/25: Further work needs to Q-3749 was approved. POO,PT,PO70574,ETA2days"
type textarea "x"
type textarea "8/20/25: Further work needs to Q-3749 was approved. POO,PT,PO70574,ETA2days"
type textarea "x"
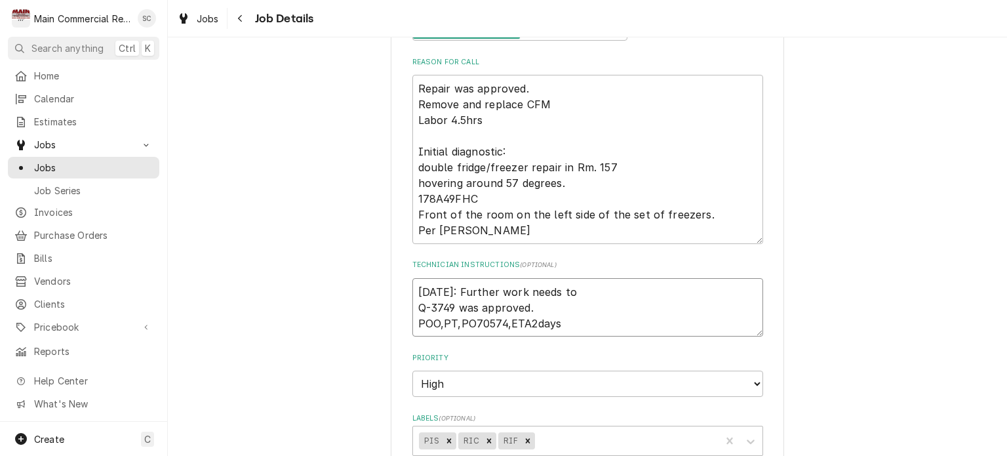
type textarea "8/20/25: Further work needs to b Q-3749 was approved. POO,PT,PO70574,ETA2days"
type textarea "x"
type textarea "8/20/25: Further work needs to be Q-3749 was approved. POO,PT,PO70574,ETA2days"
type textarea "x"
type textarea "8/20/25: Further work needs to b Q-3749 was approved. POO,PT,PO70574,ETA2days"
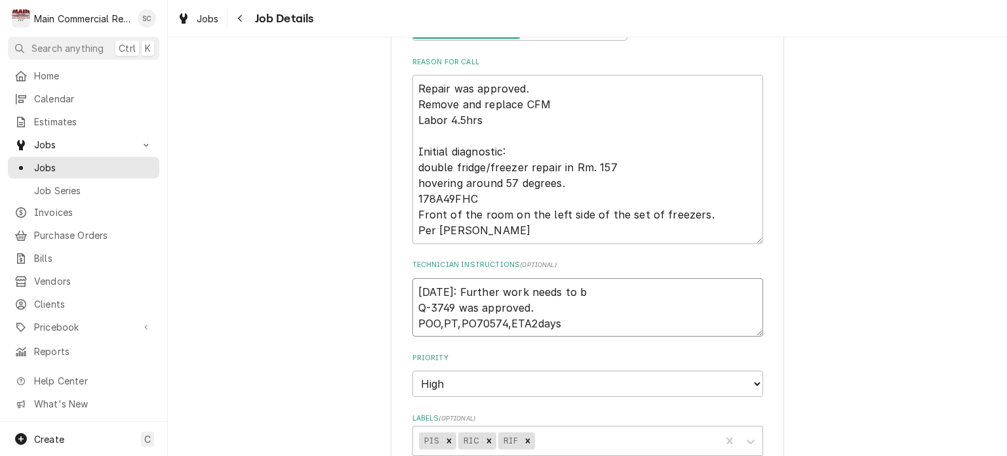
type textarea "x"
type textarea "8/20/25: Further work needs to bi Q-3749 was approved. POO,PT,PO70574,ETA2days"
type textarea "x"
type textarea "8/20/25: Further work needs to bid Q-3749 was approved. POO,PT,PO70574,ETA2days"
type textarea "x"
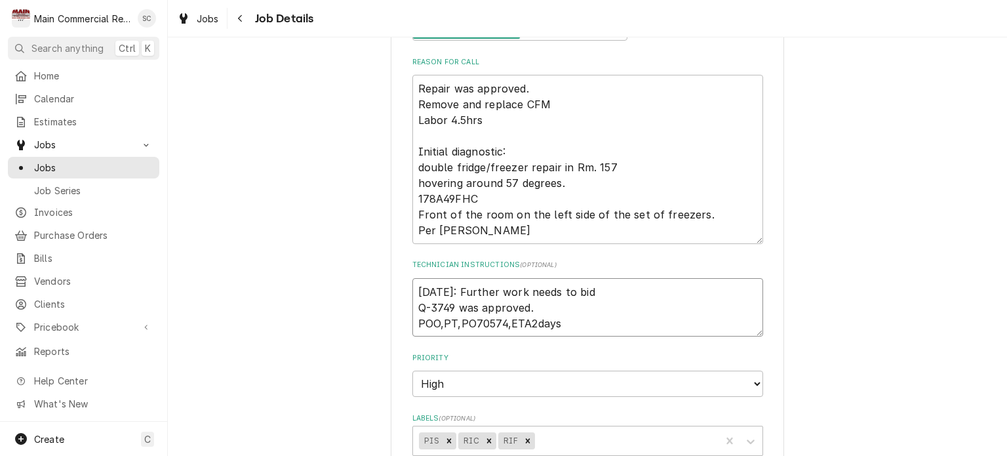
type textarea "8/20/25: Further work needs to bid. Q-3749 was approved. POO,PT,PO70574,ETA2days"
type textarea "x"
type textarea "8/20/25: Further work needs to bid.- Q-3749 was approved. POO,PT,PO70574,ETA2da…"
type textarea "x"
type textarea "8/20/25: Further work needs to bid.-s Q-3749 was approved. POO,PT,PO70574,ETA2d…"
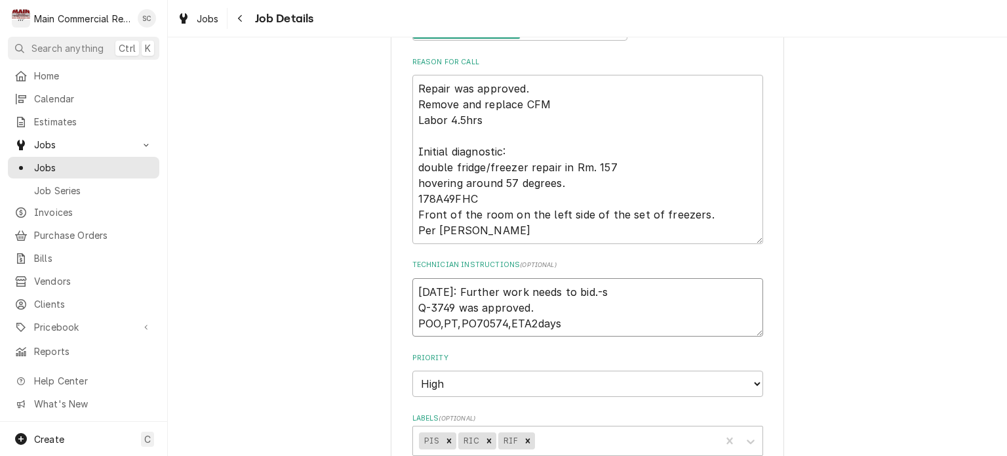
type textarea "x"
type textarea "8/20/25: Further work needs to bid.-sr Q-3749 was approved. POO,PT,PO70574,ETA2…"
type textarea "x"
type textarea "8/20/25: Further work needs to bid.-src Q-3749 was approved. POO,PT,PO70574,ETA…"
click at [414, 292] on textarea "8/20/25: Further work needs to bid.-src Q-3749 was approved. POO,PT,PO70574,ETA…" at bounding box center [587, 307] width 351 height 59
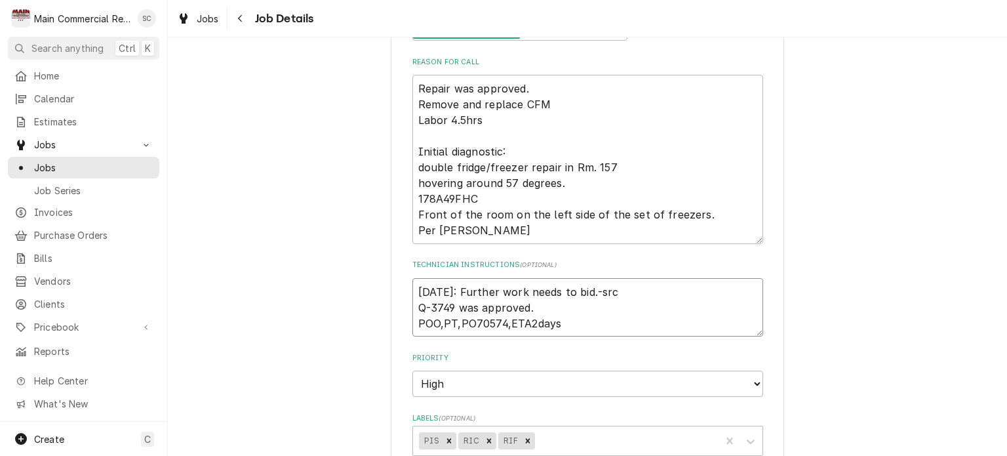
type textarea "x"
type textarea "8/20/25: Further work needs to bid.-src Q-3749 was approved. POO,PT,PO70574,ETA…"
type textarea "x"
type textarea "8 8/20/25: Further work needs to bid.-src Q-3749 was approved. POO,PT,PO70574,E…"
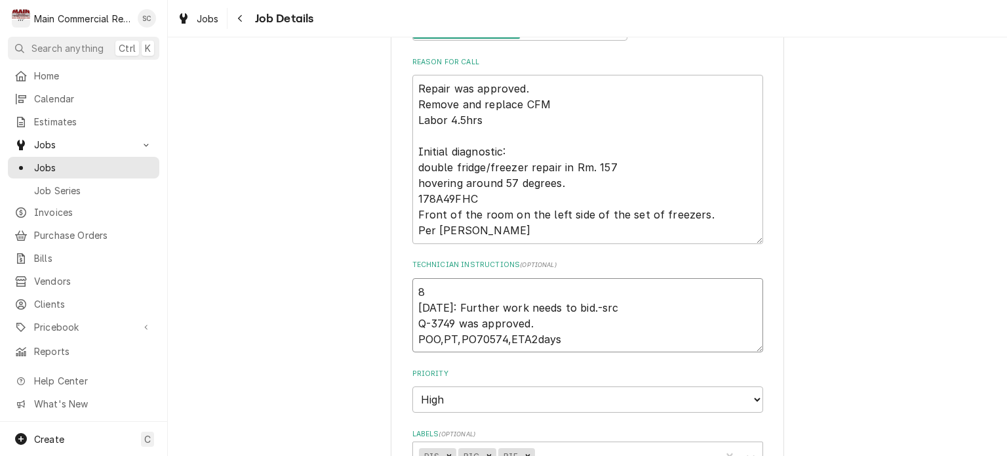
type textarea "x"
type textarea "8/ 8/20/25: Further work needs to bid.-src Q-3749 was approved. POO,PT,PO70574,…"
type textarea "x"
type textarea "8/2 8/20/25: Further work needs to bid.-src Q-3749 was approved. POO,PT,PO70574…"
type textarea "x"
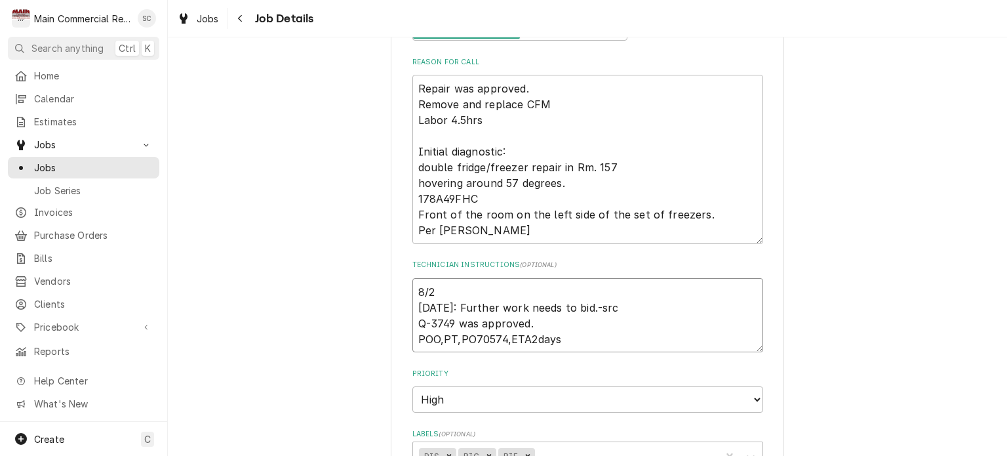
type textarea "8/26 8/20/25: Further work needs to bid.-src Q-3749 was approved. POO,PT,PO7057…"
type textarea "x"
type textarea "8/26/ 8/20/25: Further work needs to bid.-src Q-3749 was approved. POO,PT,PO705…"
type textarea "x"
type textarea "8/26/2 8/20/25: Further work needs to bid.-src Q-3749 was approved. POO,PT,PO70…"
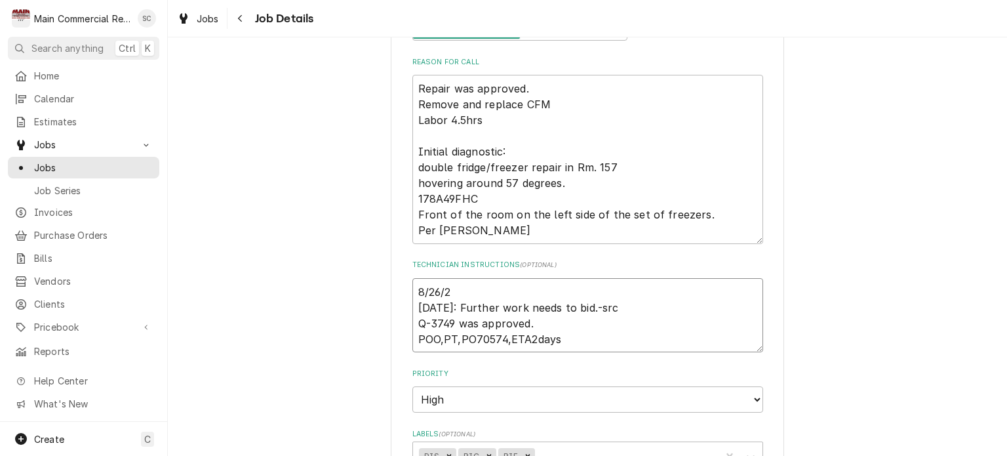
type textarea "x"
type textarea "8/26/25 8/20/25: Further work needs to bid.-src Q-3749 was approved. POO,PT,PO7…"
type textarea "x"
type textarea "8/26/25: 8/20/25: Further work needs to bid.-src Q-3749 was approved. POO,PT,PO…"
type textarea "x"
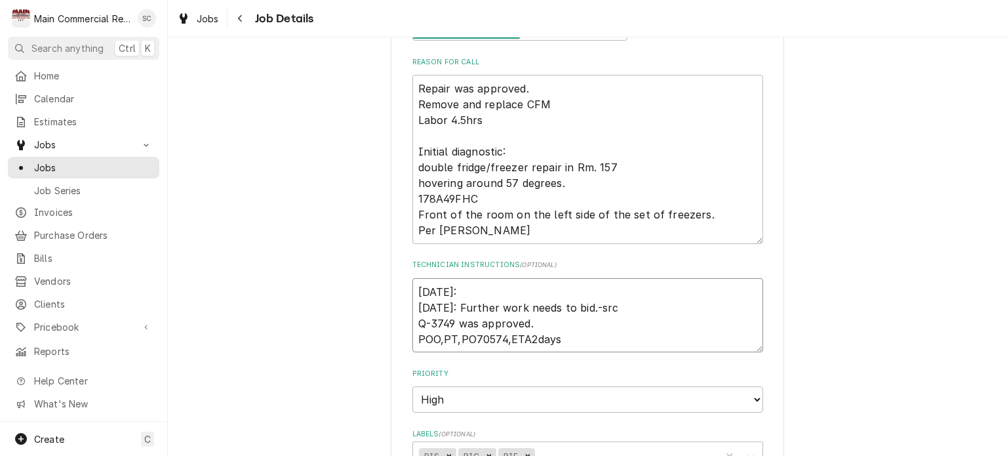
type textarea "8/26/25: 8/20/25: Further work needs to bid.-src Q-3749 was approved. POO,PT,PO…"
type textarea "x"
type textarea "8/26/25: Q 8/20/25: Further work needs to bid.-src Q-3749 was approved. POO,PT,…"
type textarea "x"
type textarea "8/26/25: Q- 8/20/25: Further work needs to bid.-src Q-3749 was approved. POO,PT…"
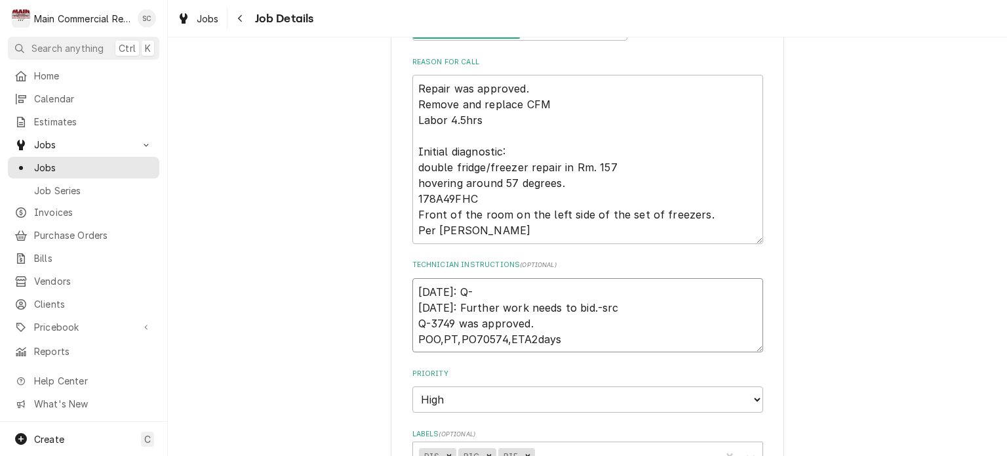
type textarea "x"
type textarea "8/26/25: Q-3 8/20/25: Further work needs to bid.-src Q-3749 was approved. POO,P…"
type textarea "x"
type textarea "8/26/25: Q-37 8/20/25: Further work needs to bid.-src Q-3749 was approved. POO,…"
type textarea "x"
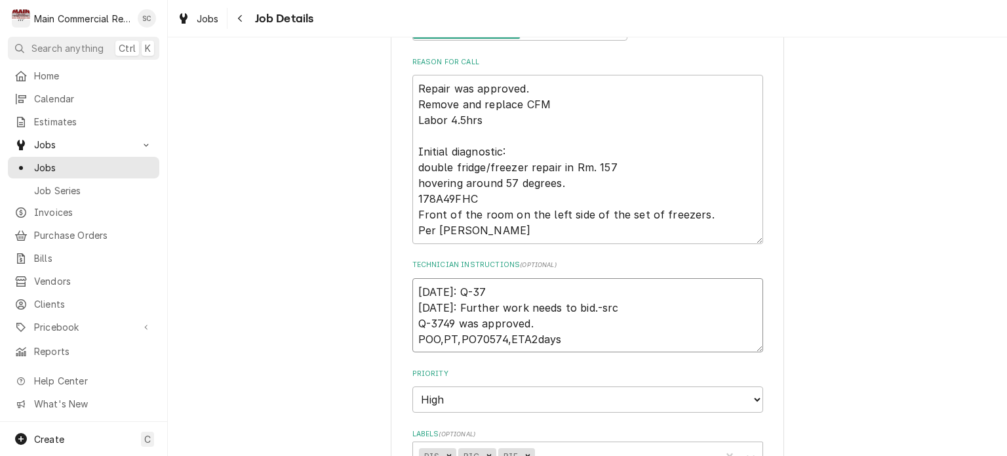
type textarea "8/26/25: Q-378 8/20/25: Further work needs to bid.-src Q-3749 was approved. POO…"
type textarea "x"
type textarea "8/26/25: Q-3781 8/20/25: Further work needs to bid.-src Q-3749 was approved. PO…"
type textarea "x"
type textarea "8/26/25: Q-3781 8/20/25: Further work needs to bid.-src Q-3749 was approved. PO…"
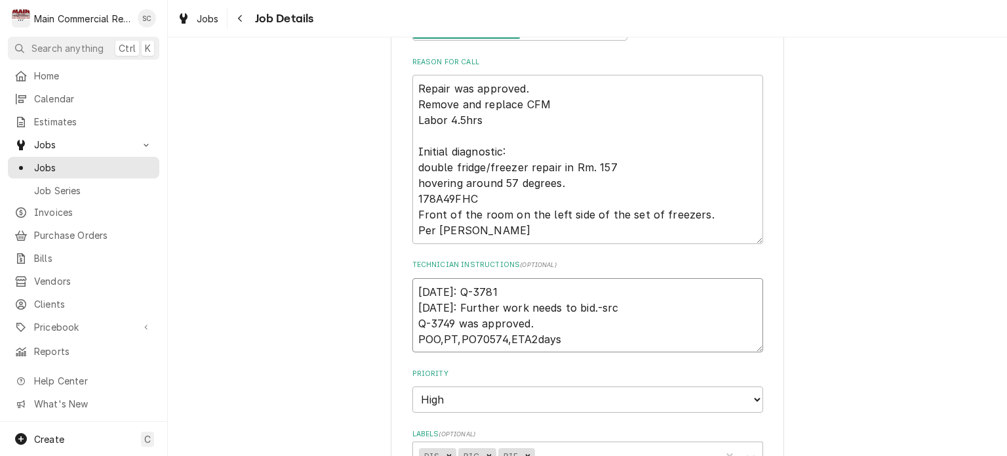
type textarea "x"
type textarea "8/26/25: Q-3781 b 8/20/25: Further work needs to bid.-src Q-3749 was approved. …"
type textarea "x"
type textarea "8/26/25: Q-3781 bi 8/20/25: Further work needs to bid.-src Q-3749 was approved.…"
type textarea "x"
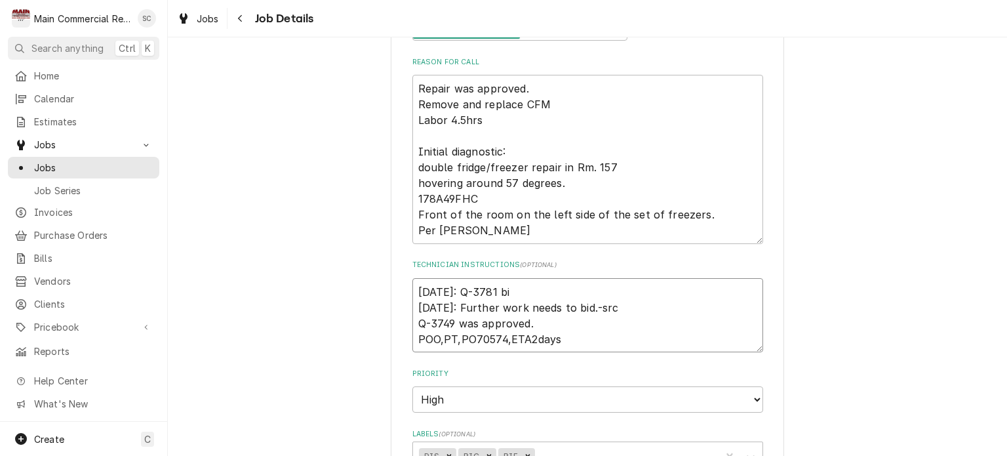
type textarea "8/26/25: Q-3781 bid 8/20/25: Further work needs to bid.-src Q-3749 was approved…"
type textarea "x"
type textarea "8/26/25: Q-3781 bid 8/20/25: Further work needs to bid.-src Q-3749 was approved…"
type textarea "x"
type textarea "8/26/25: Q-3781 bid o 8/20/25: Further work needs to bid.-src Q-3749 was approv…"
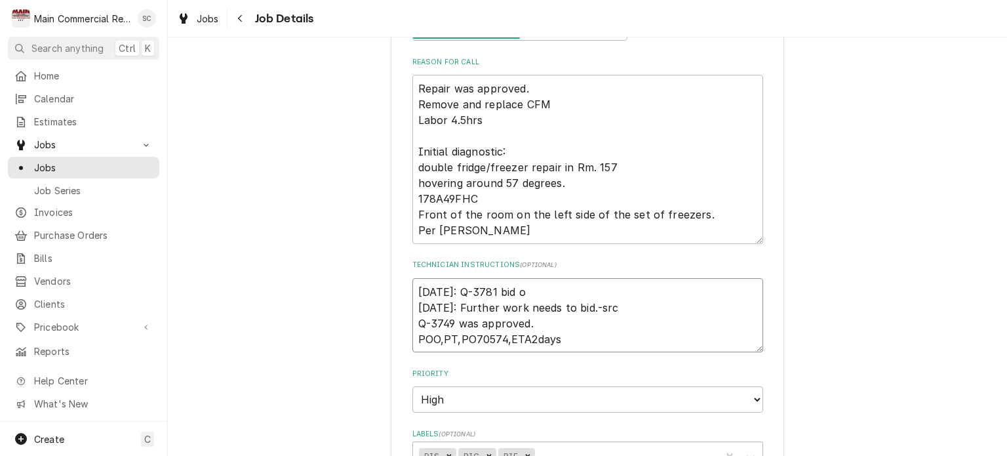
type textarea "x"
type textarea "8/26/25: Q-3781 bid ou 8/20/25: Further work needs to bid.-src Q-3749 was appro…"
type textarea "x"
type textarea "8/26/25: Q-3781 bid out 8/20/25: Further work needs to bid.-src Q-3749 was appr…"
type textarea "x"
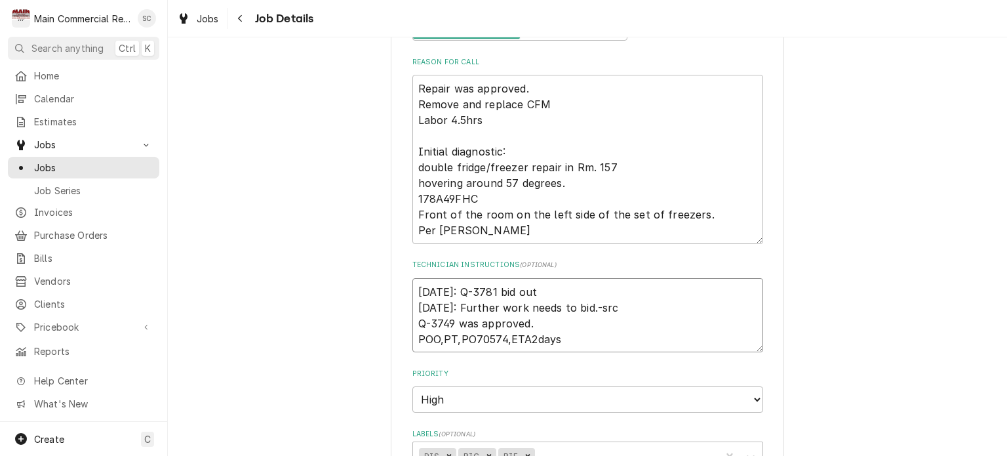
type textarea "8/26/25: Q-3781 bid out. 8/20/25: Further work needs to bid.-src Q-3749 was app…"
type textarea "x"
type textarea "8/26/25: Q-3781 bid out. 8/20/25: Further work needs to bid.-src Q-3749 was app…"
type textarea "x"
type textarea "8/26/25: Q-3781 bid out. - 8/20/25: Further work needs to bid.-src Q-3749 was a…"
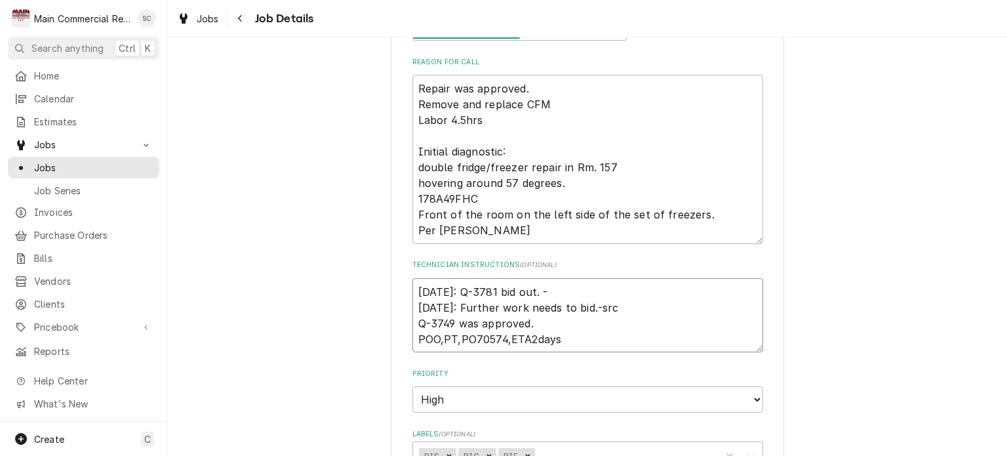
type textarea "x"
type textarea "8/26/25: Q-3781 bid out. -s 8/20/25: Further work needs to bid.-src Q-3749 was …"
type textarea "x"
type textarea "8/26/25: Q-3781 bid out. -sr 8/20/25: Further work needs to bid.-src Q-3749 was…"
type textarea "x"
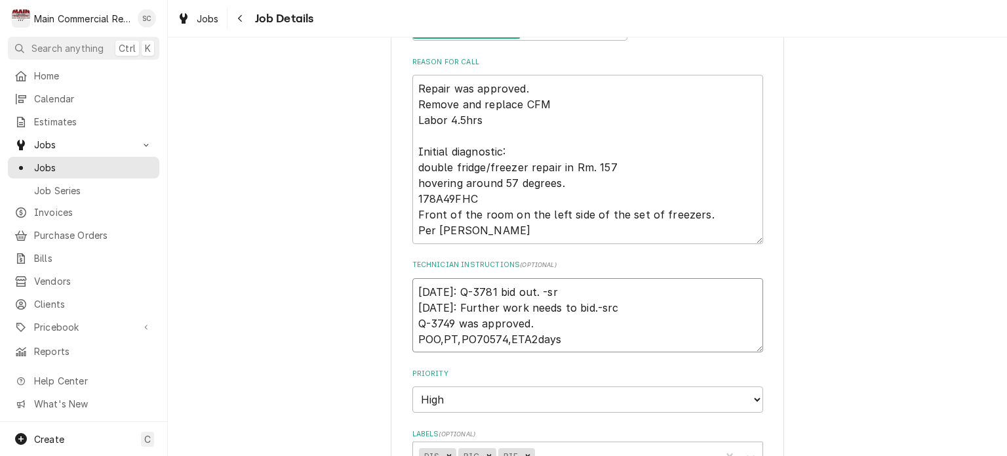
type textarea "8/26/25: Q-3781 bid out. -src 8/20/25: Further work needs to bid.-src Q-3749 wa…"
type textarea "x"
type textarea "[DATE]: Q-3781 bid out. -src [DATE]: Further work needs to bid.-src Q-3749 was …"
type textarea "x"
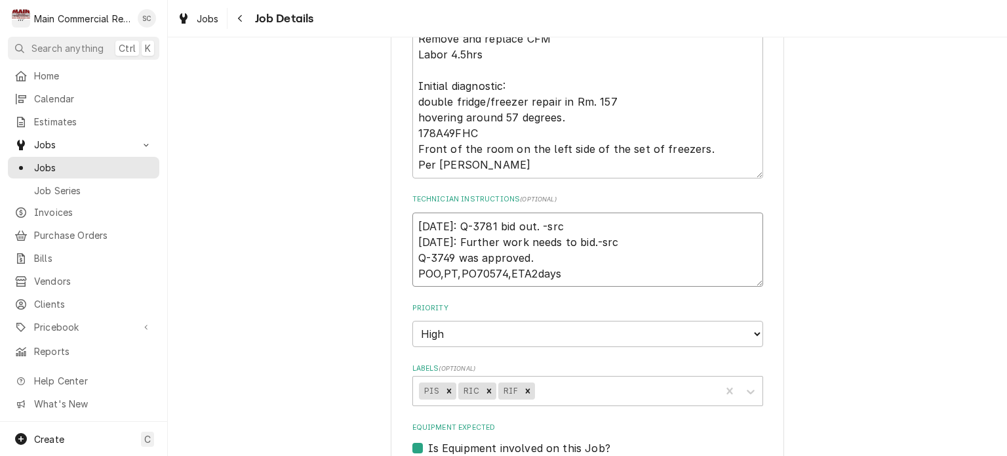
scroll to position [459, 0]
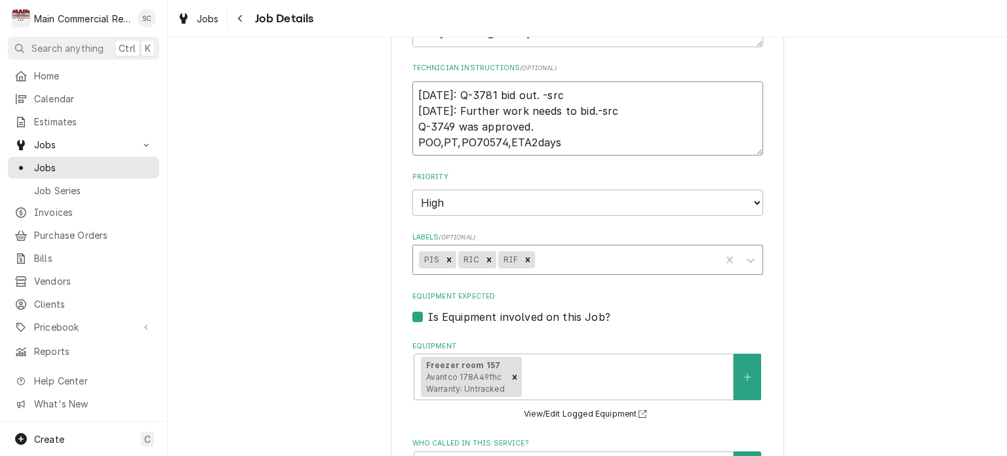
type textarea "[DATE]: Q-3781 bid out. -src [DATE]: Further work needs to bid.-src Q-3749 was …"
click at [555, 262] on div "Labels" at bounding box center [625, 260] width 177 height 24
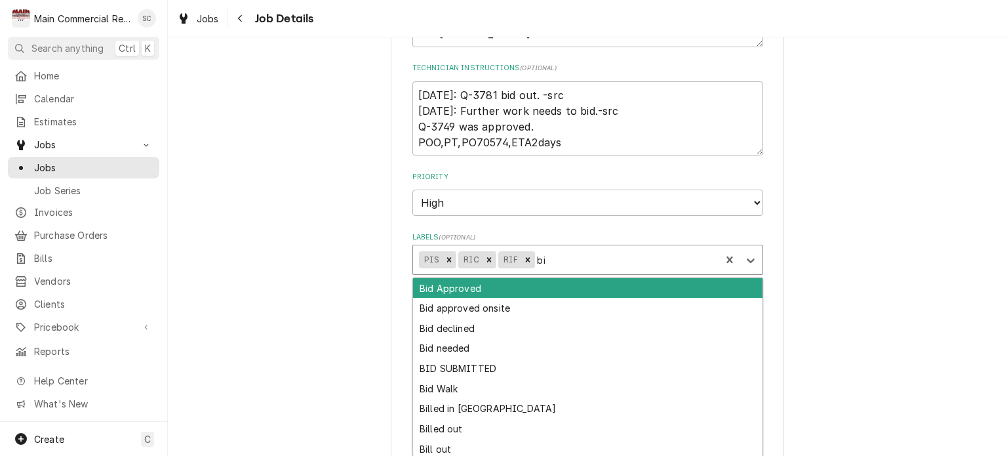
type input "bid"
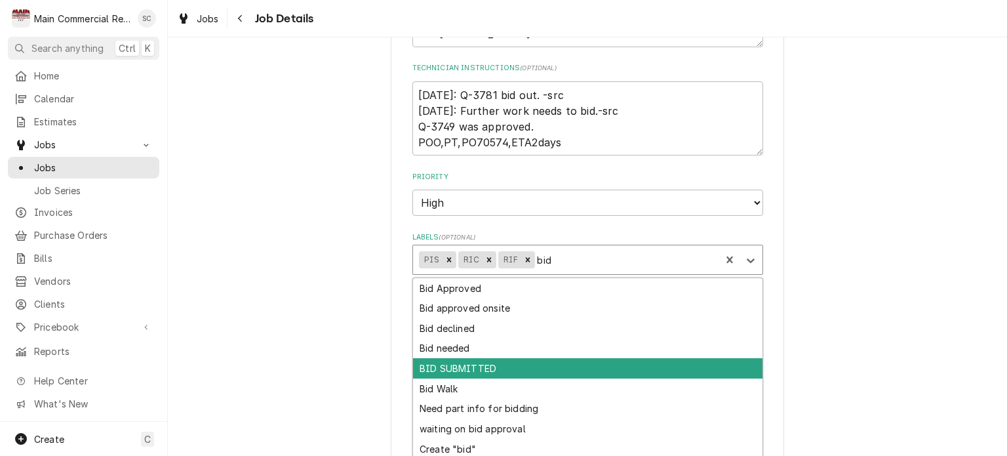
click at [483, 363] on div "BID SUBMITTED" at bounding box center [588, 368] width 350 height 20
type textarea "x"
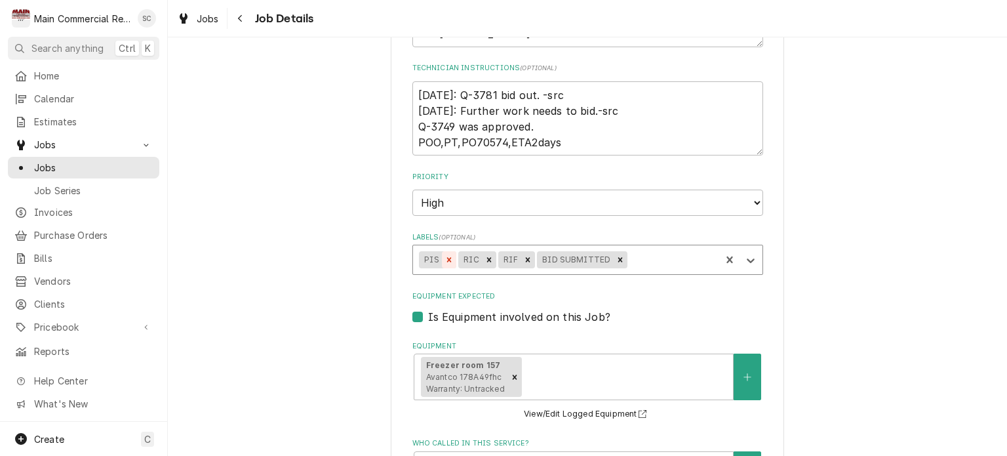
click at [447, 259] on icon "Remove PIS" at bounding box center [449, 260] width 5 height 5
type textarea "x"
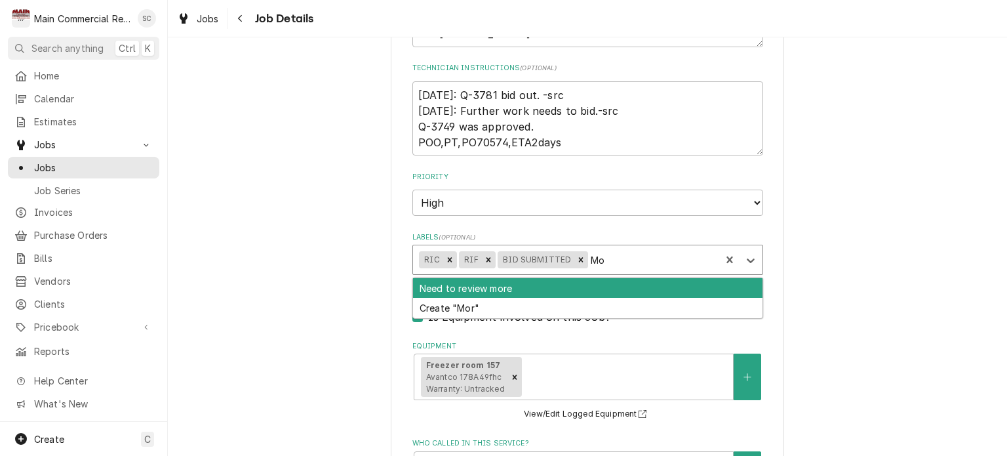
type input "M"
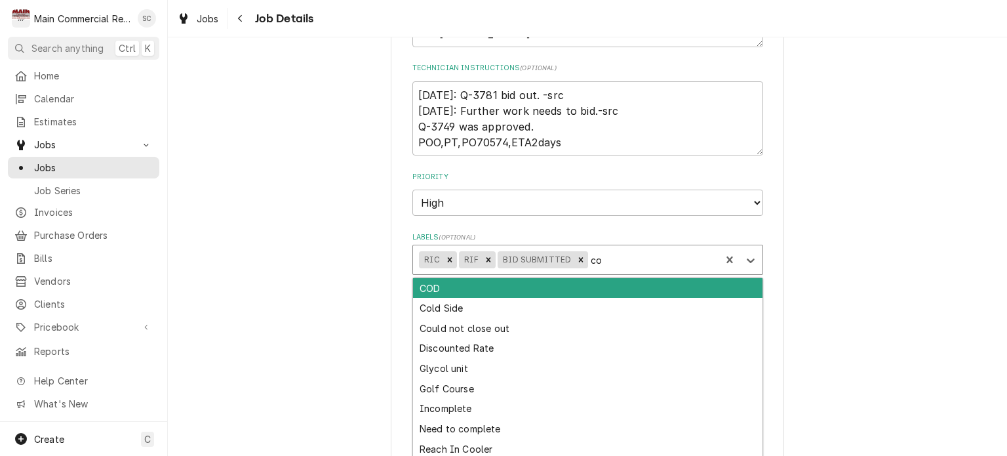
type input "c"
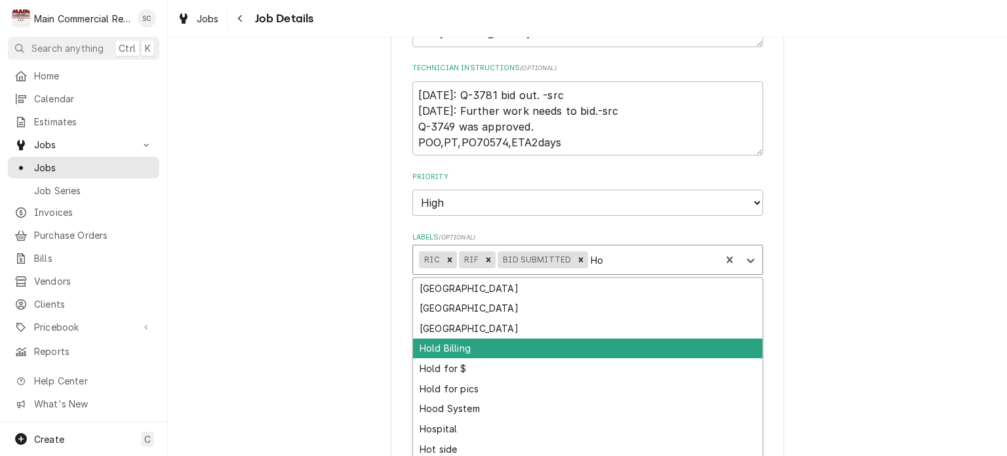
type input "H"
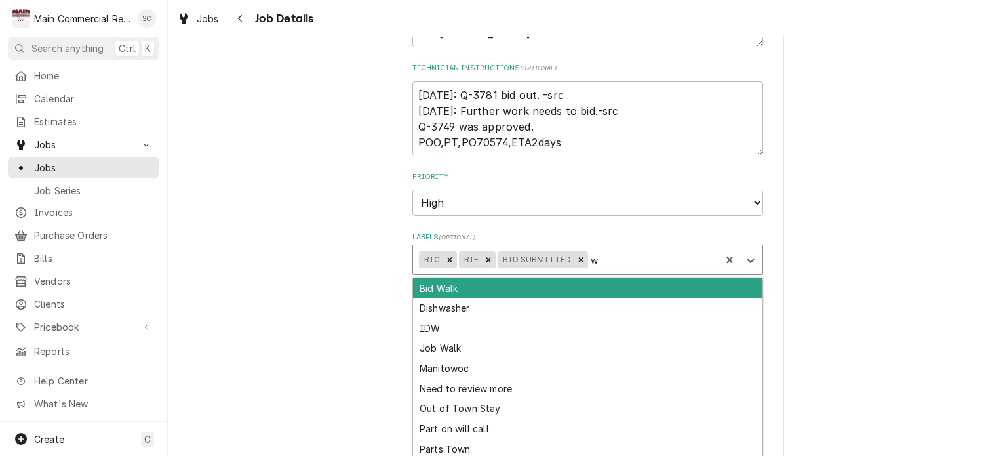
type input "wa"
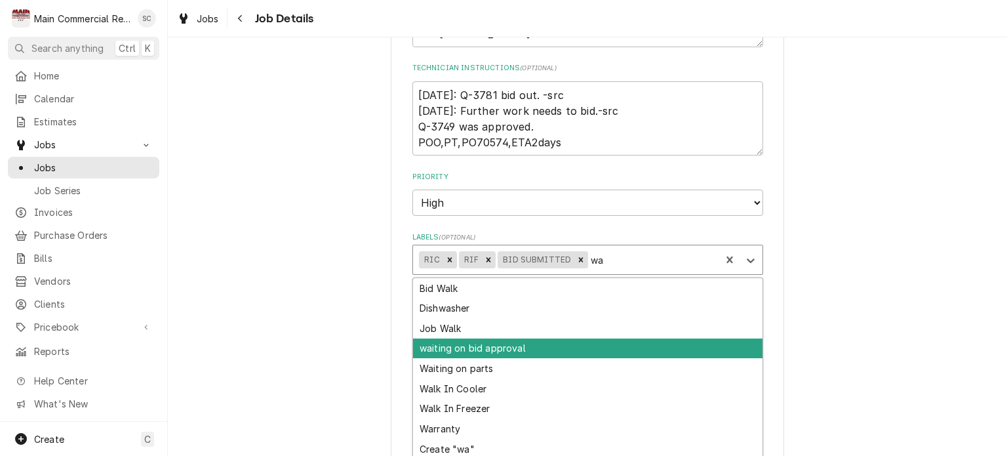
click at [529, 347] on div "waiting on bid approval" at bounding box center [588, 348] width 350 height 20
type textarea "x"
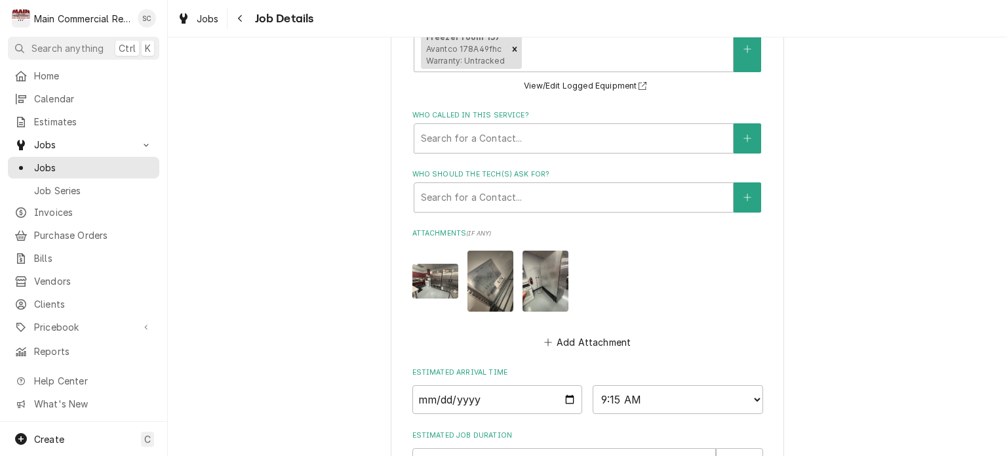
scroll to position [944, 0]
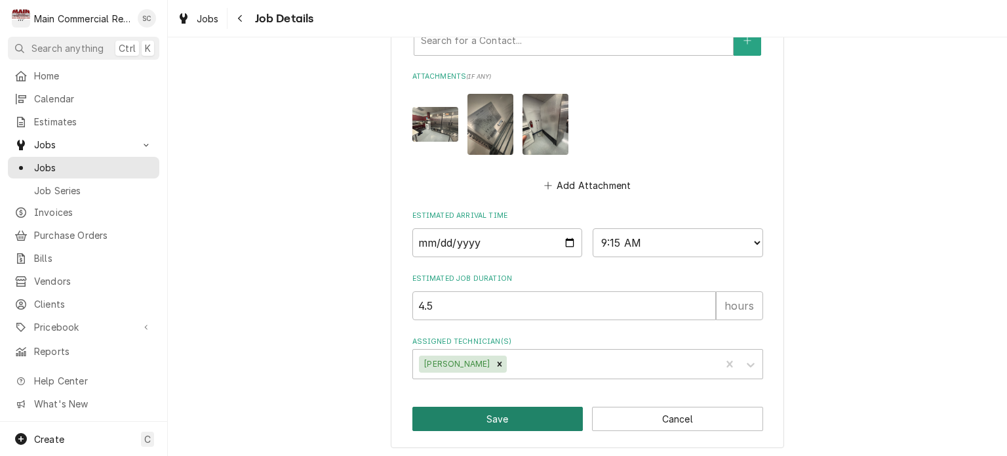
click at [526, 418] on button "Save" at bounding box center [497, 419] width 171 height 24
type textarea "x"
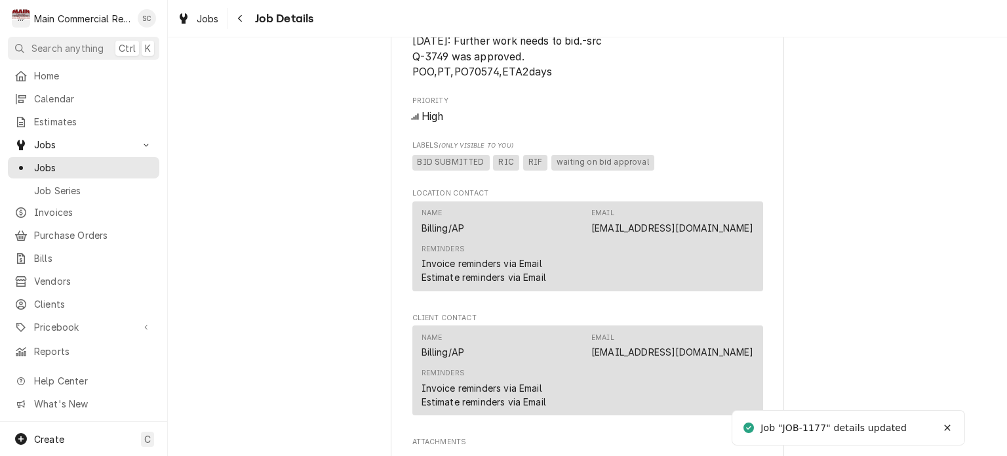
scroll to position [1508, 0]
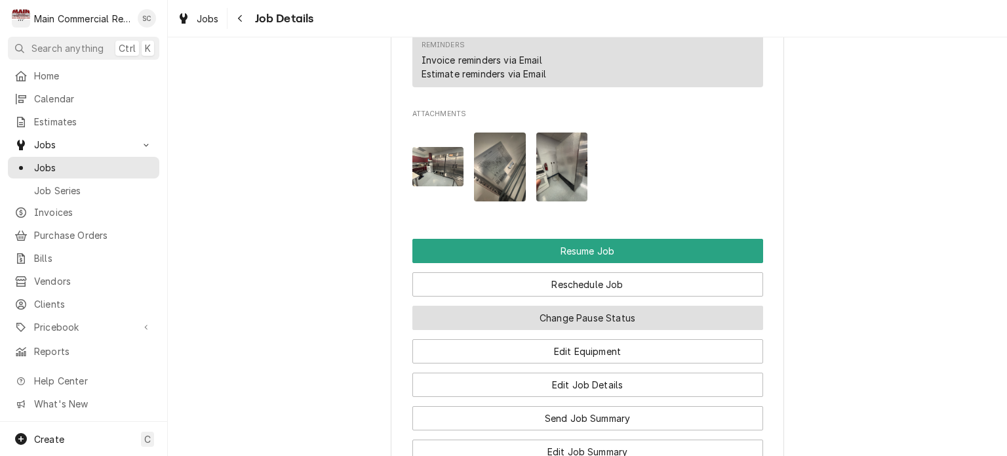
click at [617, 330] on button "Change Pause Status" at bounding box center [587, 318] width 351 height 24
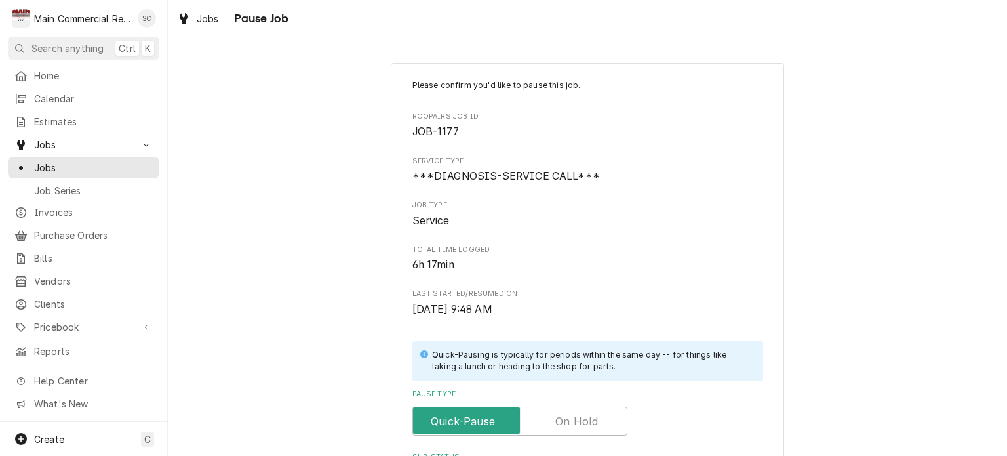
scroll to position [197, 0]
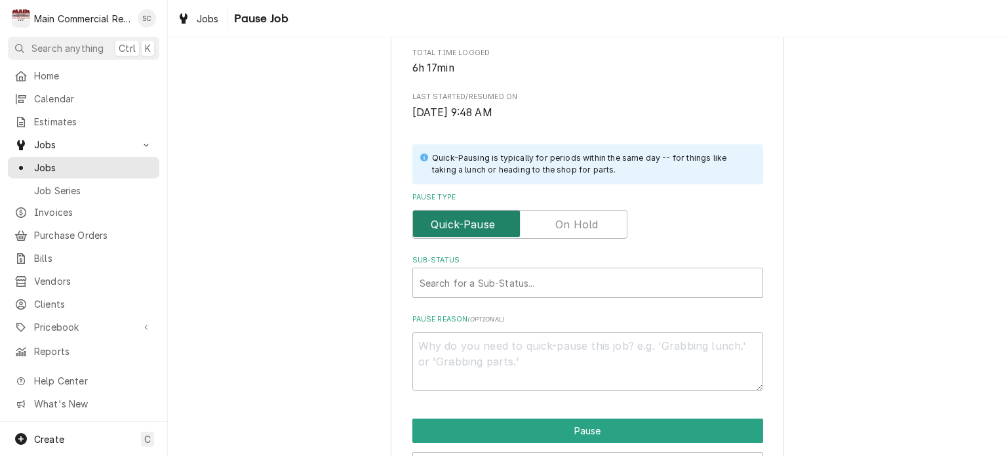
click at [596, 225] on input "Pause Type" at bounding box center [519, 224] width 203 height 29
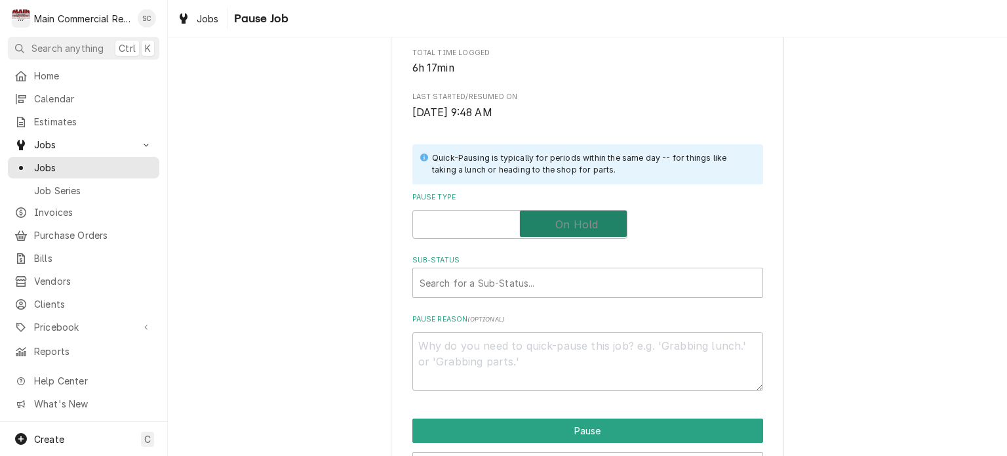
checkbox input "true"
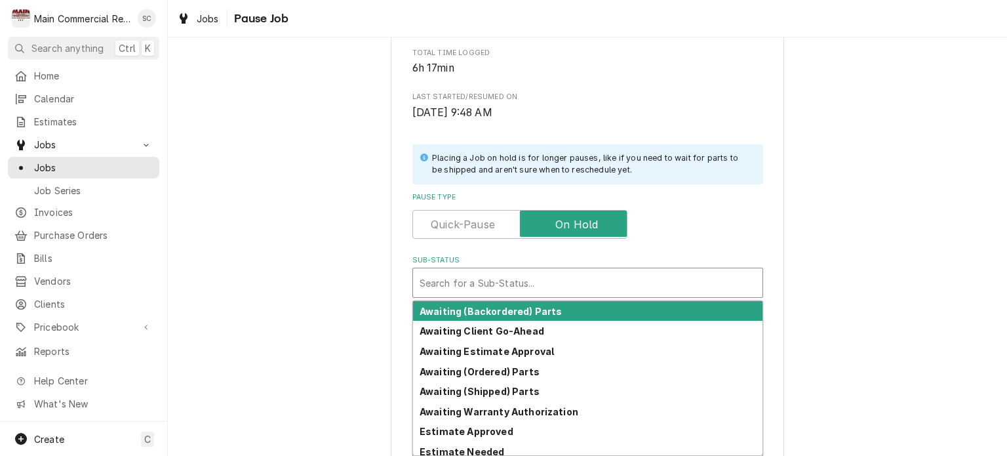
click at [557, 284] on div "Sub-Status" at bounding box center [588, 283] width 336 height 24
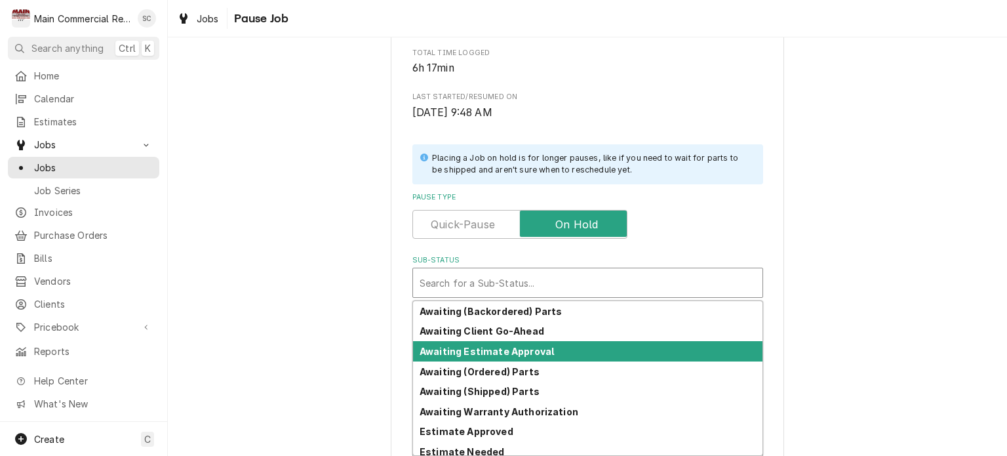
click at [508, 356] on div "Awaiting Estimate Approval" at bounding box center [588, 351] width 350 height 20
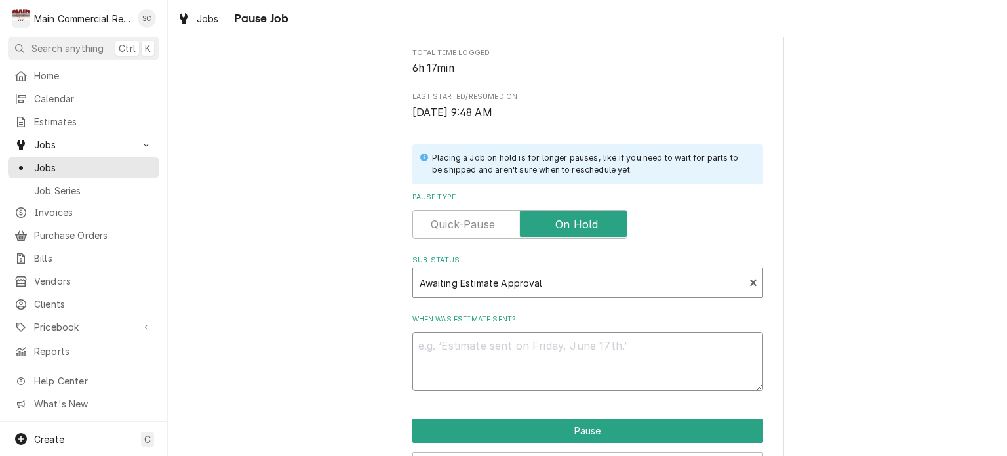
click at [504, 348] on textarea "When was estimate sent?" at bounding box center [587, 361] width 351 height 59
type textarea "x"
type textarea "8"
type textarea "x"
type textarea "8/"
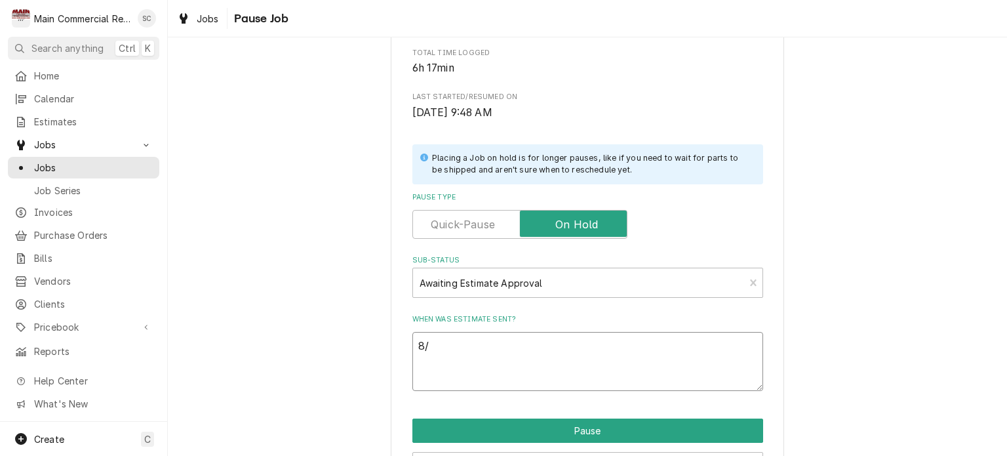
type textarea "x"
type textarea "8/2"
type textarea "x"
type textarea "8/26"
type textarea "x"
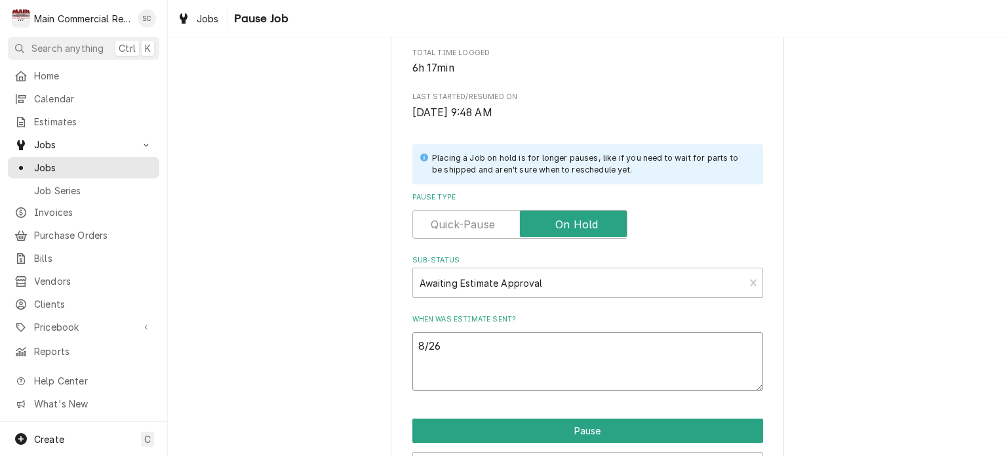
type textarea "8/26/"
type textarea "x"
type textarea "8/26/2"
type textarea "x"
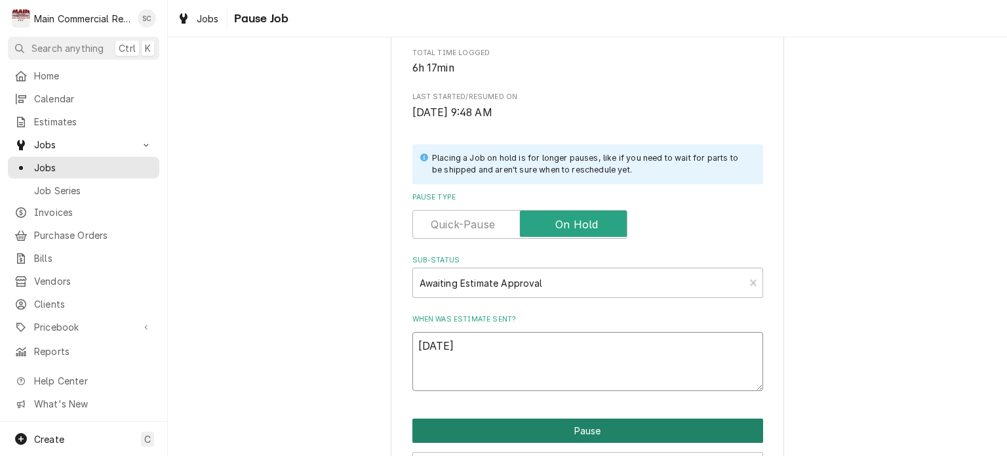
type textarea "[DATE]"
click at [578, 431] on button "Pause" at bounding box center [587, 430] width 351 height 24
type textarea "x"
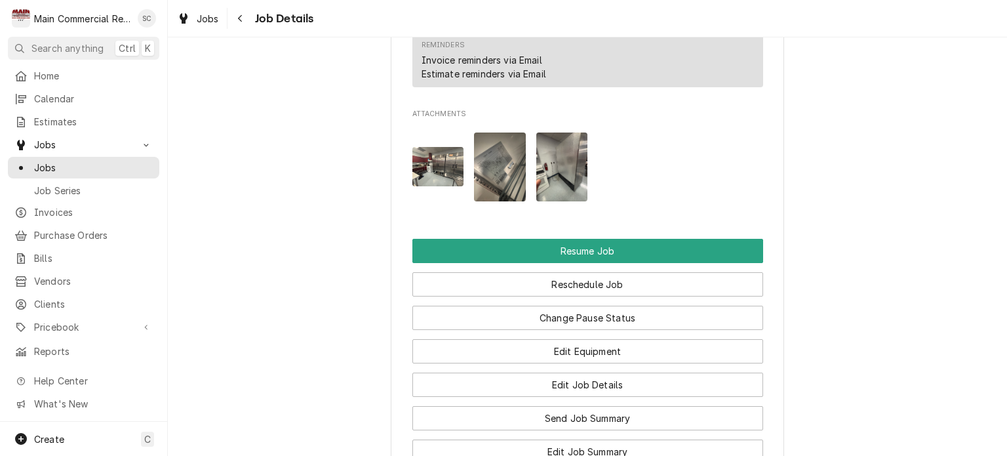
scroll to position [1639, 0]
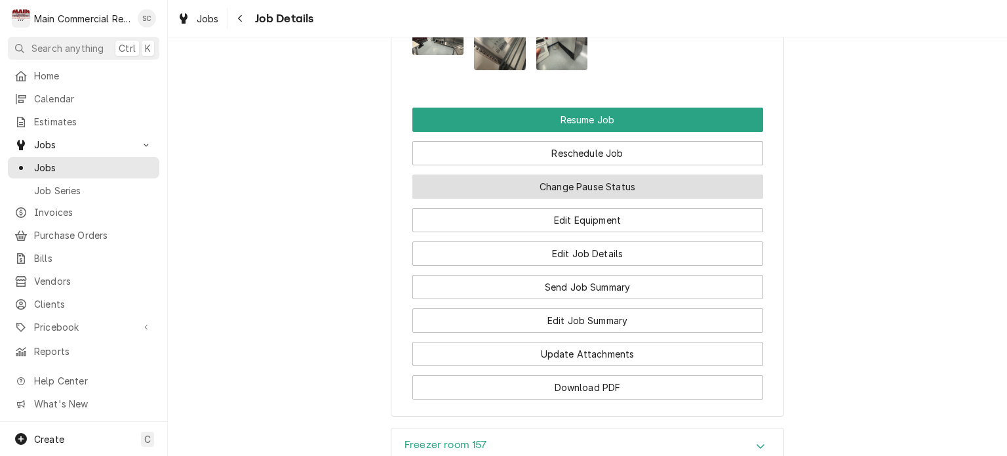
click at [645, 199] on button "Change Pause Status" at bounding box center [587, 186] width 351 height 24
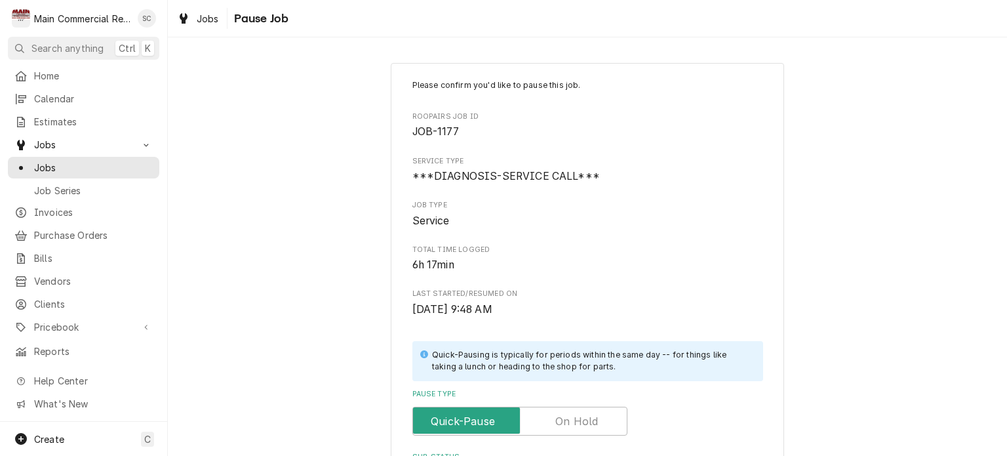
scroll to position [262, 0]
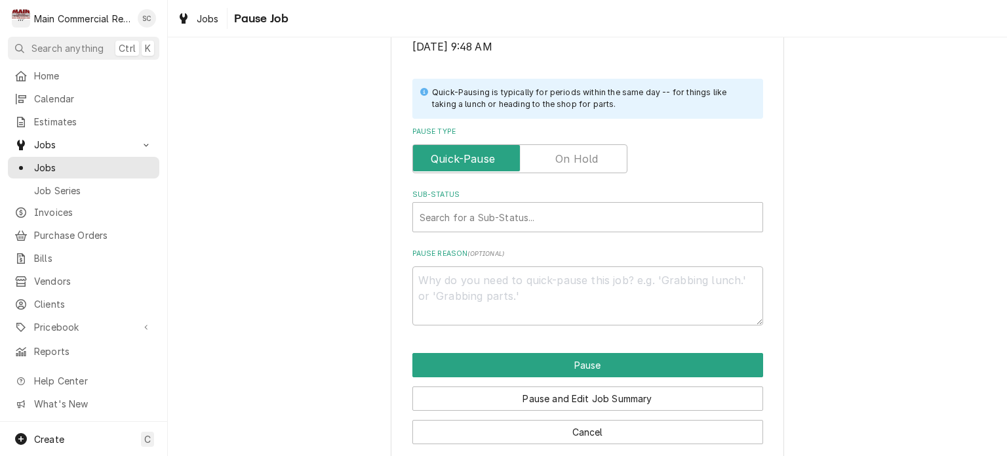
click at [590, 157] on label "Pause Type" at bounding box center [519, 158] width 215 height 29
click at [590, 157] on input "Pause Type" at bounding box center [519, 158] width 203 height 29
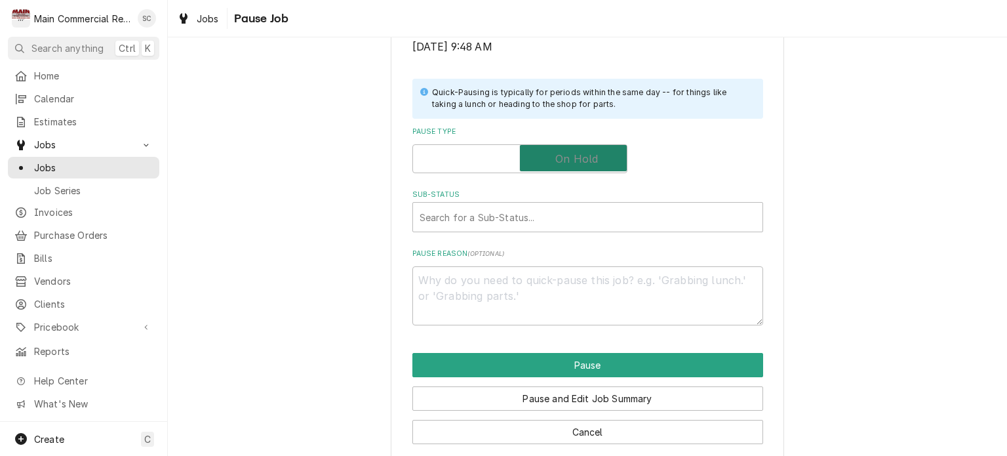
checkbox input "true"
click at [578, 207] on div "Sub-Status" at bounding box center [588, 217] width 336 height 24
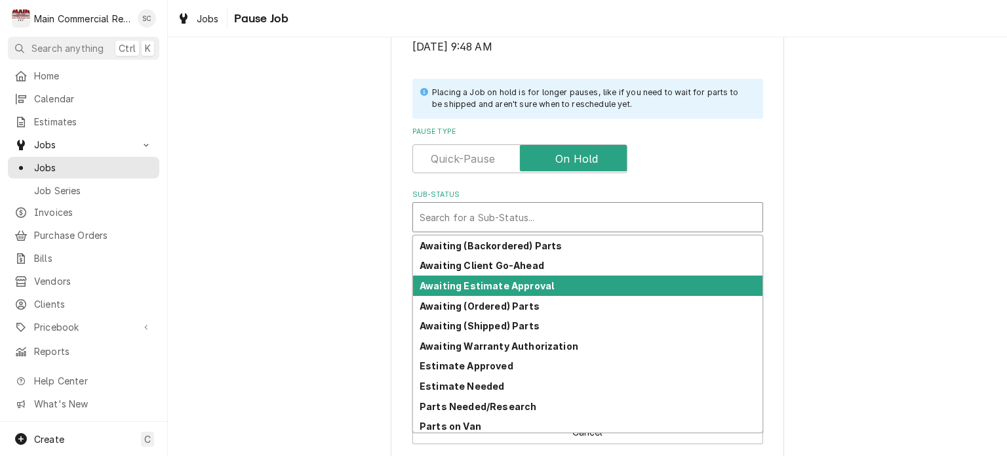
click at [514, 286] on strong "Awaiting Estimate Approval" at bounding box center [487, 285] width 134 height 11
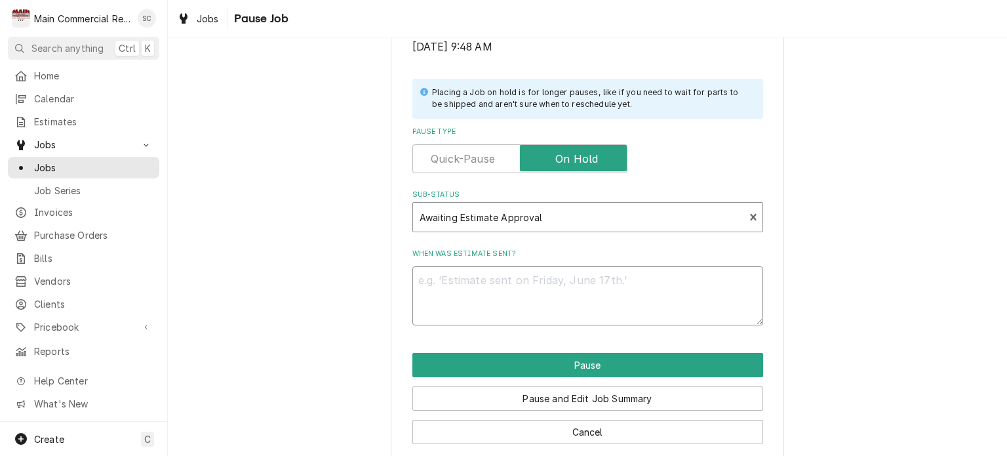
click at [517, 285] on textarea "When was estimate sent?" at bounding box center [587, 295] width 351 height 59
type textarea "x"
type textarea "8"
type textarea "x"
type textarea "8/"
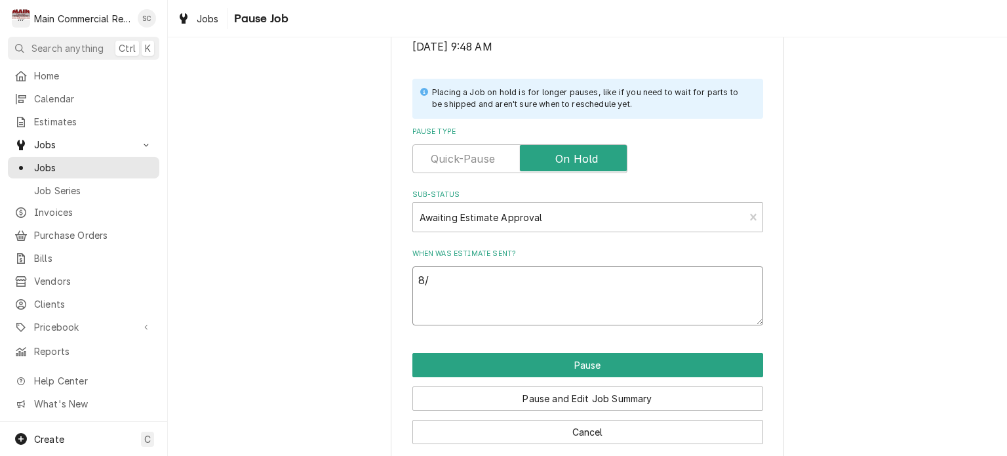
type textarea "x"
type textarea "8/2"
type textarea "x"
type textarea "8/26"
type textarea "x"
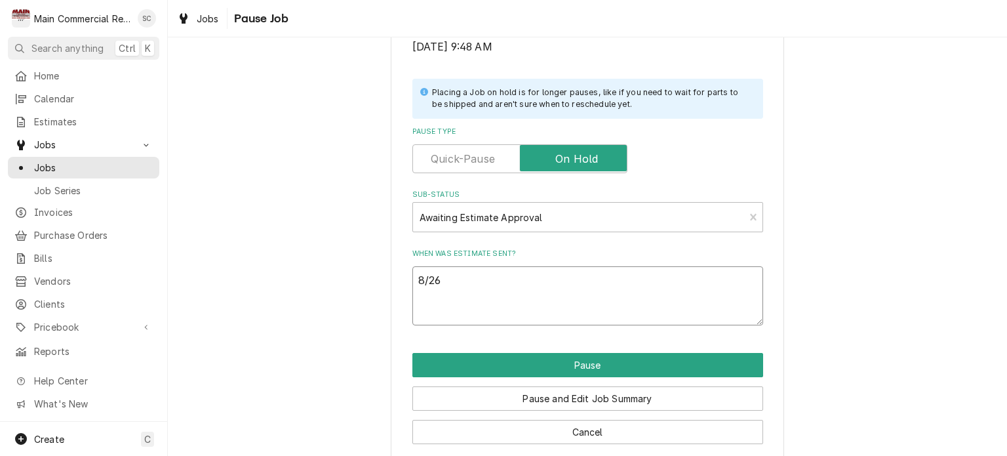
type textarea "8/26/"
type textarea "x"
type textarea "8/26/2"
type textarea "x"
type textarea "8/26/25"
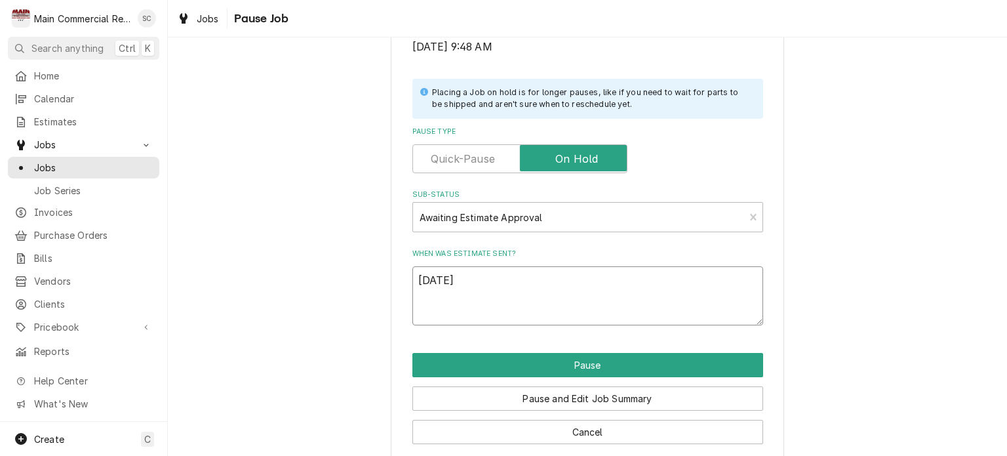
type textarea "x"
type textarea "8/26/25"
type textarea "x"
type textarea "8/26/25 -"
type textarea "x"
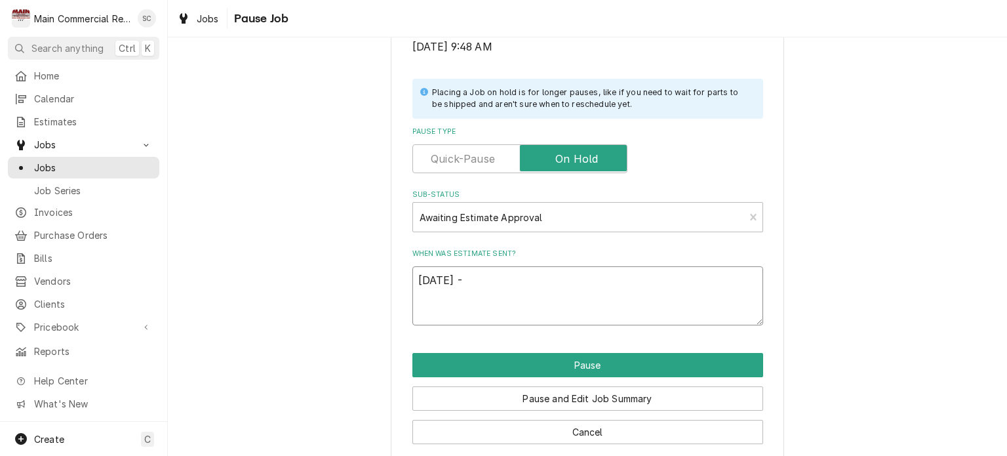
type textarea "8/26/25 -"
type textarea "x"
type textarea "8/26/25 - Q"
type textarea "x"
type textarea "8/26/25 - Q-"
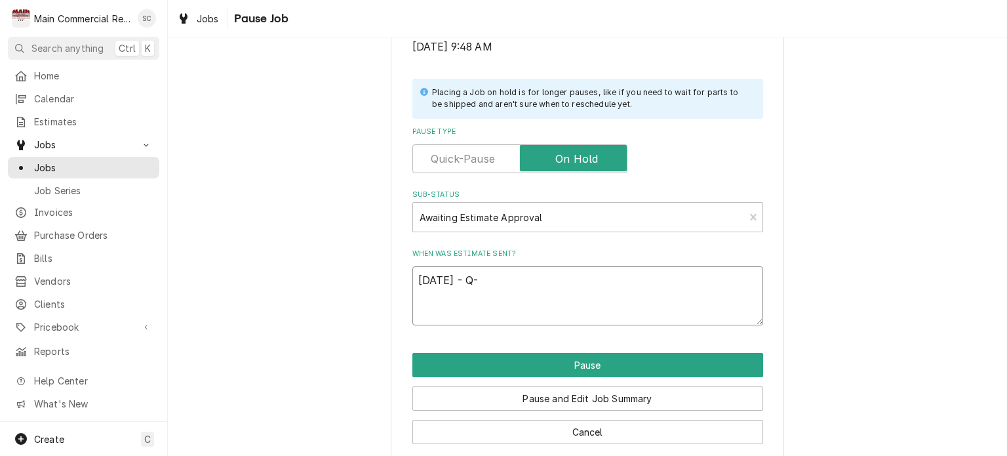
type textarea "x"
type textarea "8/26/25 - Q-3"
type textarea "x"
type textarea "8/26/25 - Q-37"
type textarea "x"
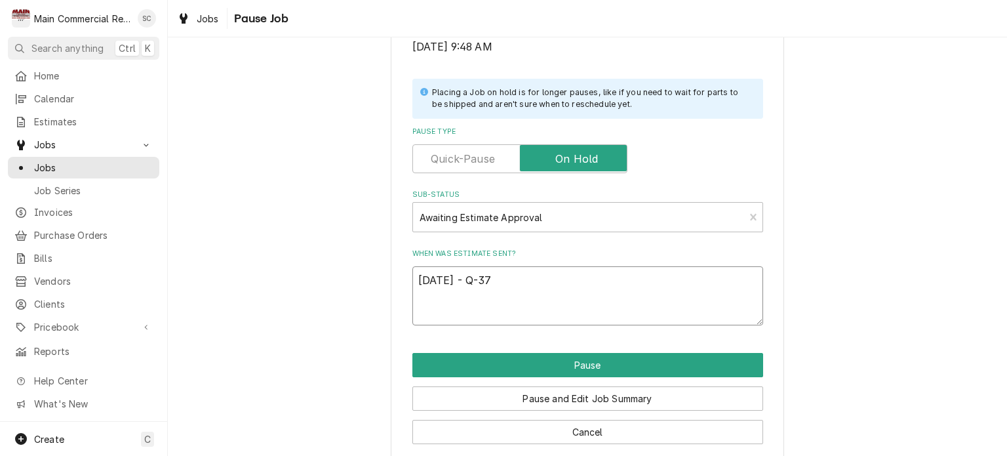
type textarea "8/26/25 - Q-378"
type textarea "x"
type textarea "[DATE] - Q-3781"
type textarea "x"
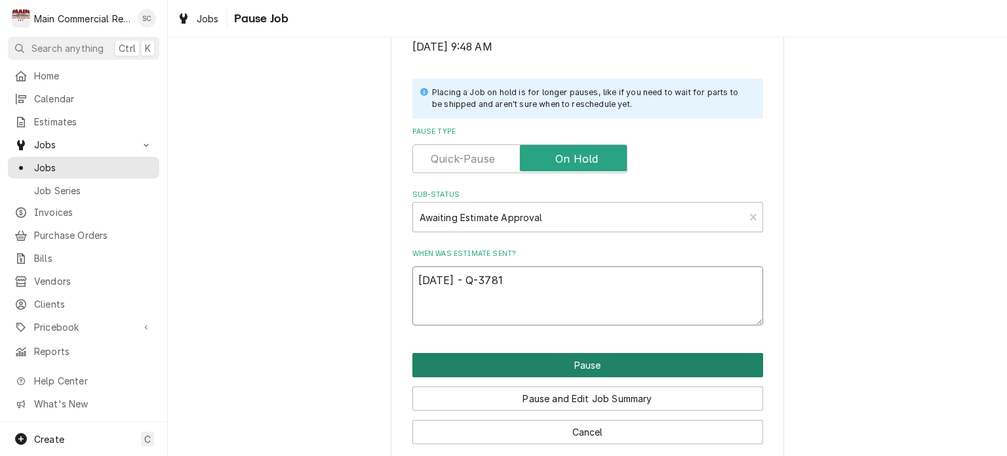
type textarea "8/26/25 - Q-3781"
click at [548, 367] on button "Pause" at bounding box center [587, 365] width 351 height 24
type textarea "x"
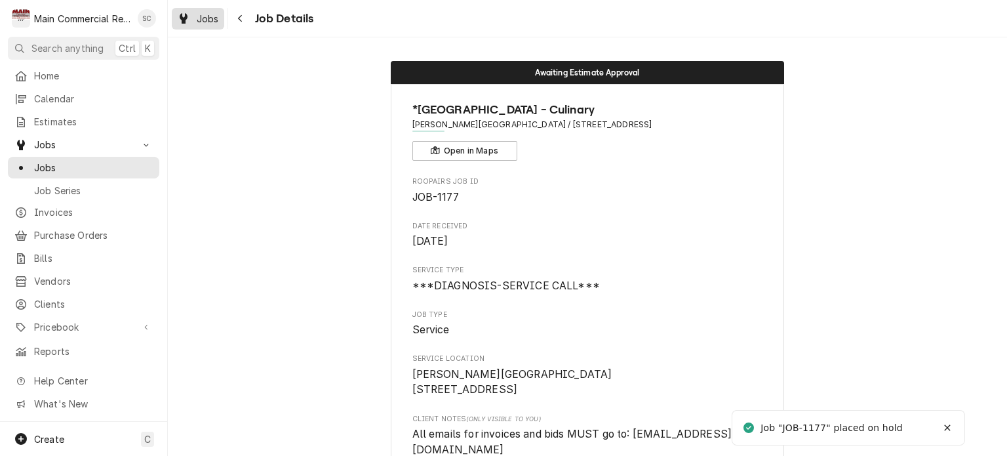
click at [210, 20] on span "Jobs" at bounding box center [208, 19] width 22 height 14
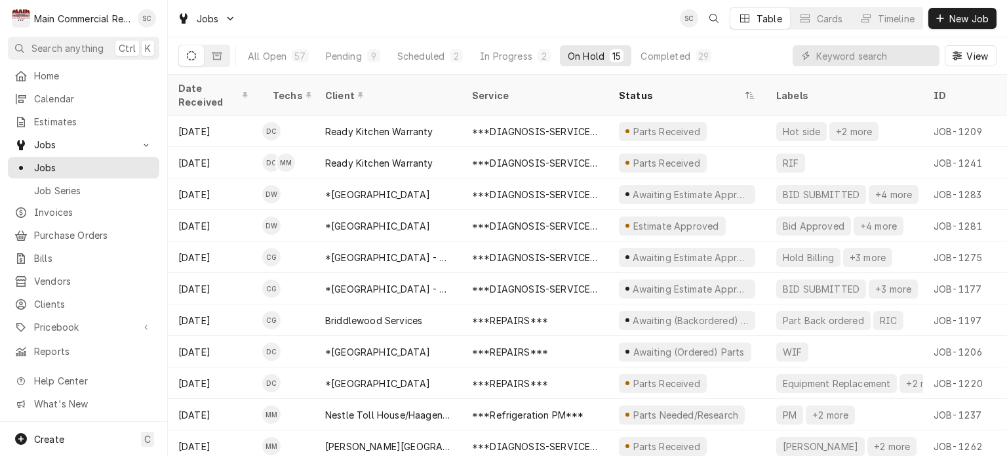
click at [605, 24] on div "Jobs SC Table Cards Timeline New Job" at bounding box center [587, 18] width 839 height 37
